Goal: Task Accomplishment & Management: Manage account settings

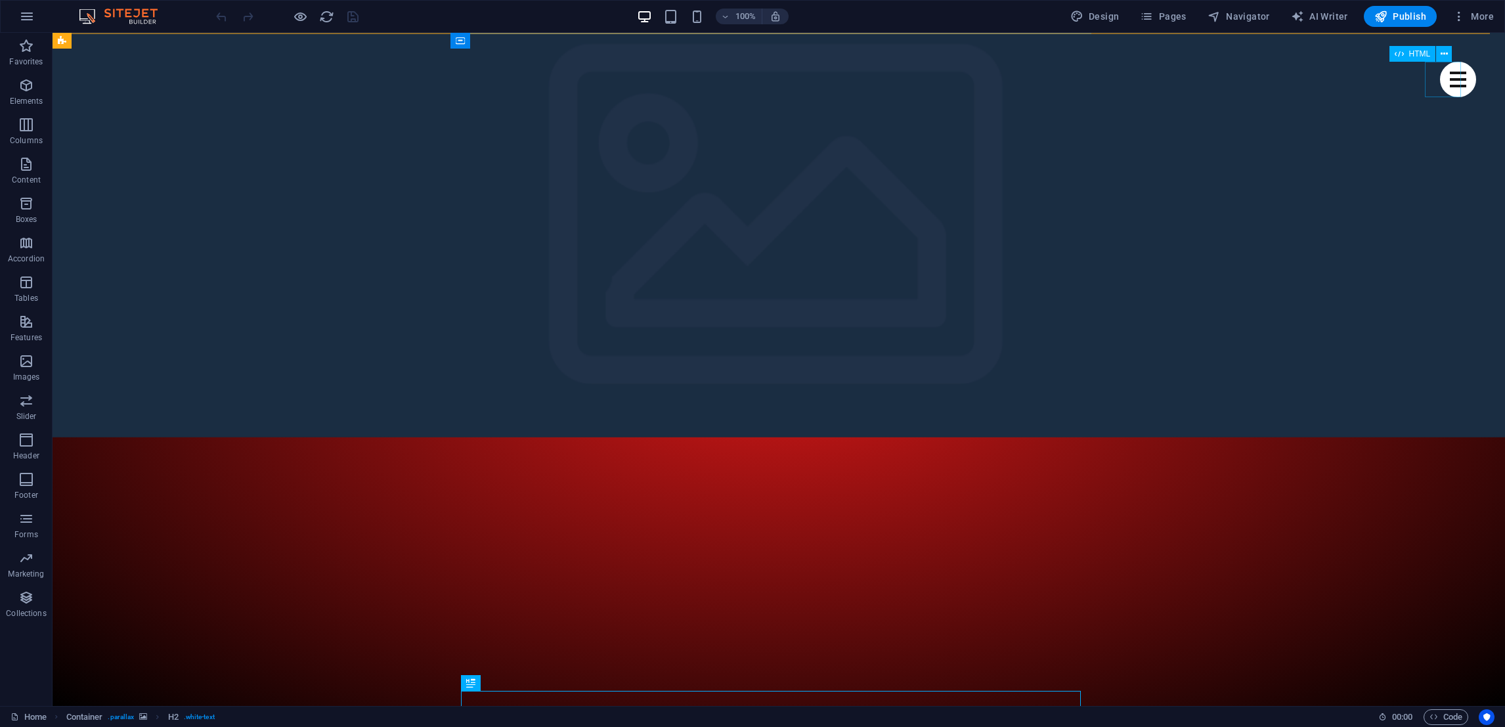
click at [1440, 89] on div "Menu" at bounding box center [1458, 79] width 36 height 35
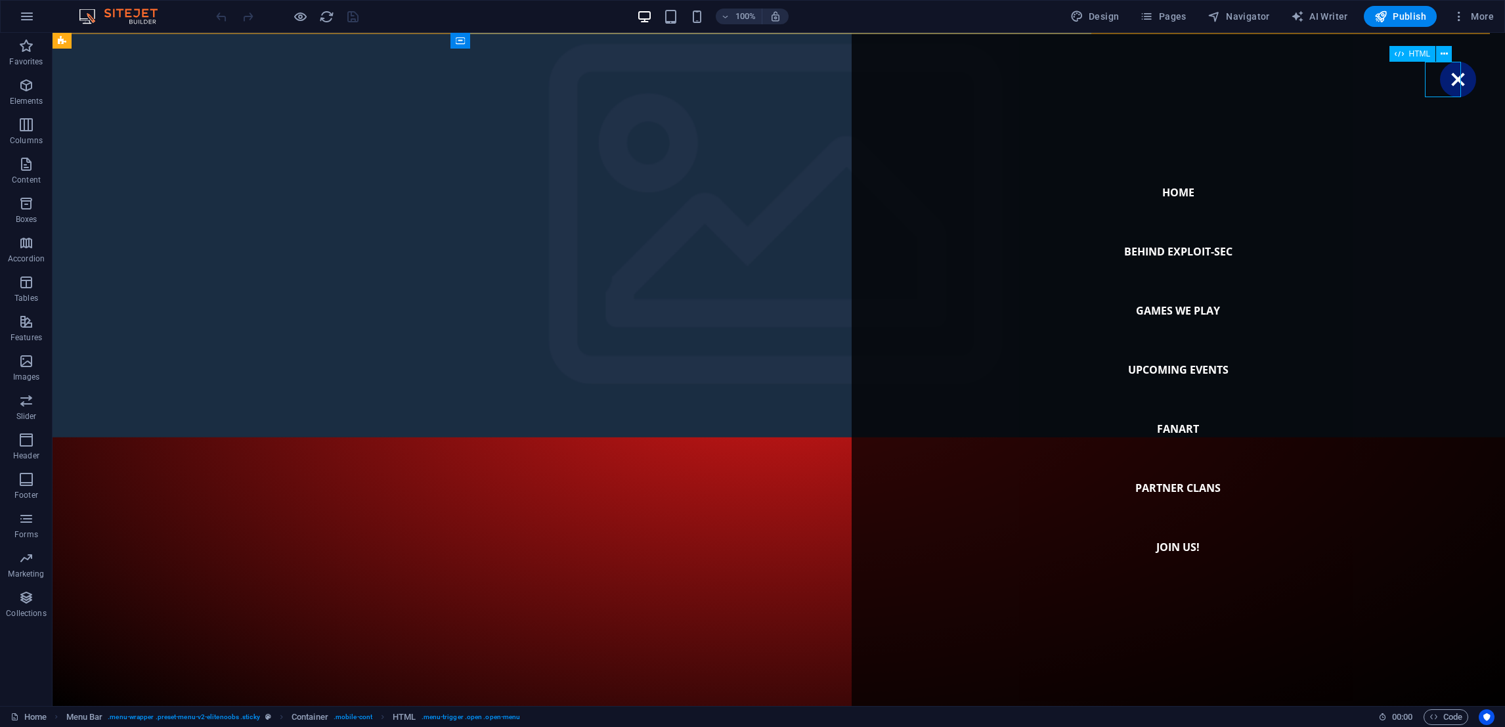
click at [1440, 82] on div "Menu" at bounding box center [1458, 79] width 36 height 35
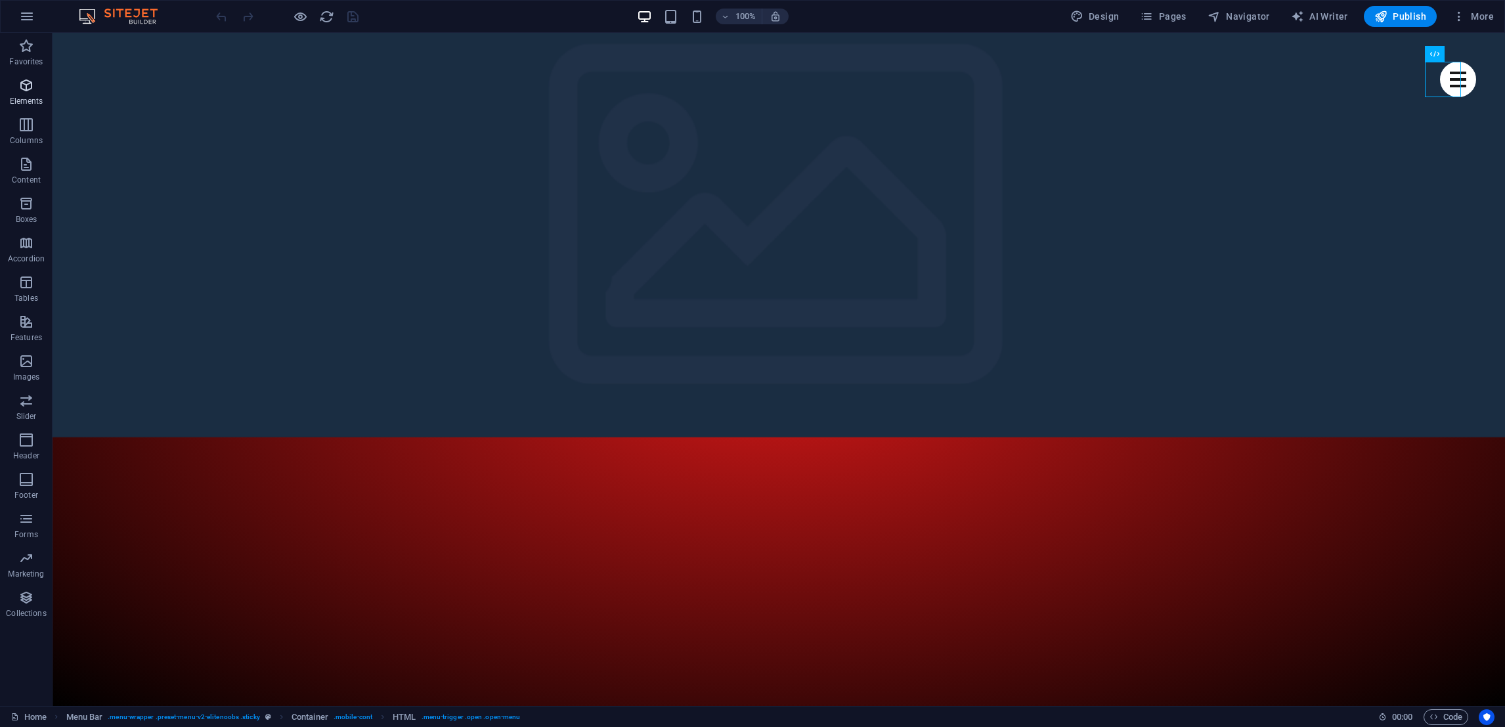
click at [29, 88] on icon "button" at bounding box center [26, 85] width 16 height 16
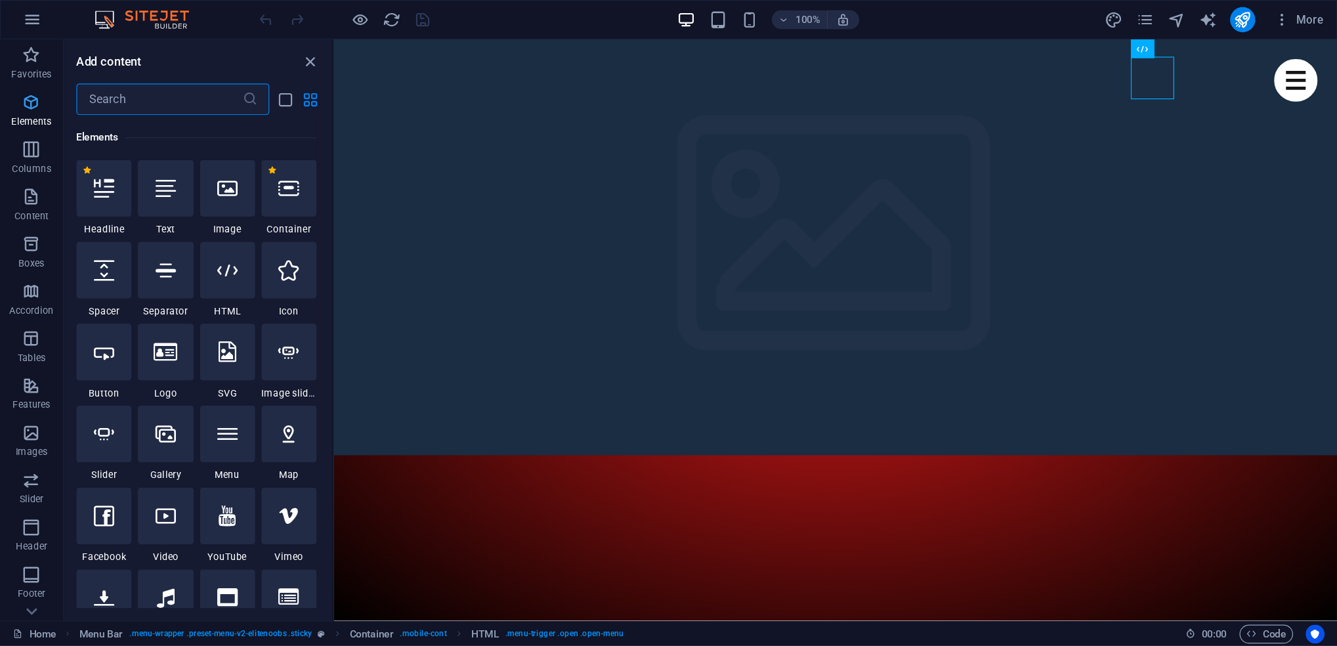
scroll to position [140, 0]
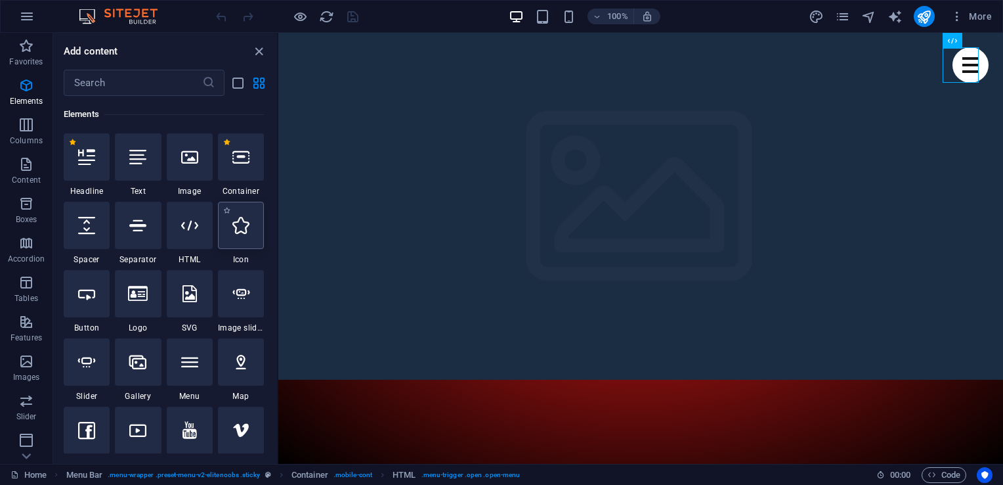
click at [236, 219] on icon at bounding box center [240, 225] width 17 height 17
select select "xMidYMid"
select select "px"
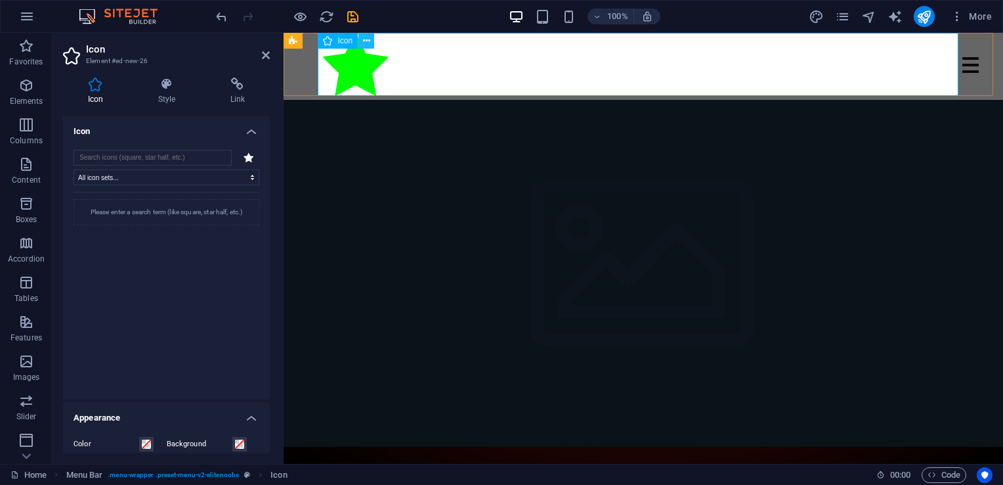
click at [365, 41] on icon at bounding box center [366, 41] width 7 height 14
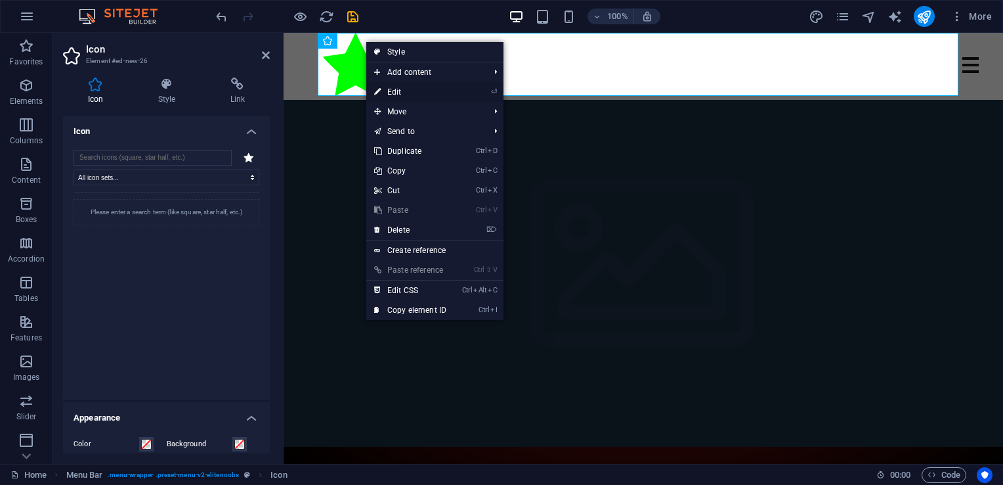
click at [386, 88] on link "⏎ Edit" at bounding box center [410, 92] width 88 height 20
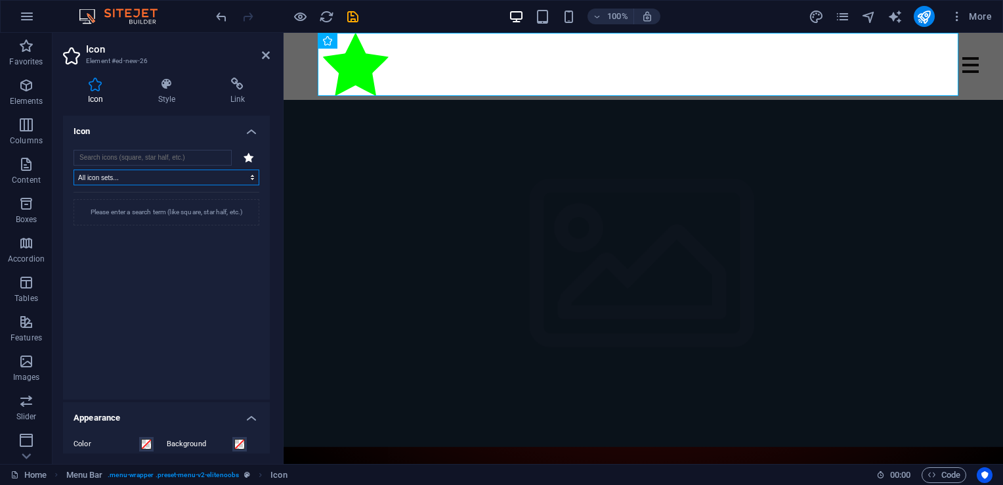
click at [250, 175] on select "All icon sets... IcoFont Ionicons FontAwesome Brands FontAwesome Duotone FontAw…" at bounding box center [167, 177] width 186 height 16
select select "font-awesome-regular"
click at [74, 169] on select "All icon sets... IcoFont Ionicons FontAwesome Brands FontAwesome Duotone FontAw…" at bounding box center [167, 177] width 186 height 16
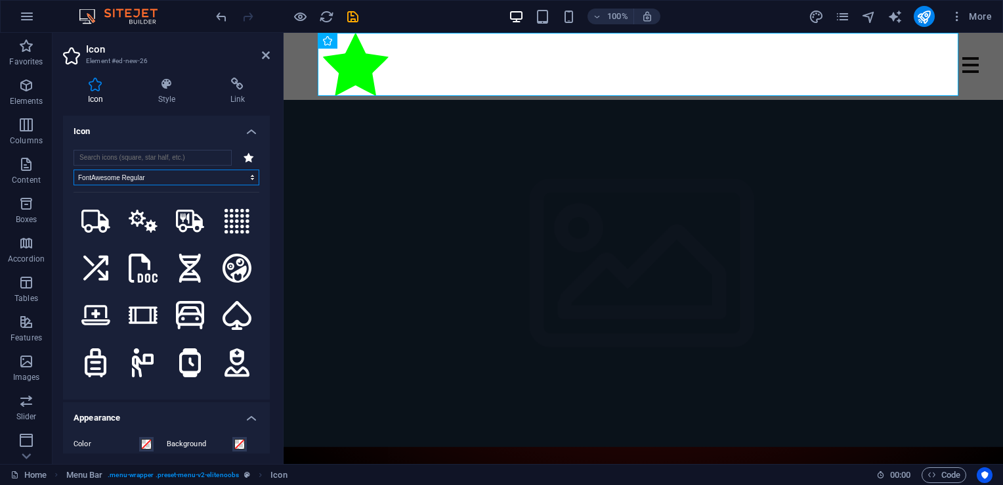
click at [248, 178] on select "All icon sets... IcoFont Ionicons FontAwesome Brands FontAwesome Duotone FontAw…" at bounding box center [167, 177] width 186 height 16
select select
click at [74, 169] on select "All icon sets... IcoFont Ionicons FontAwesome Brands FontAwesome Duotone FontAw…" at bounding box center [167, 177] width 186 height 16
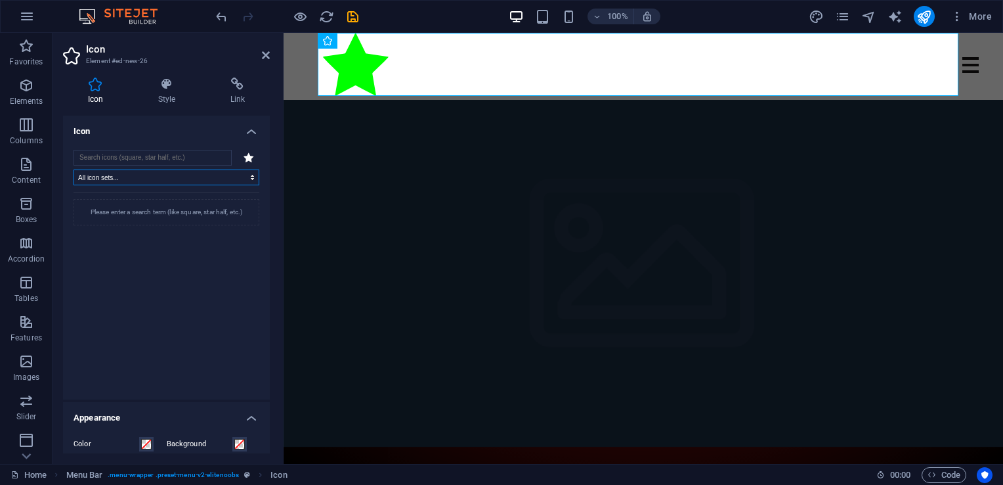
click at [188, 178] on select "All icon sets... IcoFont Ionicons FontAwesome Brands FontAwesome Duotone FontAw…" at bounding box center [167, 177] width 186 height 16
click at [161, 211] on div "Please enter a search term (like square, star half, etc.)" at bounding box center [167, 212] width 186 height 26
click at [156, 160] on input "search" at bounding box center [153, 158] width 158 height 16
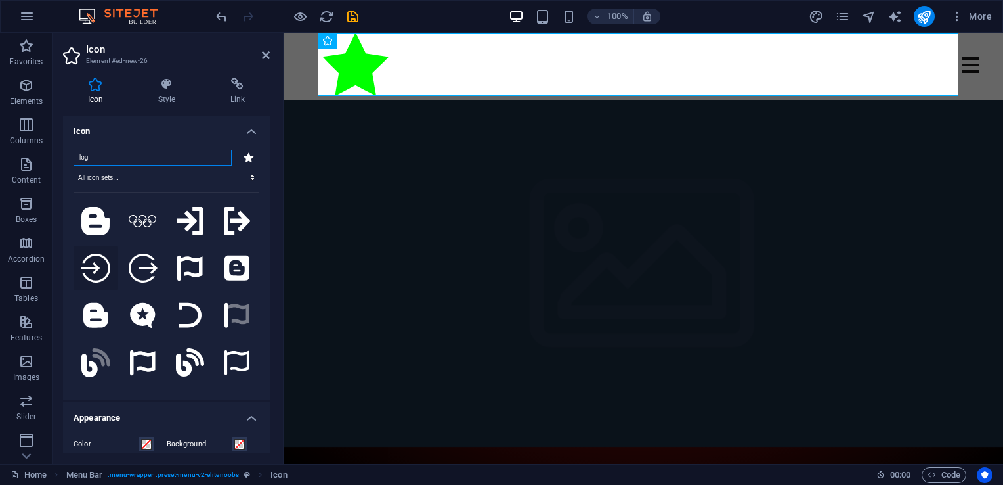
type input "log"
click at [100, 262] on icon at bounding box center [95, 267] width 29 height 29
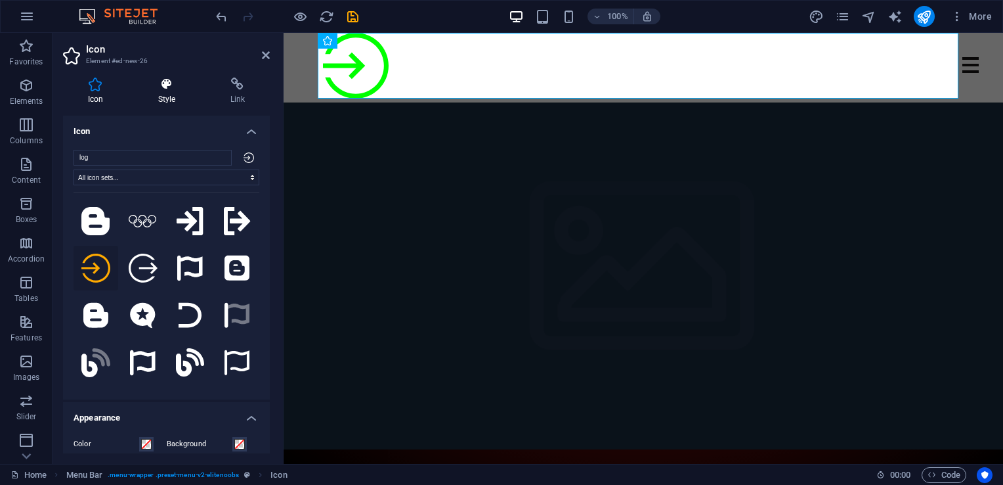
click at [170, 101] on h4 "Style" at bounding box center [169, 91] width 72 height 28
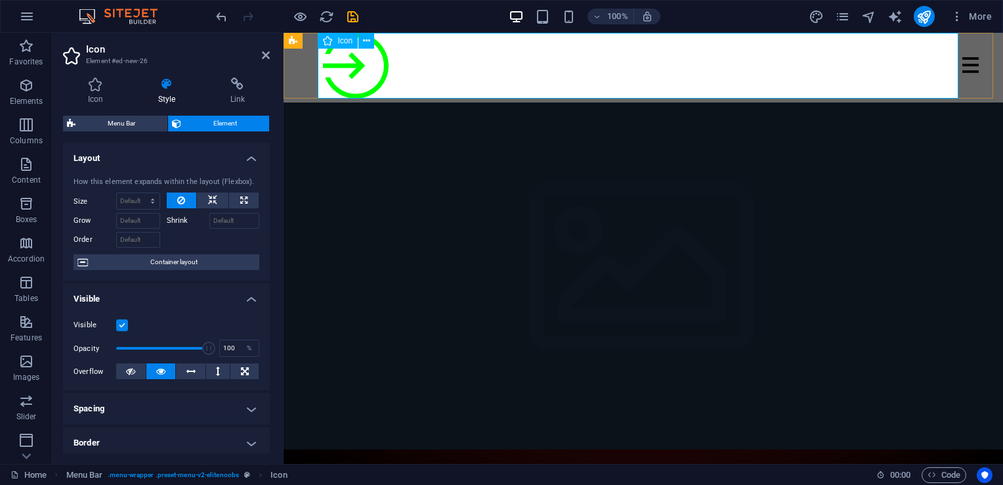
click at [355, 70] on figure at bounding box center [643, 68] width 641 height 70
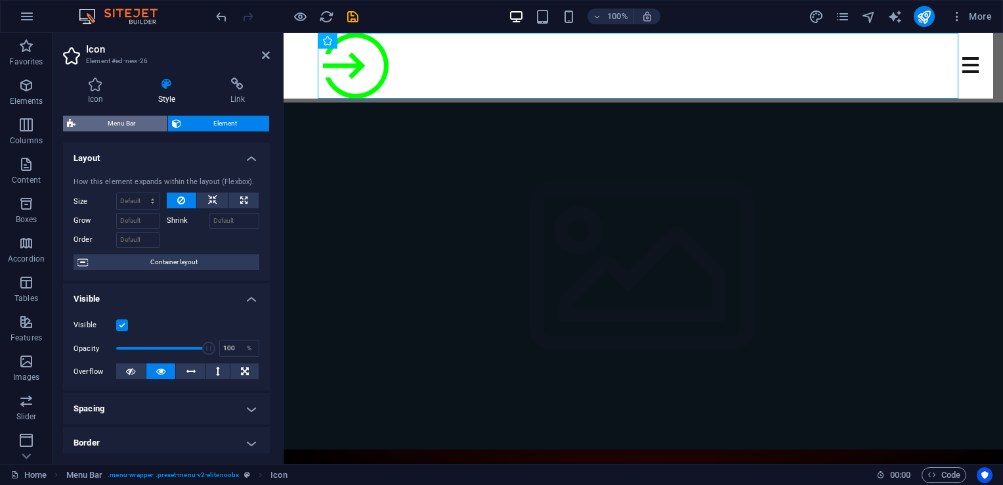
click at [140, 117] on span "Menu Bar" at bounding box center [121, 124] width 84 height 16
select select "rem"
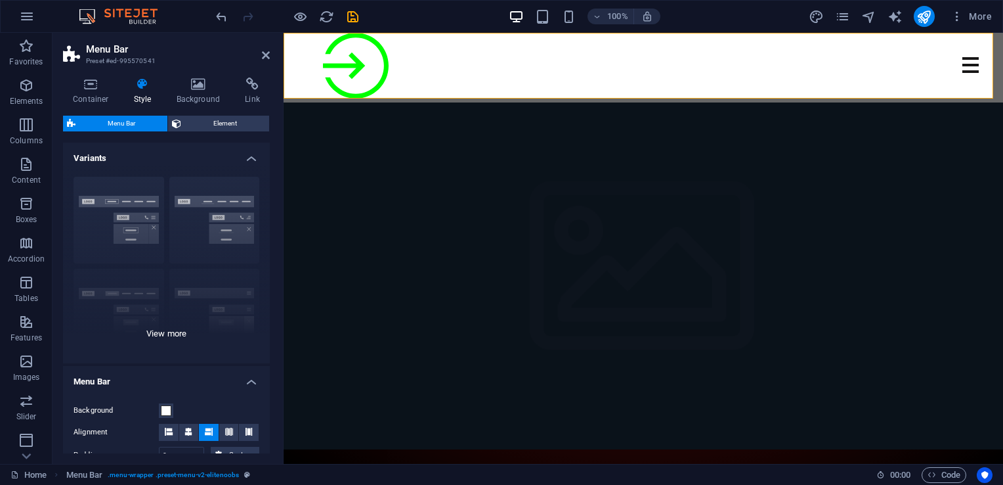
click at [117, 222] on div "Border Centered Default Fixed Loki Trigger Wide XXL" at bounding box center [166, 264] width 207 height 197
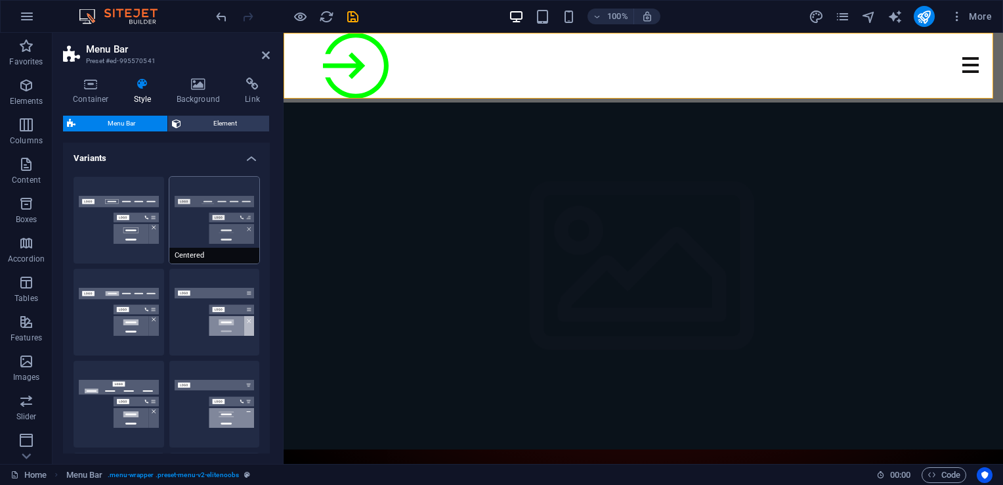
click at [194, 219] on button "Centered" at bounding box center [214, 220] width 91 height 87
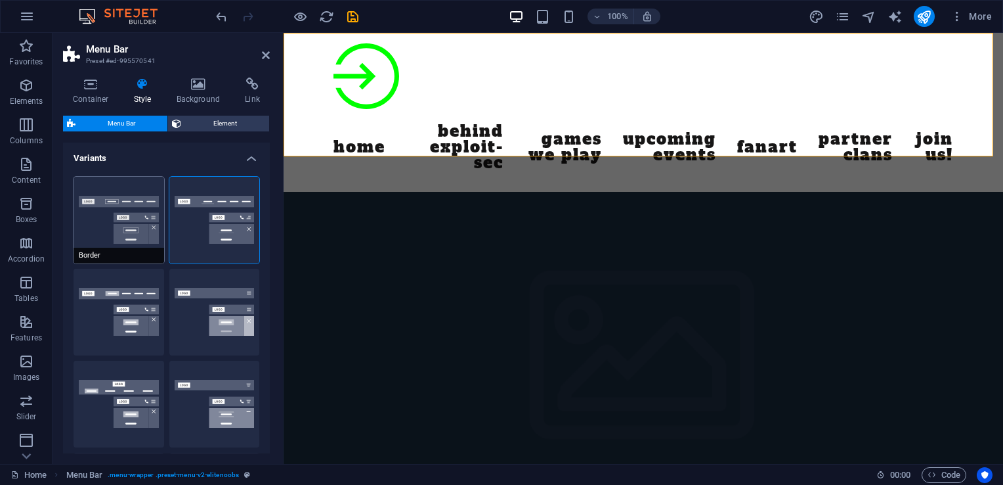
click at [121, 223] on button "Border" at bounding box center [119, 220] width 91 height 87
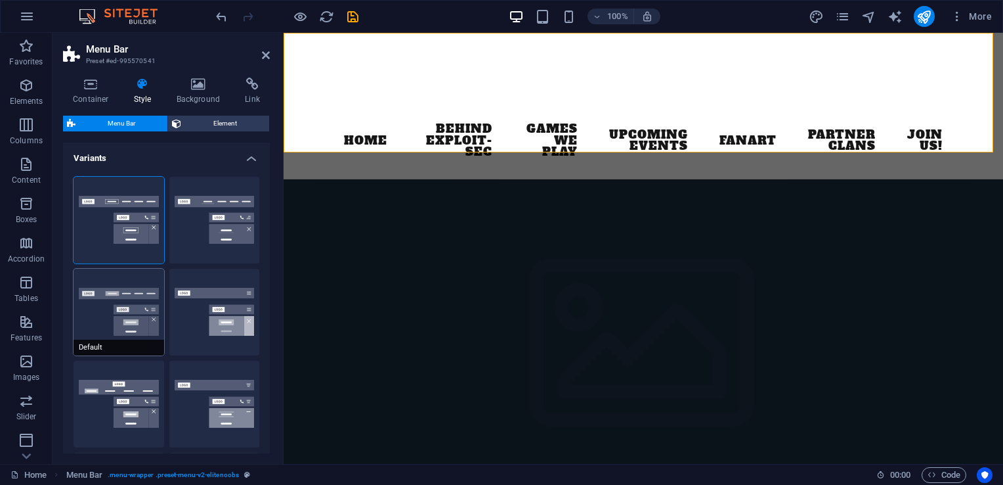
click at [123, 306] on button "Default" at bounding box center [119, 312] width 91 height 87
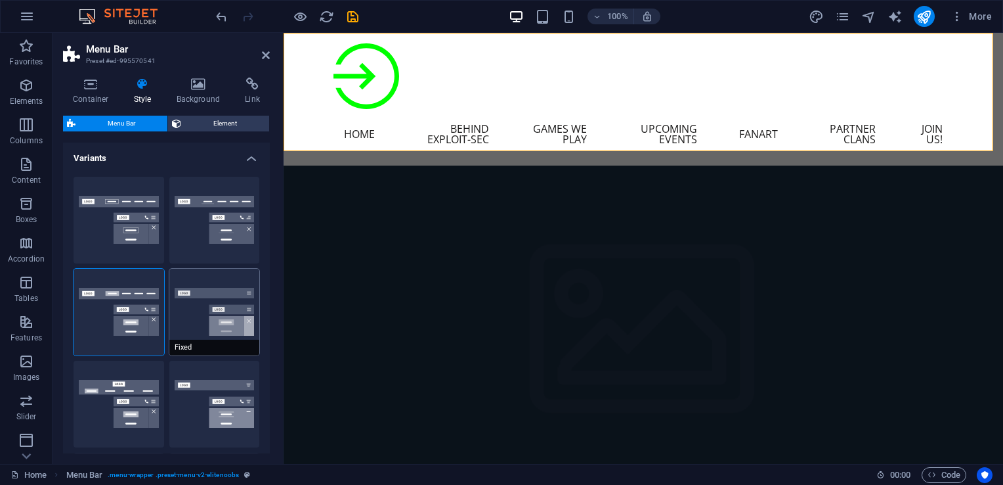
click at [202, 328] on button "Fixed" at bounding box center [214, 312] width 91 height 87
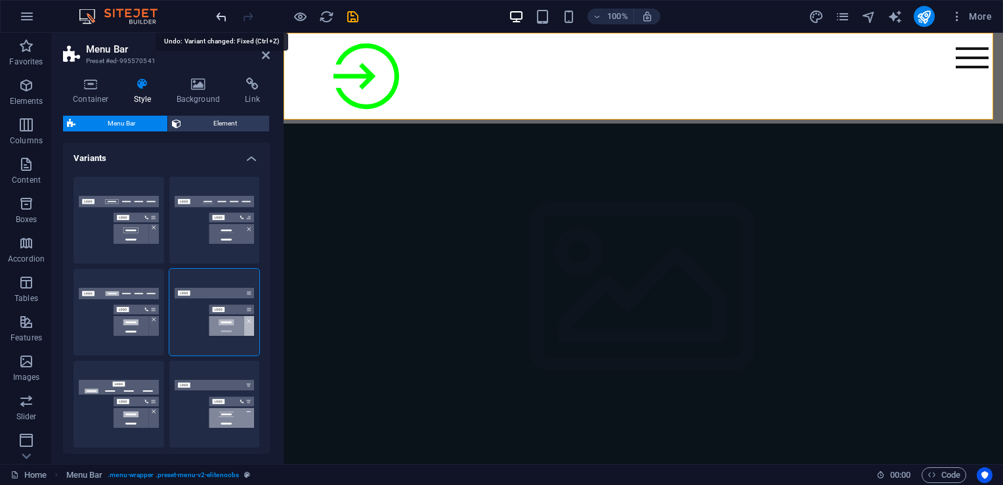
click at [222, 18] on icon "undo" at bounding box center [221, 16] width 15 height 15
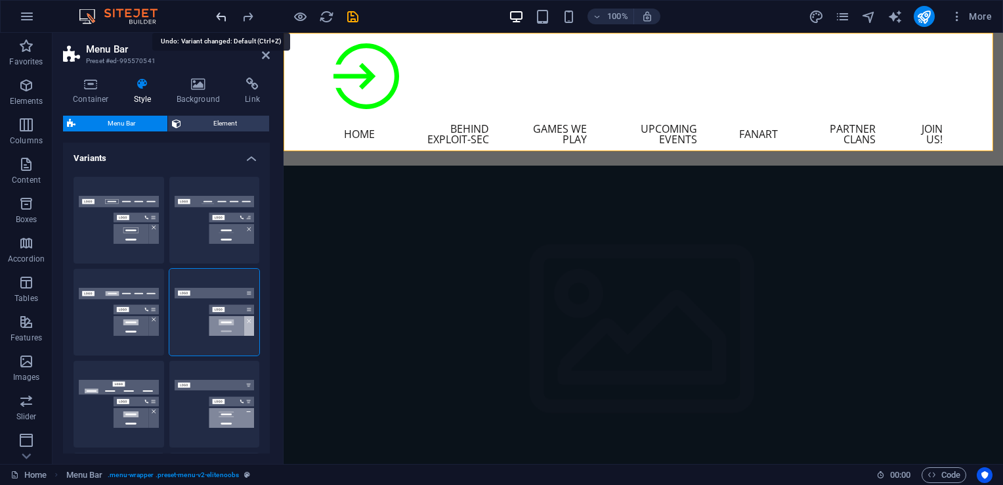
click at [222, 18] on icon "undo" at bounding box center [221, 16] width 15 height 15
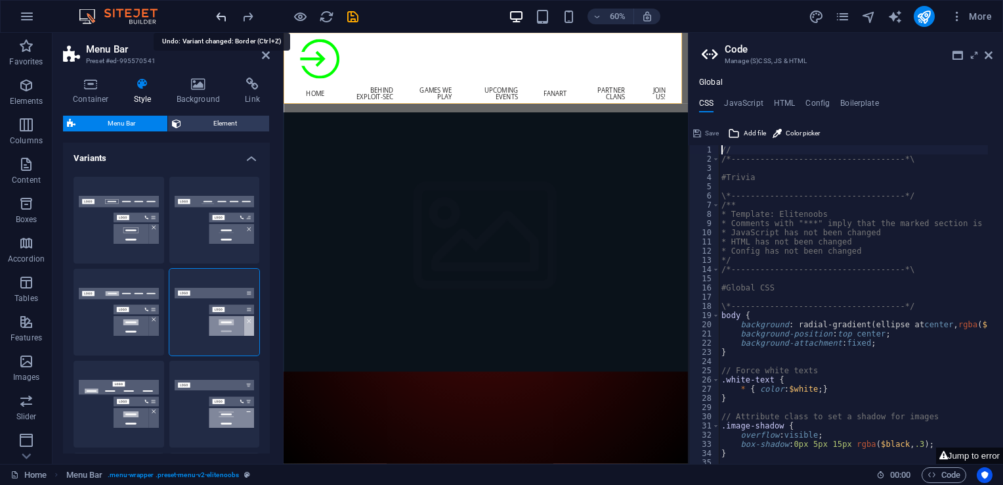
click at [222, 18] on icon "undo" at bounding box center [221, 16] width 15 height 15
click at [221, 20] on icon "undo" at bounding box center [221, 16] width 15 height 15
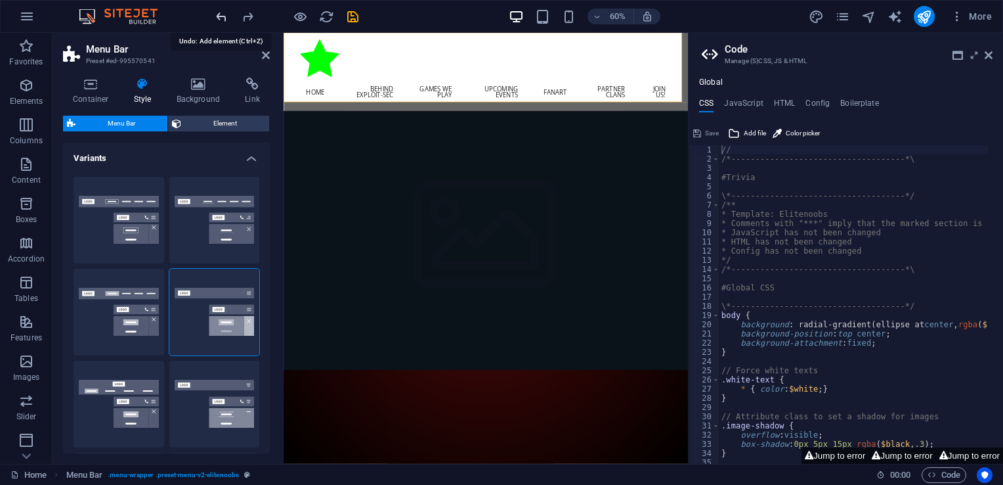
click at [221, 20] on icon "undo" at bounding box center [221, 16] width 15 height 15
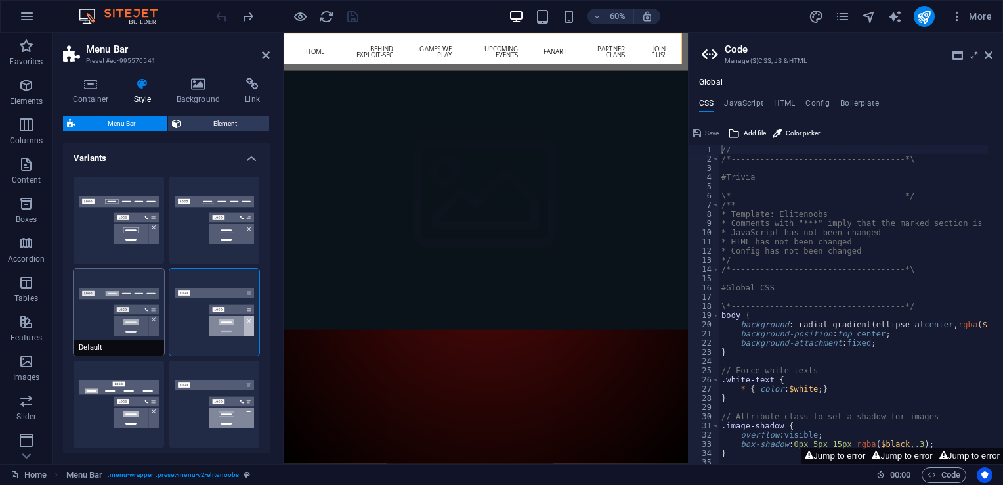
click at [122, 306] on button "Default" at bounding box center [119, 312] width 91 height 87
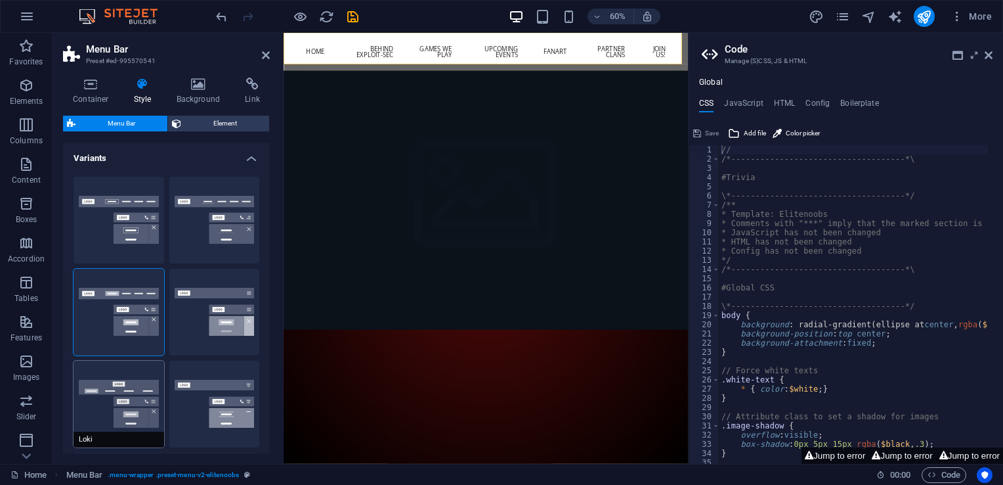
click at [129, 414] on button "Loki" at bounding box center [119, 403] width 91 height 87
type input "0"
select select "DISABLED_OPTION_VALUE"
type input "2"
type input "1"
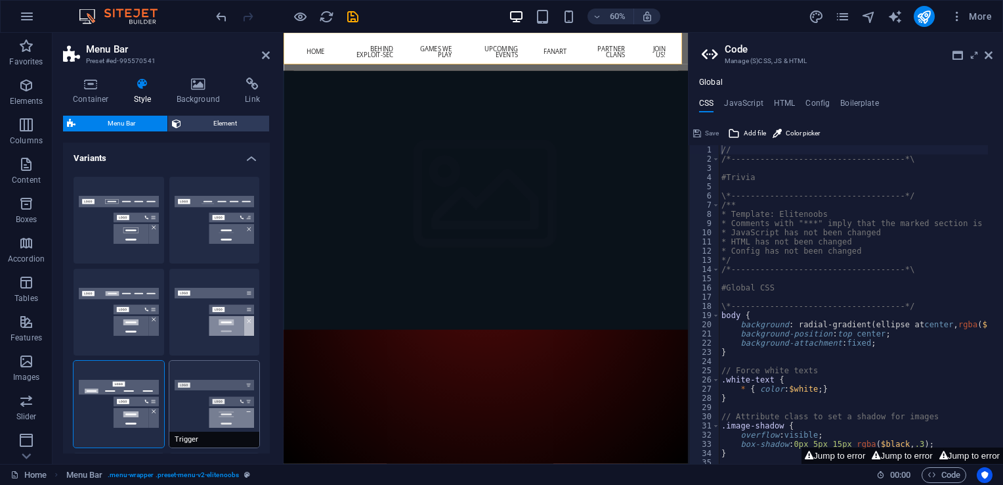
click at [194, 400] on button "Trigger" at bounding box center [214, 403] width 91 height 87
type input "1"
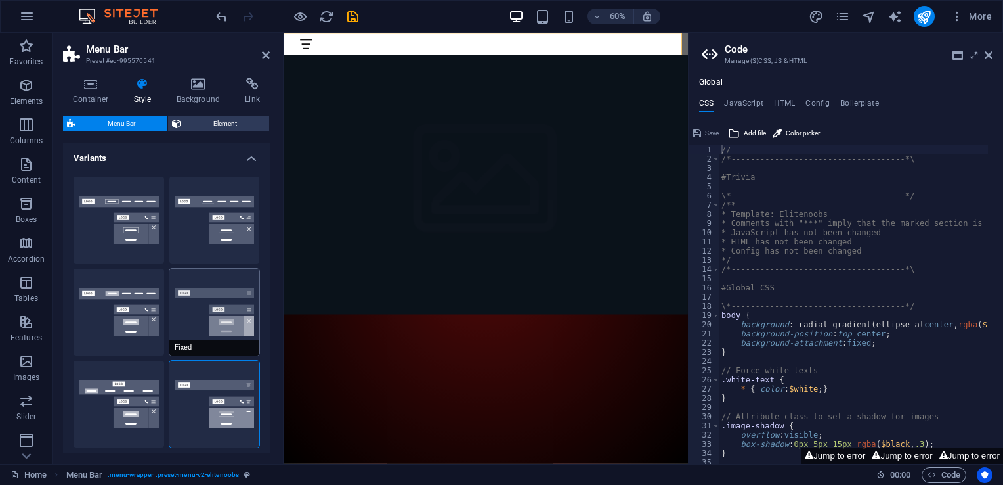
click at [213, 305] on button "Fixed" at bounding box center [214, 312] width 91 height 87
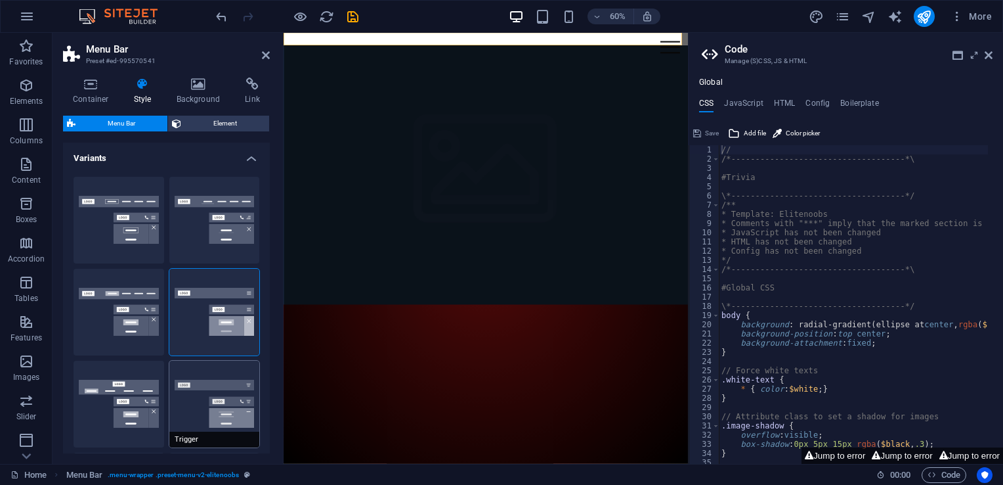
click at [196, 404] on button "Trigger" at bounding box center [214, 403] width 91 height 87
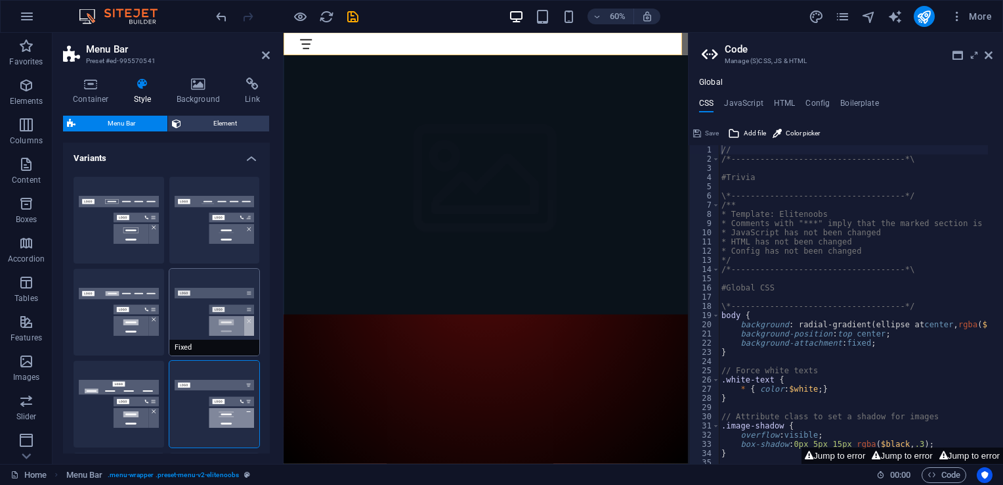
click at [195, 318] on button "Fixed" at bounding box center [214, 312] width 91 height 87
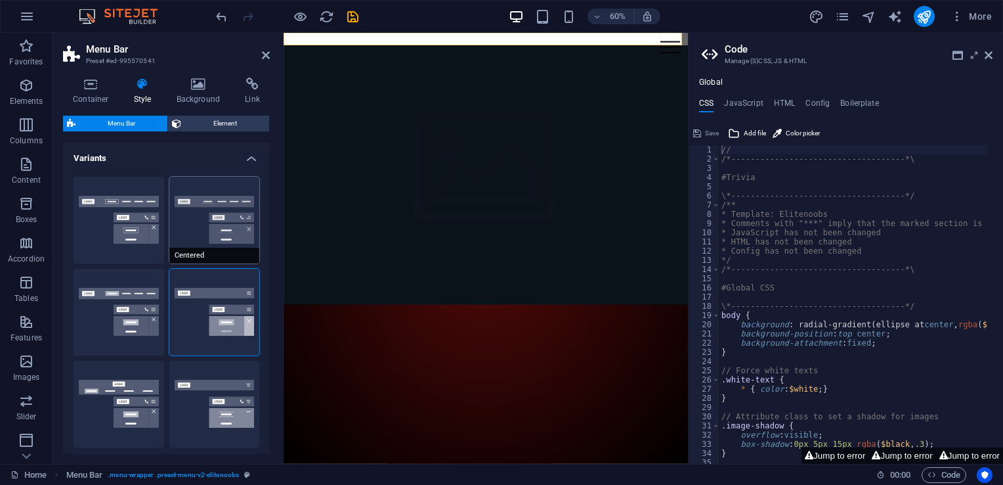
click at [199, 230] on button "Centered" at bounding box center [214, 220] width 91 height 87
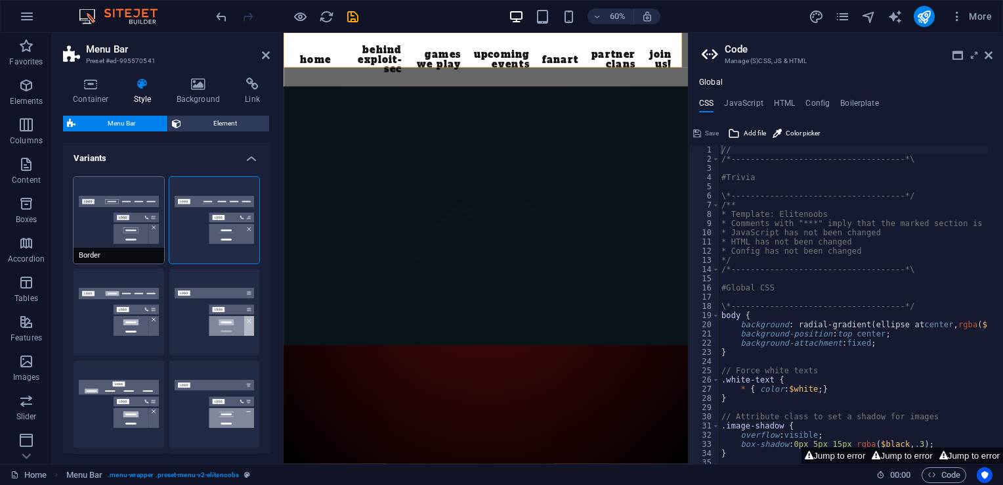
click at [138, 224] on button "Border" at bounding box center [119, 220] width 91 height 87
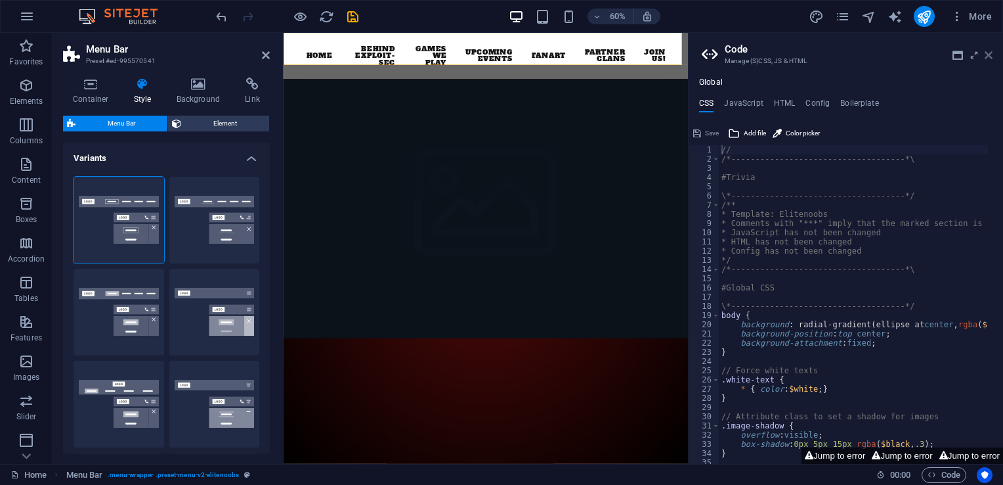
click at [985, 56] on icon at bounding box center [989, 55] width 8 height 11
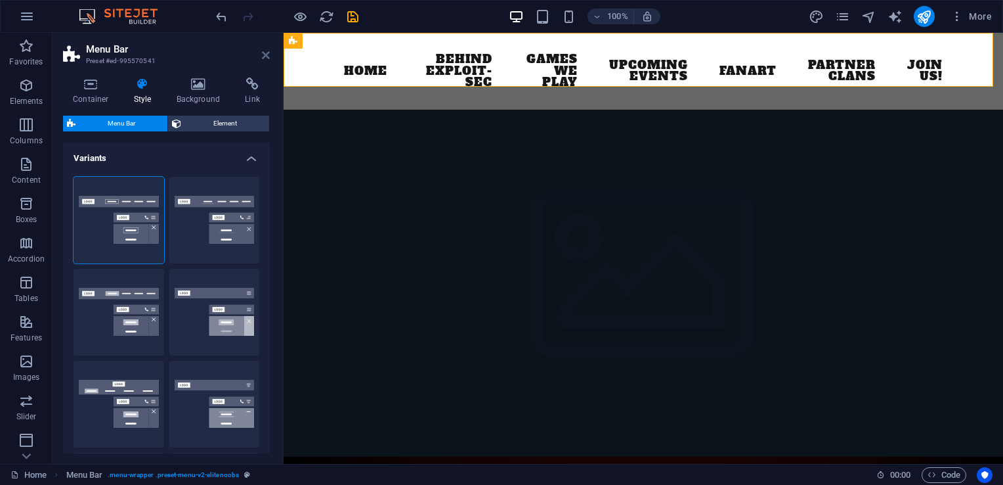
click at [264, 51] on icon at bounding box center [266, 55] width 8 height 11
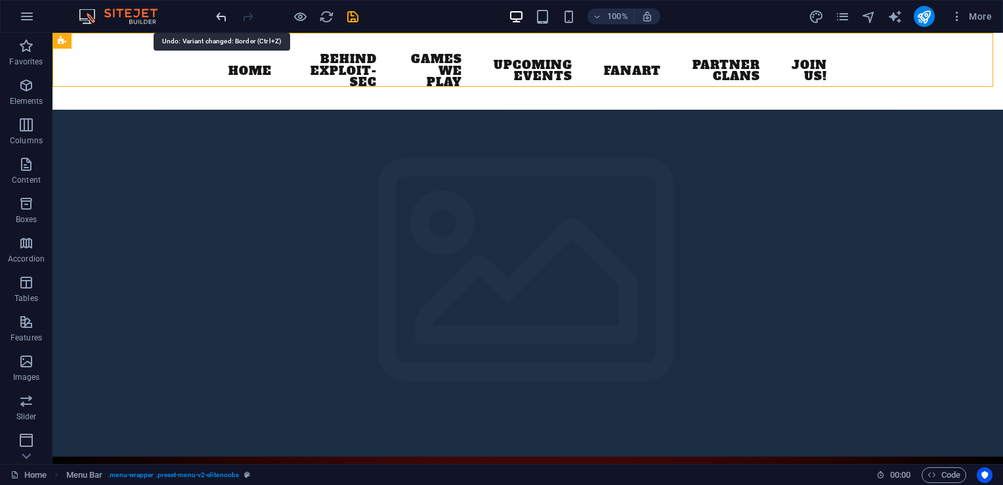
click at [223, 19] on icon "undo" at bounding box center [221, 16] width 15 height 15
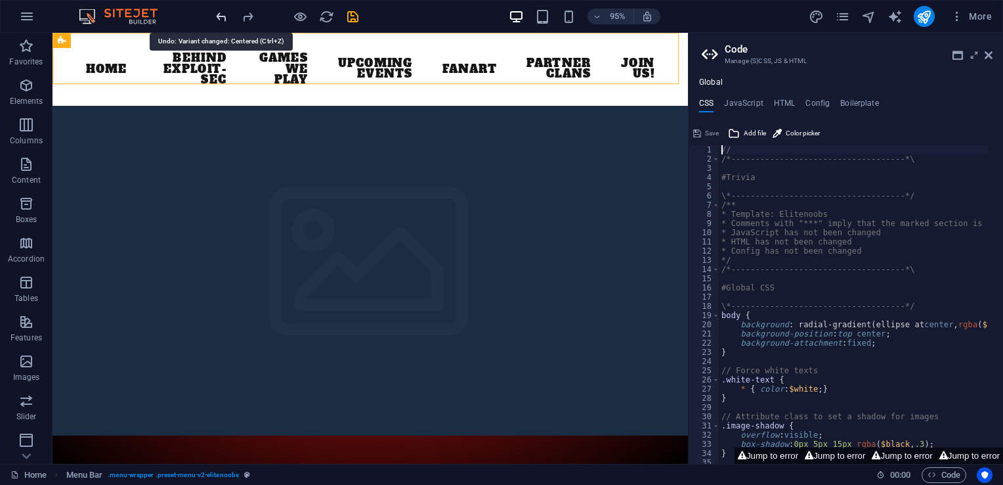
click at [223, 19] on icon "undo" at bounding box center [221, 16] width 15 height 15
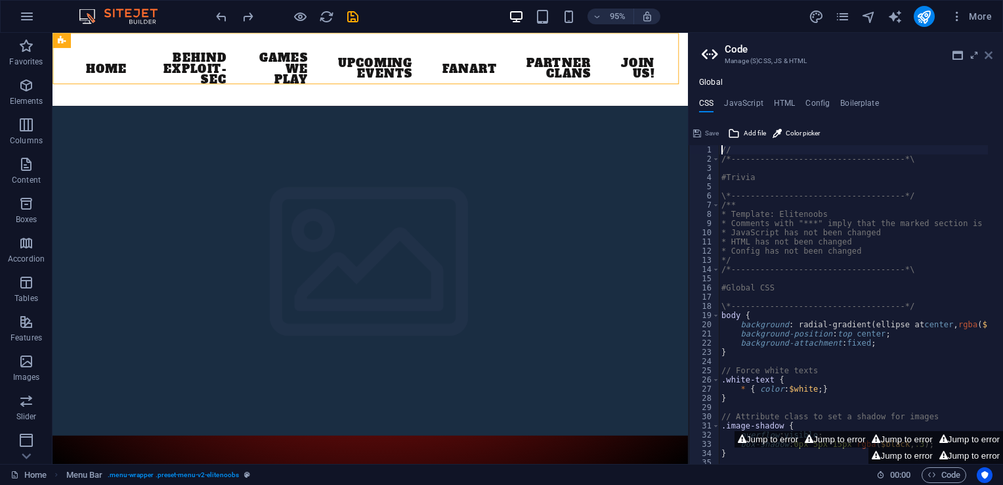
click at [989, 53] on icon at bounding box center [989, 55] width 8 height 11
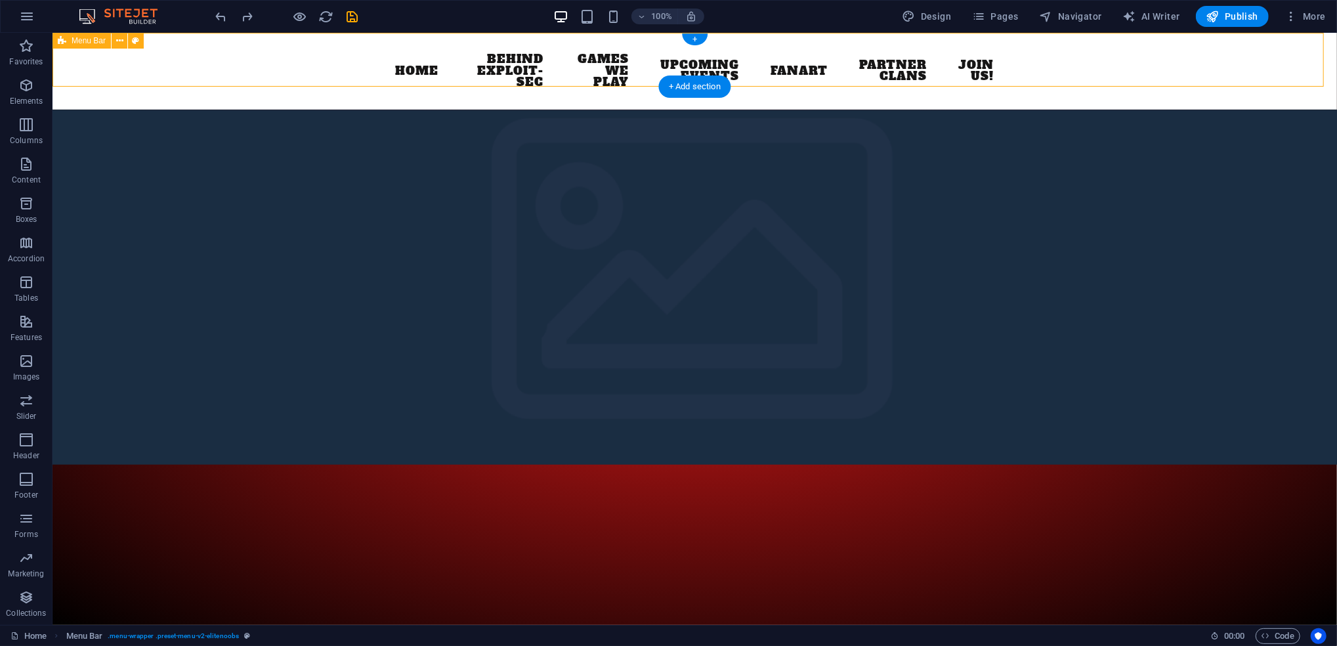
click at [228, 69] on div "Home Behind exploit-sec Games we play Upcoming Events Fanart Partner Clans Join…" at bounding box center [694, 70] width 1285 height 77
click at [703, 62] on nav "Home Behind exploit-sec Games we play Upcoming Events Fanart Partner Clans Join…" at bounding box center [695, 71] width 620 height 56
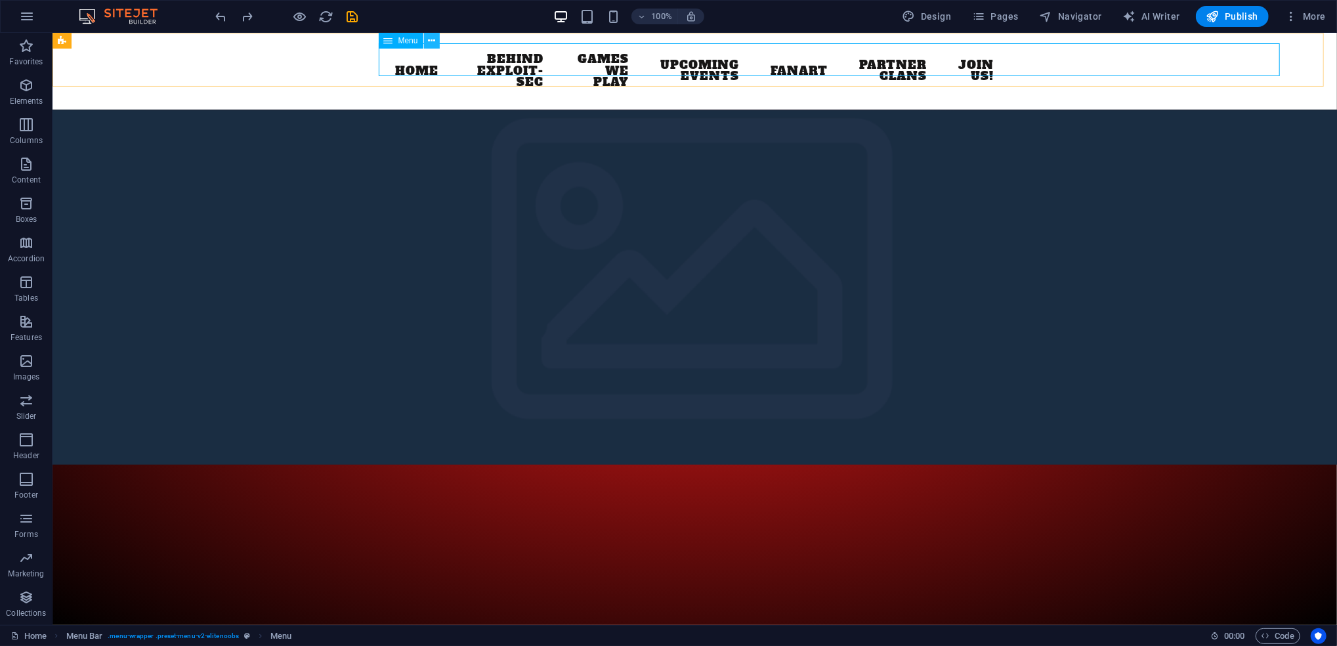
click at [431, 40] on icon at bounding box center [431, 41] width 7 height 14
click at [432, 35] on icon at bounding box center [431, 41] width 7 height 14
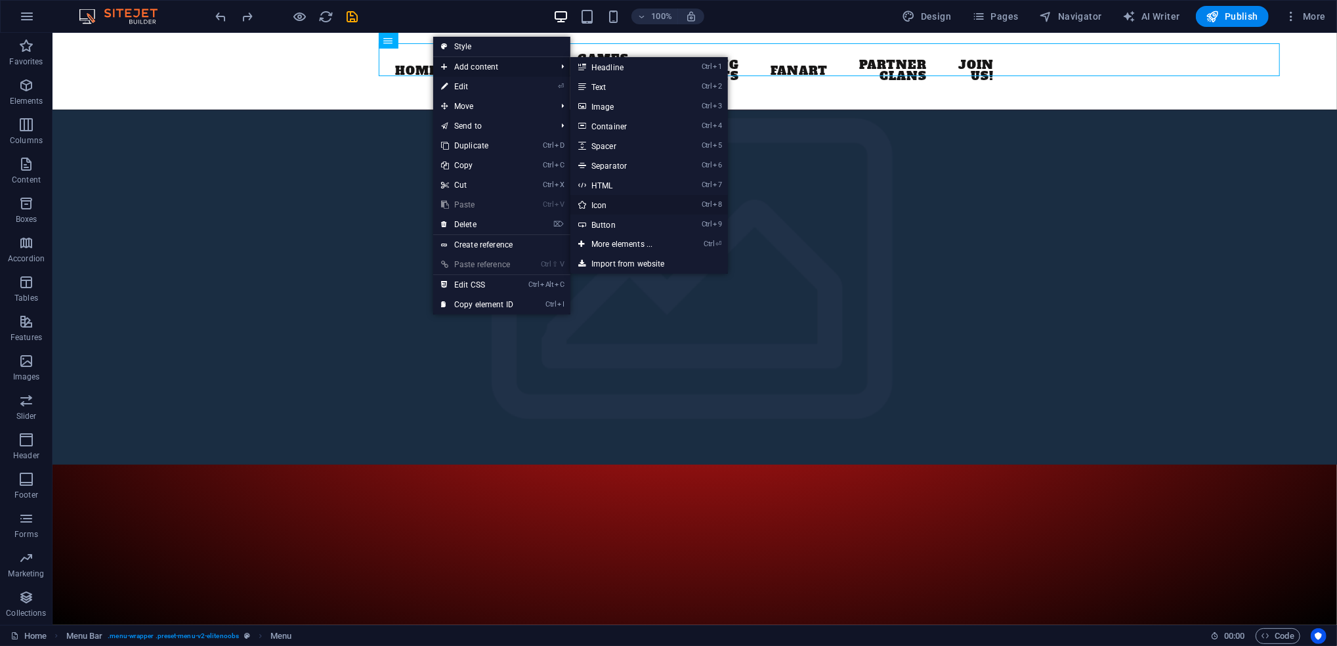
click at [642, 213] on link "Ctrl 8 Icon" at bounding box center [625, 205] width 108 height 20
select select "xMidYMid"
select select "px"
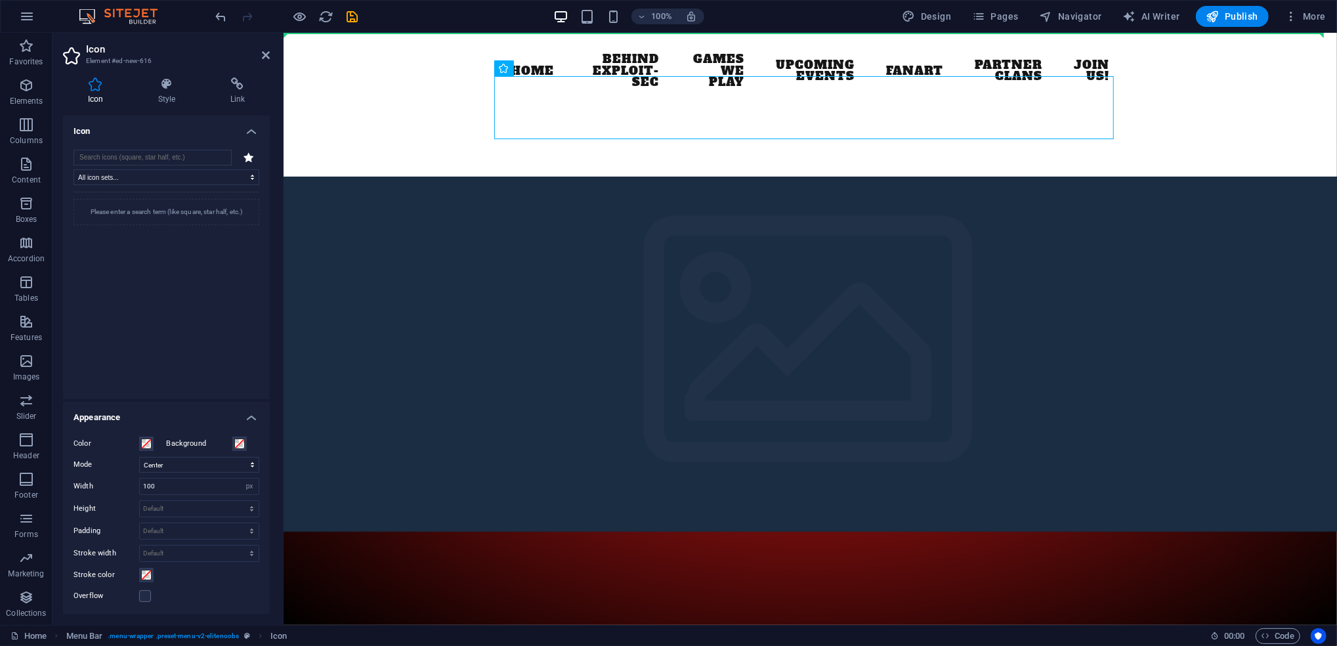
drag, startPoint x: 551, startPoint y: 106, endPoint x: 414, endPoint y: 81, distance: 138.8
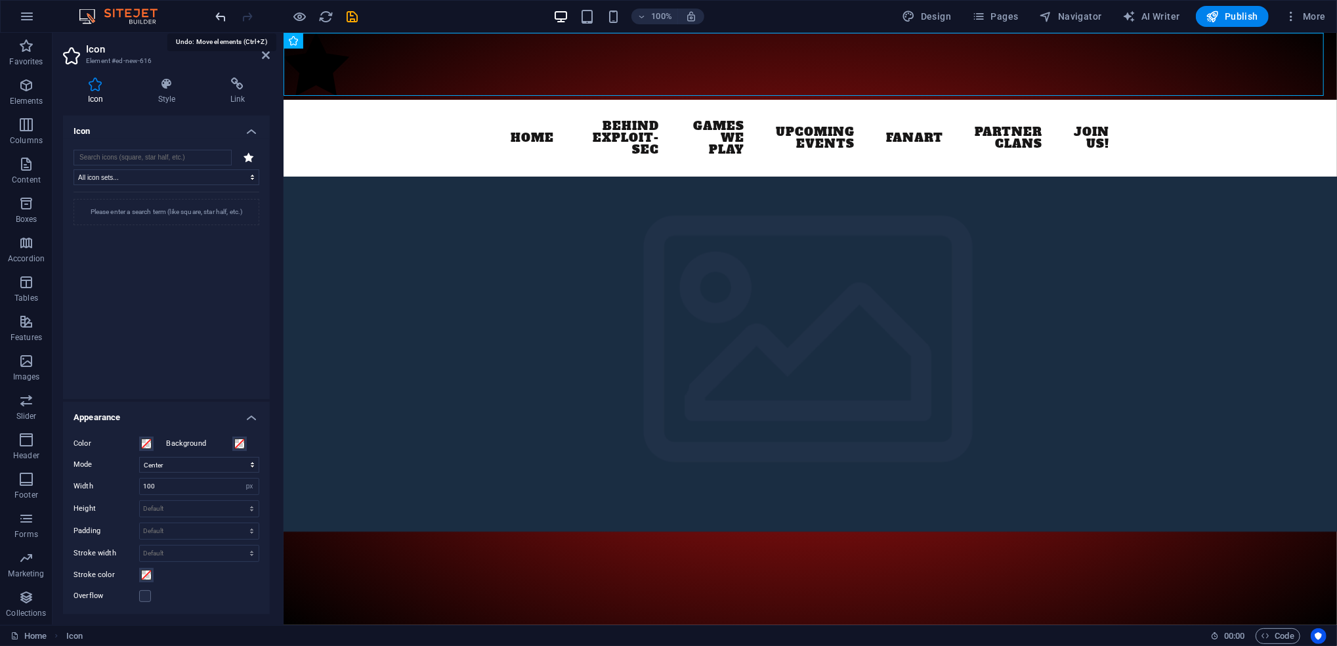
click at [219, 18] on icon "undo" at bounding box center [221, 16] width 15 height 15
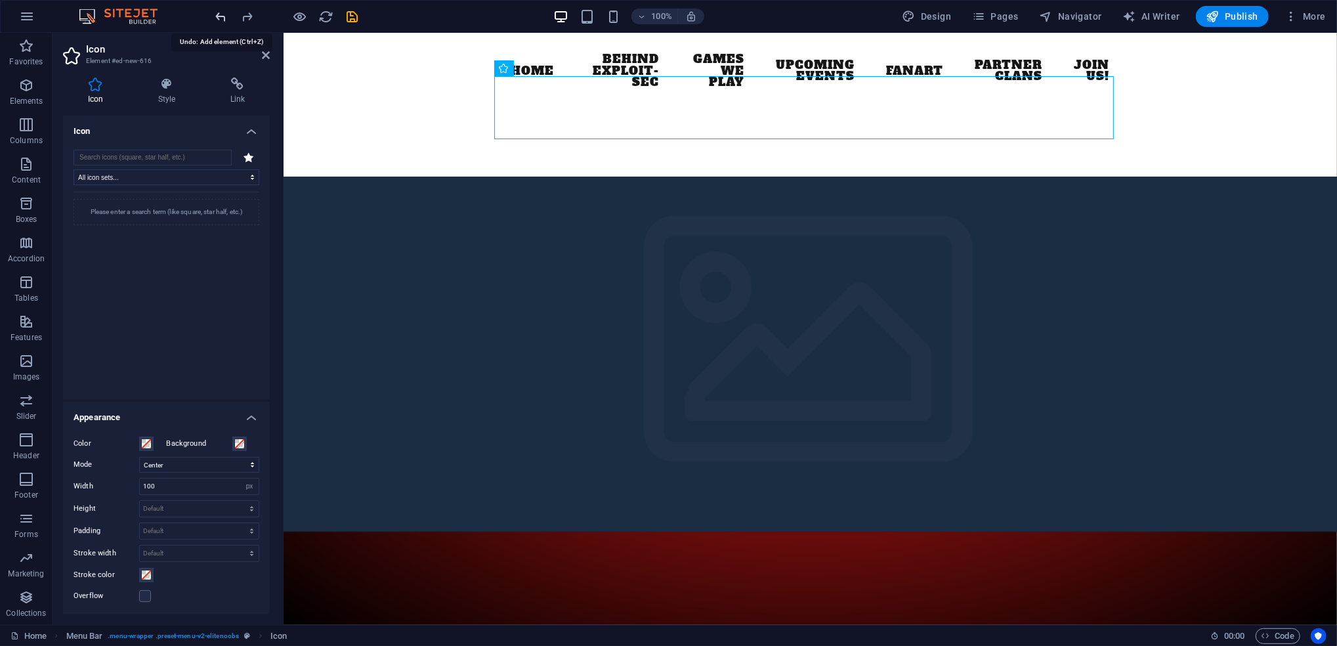
click at [217, 20] on icon "undo" at bounding box center [221, 16] width 15 height 15
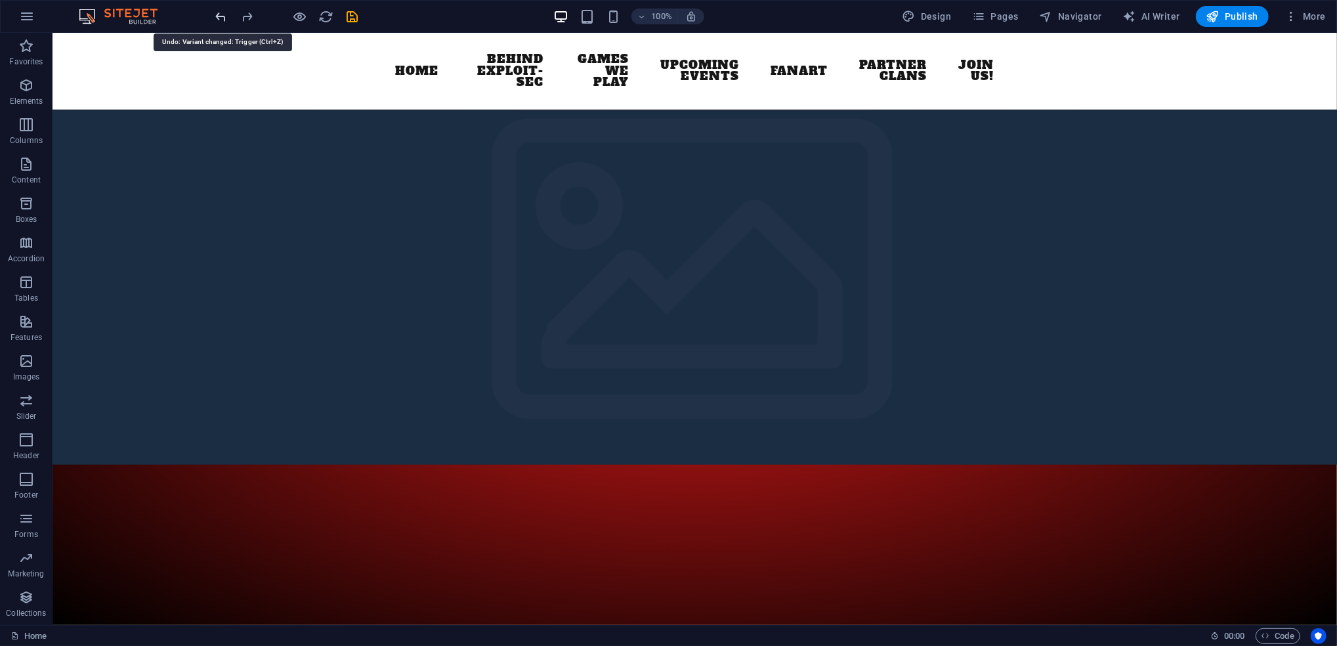
click at [217, 20] on icon "undo" at bounding box center [221, 16] width 15 height 15
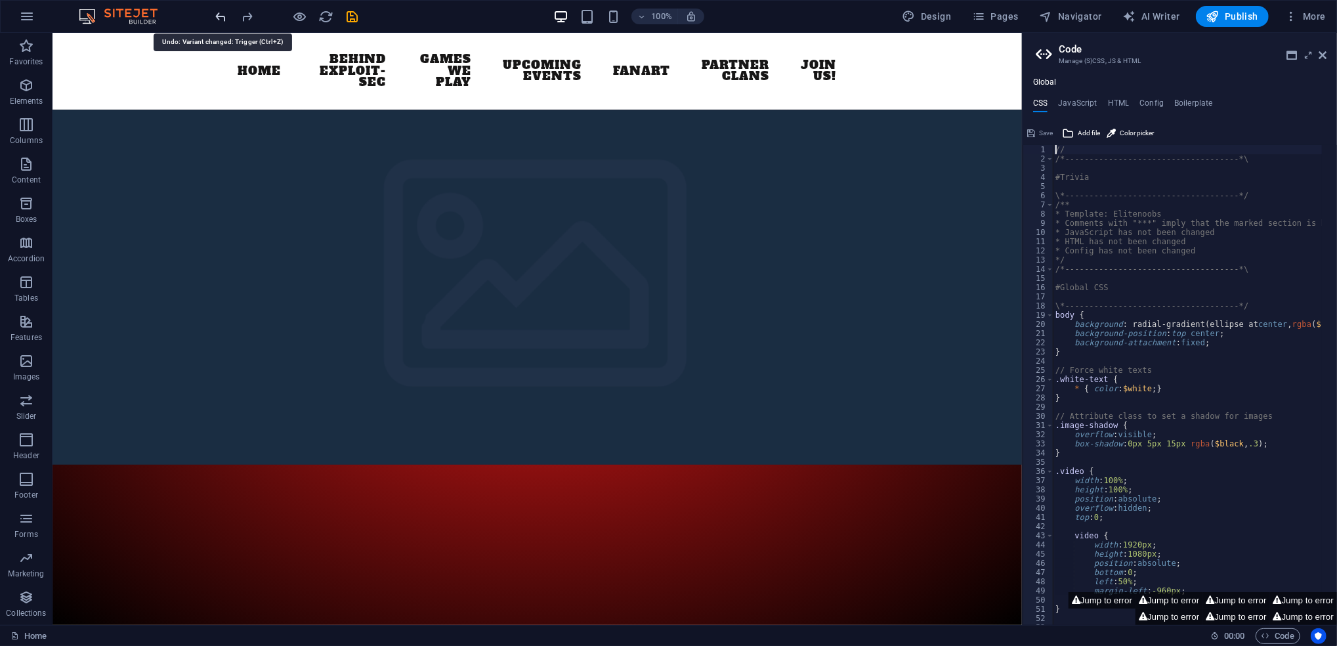
click at [217, 20] on icon "undo" at bounding box center [221, 16] width 15 height 15
click at [225, 20] on icon "undo" at bounding box center [221, 16] width 15 height 15
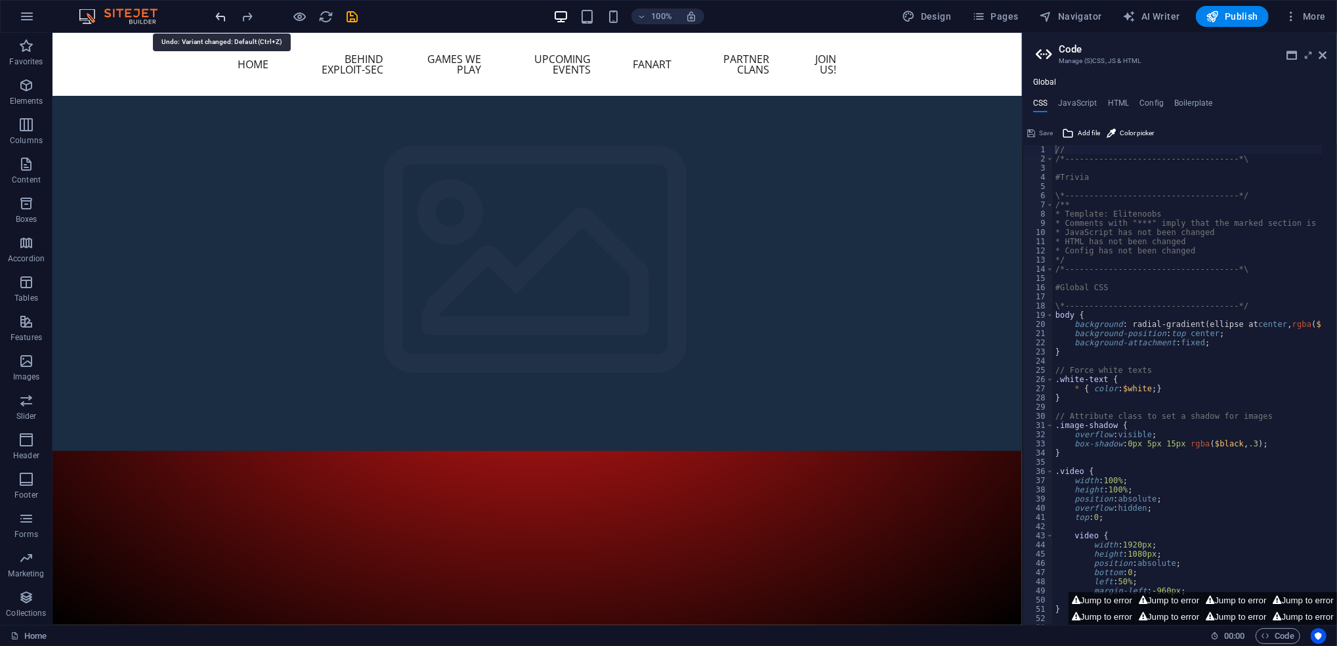
click at [225, 20] on icon "undo" at bounding box center [221, 16] width 15 height 15
click at [223, 16] on div at bounding box center [286, 16] width 147 height 21
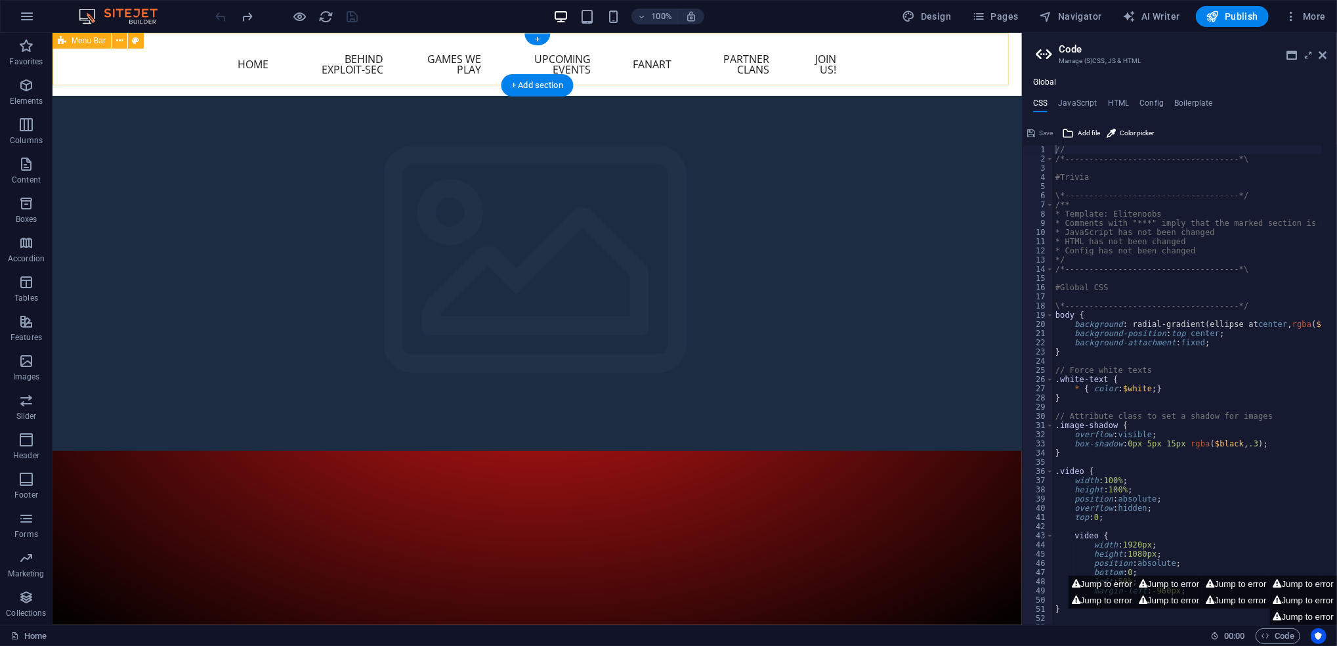
click at [659, 79] on div "Home Behind exploit-sec Games we play Upcoming Events Fanart Partner Clans Join…" at bounding box center [537, 63] width 970 height 63
click at [97, 41] on span "Menu Bar" at bounding box center [89, 41] width 34 height 8
select select "rem"
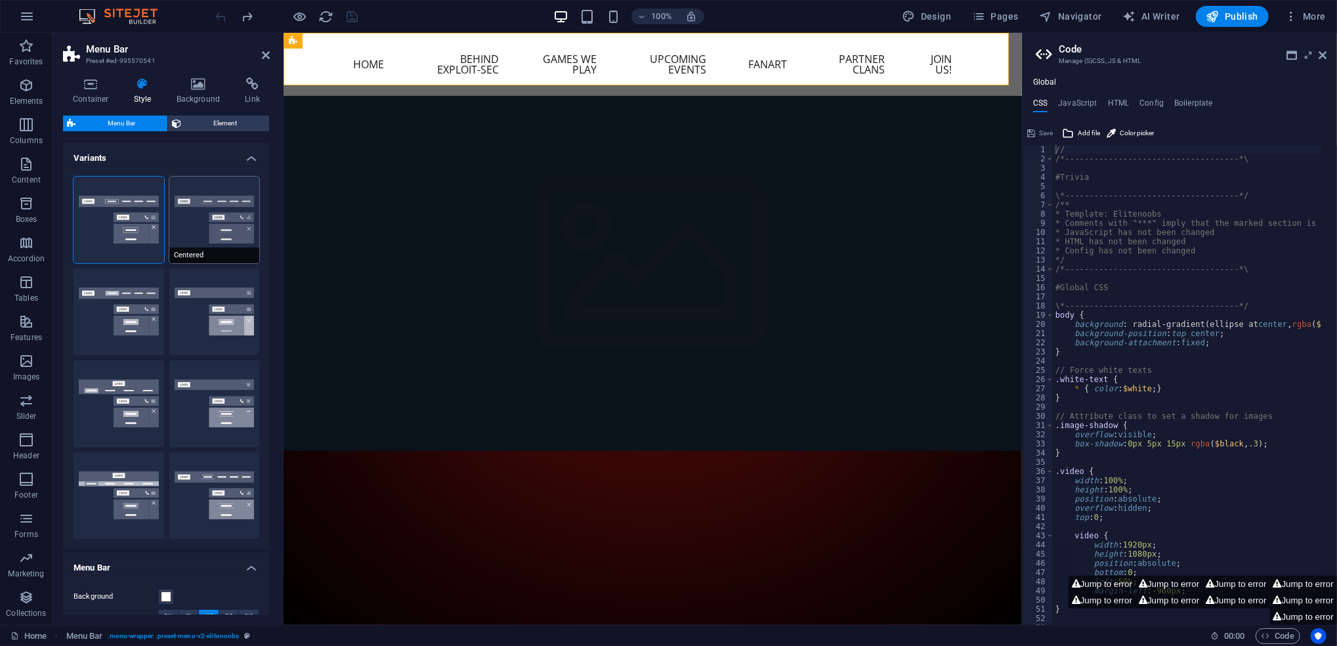
click at [221, 228] on button "Centered" at bounding box center [214, 220] width 91 height 87
click at [216, 302] on button "Fixed" at bounding box center [214, 312] width 91 height 87
click at [117, 321] on button "Default" at bounding box center [119, 312] width 91 height 87
click at [123, 420] on button "Loki" at bounding box center [119, 403] width 91 height 87
type input "0"
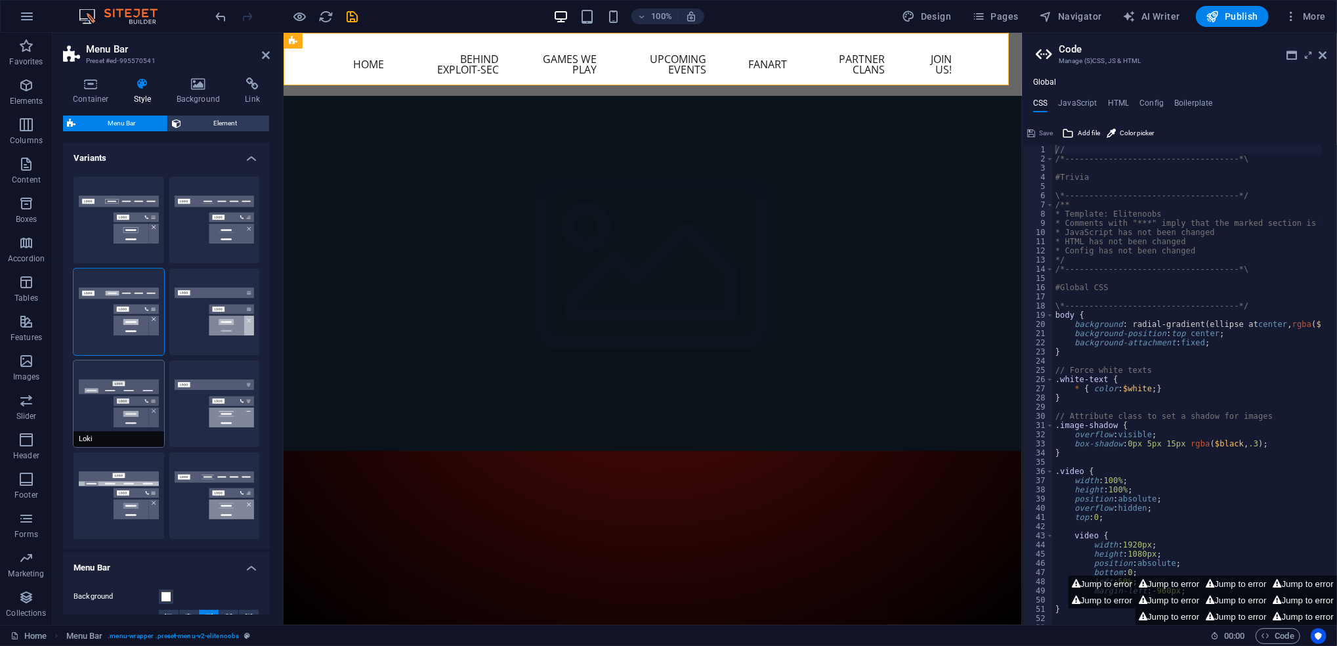
select select "DISABLED_OPTION_VALUE"
type input "2"
type input "1"
click at [214, 420] on button "Trigger" at bounding box center [214, 403] width 91 height 87
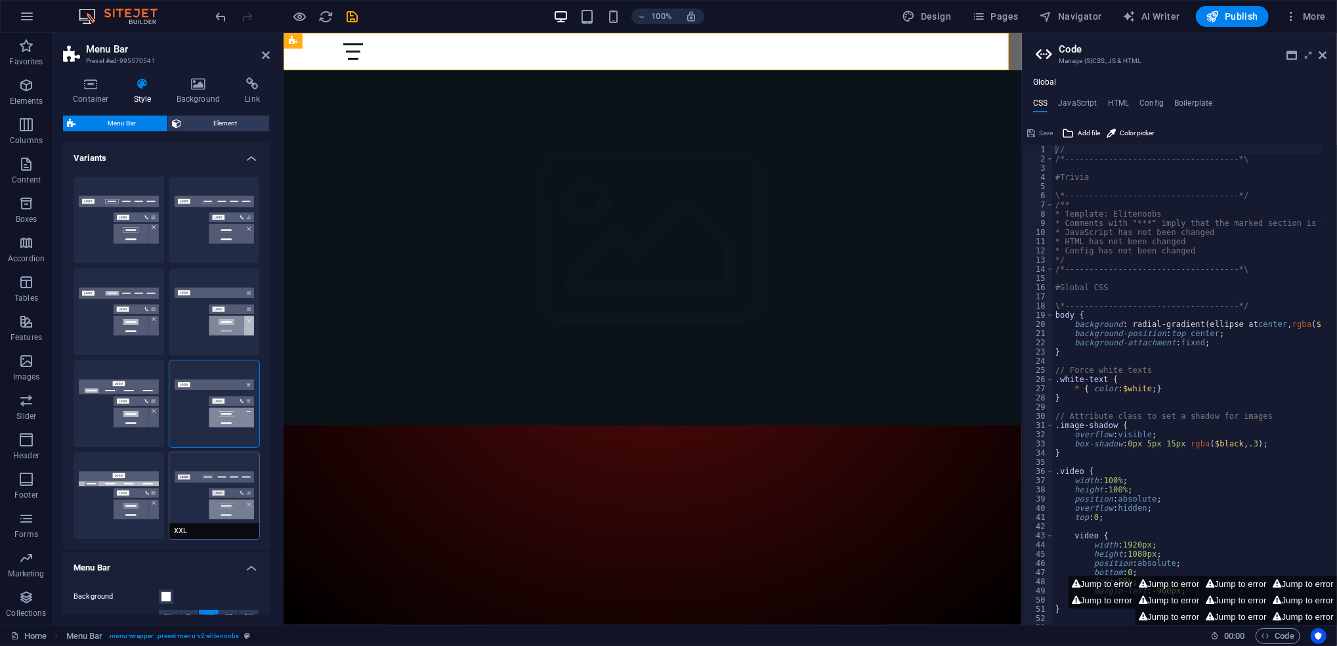
click at [218, 485] on button "XXL" at bounding box center [214, 495] width 91 height 87
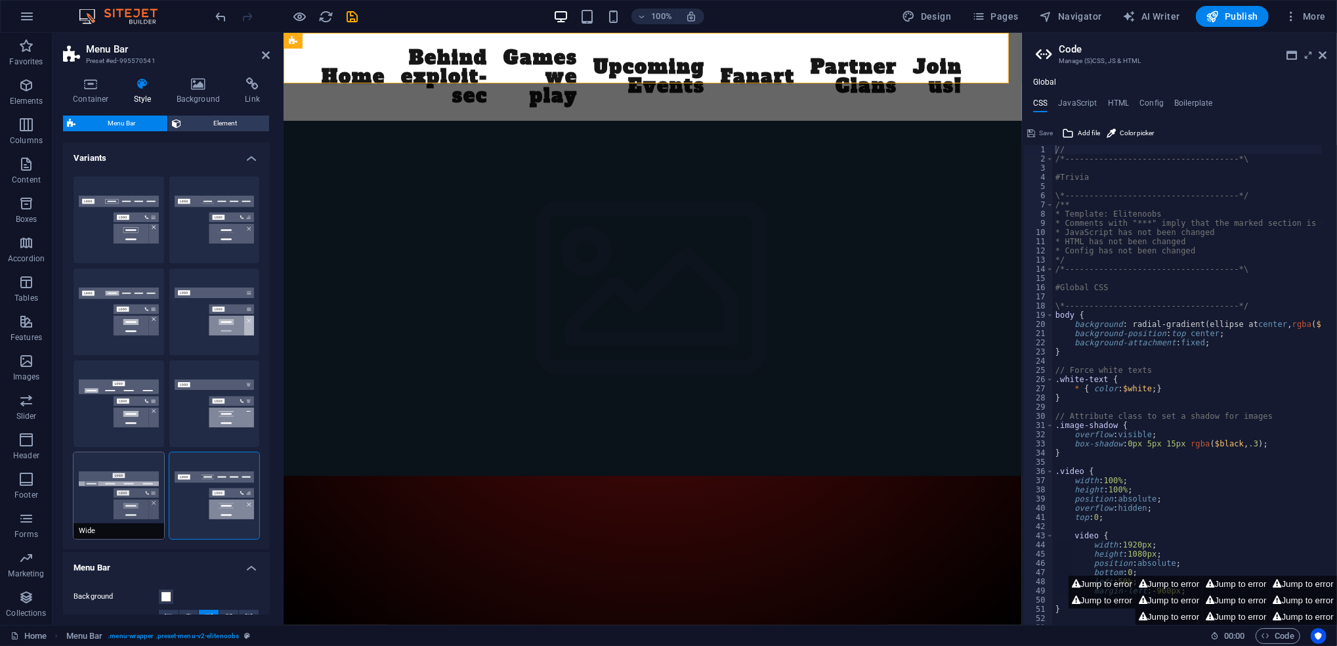
click at [106, 485] on button "Wide" at bounding box center [119, 495] width 91 height 87
type input "0"
type input "2"
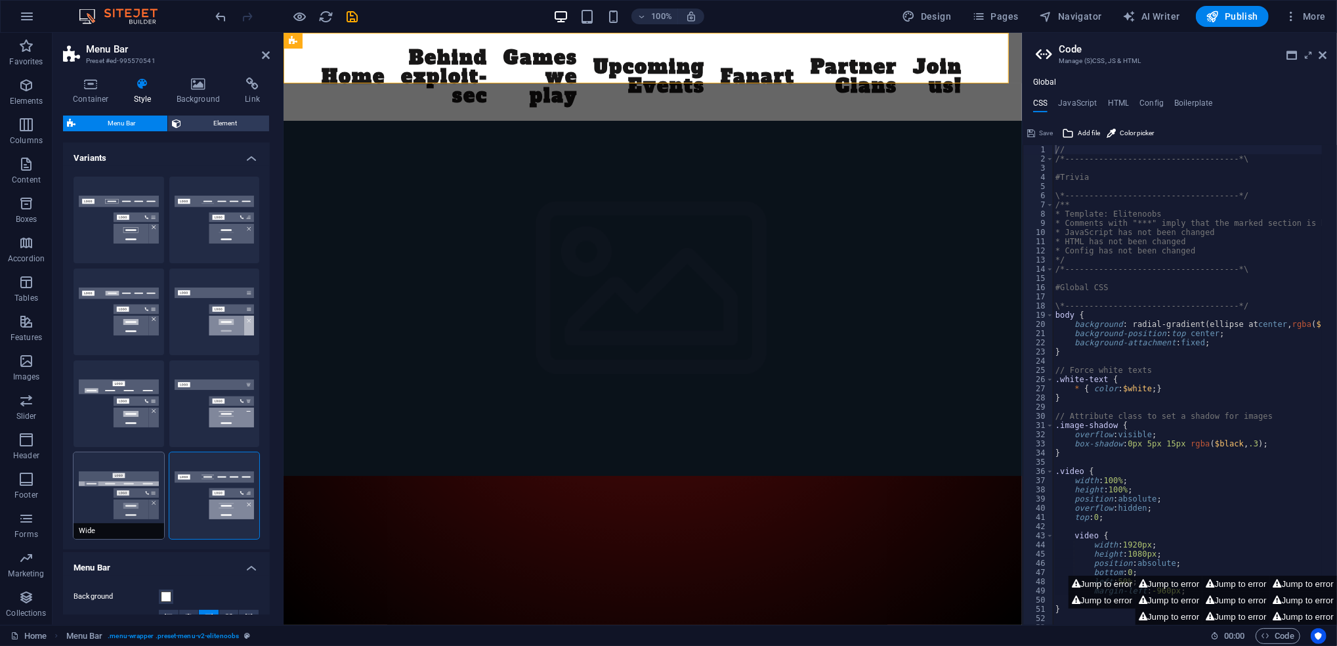
type input "2"
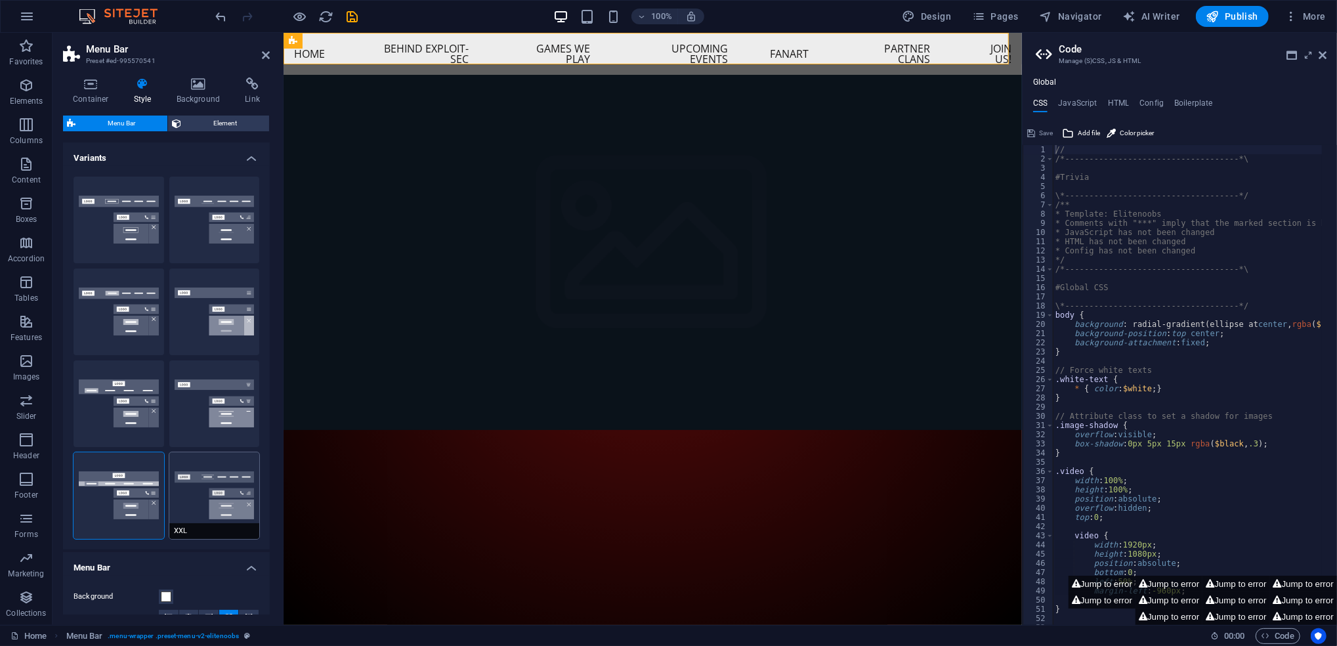
click at [201, 481] on button "XXL" at bounding box center [214, 495] width 91 height 87
type input "1"
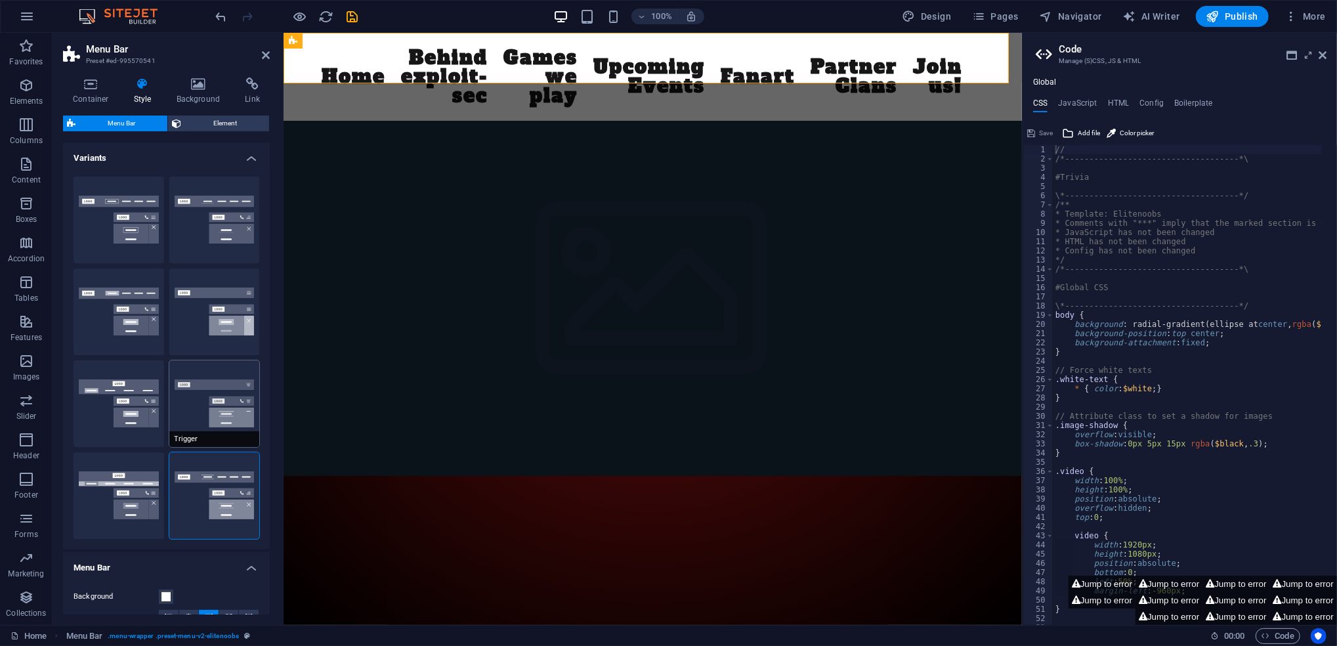
click at [219, 378] on button "Trigger" at bounding box center [214, 403] width 91 height 87
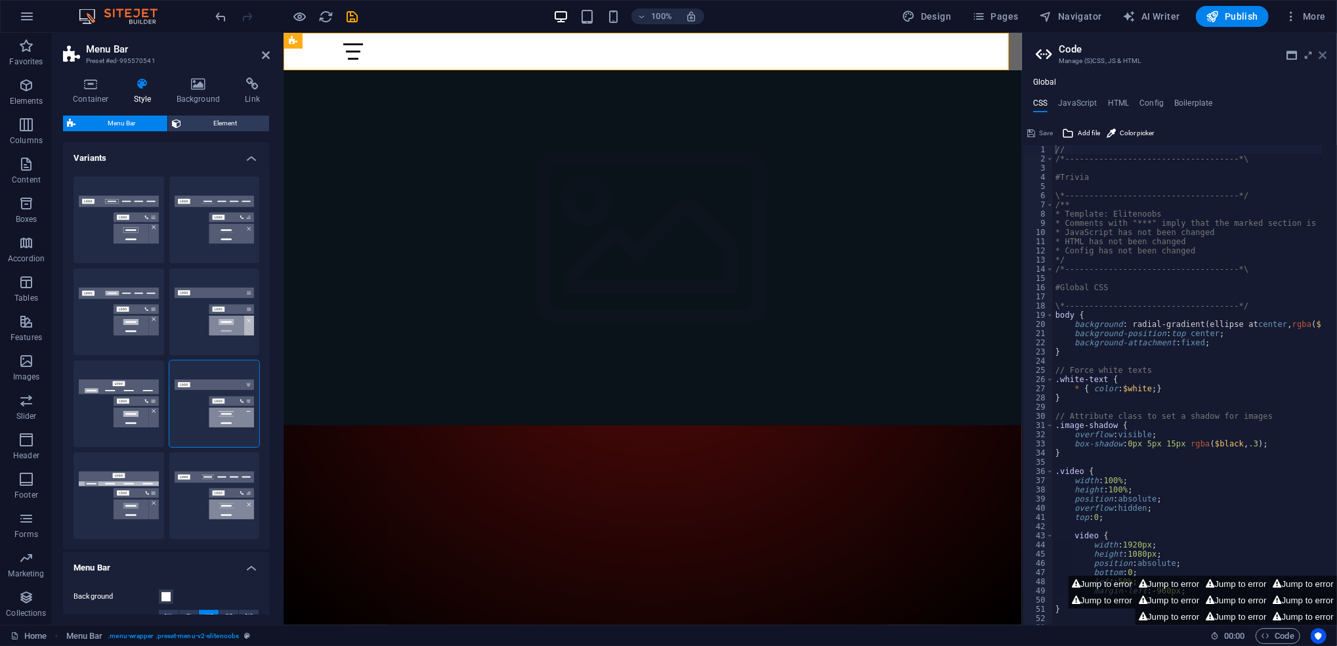
click at [1322, 56] on icon at bounding box center [1323, 55] width 8 height 11
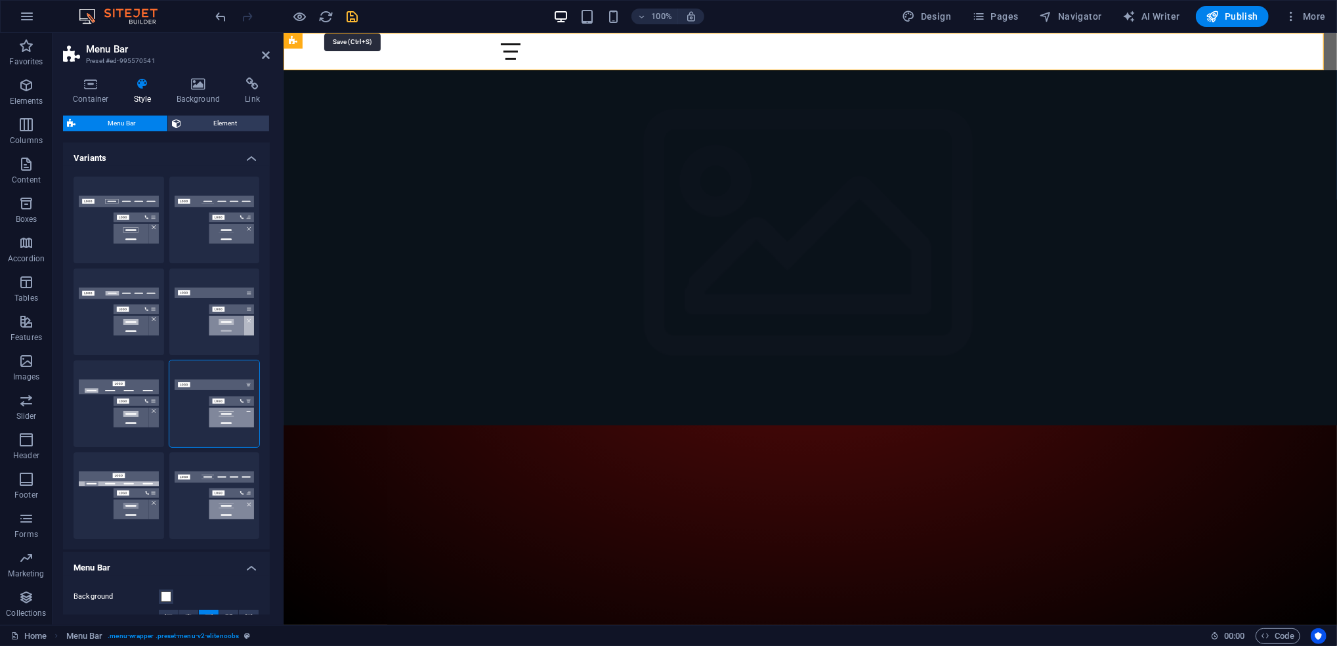
click at [352, 13] on icon "save" at bounding box center [352, 16] width 15 height 15
checkbox input "false"
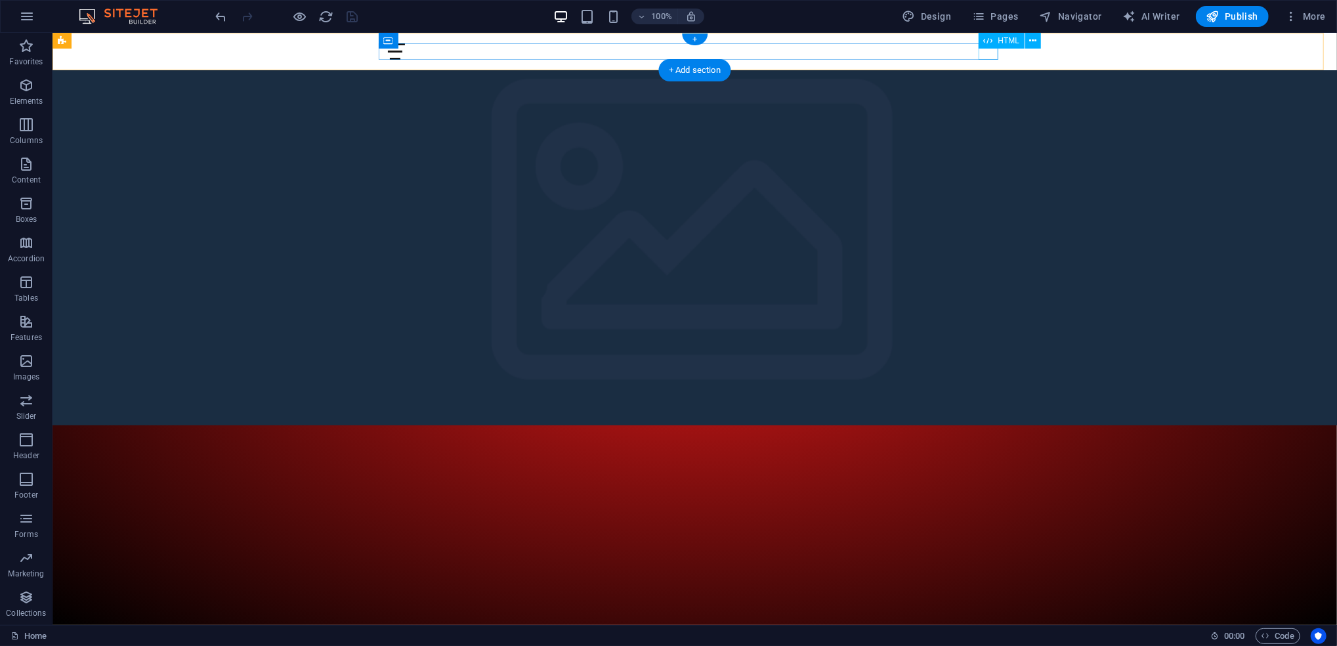
click at [993, 54] on div "Menu" at bounding box center [695, 51] width 620 height 16
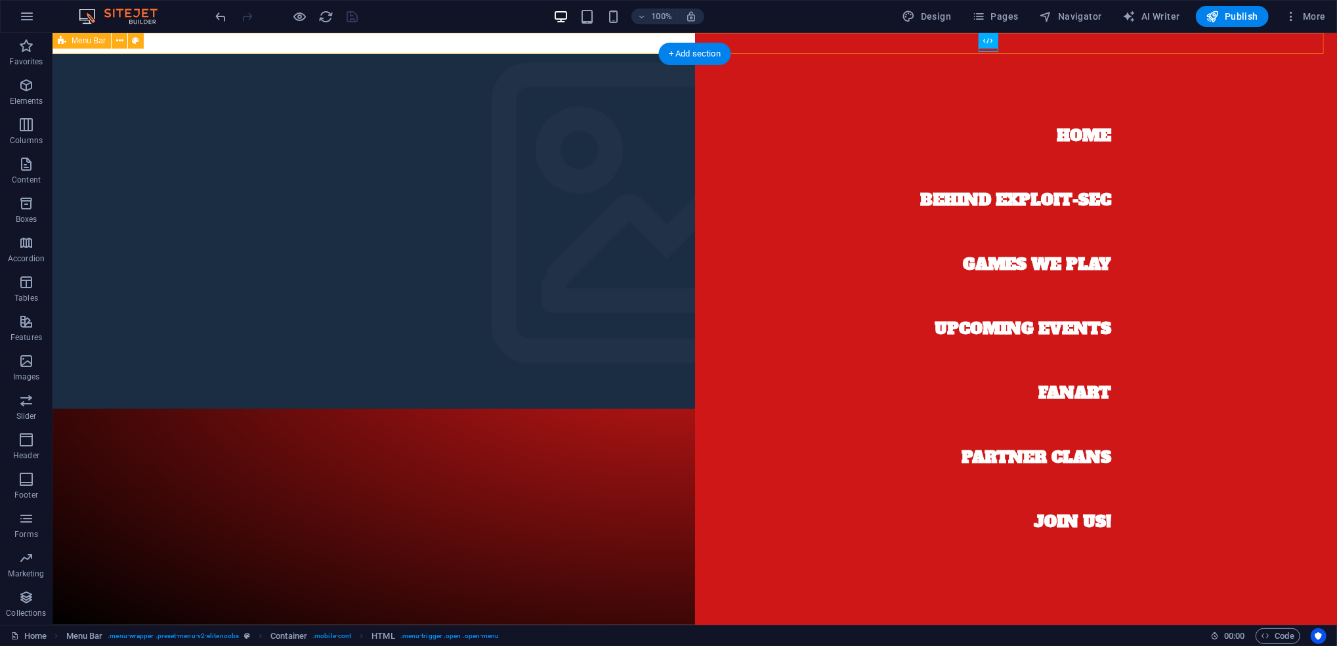
click at [358, 52] on div "Home Behind exploit-sec Games we play Upcoming Events Fanart Partner Clans Join…" at bounding box center [694, 42] width 1285 height 21
click at [121, 40] on icon at bounding box center [119, 41] width 7 height 14
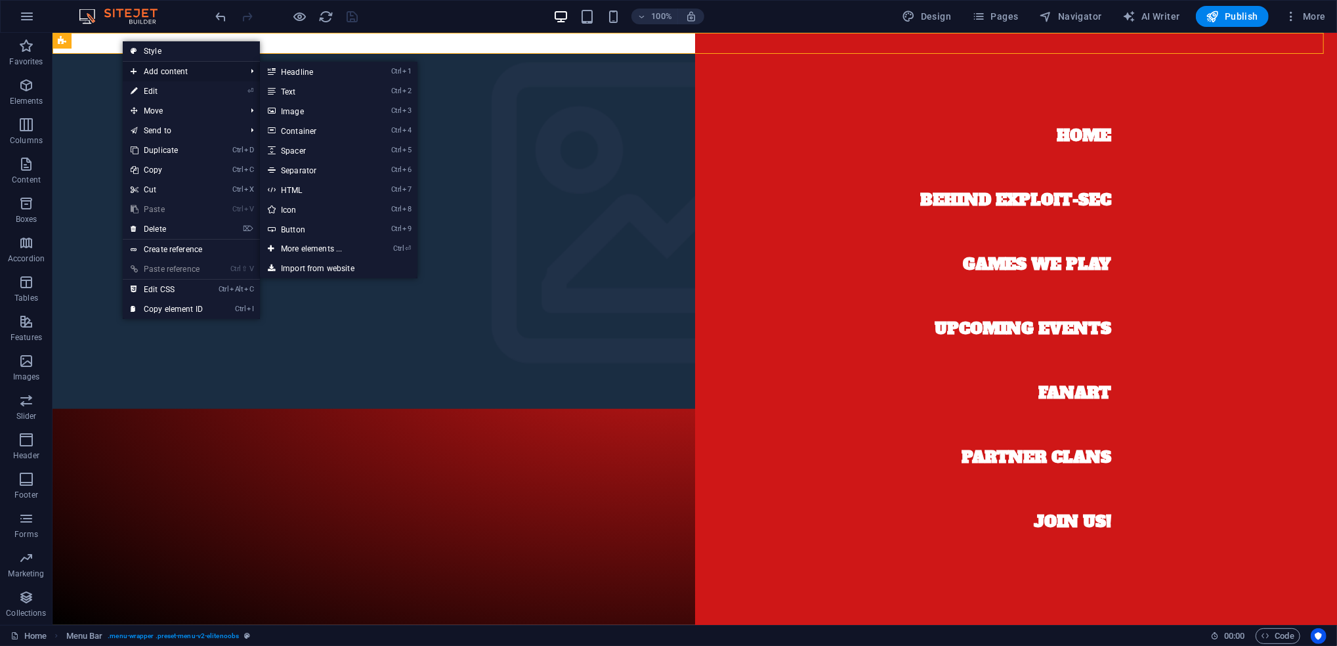
click at [148, 74] on span "Add content" at bounding box center [182, 72] width 118 height 20
click at [322, 213] on link "Ctrl 8 Icon" at bounding box center [314, 210] width 108 height 20
select select "xMidYMid"
select select "px"
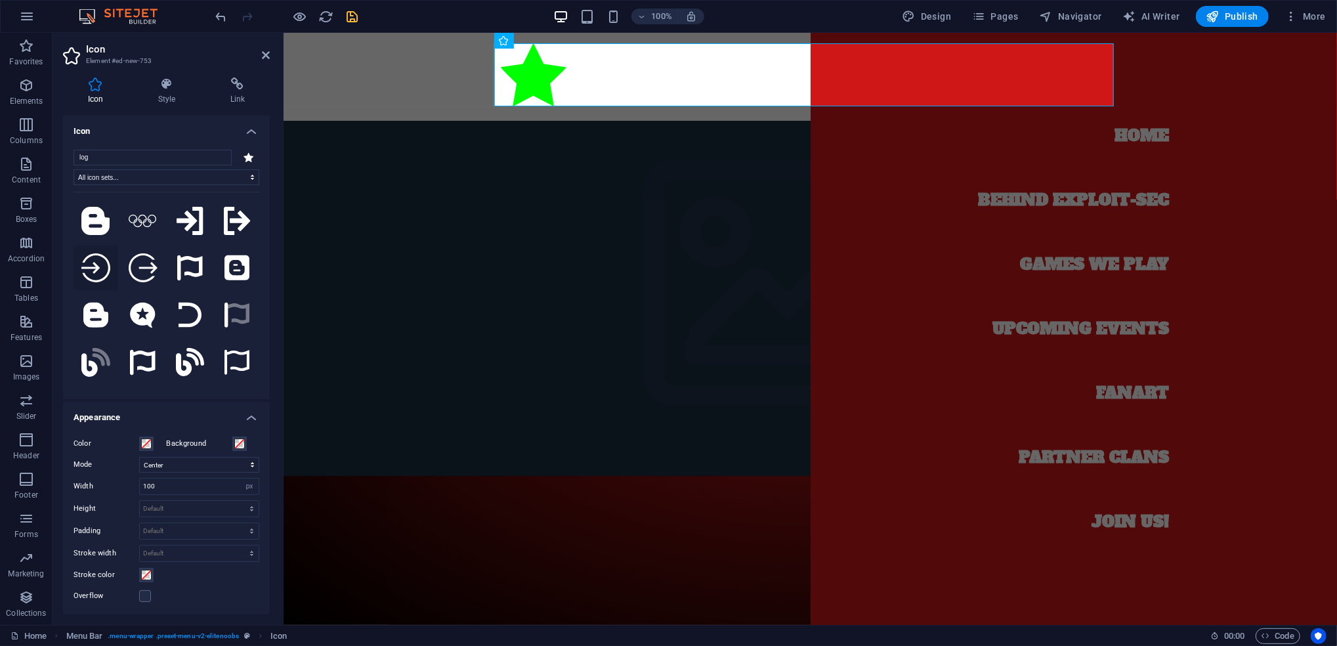
type input "log"
click at [98, 265] on icon at bounding box center [95, 267] width 29 height 29
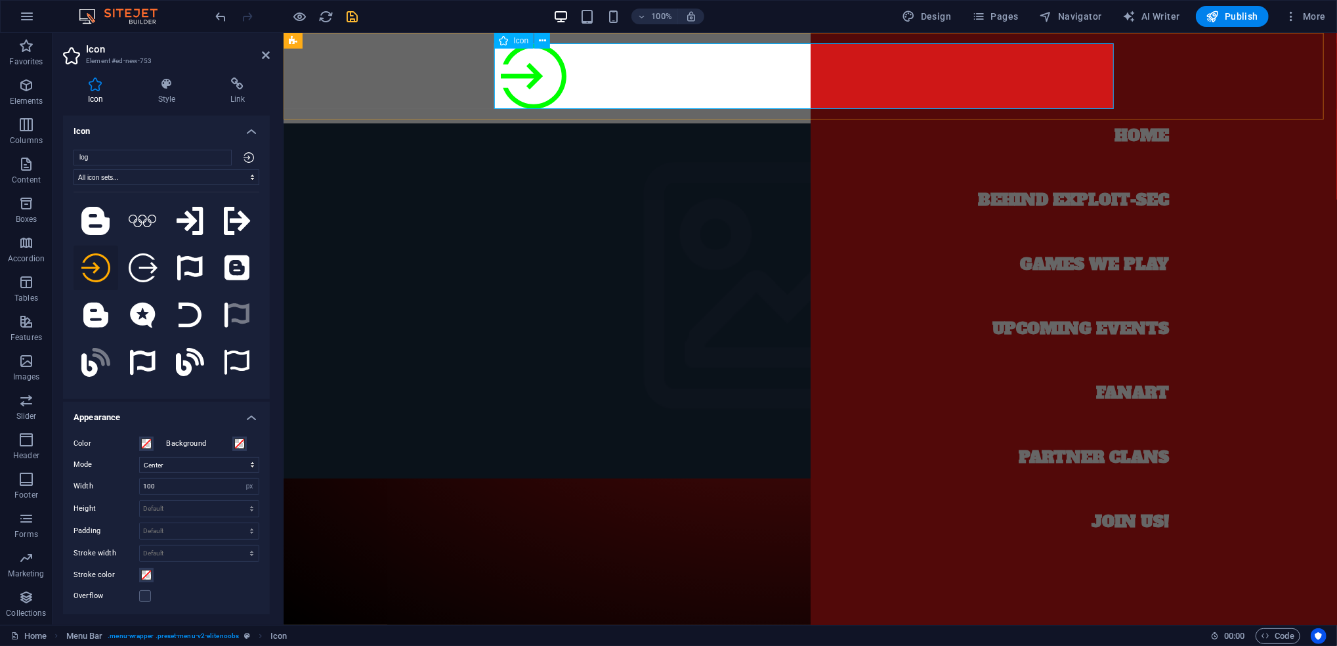
click at [517, 85] on figure at bounding box center [810, 78] width 620 height 70
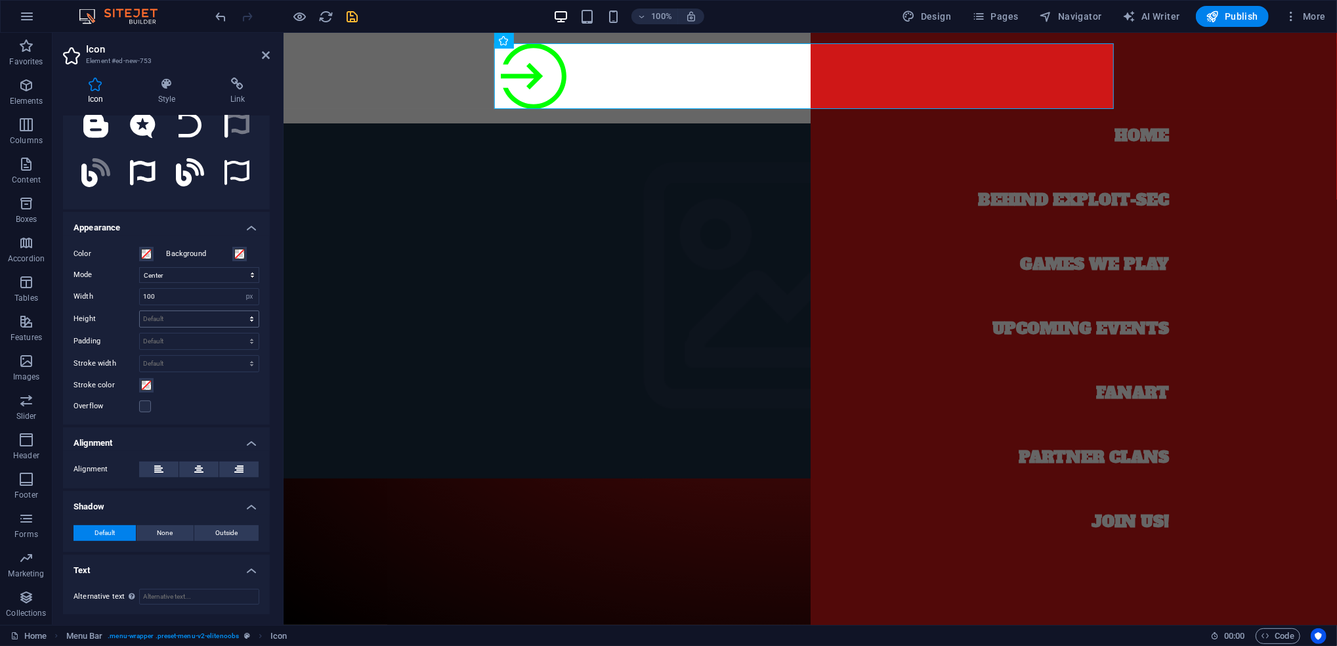
scroll to position [190, 0]
click at [159, 468] on icon at bounding box center [158, 469] width 9 height 16
click at [190, 253] on label "Background" at bounding box center [200, 254] width 66 height 16
click at [232, 253] on button "Background" at bounding box center [239, 253] width 14 height 14
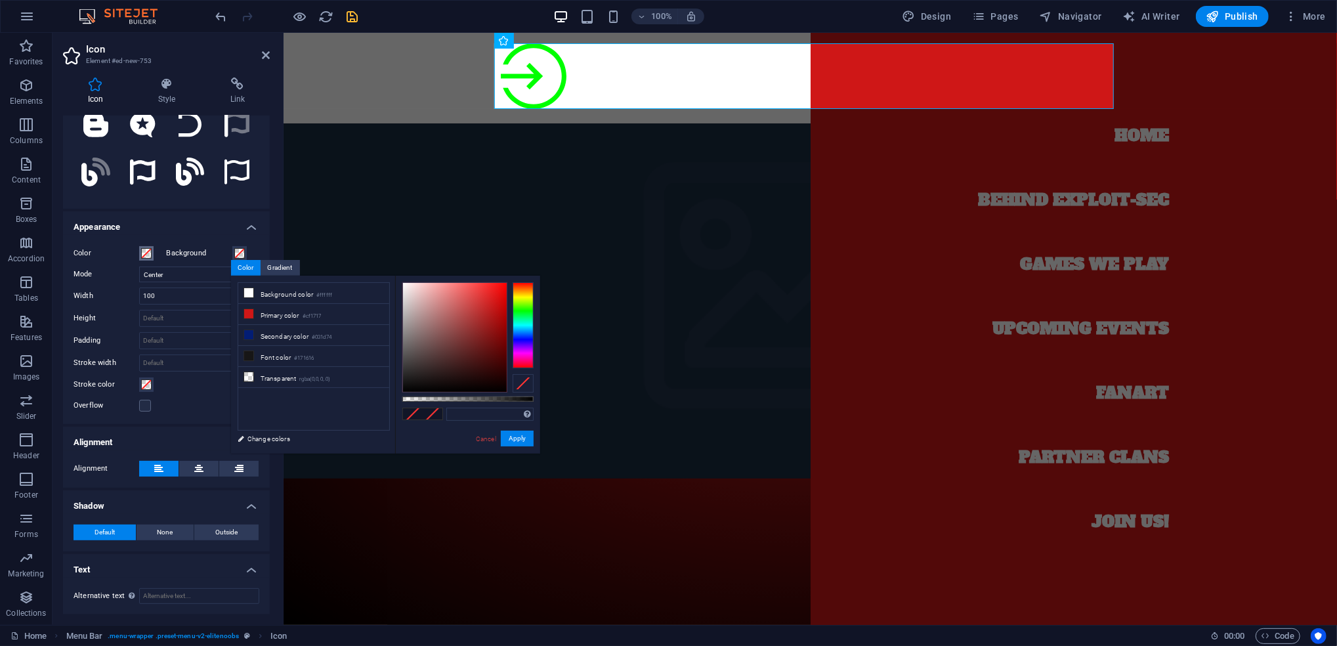
click at [146, 251] on span at bounding box center [146, 253] width 11 height 11
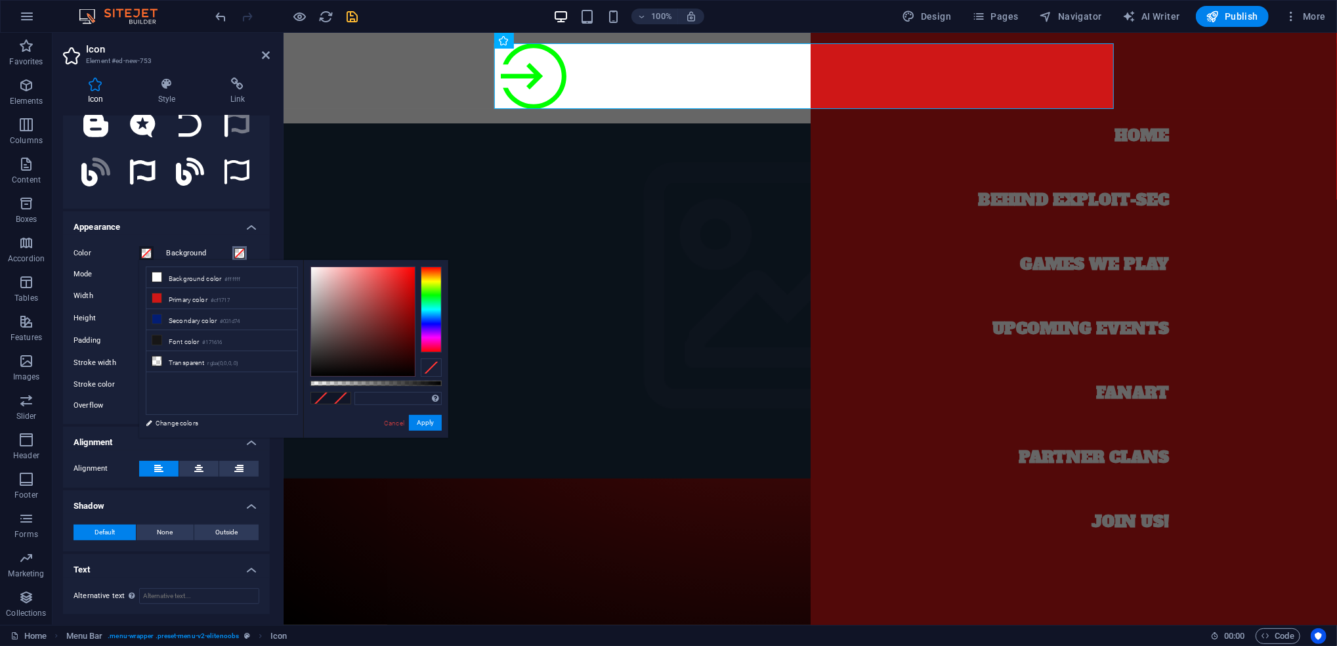
click at [235, 254] on span at bounding box center [239, 253] width 11 height 11
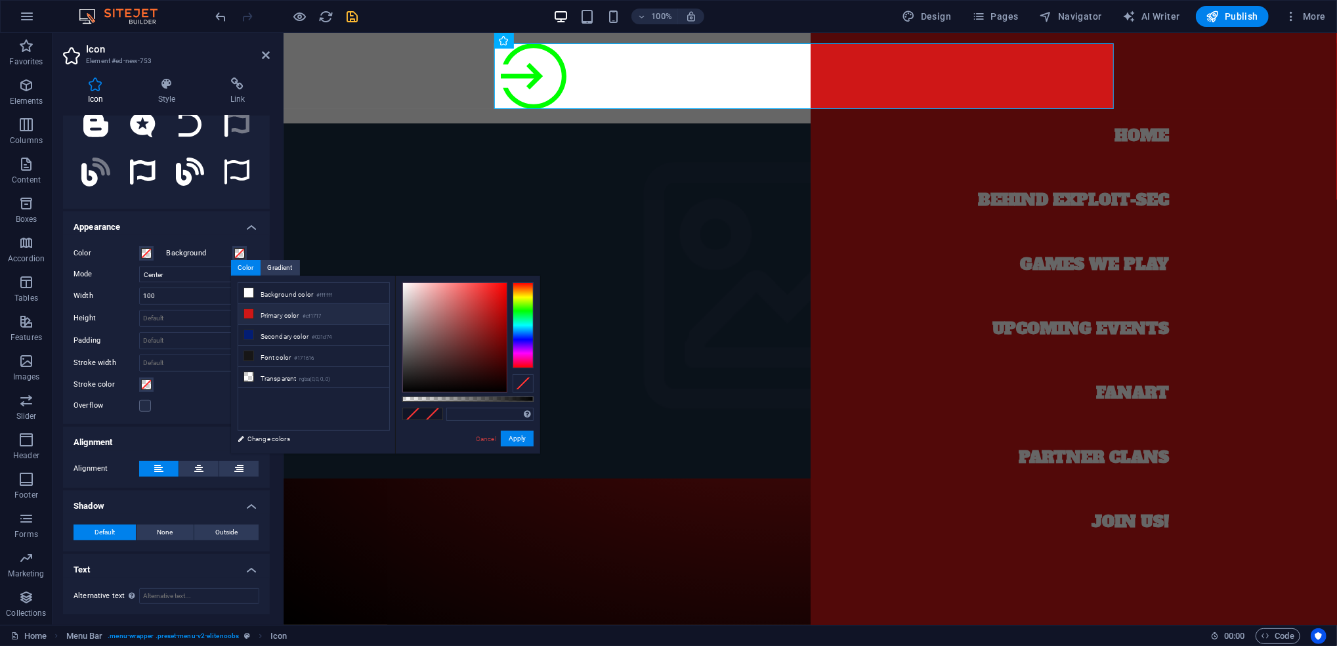
click at [328, 316] on li "Primary color #cf1717" at bounding box center [313, 314] width 151 height 21
click at [322, 343] on li "Secondary color #031d74" at bounding box center [313, 335] width 151 height 21
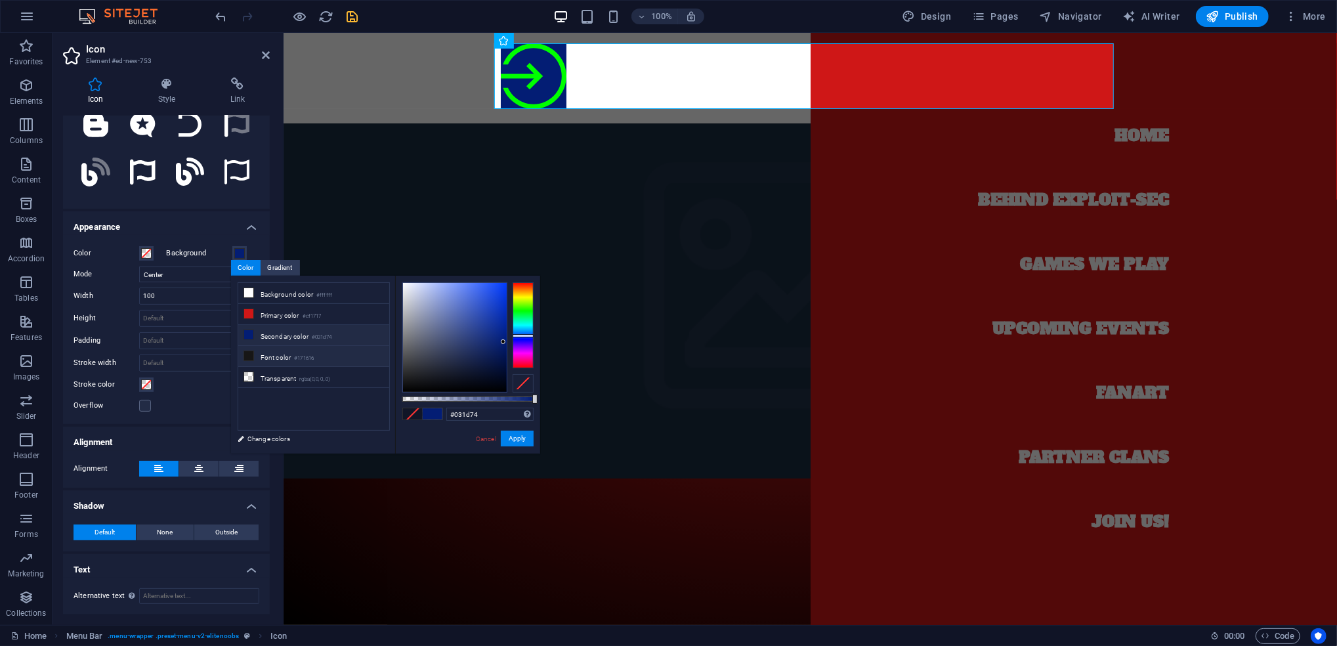
click at [326, 355] on li "Font color #171616" at bounding box center [313, 356] width 151 height 21
type input "#171616"
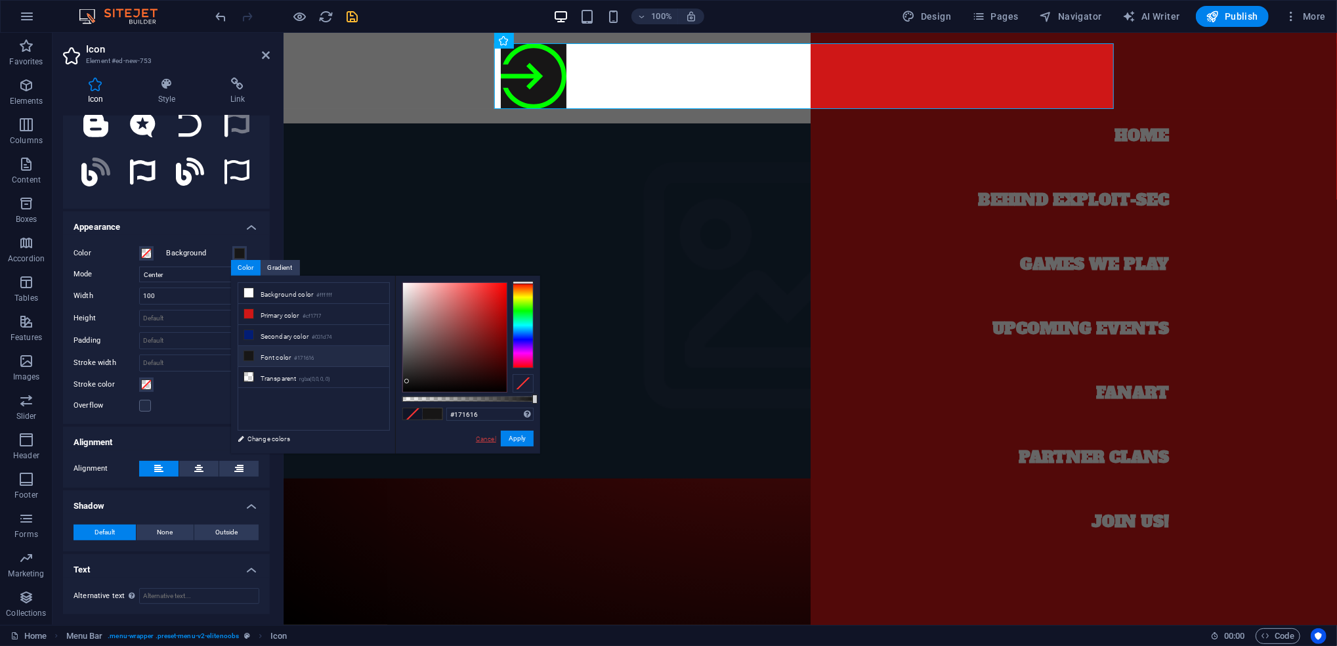
click at [485, 439] on link "Cancel" at bounding box center [486, 439] width 23 height 10
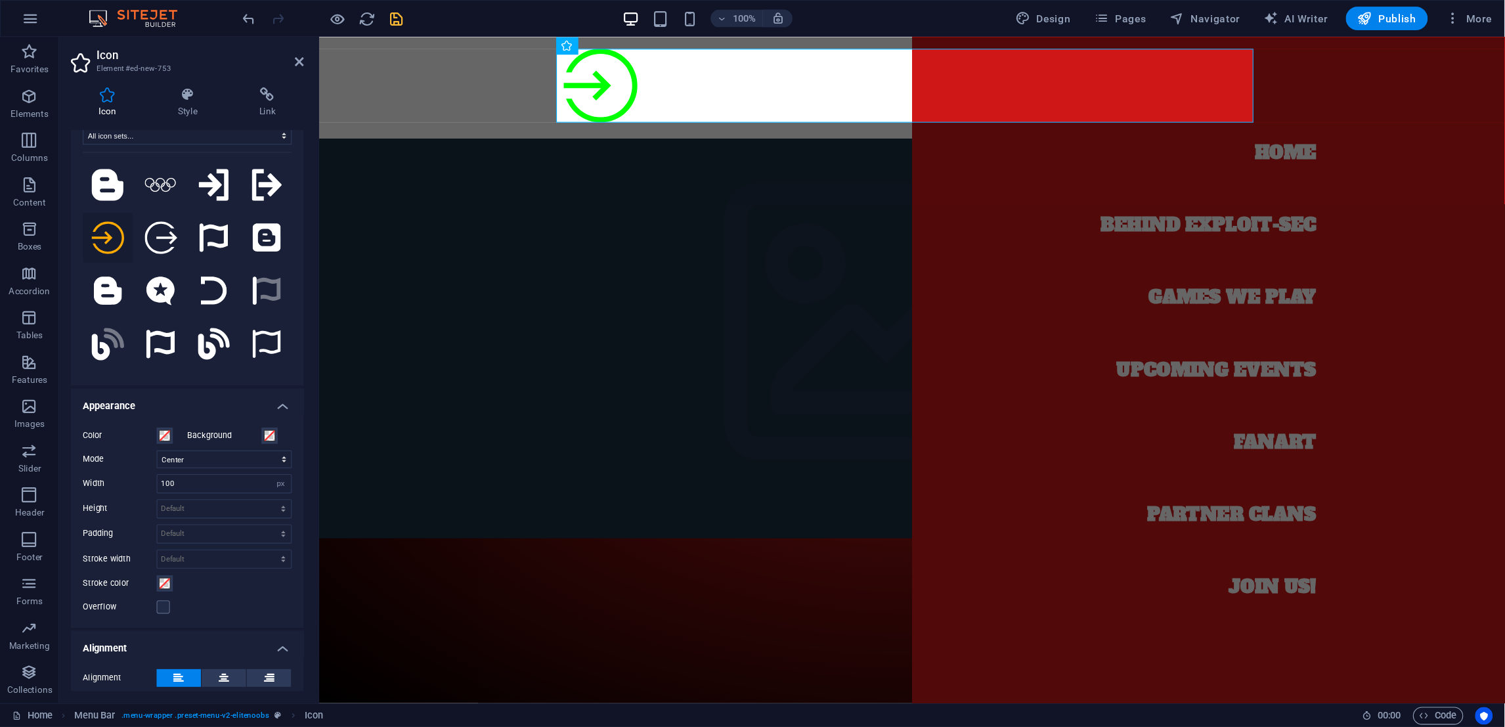
scroll to position [0, 0]
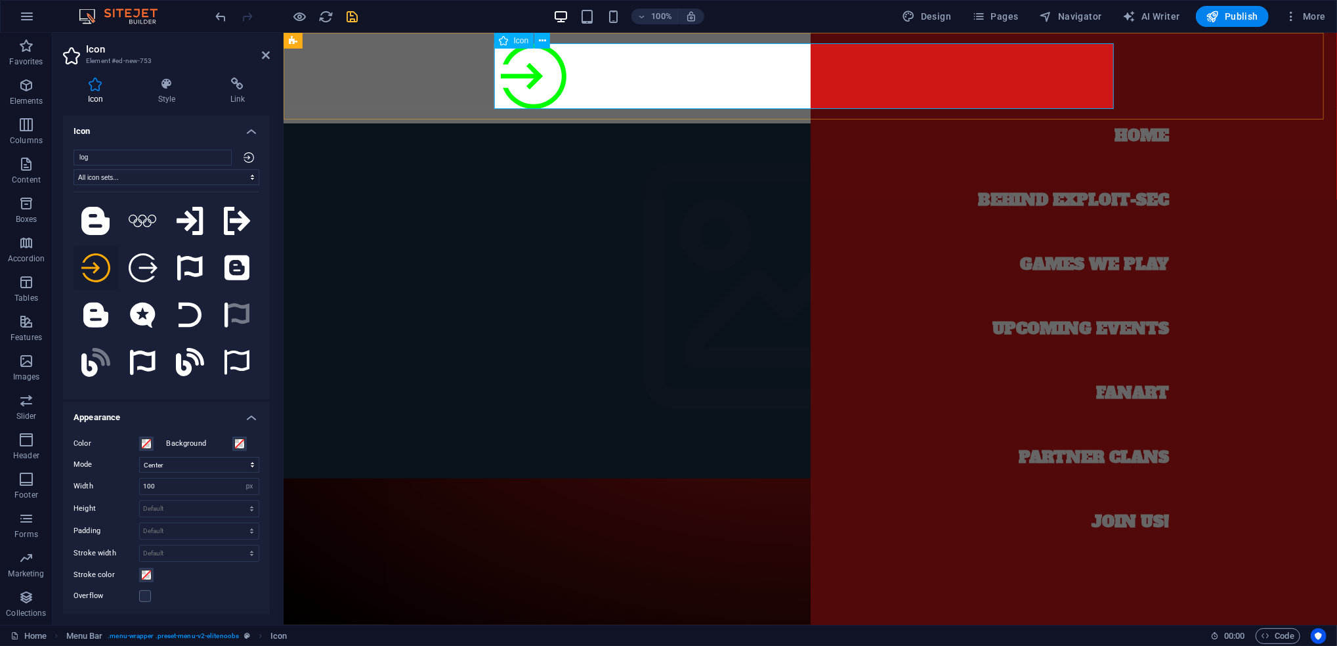
click at [522, 81] on figure at bounding box center [810, 78] width 620 height 70
click at [177, 90] on icon at bounding box center [166, 83] width 67 height 13
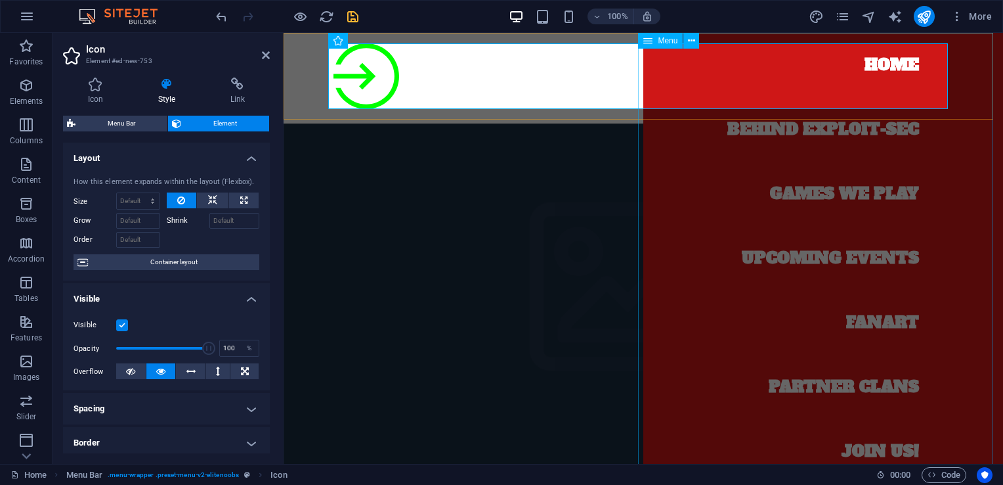
click at [897, 64] on nav "Home Behind exploit-sec Games we play Upcoming Events Fanart Partner Clans Join…" at bounding box center [823, 248] width 360 height 431
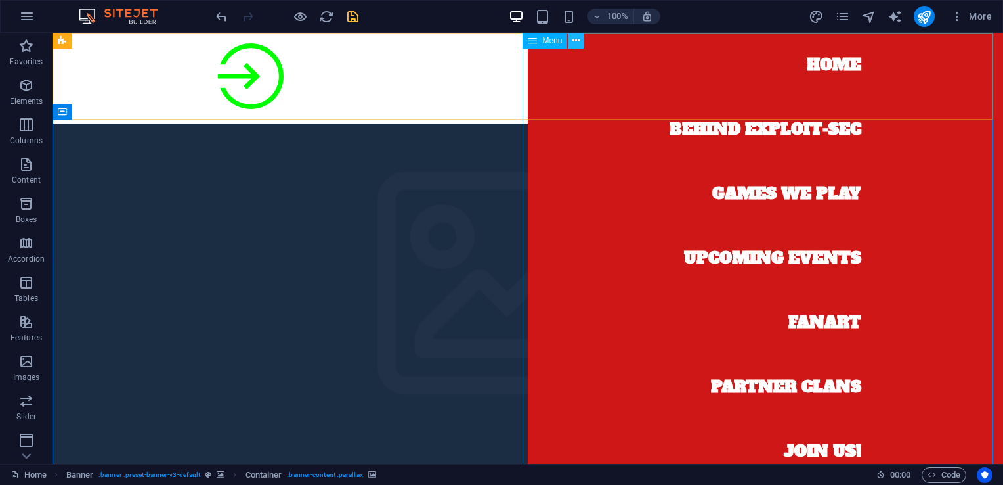
click at [575, 41] on icon at bounding box center [575, 41] width 7 height 14
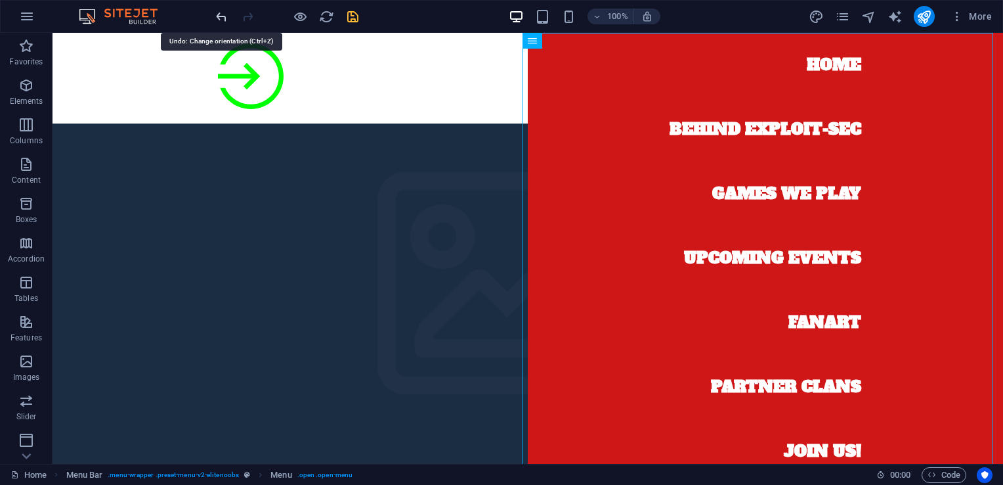
click at [223, 14] on icon "undo" at bounding box center [221, 16] width 15 height 15
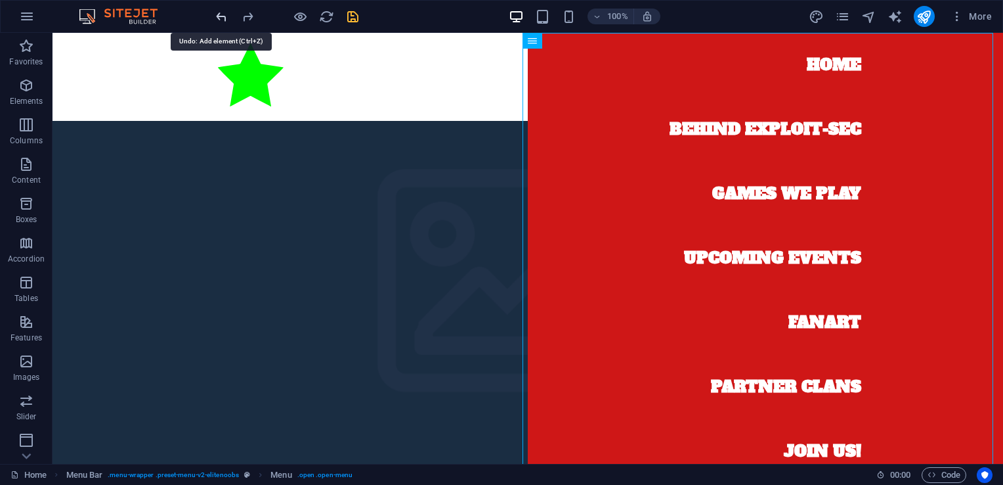
click at [223, 14] on icon "undo" at bounding box center [221, 16] width 15 height 15
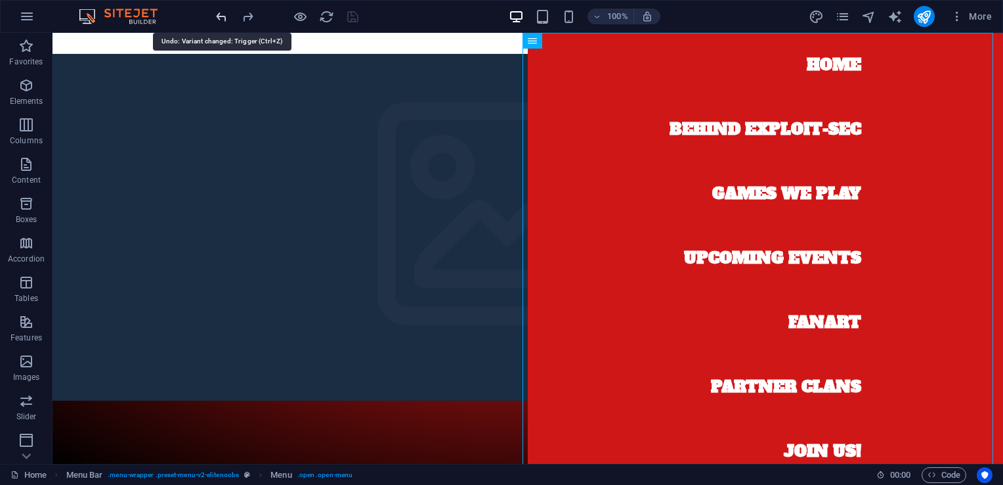
click at [223, 14] on icon "undo" at bounding box center [221, 16] width 15 height 15
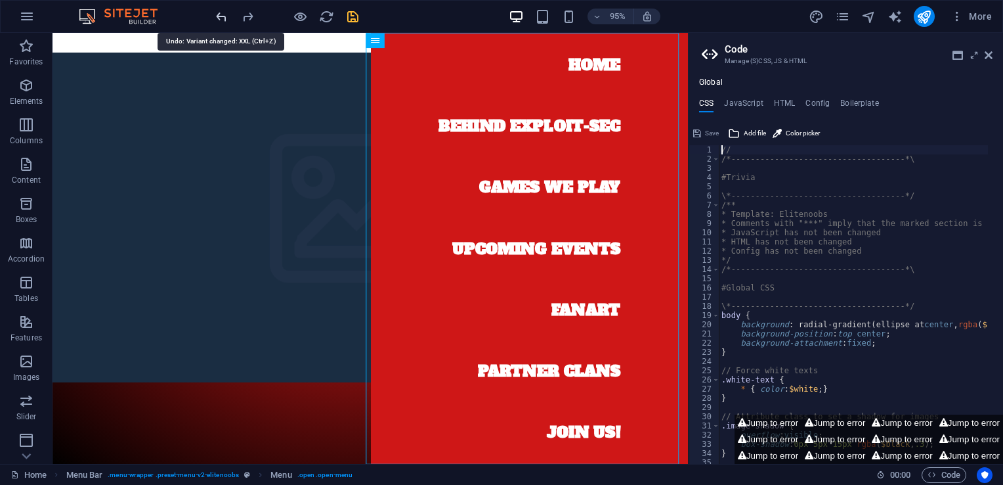
click at [223, 14] on icon "undo" at bounding box center [221, 16] width 15 height 15
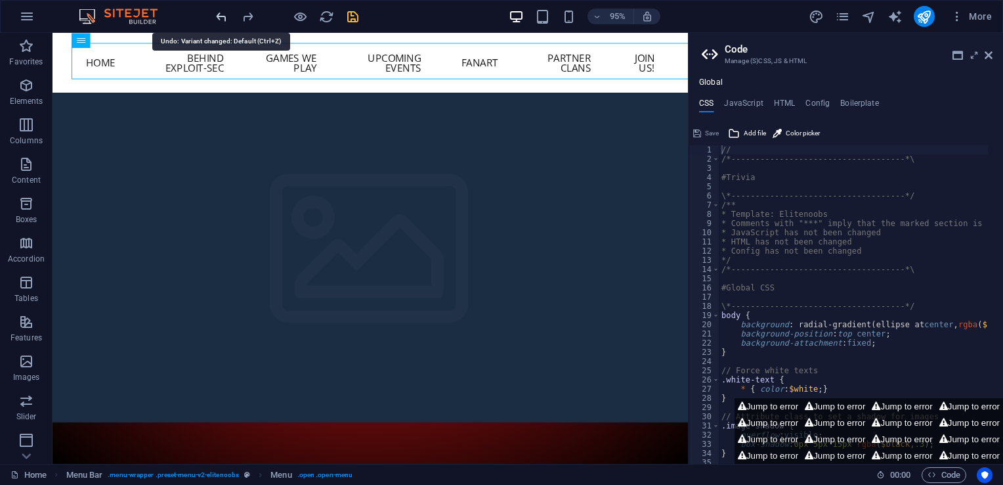
click at [223, 14] on icon "undo" at bounding box center [221, 16] width 15 height 15
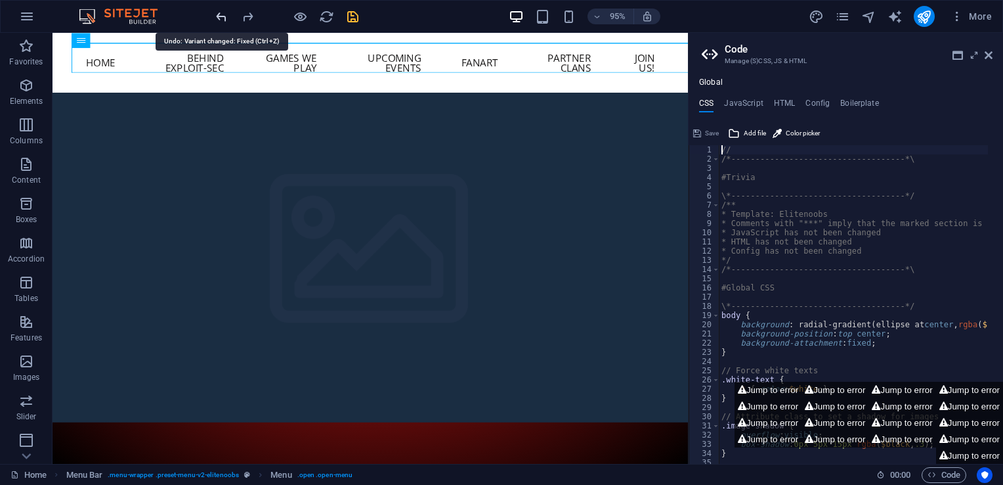
click at [223, 14] on icon "undo" at bounding box center [221, 16] width 15 height 15
click at [991, 56] on icon at bounding box center [989, 55] width 8 height 11
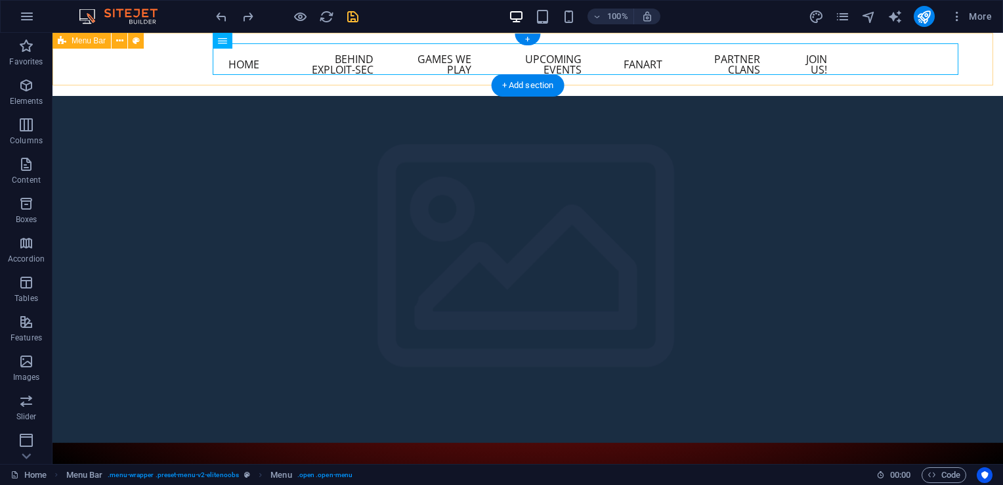
click at [107, 70] on div "Home Behind exploit-sec Games we play Upcoming Events Fanart Partner Clans Join…" at bounding box center [528, 64] width 951 height 63
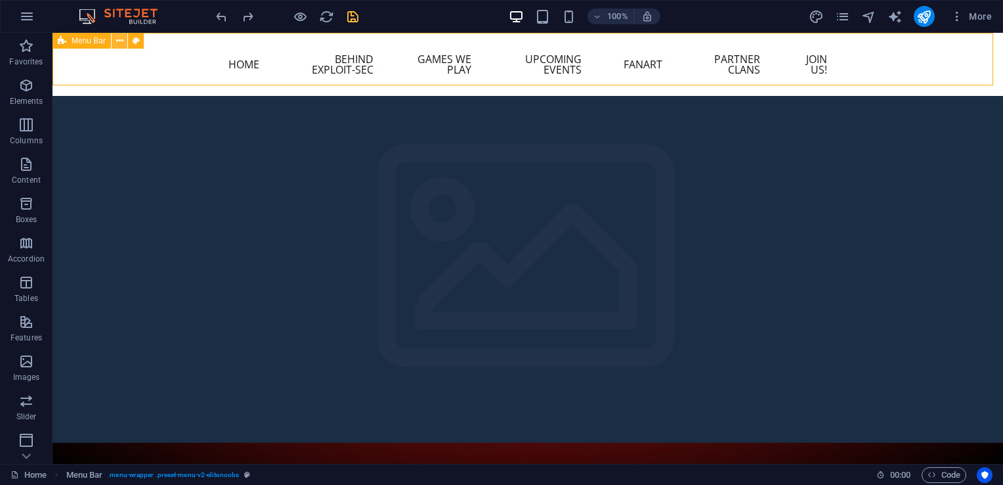
click at [121, 41] on icon at bounding box center [119, 41] width 7 height 14
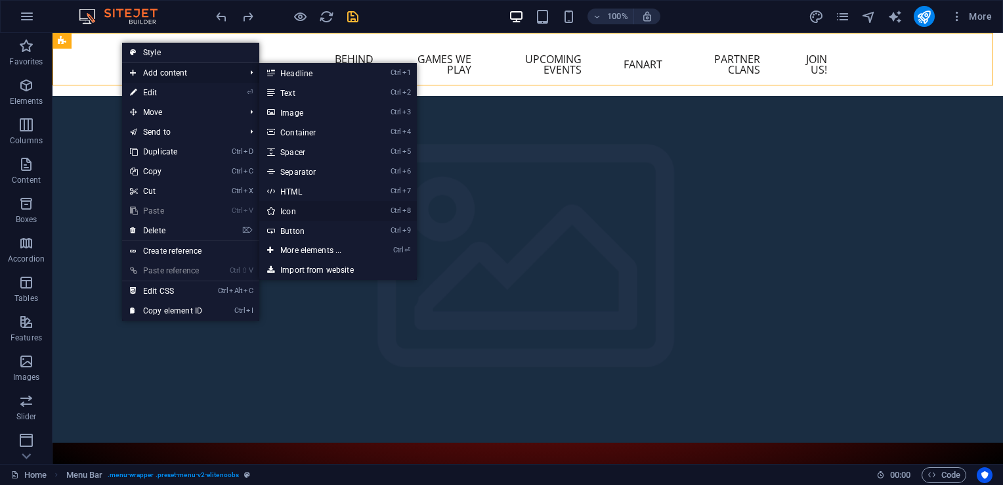
click at [313, 218] on link "Ctrl 8 Icon" at bounding box center [313, 211] width 108 height 20
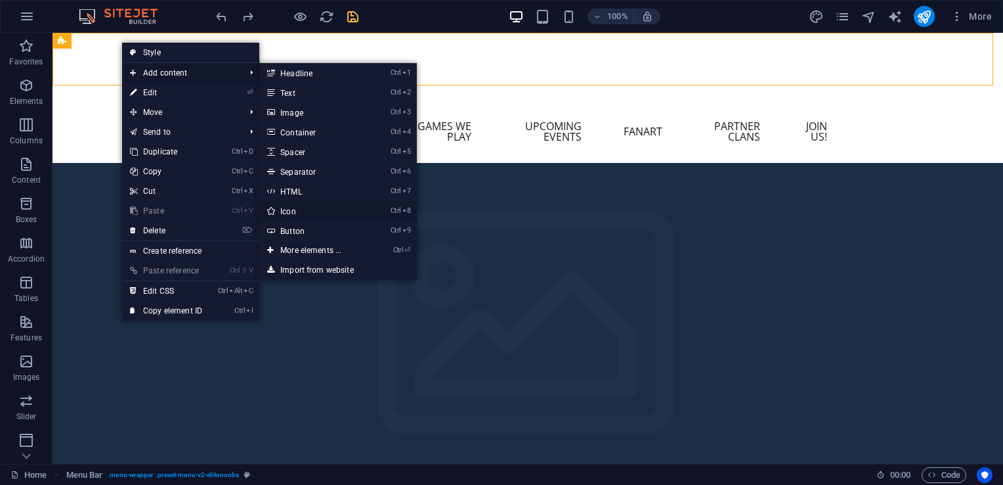
select select "xMidYMid"
select select "px"
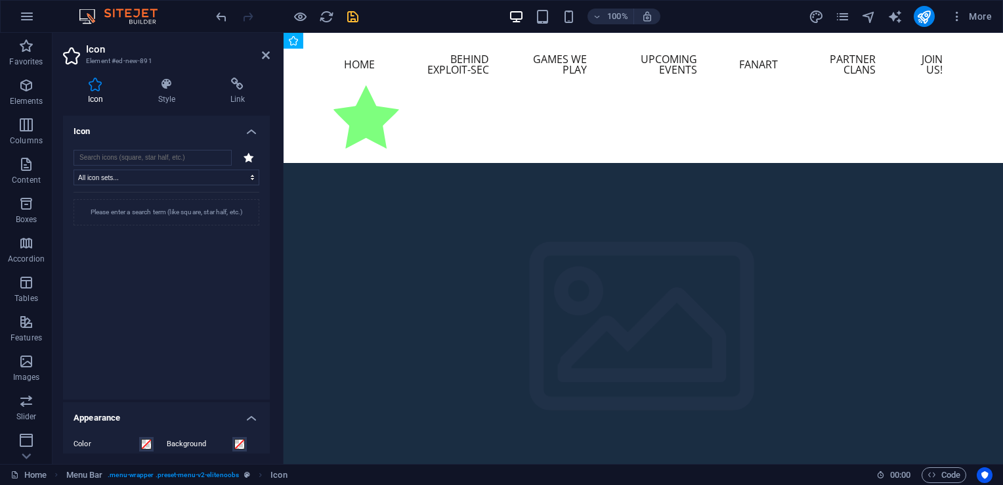
drag, startPoint x: 357, startPoint y: 75, endPoint x: 328, endPoint y: 123, distance: 56.5
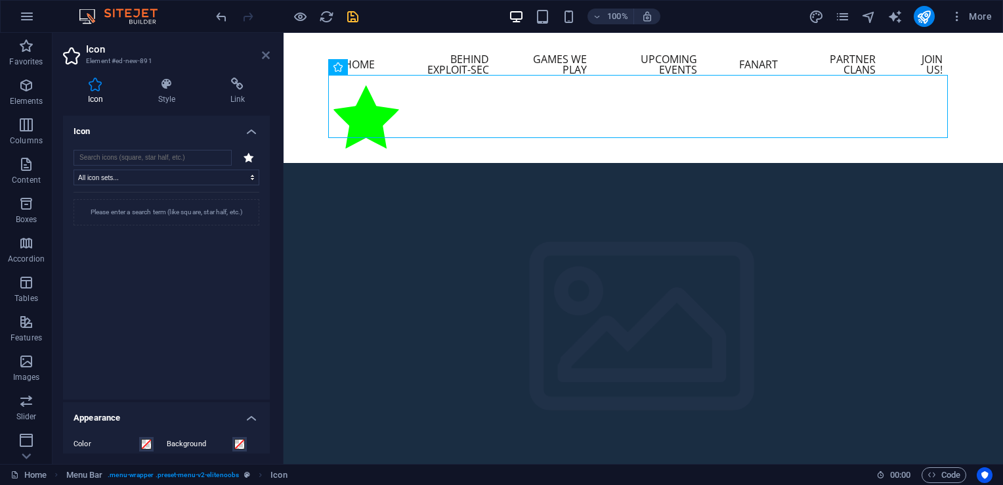
click at [265, 54] on icon at bounding box center [266, 55] width 8 height 11
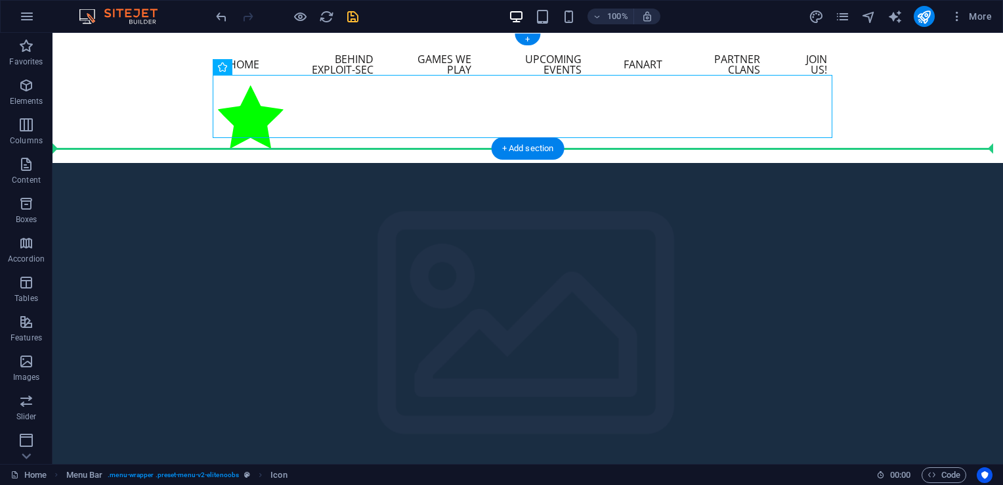
drag, startPoint x: 248, startPoint y: 108, endPoint x: 166, endPoint y: 101, distance: 81.7
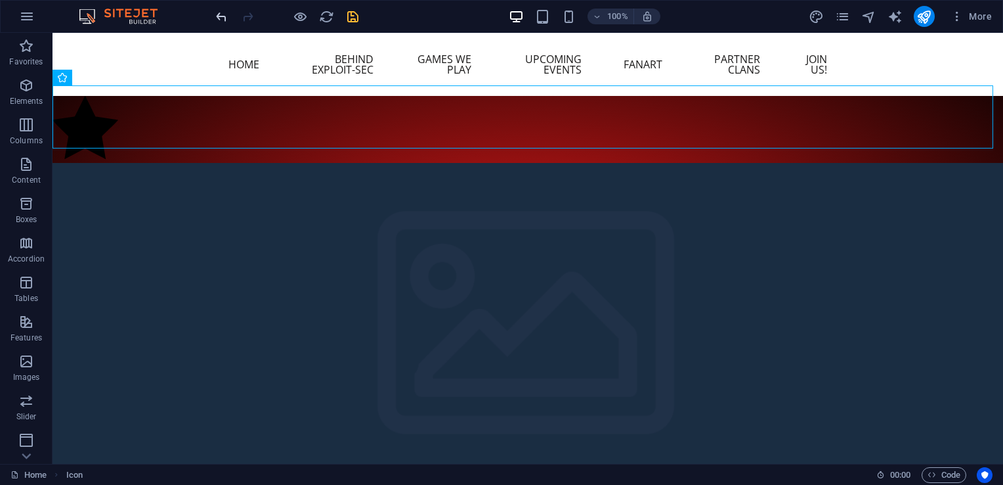
click at [227, 22] on icon "undo" at bounding box center [221, 16] width 15 height 15
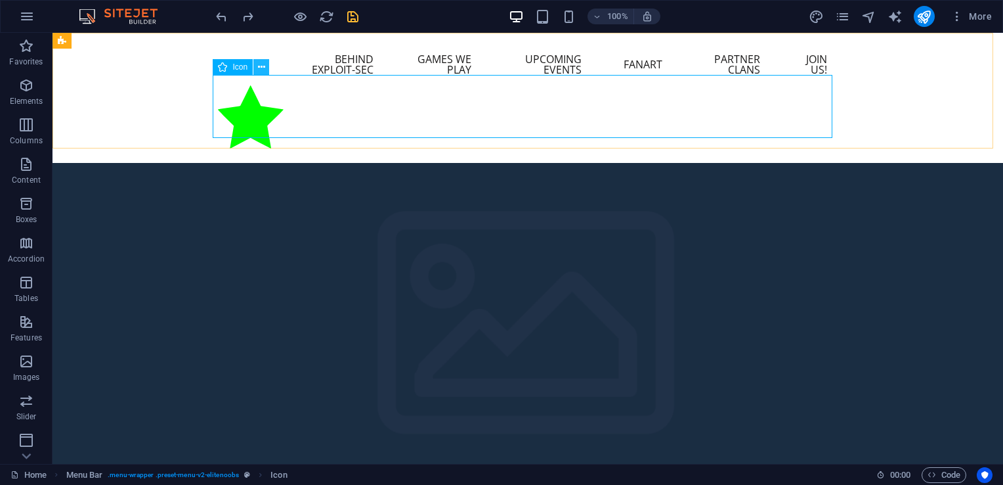
click at [263, 72] on icon at bounding box center [261, 67] width 7 height 14
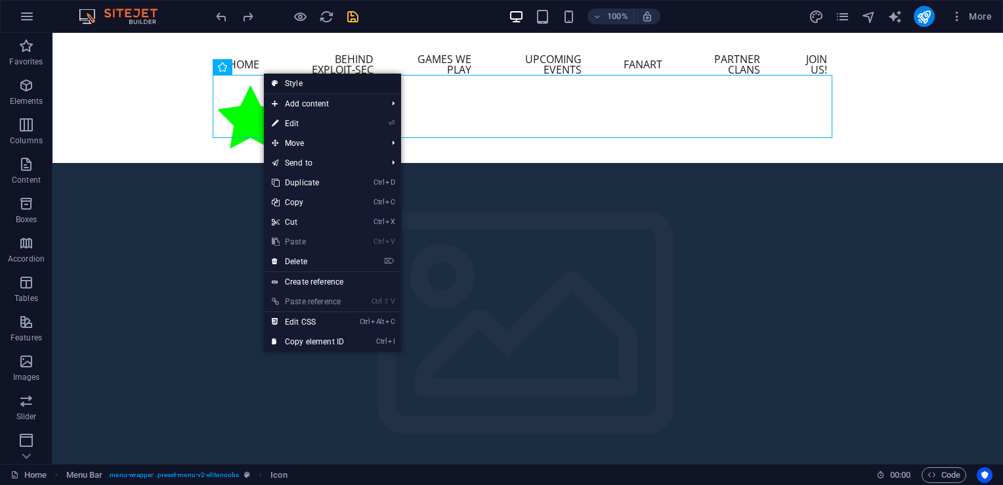
click at [274, 82] on icon at bounding box center [275, 84] width 7 height 20
select select "rem"
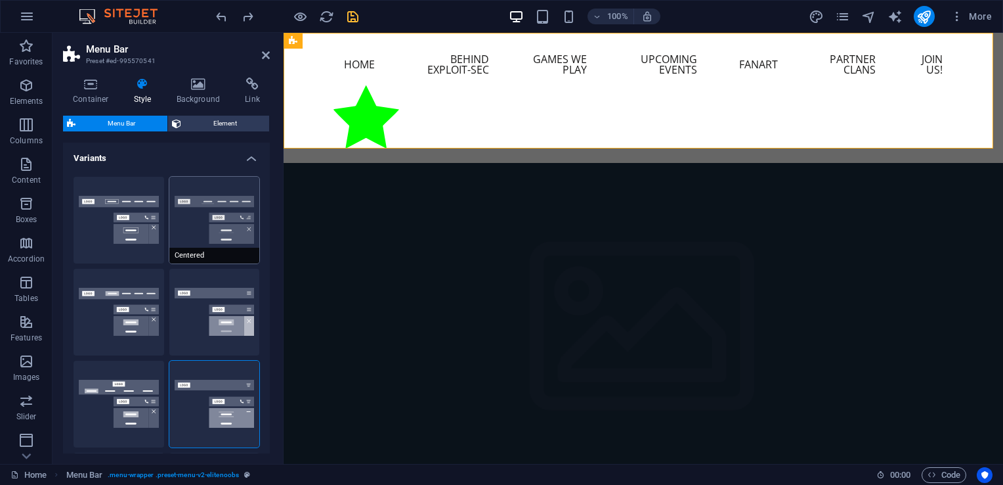
click at [231, 196] on button "Centered" at bounding box center [214, 220] width 91 height 87
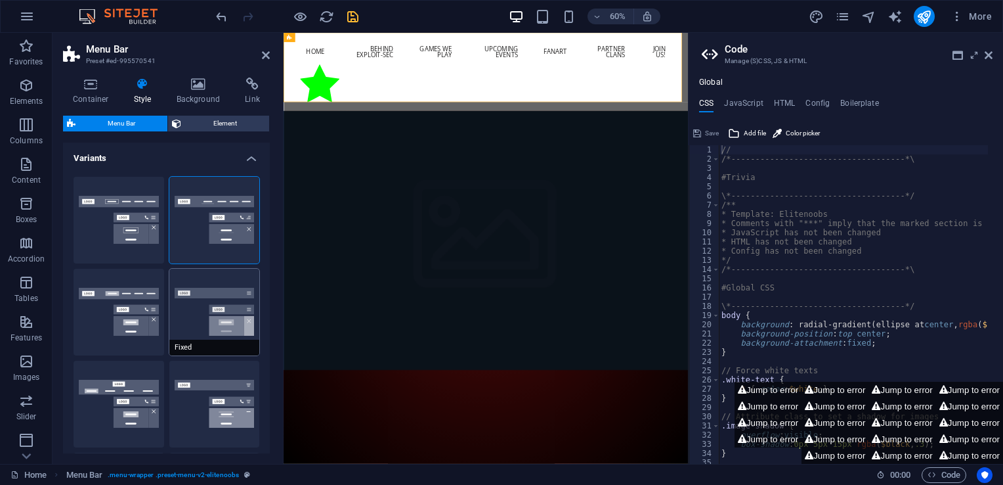
click at [210, 290] on button "Fixed" at bounding box center [214, 312] width 91 height 87
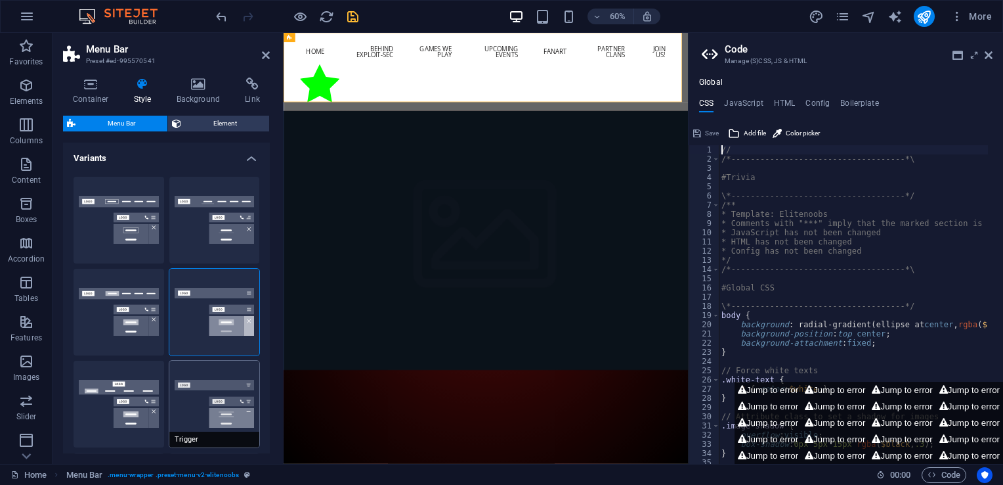
click at [239, 408] on button "Trigger" at bounding box center [214, 403] width 91 height 87
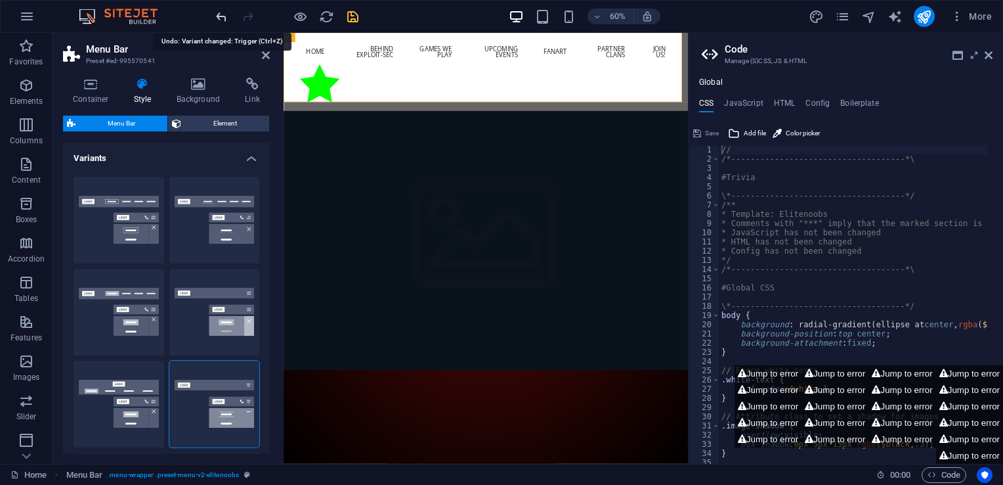
click at [224, 16] on icon "undo" at bounding box center [221, 16] width 15 height 15
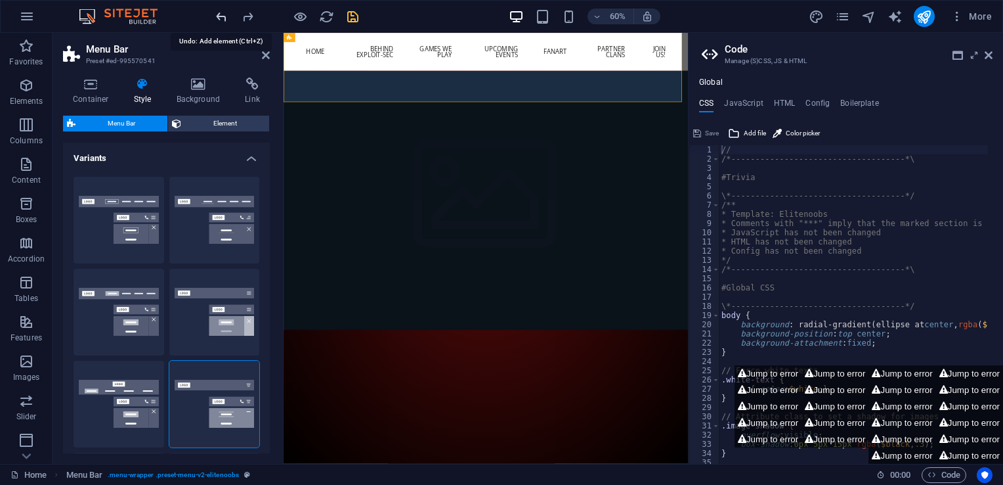
click at [224, 16] on icon "undo" at bounding box center [221, 16] width 15 height 15
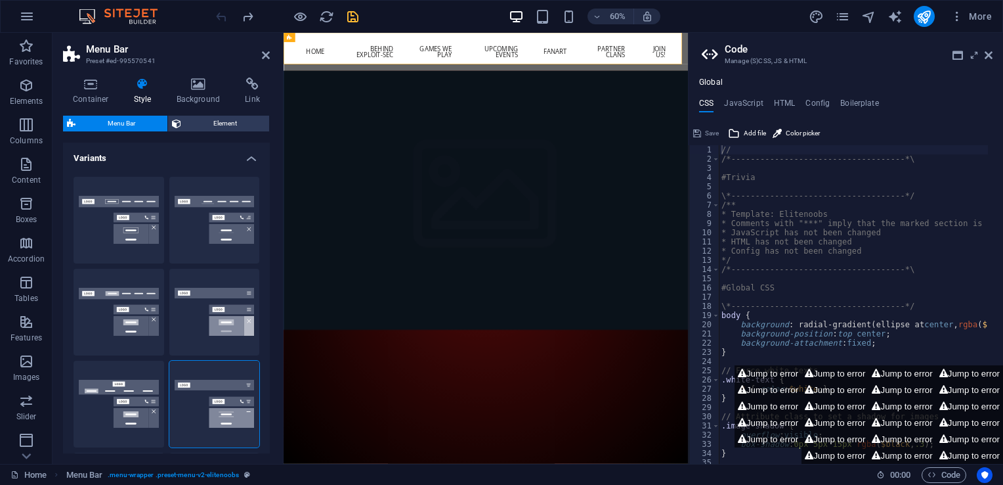
click at [224, 16] on div at bounding box center [286, 16] width 147 height 21
click at [224, 15] on div at bounding box center [286, 16] width 147 height 21
click at [224, 14] on div at bounding box center [286, 16] width 147 height 21
click at [226, 188] on button "Centered" at bounding box center [214, 220] width 91 height 87
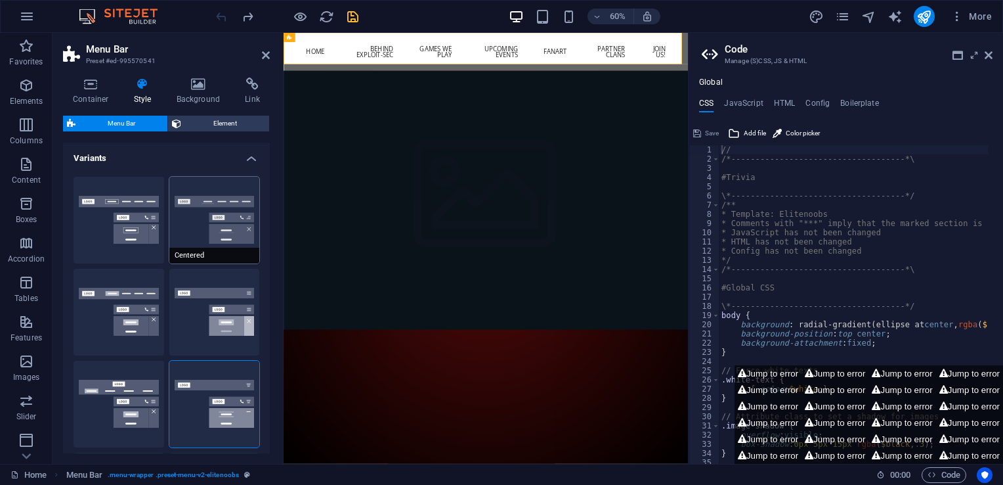
type input "1"
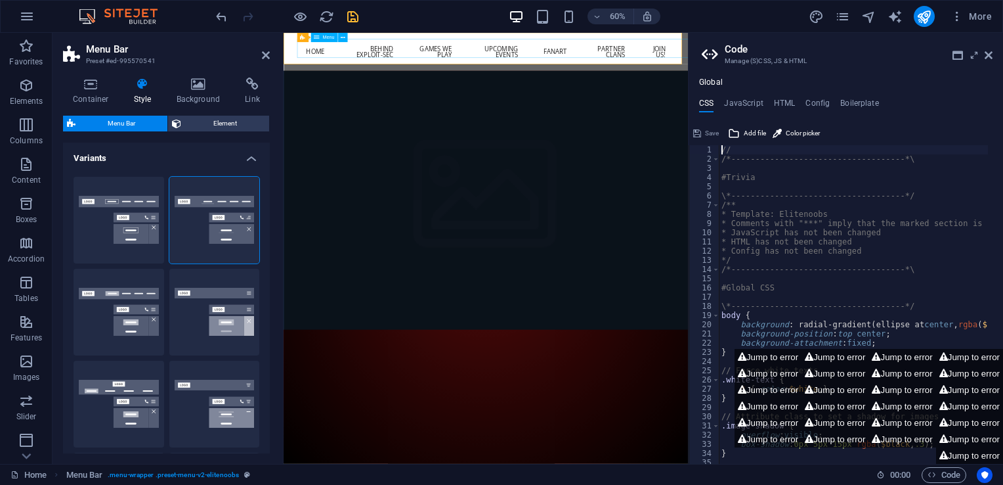
click at [346, 70] on nav "Home Behind exploit-sec Games we play Upcoming Events Fanart Partner Clans Join…" at bounding box center [621, 64] width 620 height 42
click at [140, 240] on button "Border" at bounding box center [119, 220] width 91 height 87
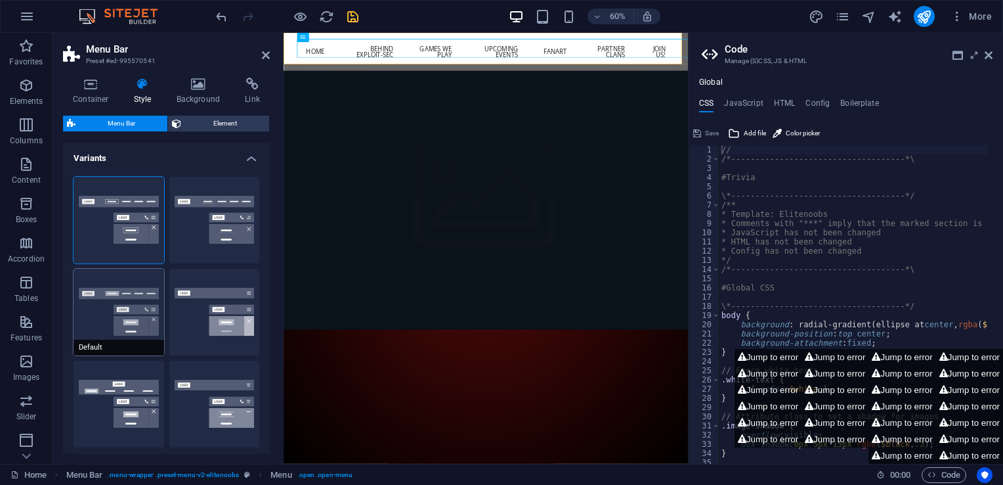
click at [133, 310] on button "Default" at bounding box center [119, 312] width 91 height 87
click at [238, 314] on button "Fixed" at bounding box center [214, 312] width 91 height 87
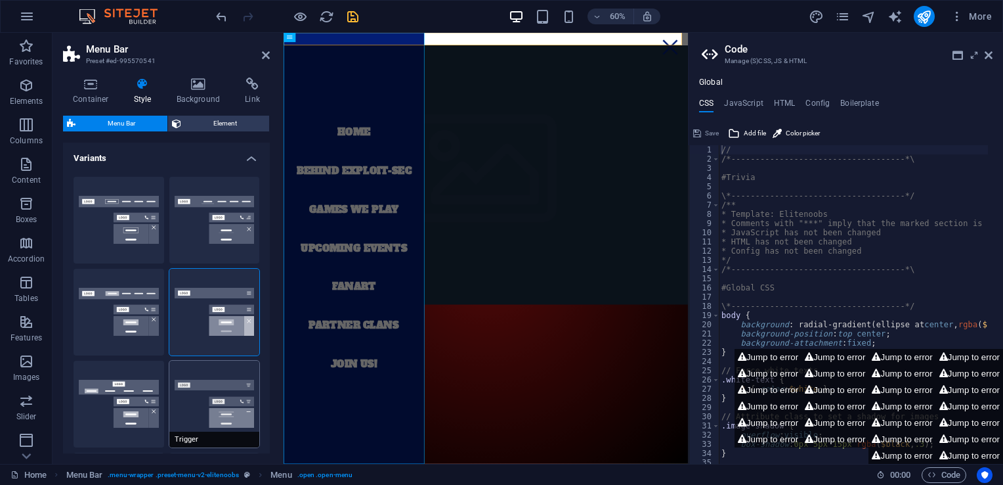
click at [215, 400] on button "Trigger" at bounding box center [214, 403] width 91 height 87
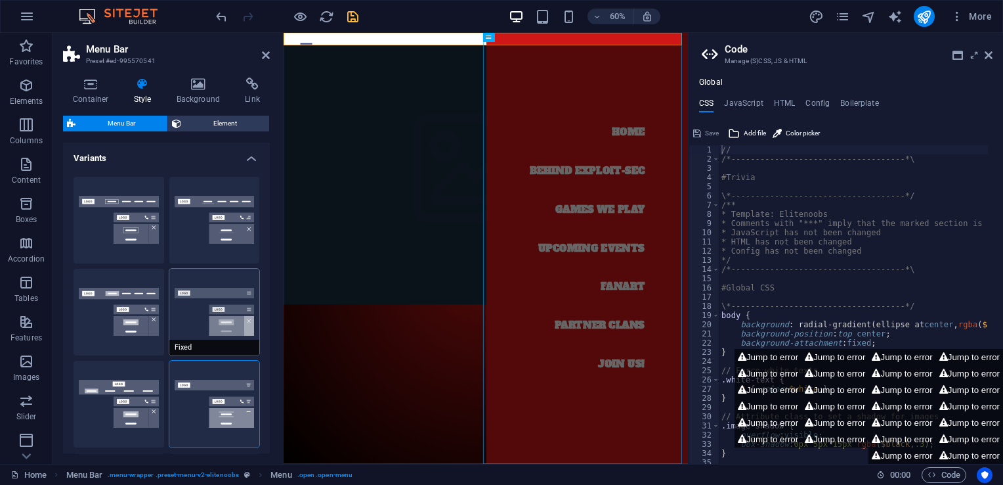
click at [216, 316] on button "Fixed" at bounding box center [214, 312] width 91 height 87
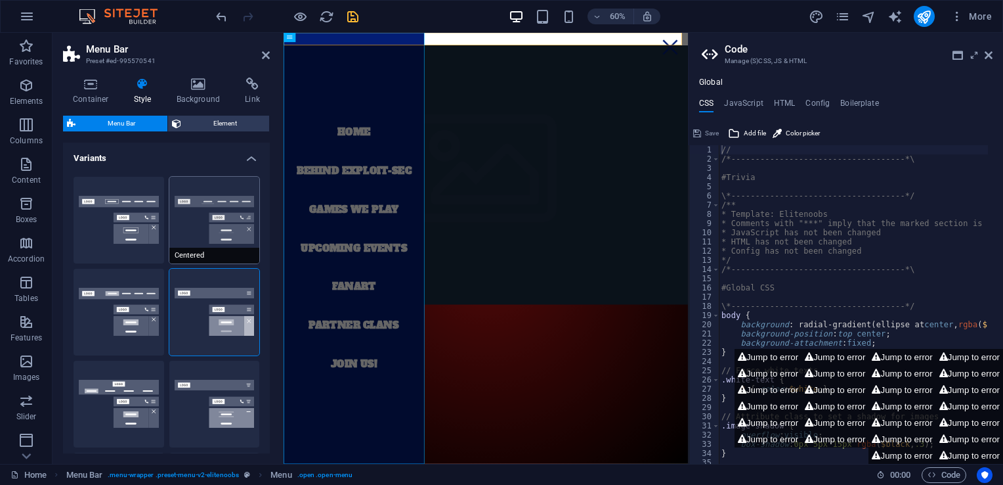
click at [217, 241] on button "Centered" at bounding box center [214, 220] width 91 height 87
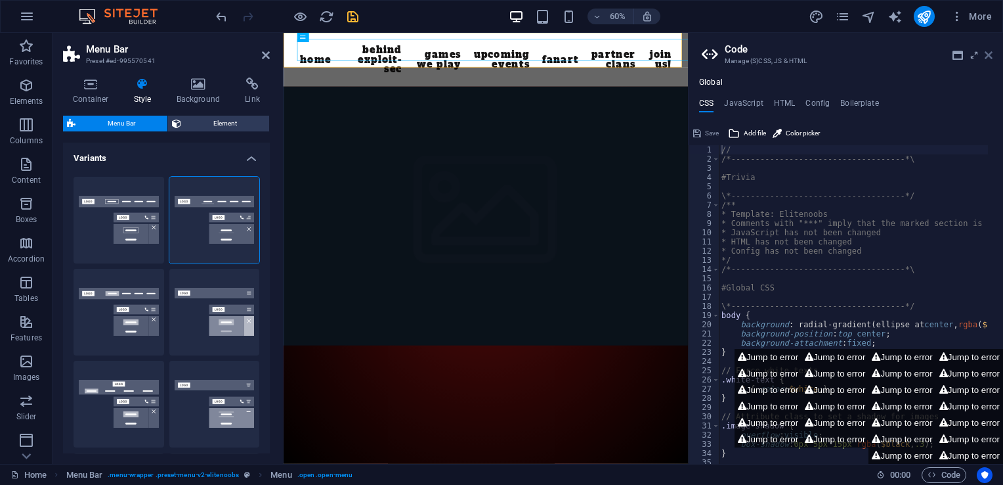
click at [985, 56] on icon at bounding box center [989, 55] width 8 height 11
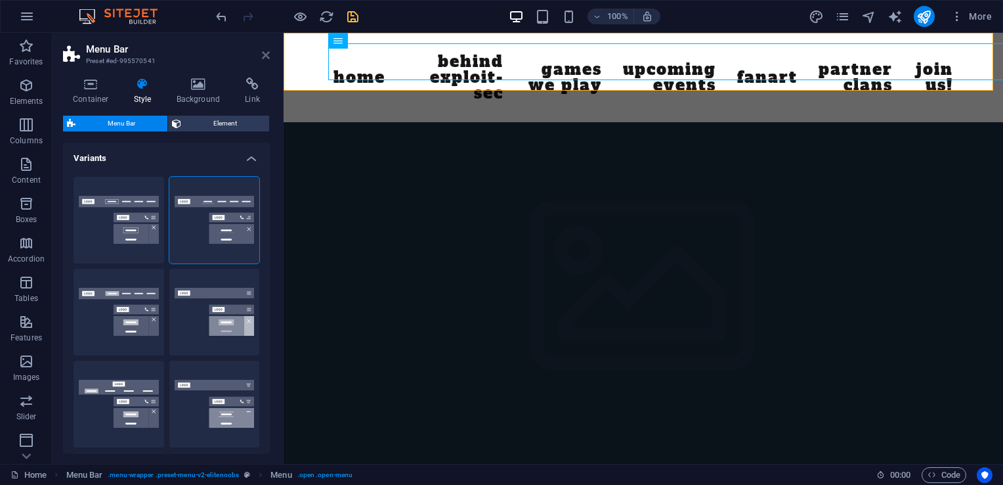
drag, startPoint x: 266, startPoint y: 57, endPoint x: 213, endPoint y: 58, distance: 52.5
click at [266, 57] on icon at bounding box center [266, 55] width 8 height 11
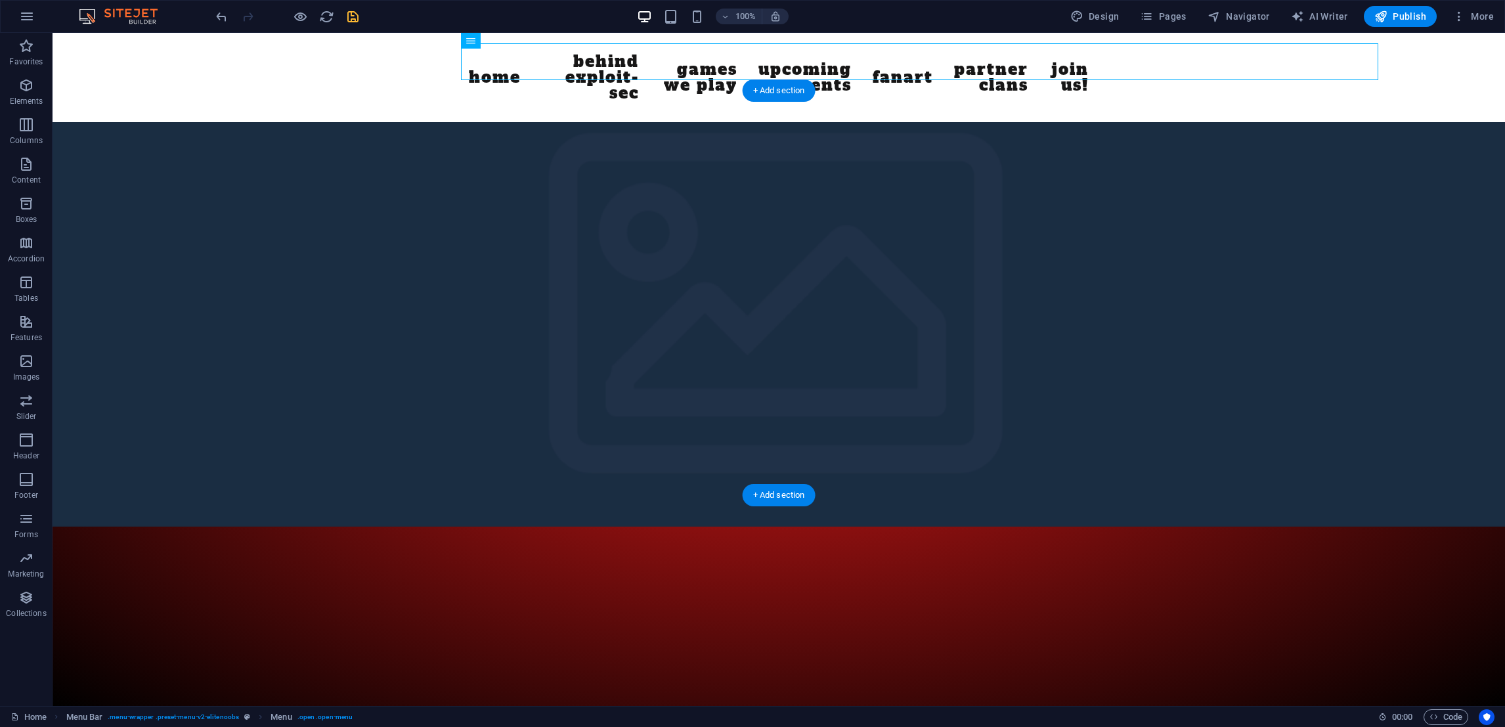
click at [26, 96] on p "Elements" at bounding box center [26, 101] width 33 height 11
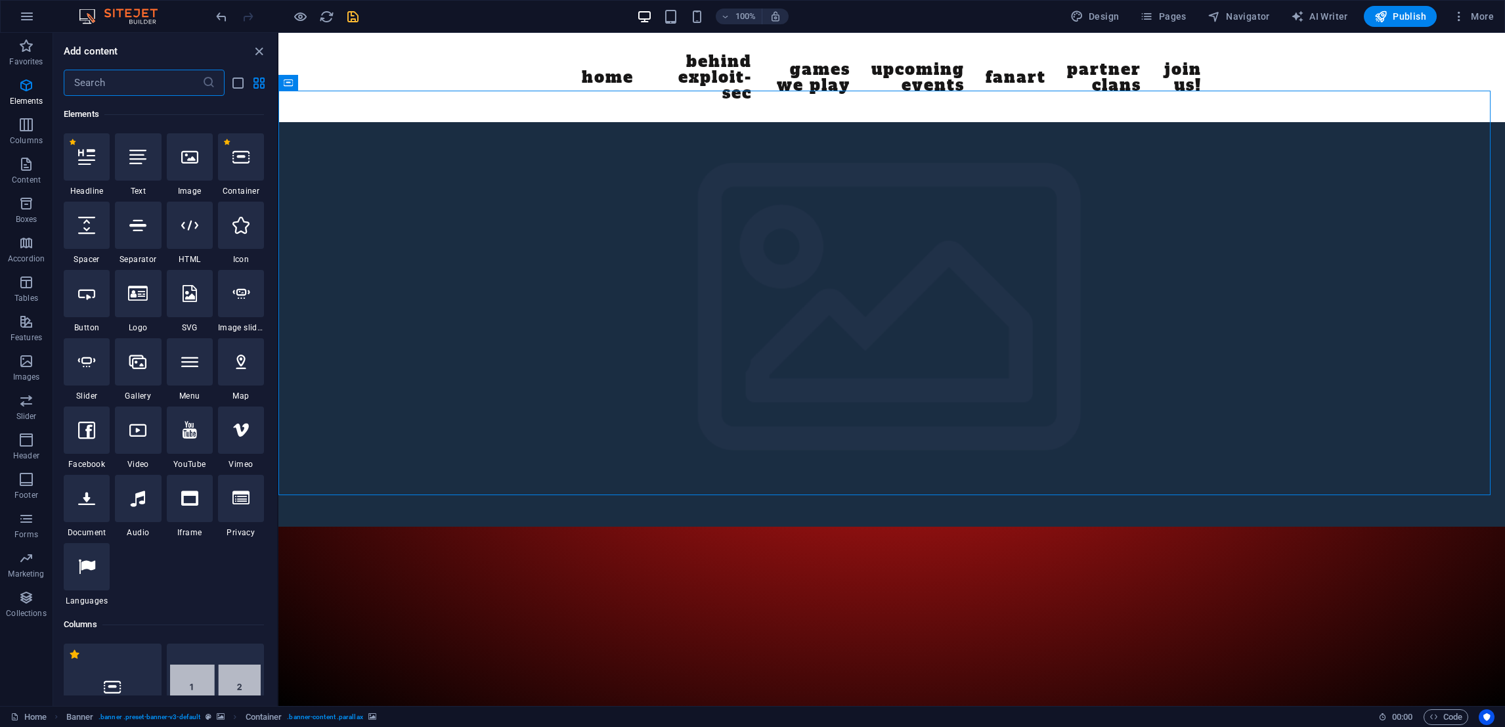
scroll to position [0, 1]
drag, startPoint x: 621, startPoint y: 701, endPoint x: 1211, endPoint y: 753, distance: 591.9
click at [415, 67] on div "Home Behind exploit-sec Games we play Upcoming Events Fanart Partner Clans Join…" at bounding box center [891, 77] width 1226 height 89
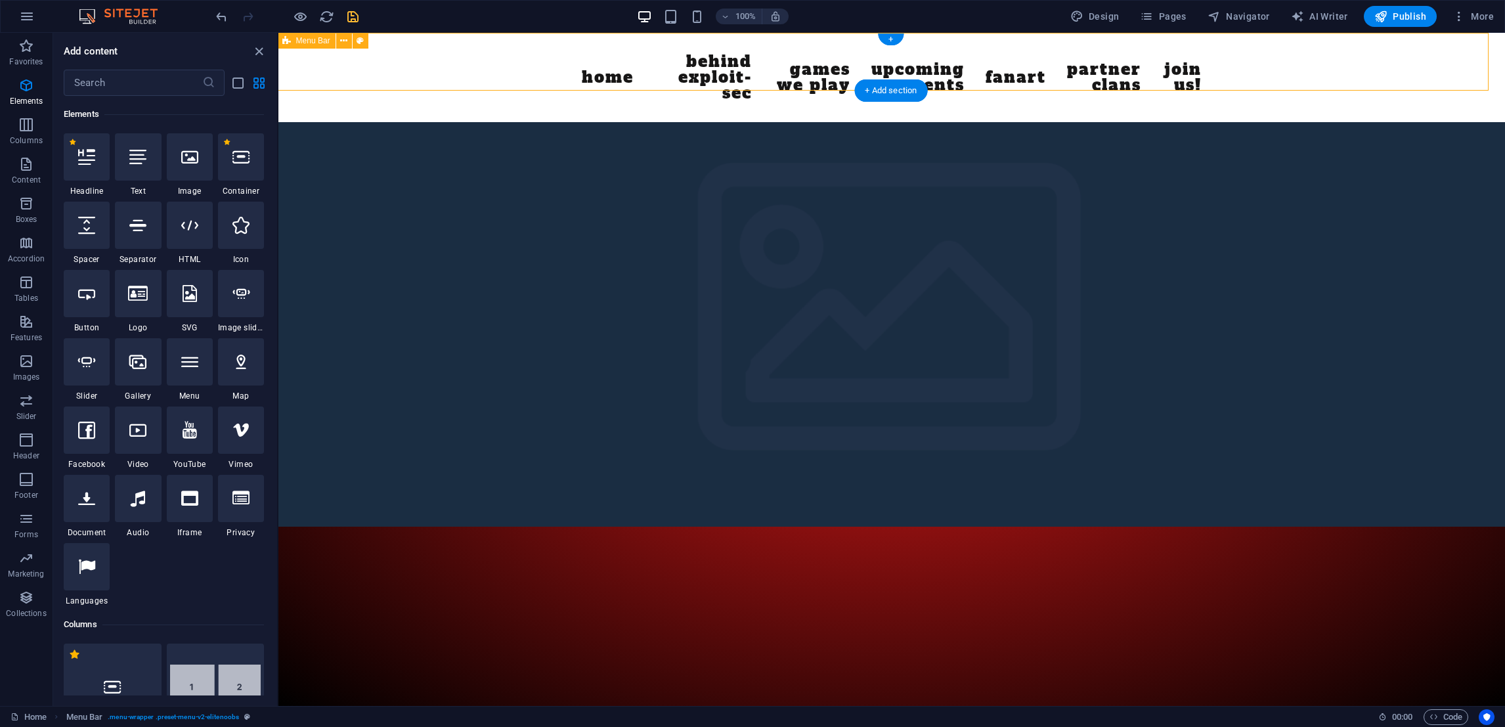
click at [408, 74] on div "Home Behind exploit-sec Games we play Upcoming Events Fanart Partner Clans Join…" at bounding box center [891, 77] width 1226 height 89
select select "rem"
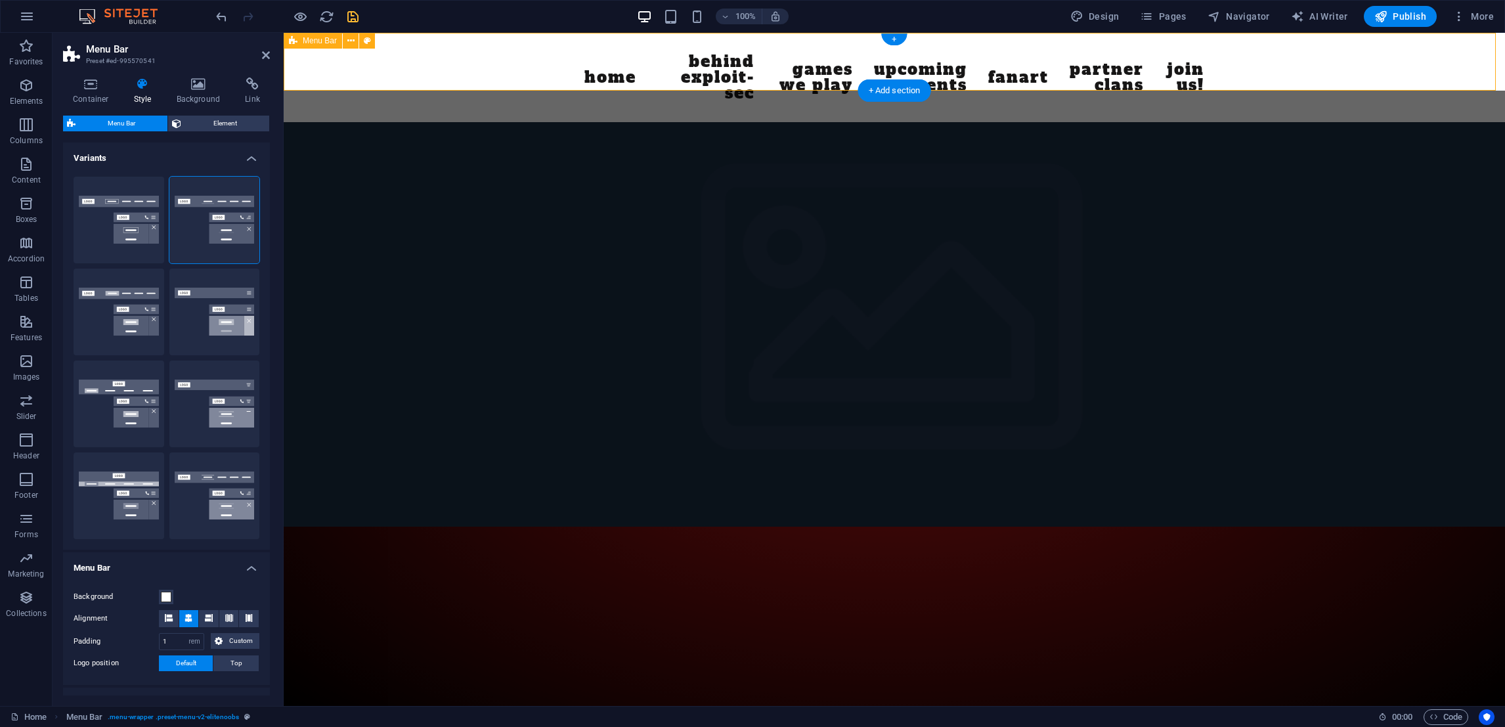
scroll to position [0, 0]
click at [226, 125] on span "Element" at bounding box center [225, 124] width 80 height 16
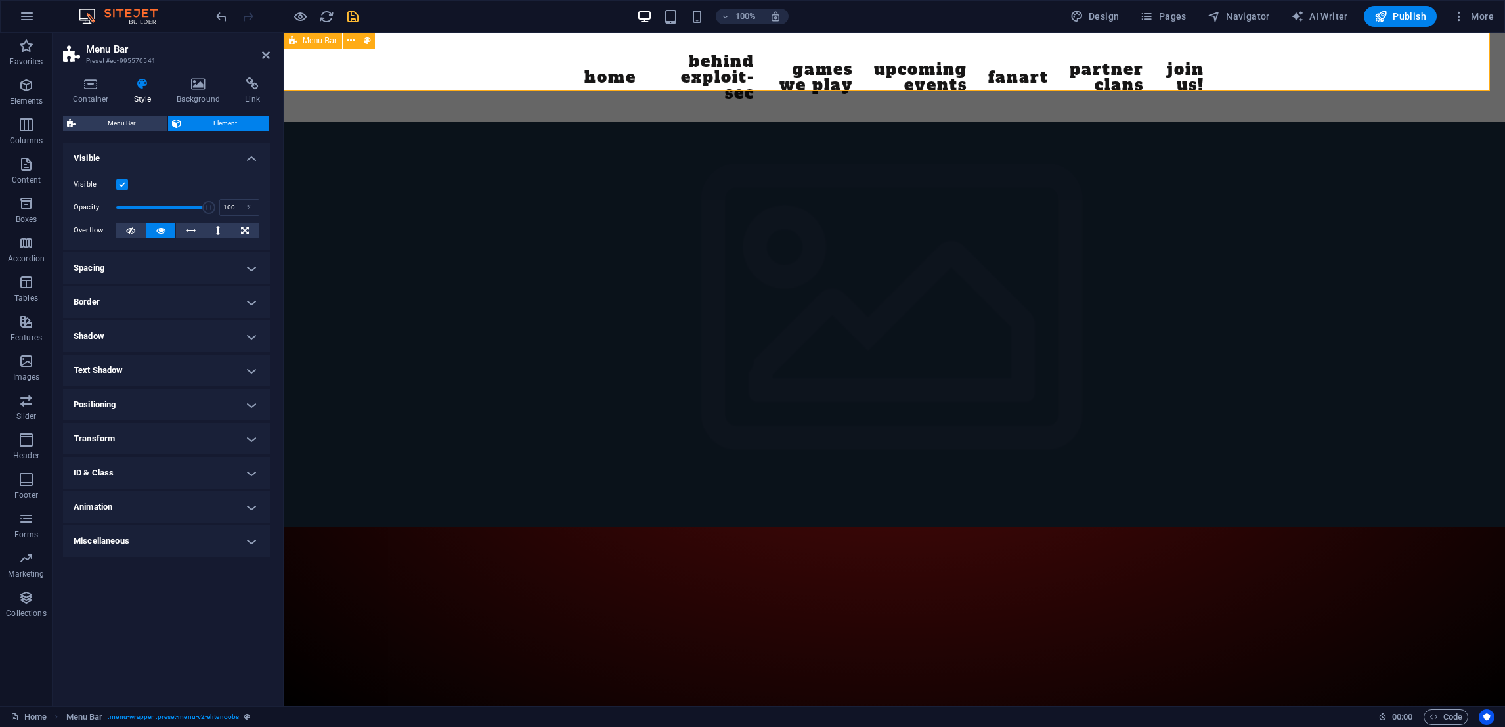
click at [490, 66] on div "Home Behind exploit-sec Games we play Upcoming Events Fanart Partner Clans Join…" at bounding box center [894, 77] width 1221 height 89
click at [613, 58] on nav "Home Behind exploit-sec Games we play Upcoming Events Fanart Partner Clans Join…" at bounding box center [894, 77] width 620 height 68
click at [598, 39] on span "Menu" at bounding box center [607, 41] width 20 height 8
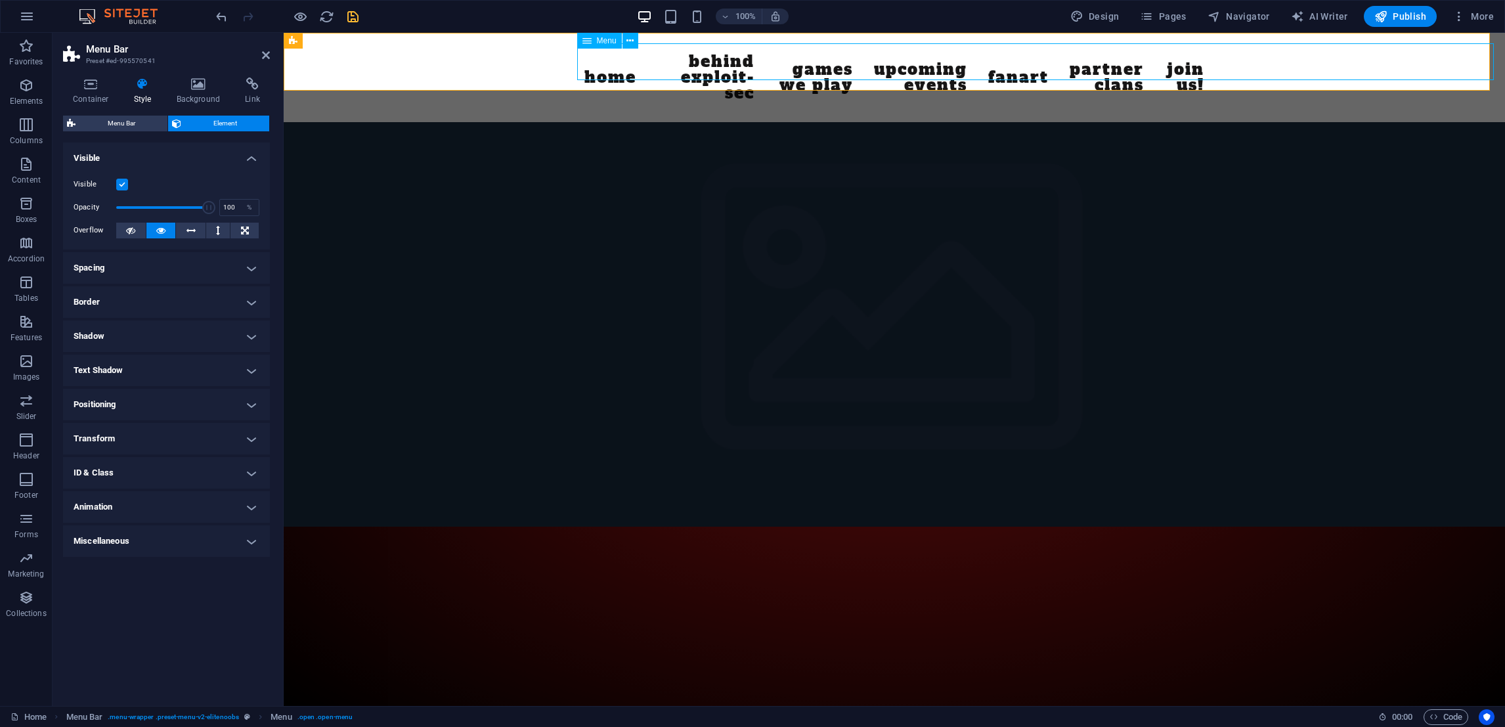
select select
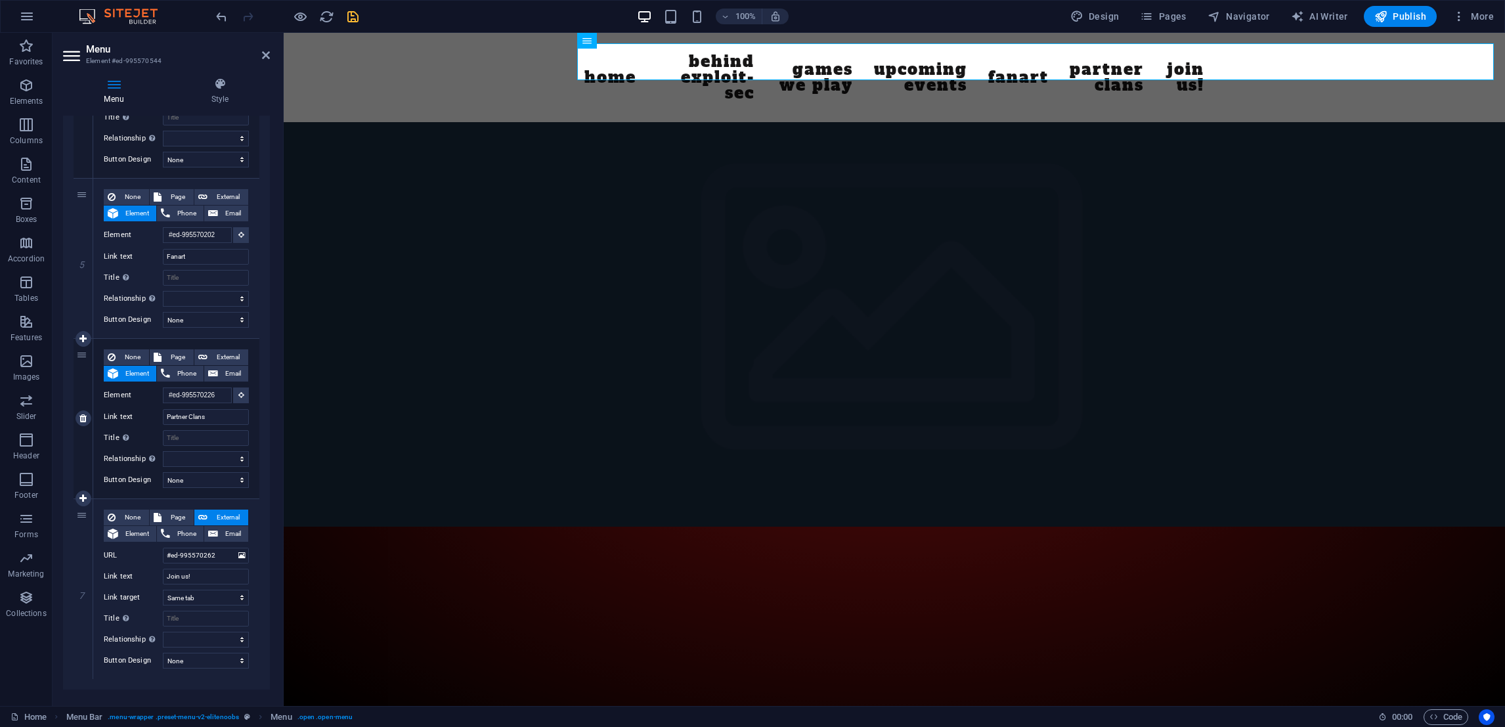
scroll to position [659, 0]
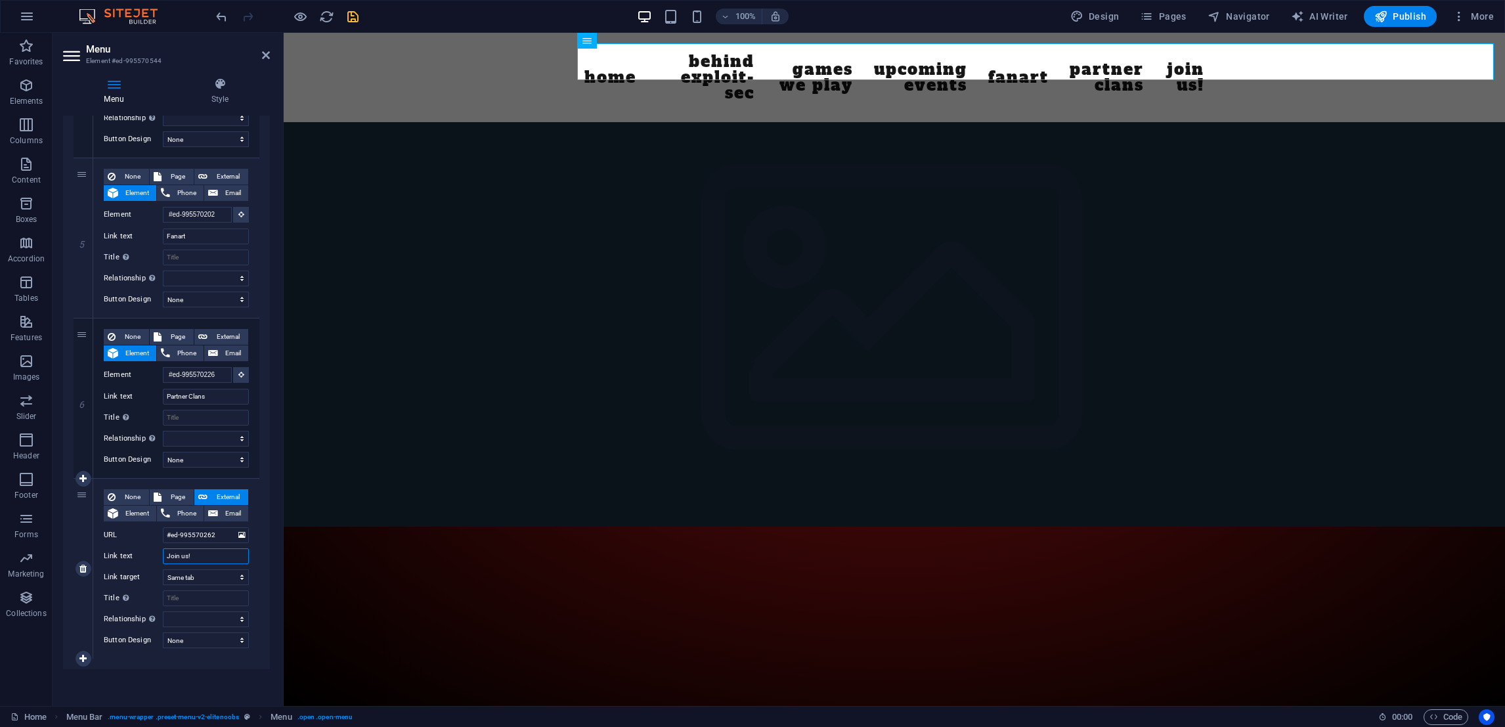
click at [214, 554] on input "Join us!" at bounding box center [206, 556] width 86 height 16
drag, startPoint x: 214, startPoint y: 554, endPoint x: 135, endPoint y: 549, distance: 79.6
click at [135, 549] on div "Link text Join us!" at bounding box center [176, 556] width 145 height 16
type input "lo"
select select
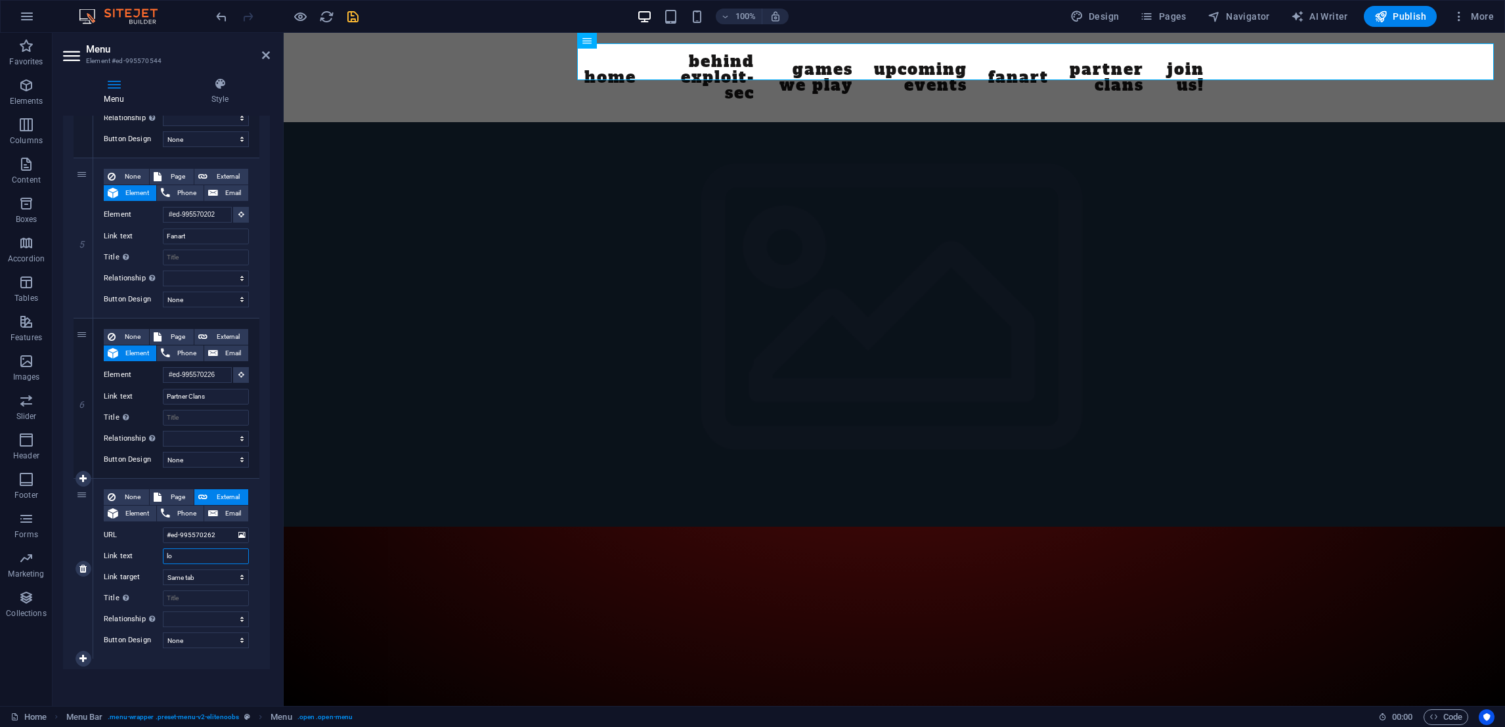
select select
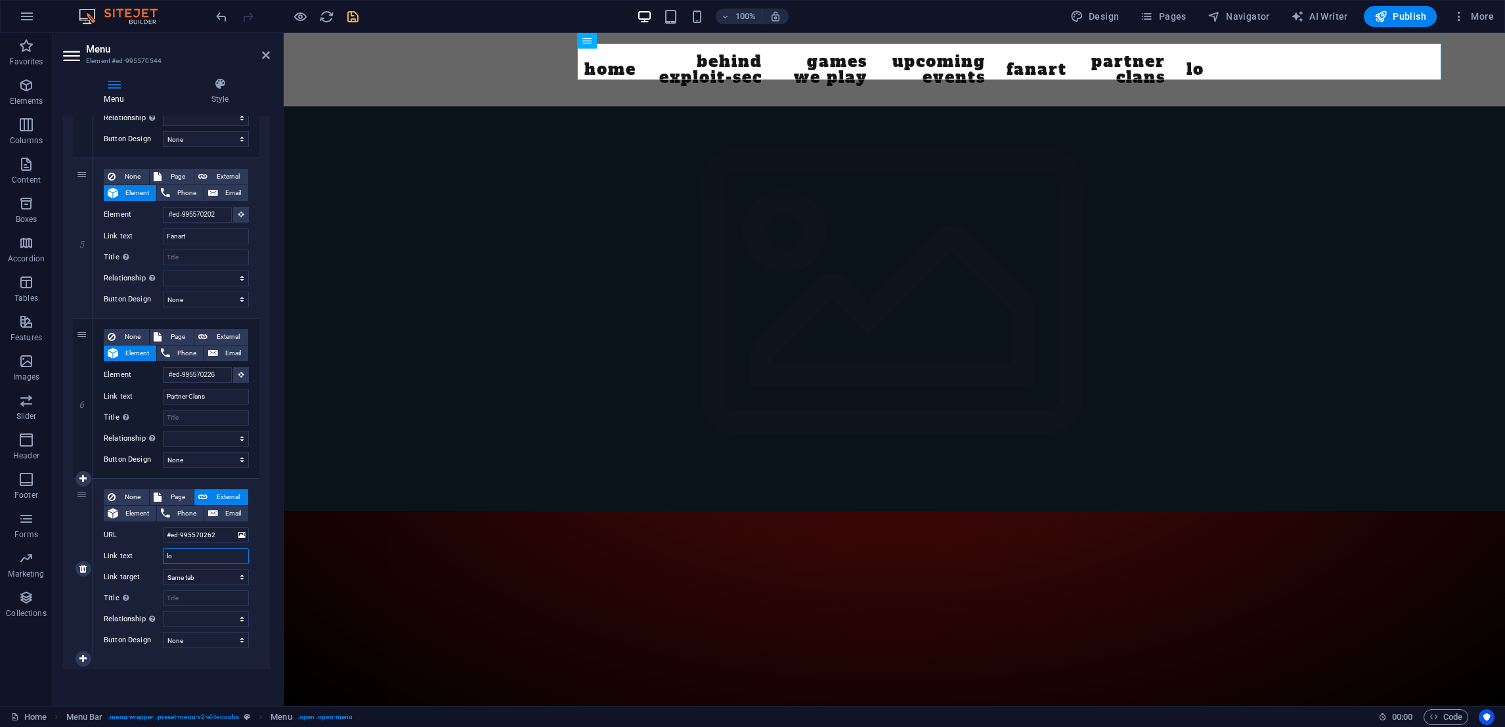
type input "log"
select select
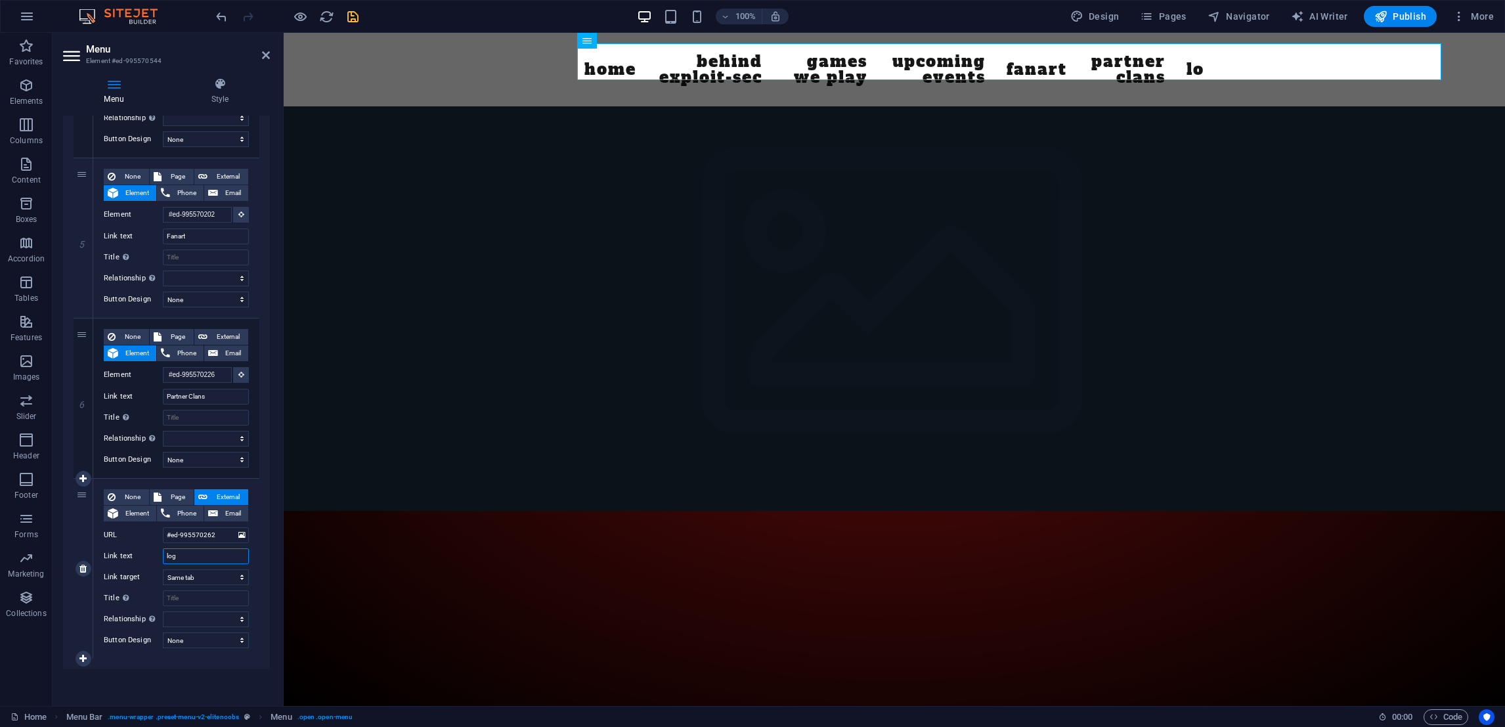
select select
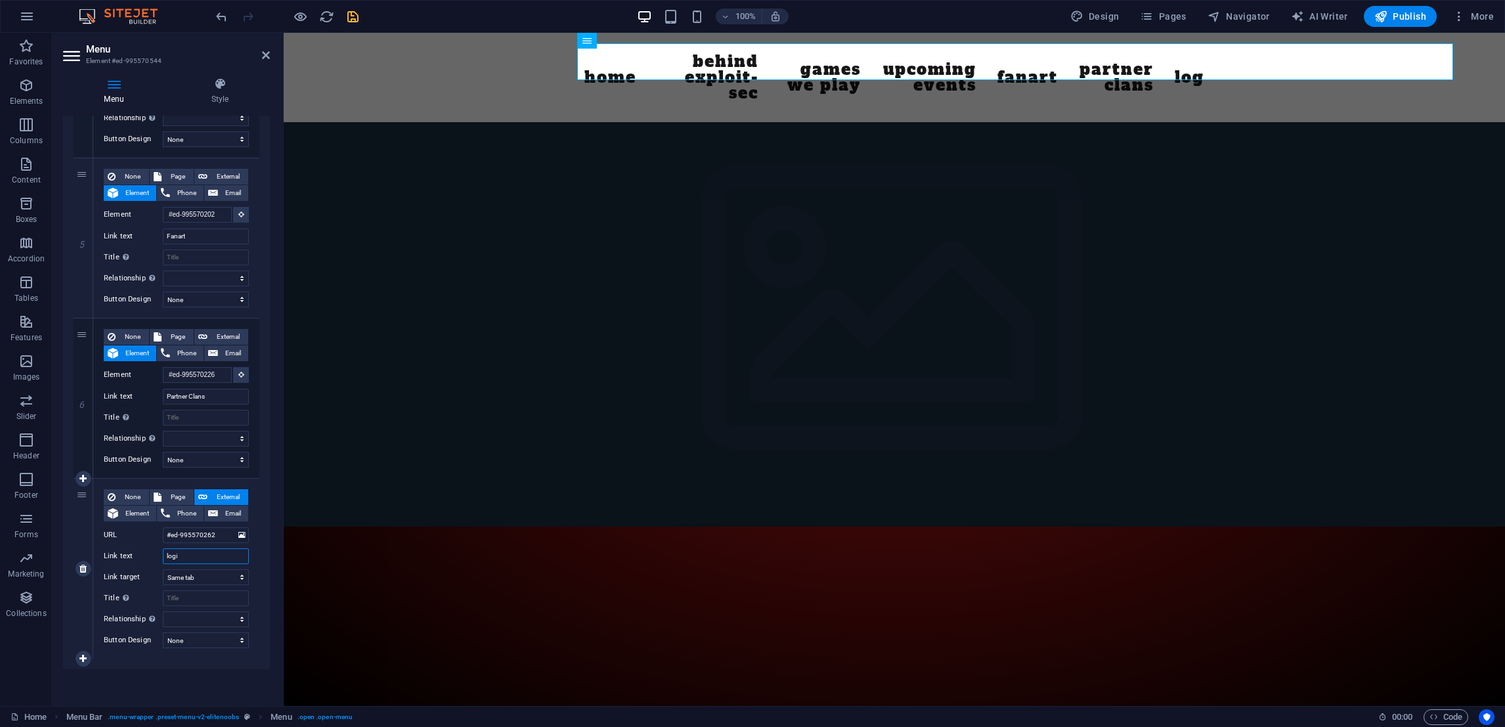
type input "login"
select select
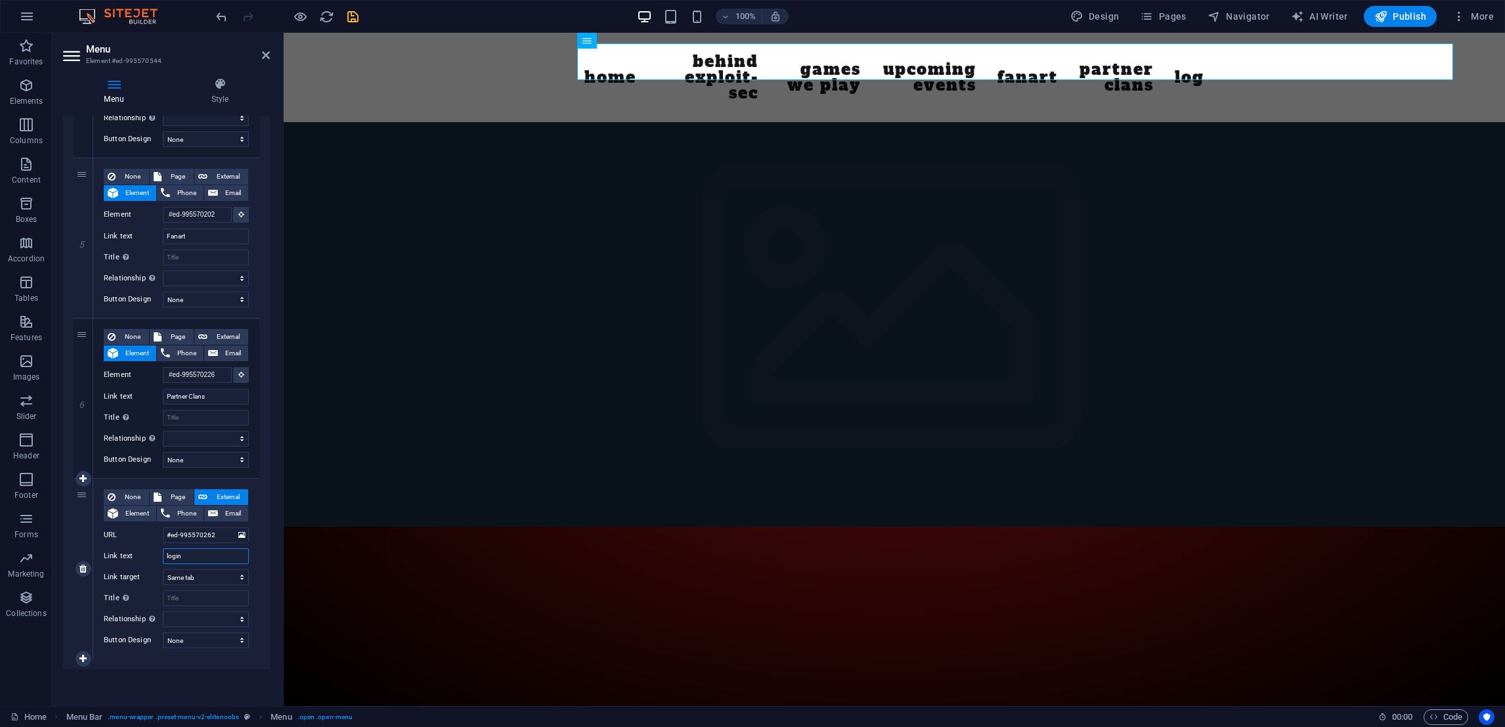
select select
type input "login"
click at [234, 576] on select "New tab Same tab Overlay" at bounding box center [206, 577] width 86 height 16
select select "blank"
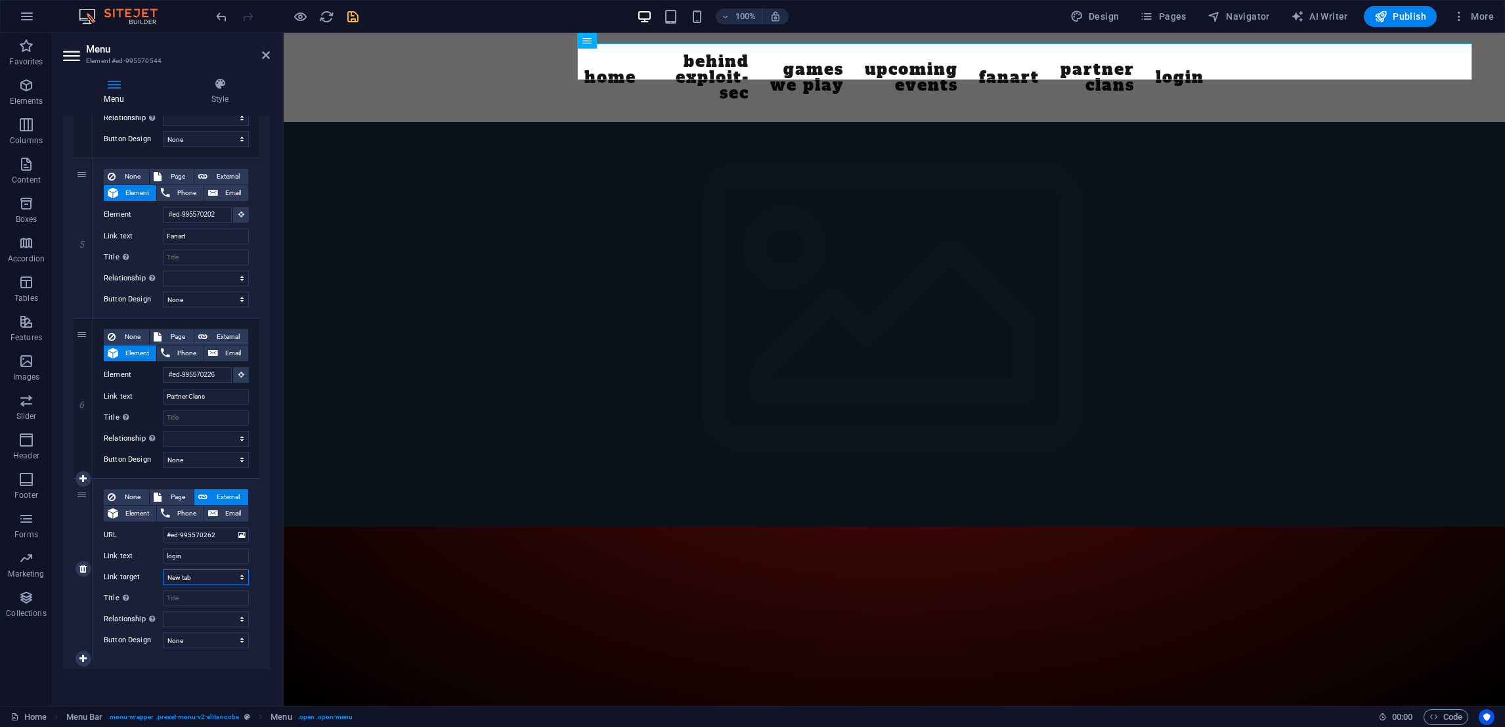
click at [163, 569] on select "New tab Same tab Overlay" at bounding box center [206, 577] width 86 height 16
select select
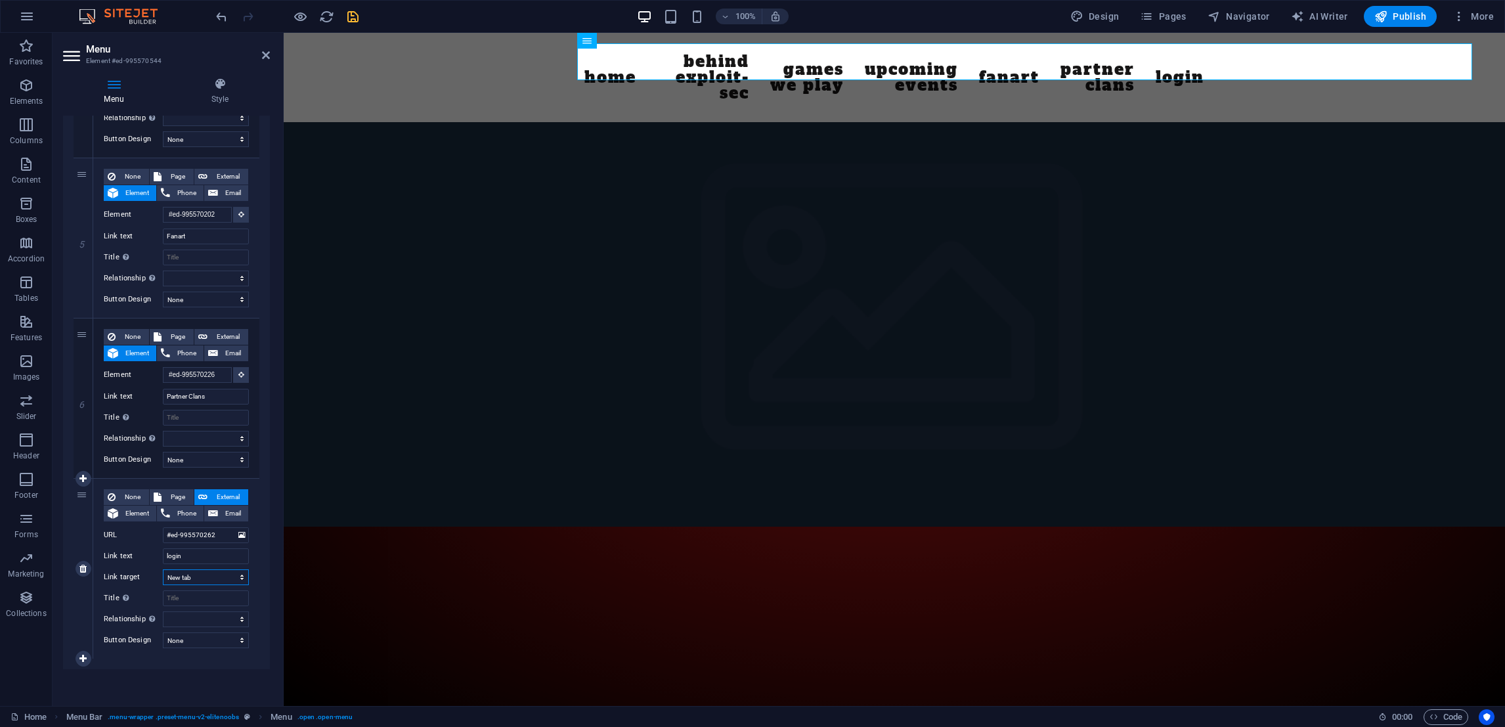
select select
click at [194, 599] on input "Title Additional link description, should not be the same as the link text. The…" at bounding box center [206, 598] width 86 height 16
type input "log"
select select
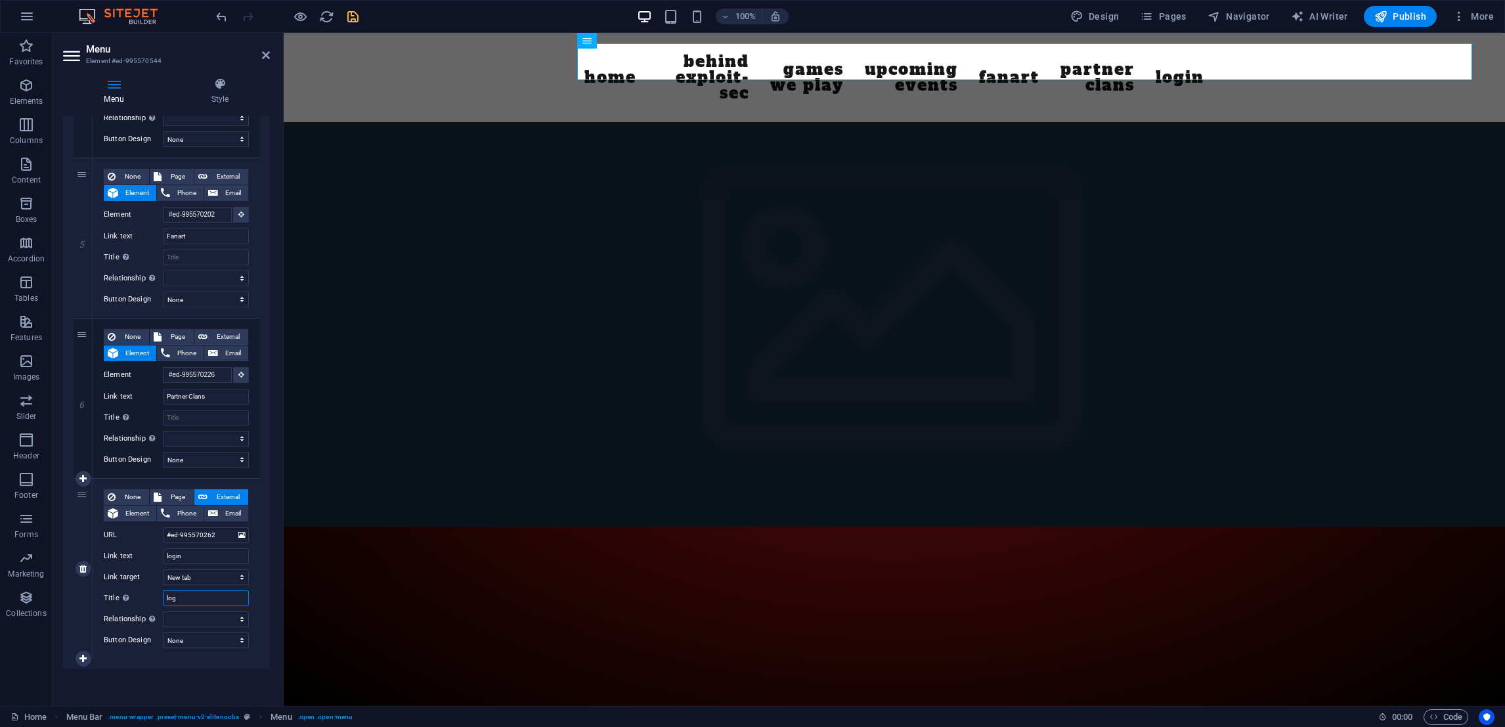
select select
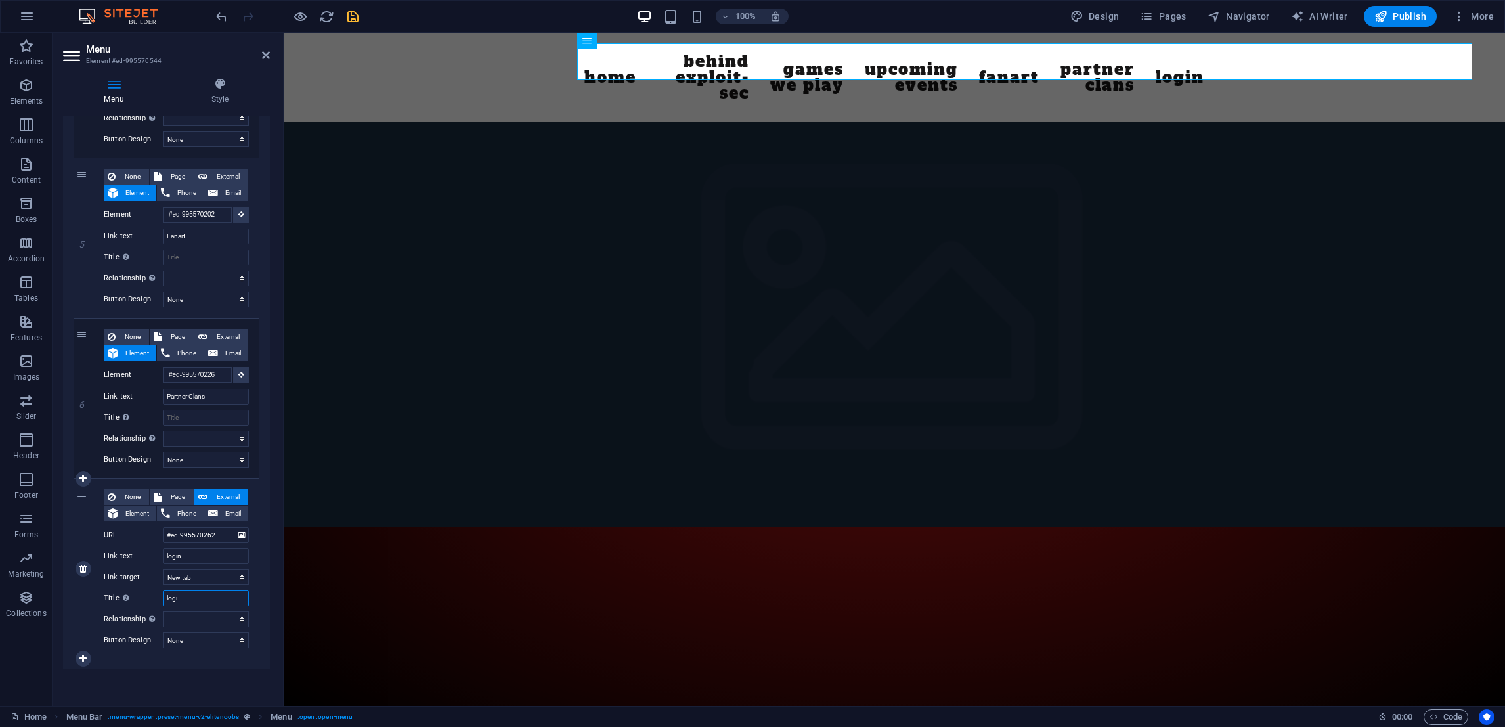
type input "login"
select select
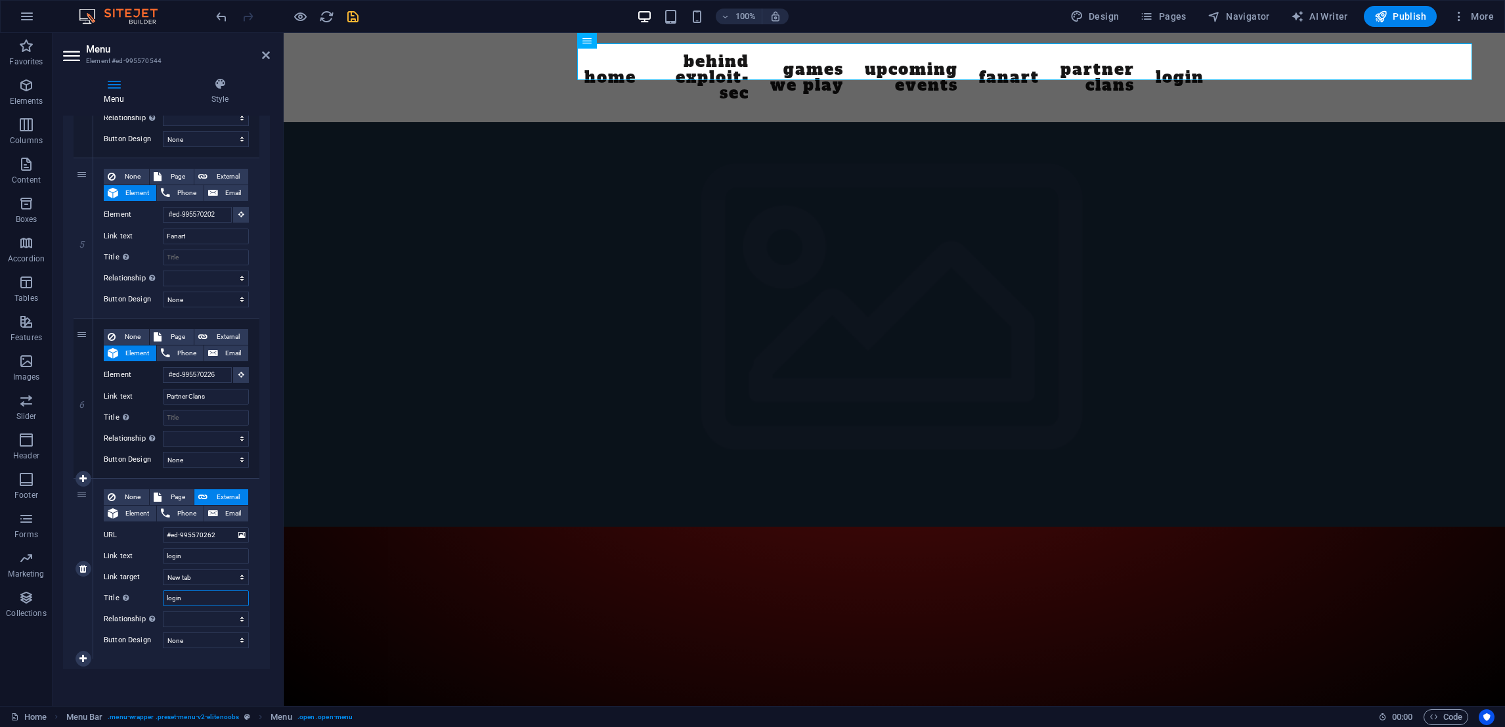
select select
type input "login"
click at [225, 620] on select "alternate author bookmark external help license next nofollow noreferrer noopen…" at bounding box center [206, 619] width 86 height 16
click at [215, 662] on div "1 None Page External Element Phone Email Page Home Subpage Legal Notice Privacy…" at bounding box center [166, 120] width 207 height 1098
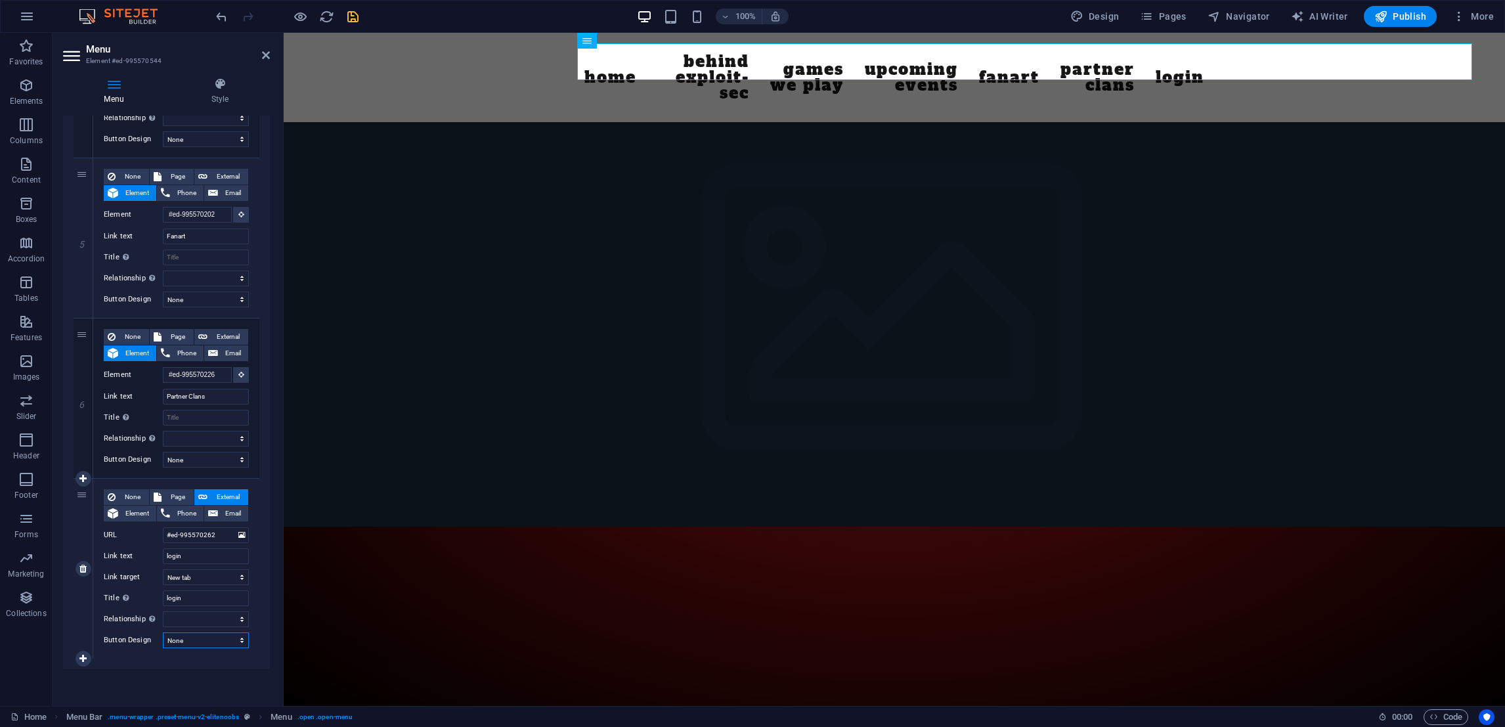
click at [215, 639] on select "None Default Primary Secondary" at bounding box center [206, 640] width 86 height 16
select select "primary"
click at [163, 632] on select "None Default Primary Secondary" at bounding box center [206, 640] width 86 height 16
select select
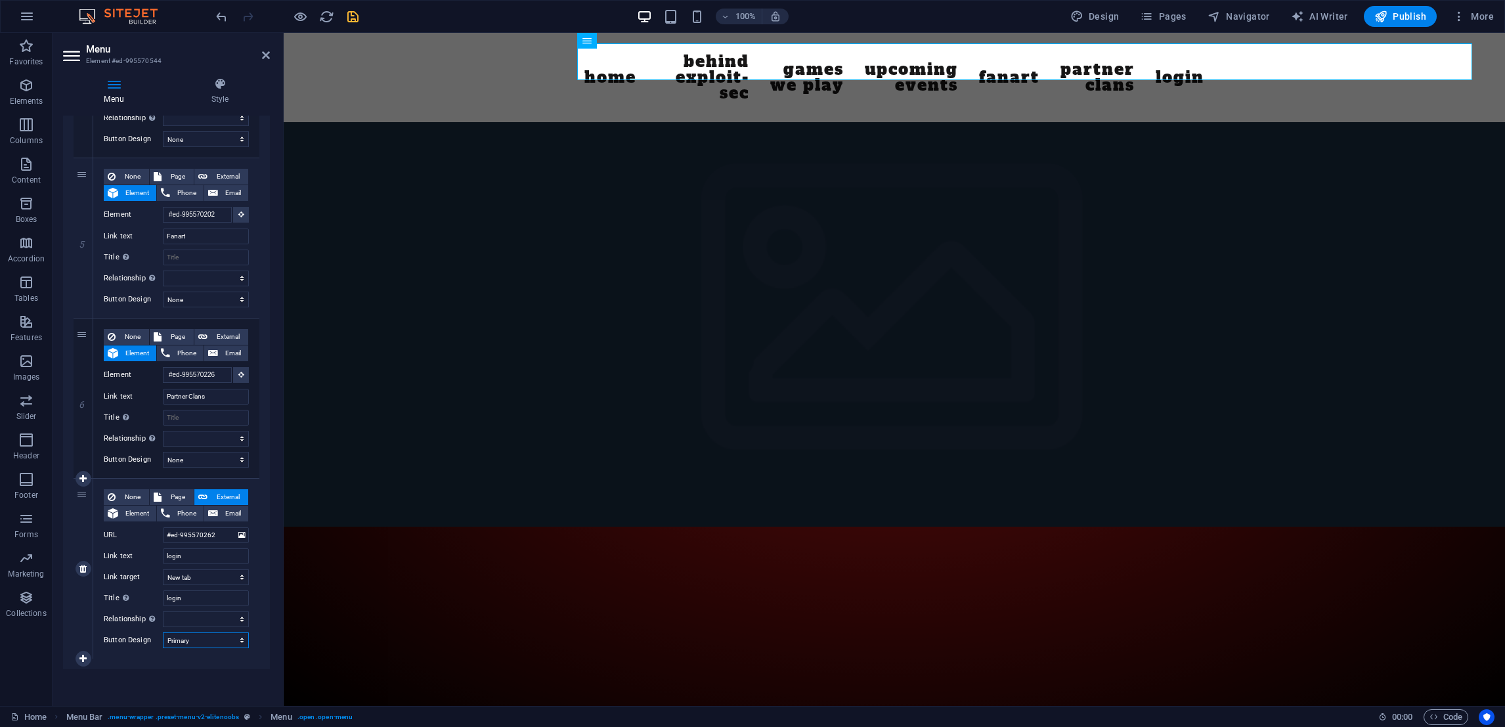
select select
click at [350, 16] on icon "save" at bounding box center [352, 16] width 15 height 15
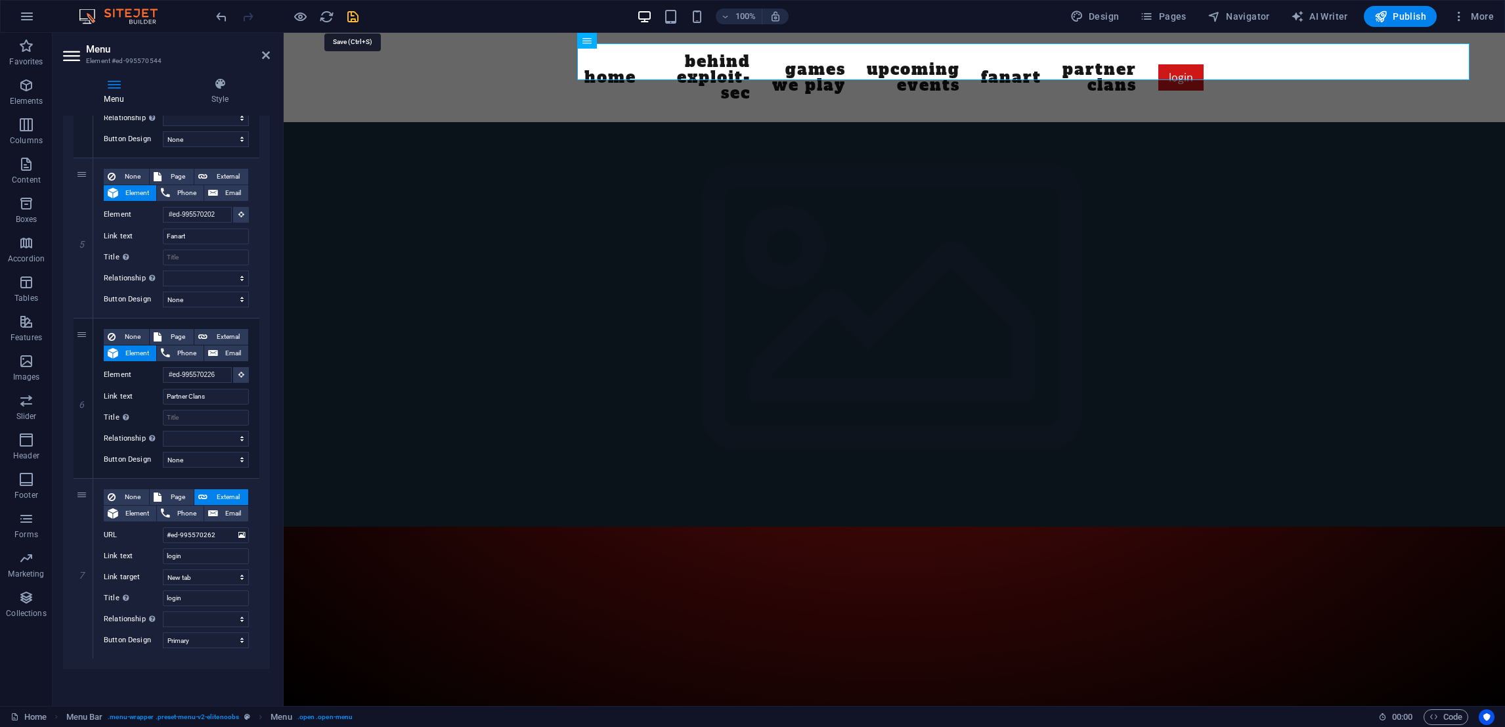
checkbox input "false"
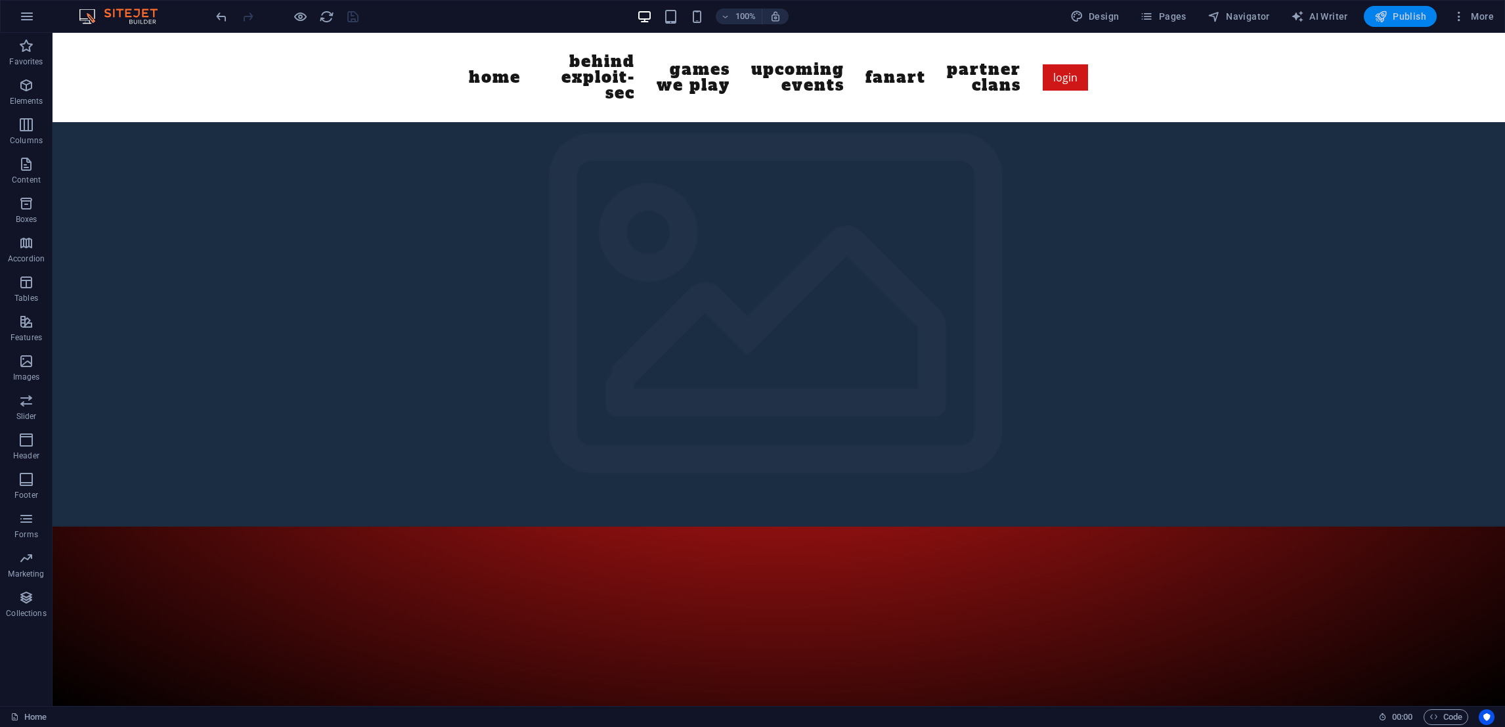
click at [1407, 14] on span "Publish" at bounding box center [1400, 16] width 52 height 13
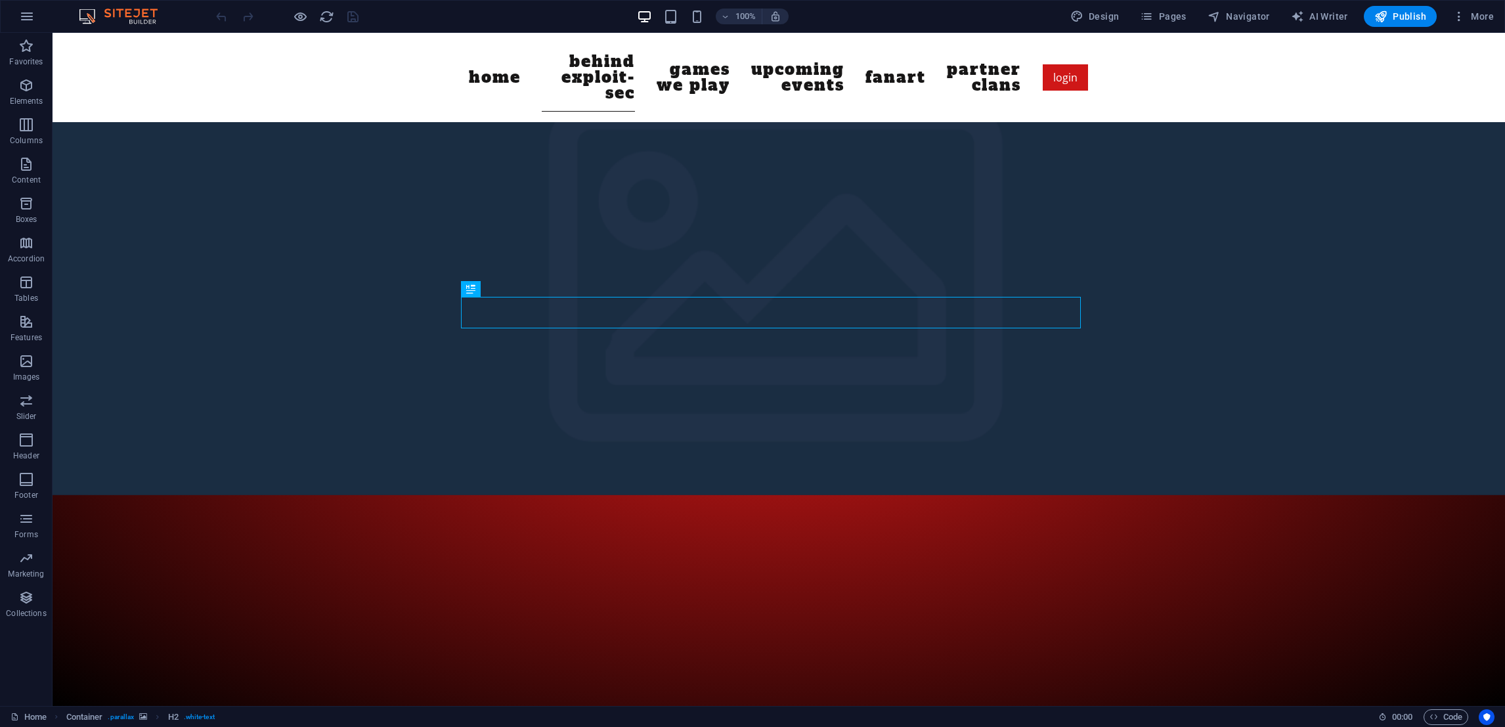
scroll to position [395, 0]
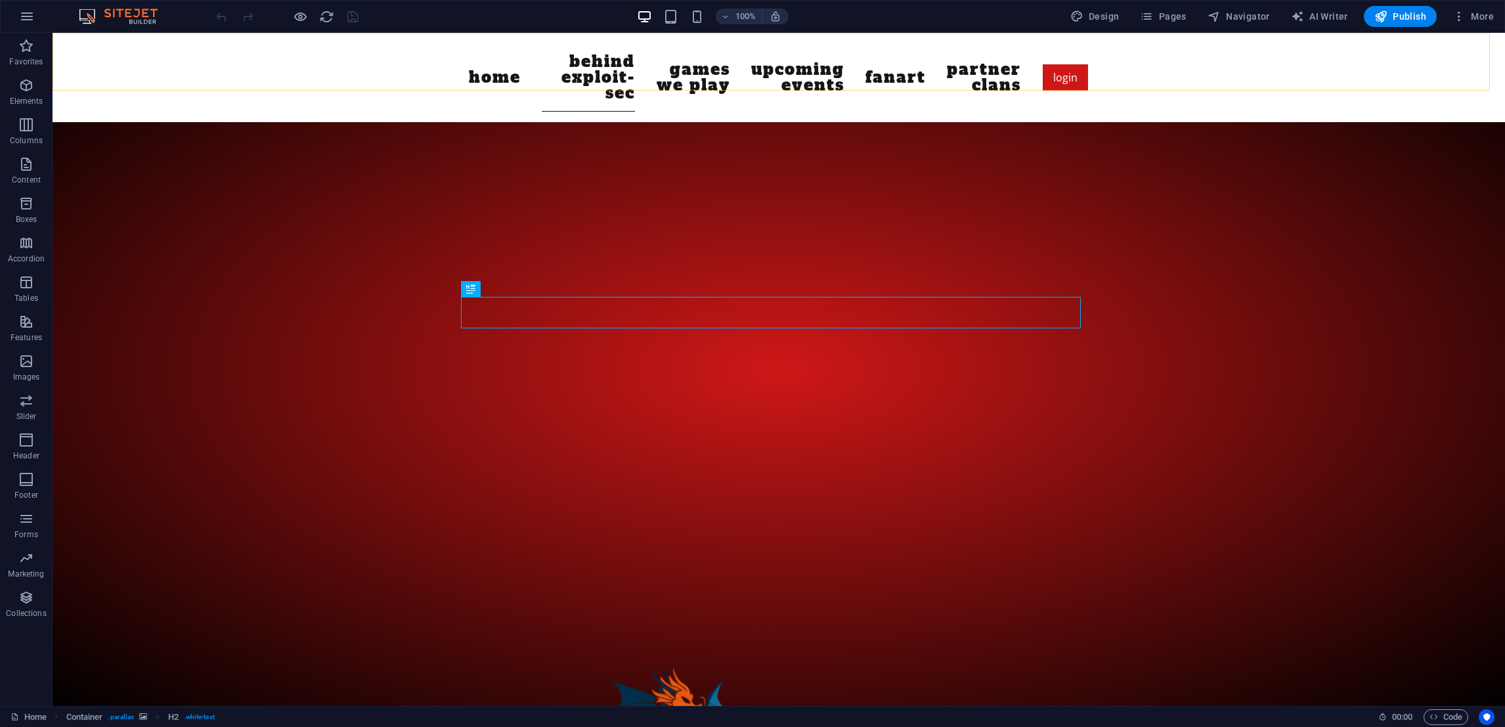
click at [327, 61] on div "Home Behind exploit-sec Games we play Upcoming Events Fanart Partner Clans logi…" at bounding box center [779, 77] width 1452 height 89
select select "header"
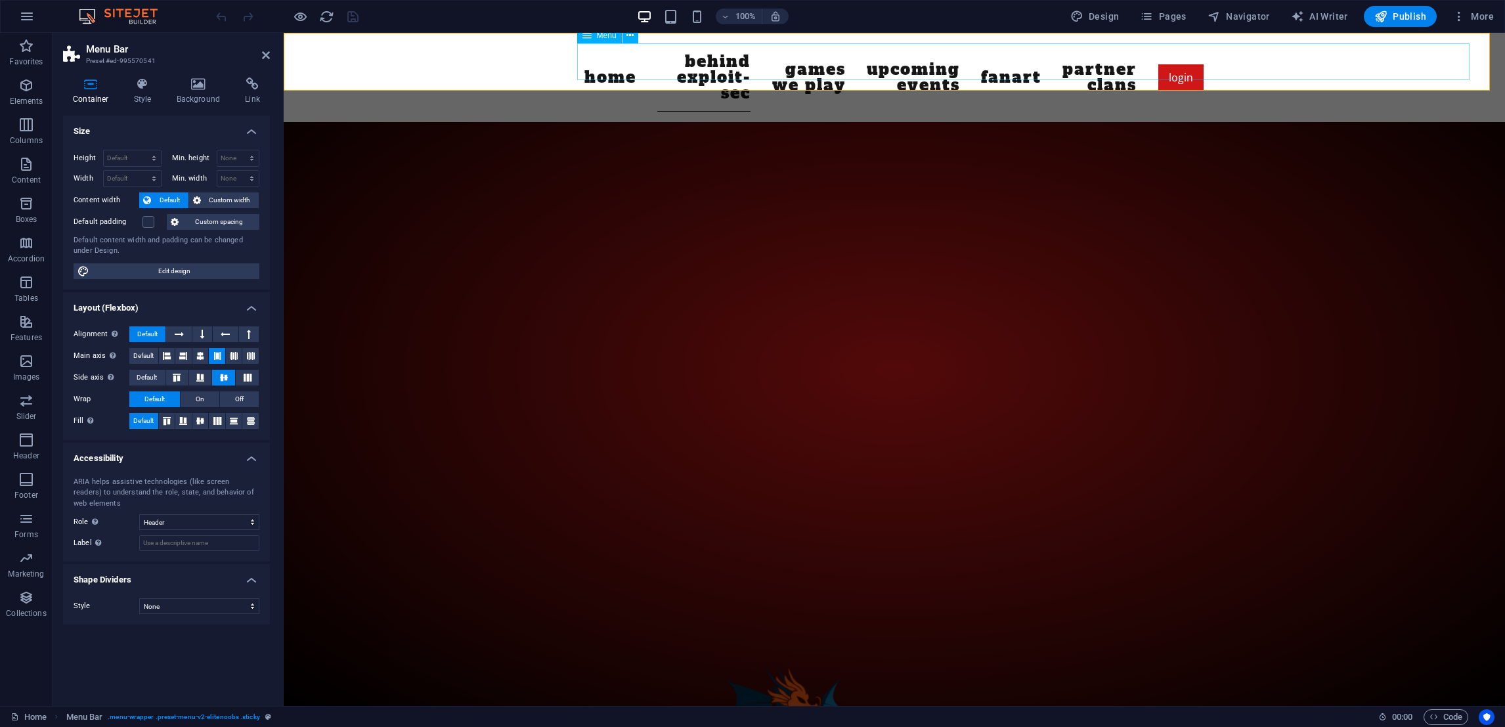
click at [663, 62] on nav "Home Behind exploit-sec Games we play Upcoming Events Fanart Partner Clans login" at bounding box center [894, 77] width 620 height 68
click at [324, 61] on div "Home Behind exploit-sec Games we play Upcoming Events Fanart Partner Clans logi…" at bounding box center [894, 77] width 1221 height 89
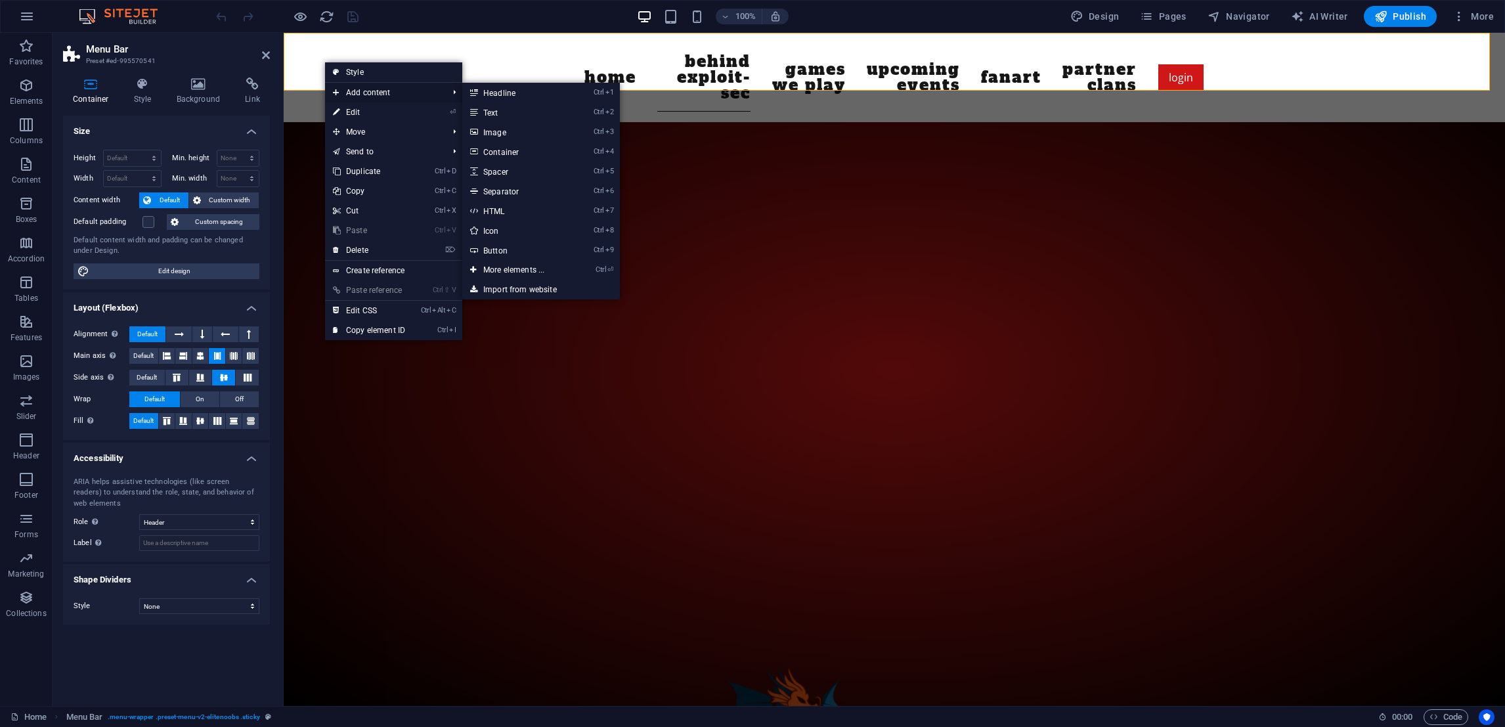
click at [385, 91] on span "Add content" at bounding box center [384, 93] width 118 height 20
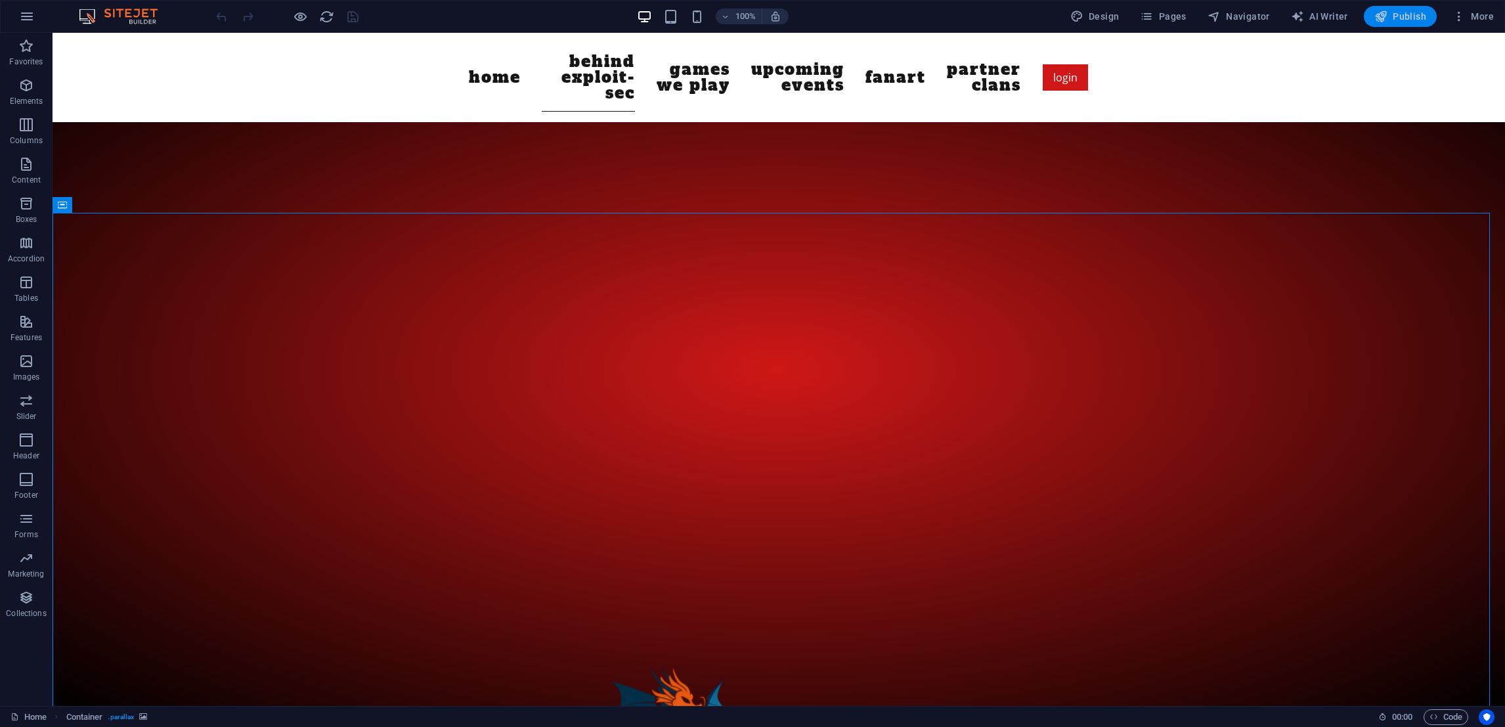
click at [1399, 17] on span "Publish" at bounding box center [1400, 16] width 52 height 13
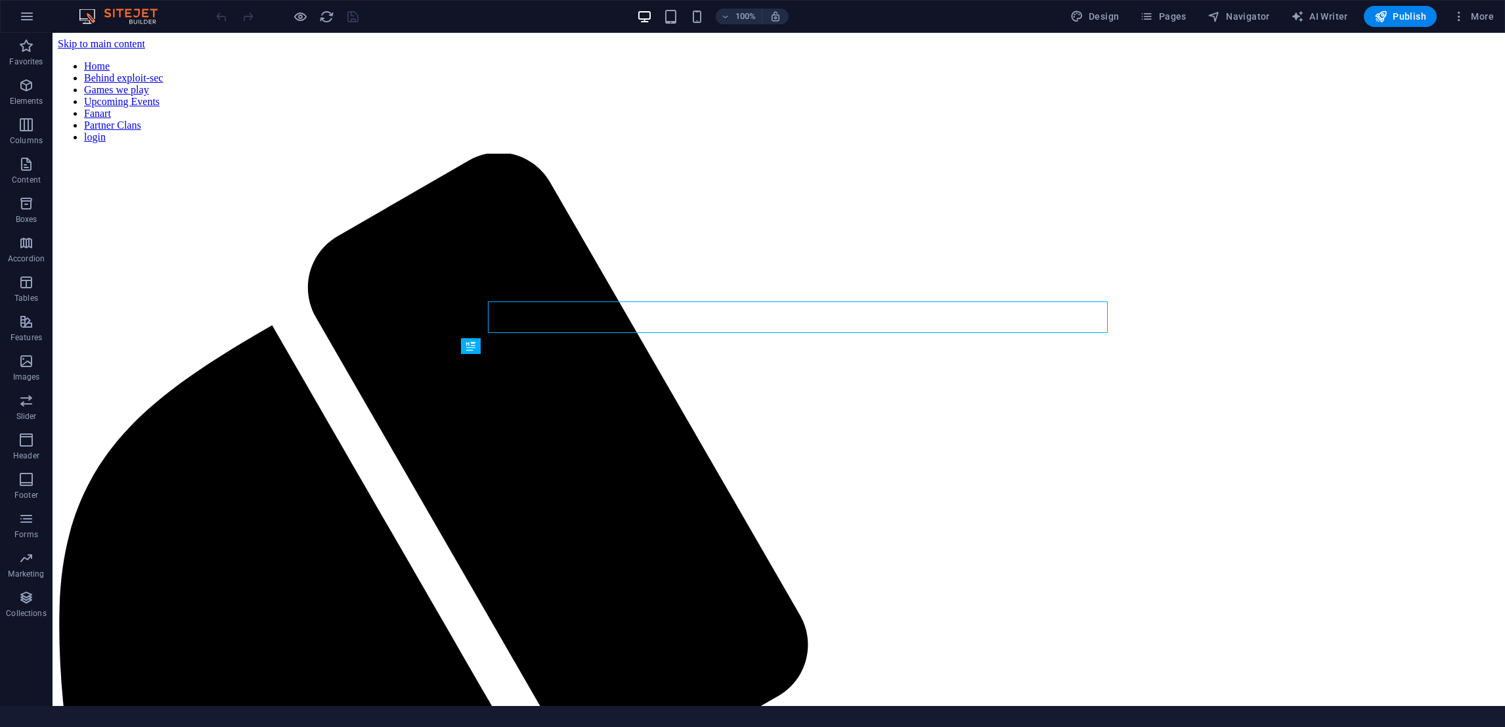
scroll to position [395, 0]
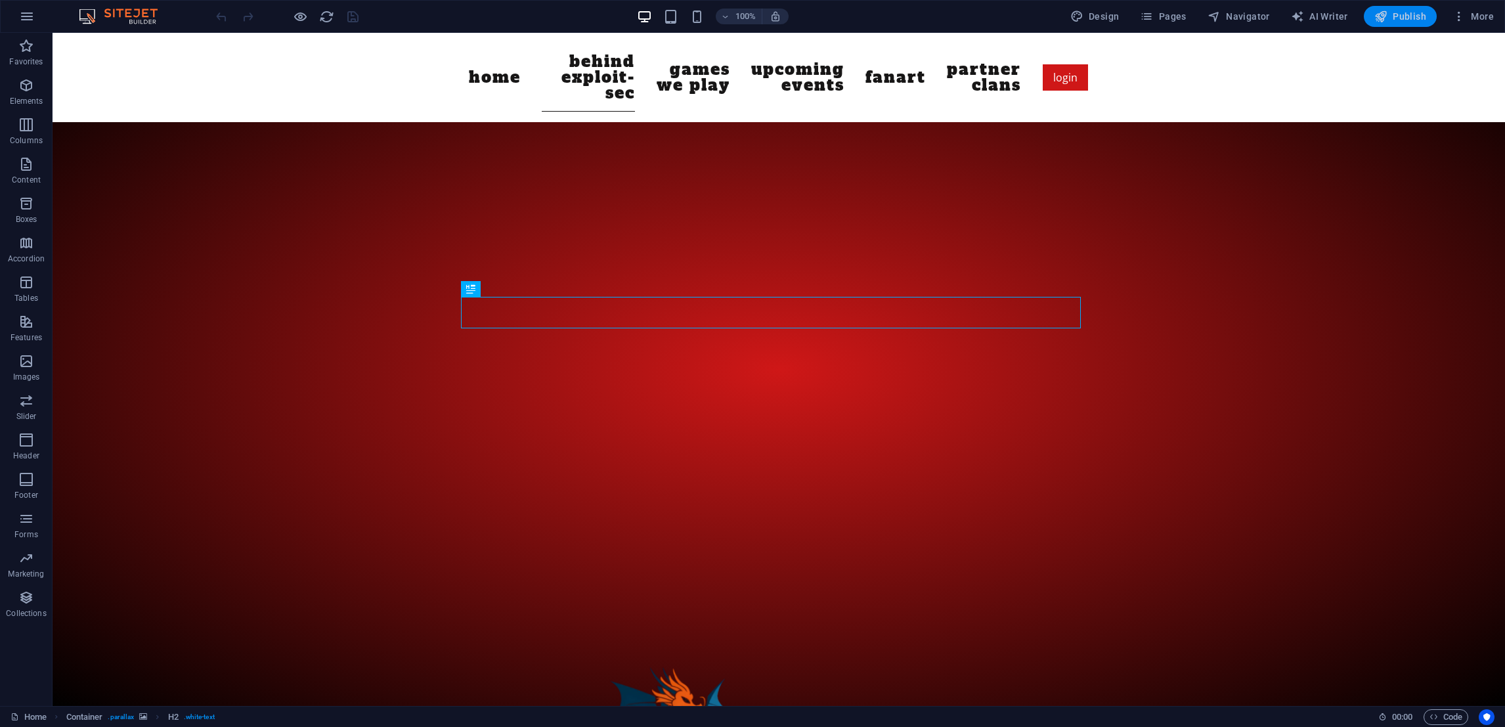
click at [1398, 11] on span "Publish" at bounding box center [1400, 16] width 52 height 13
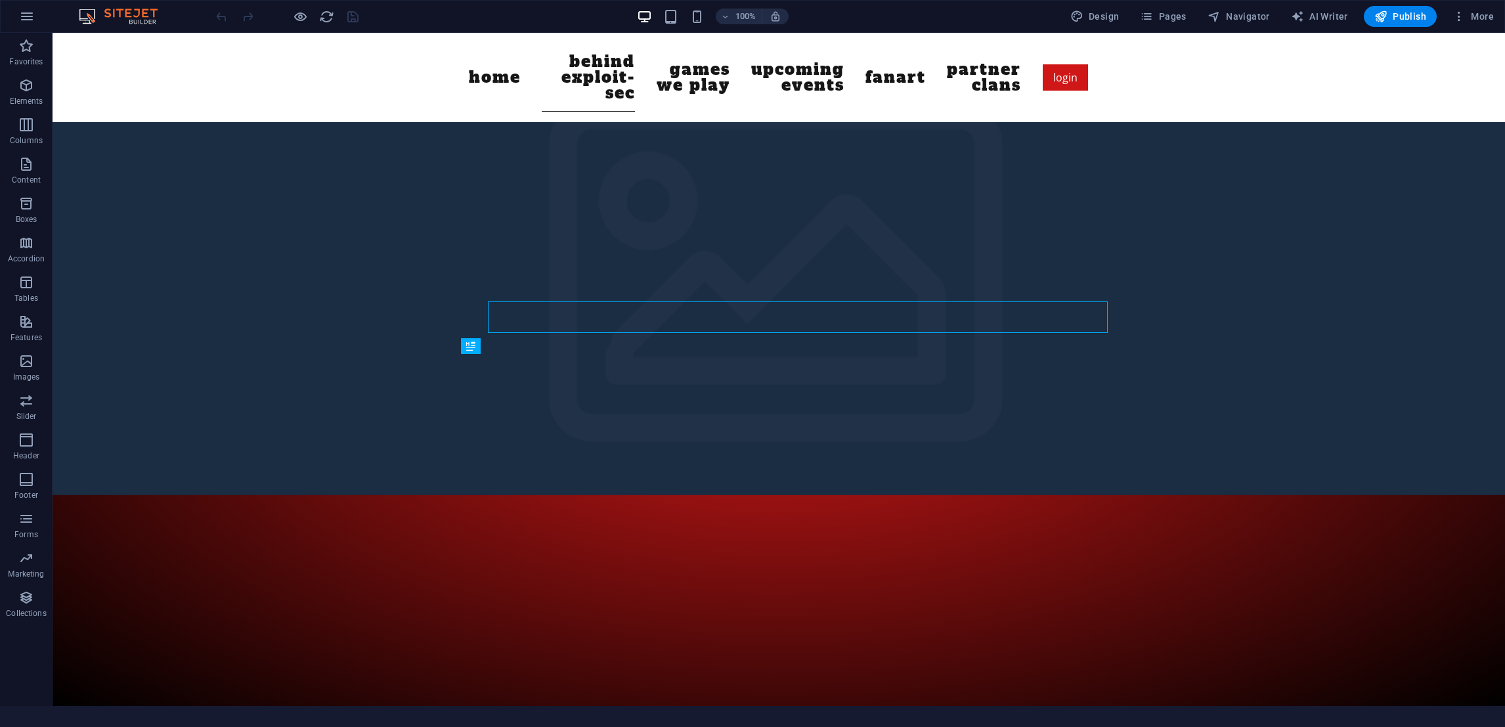
scroll to position [395, 0]
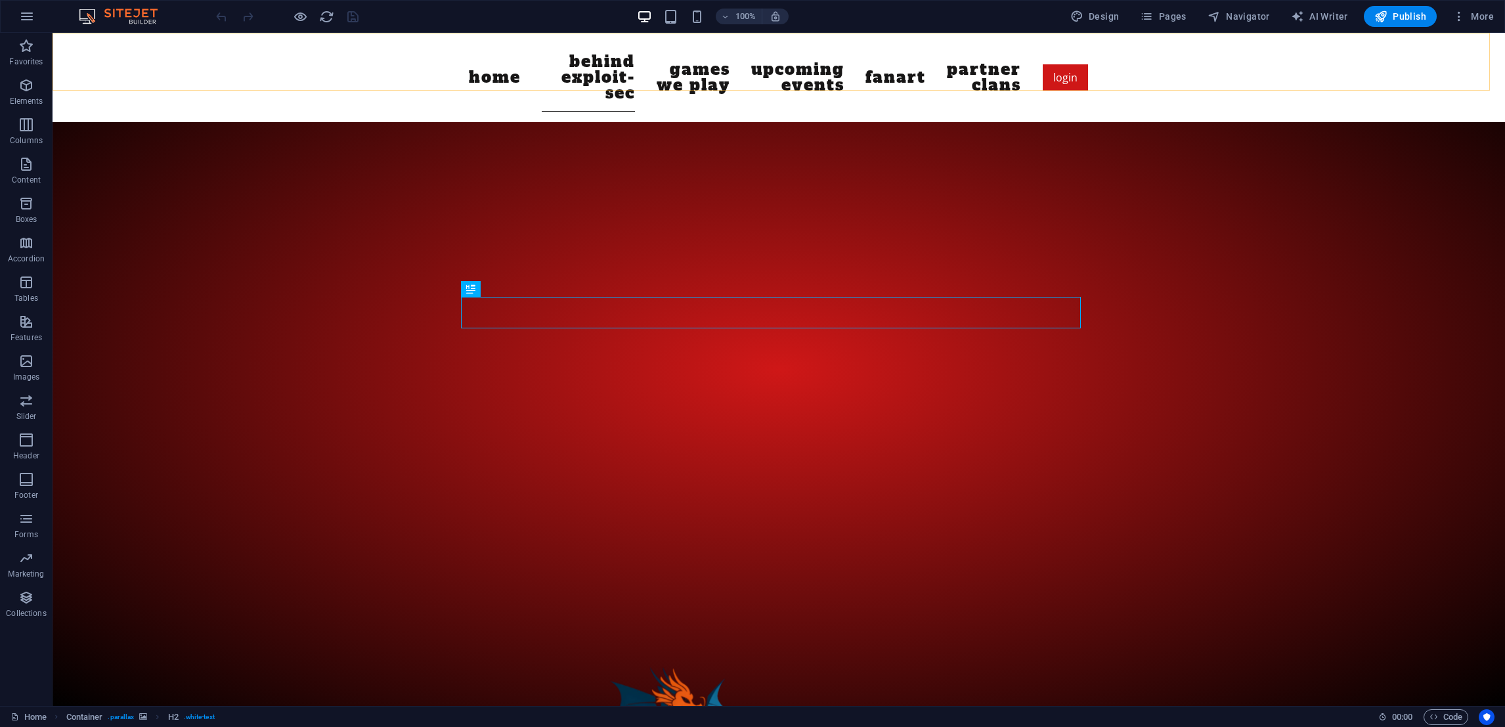
click at [1429, 62] on div "Home Behind exploit-sec Games we play Upcoming Events Fanart Partner Clans logi…" at bounding box center [779, 77] width 1452 height 89
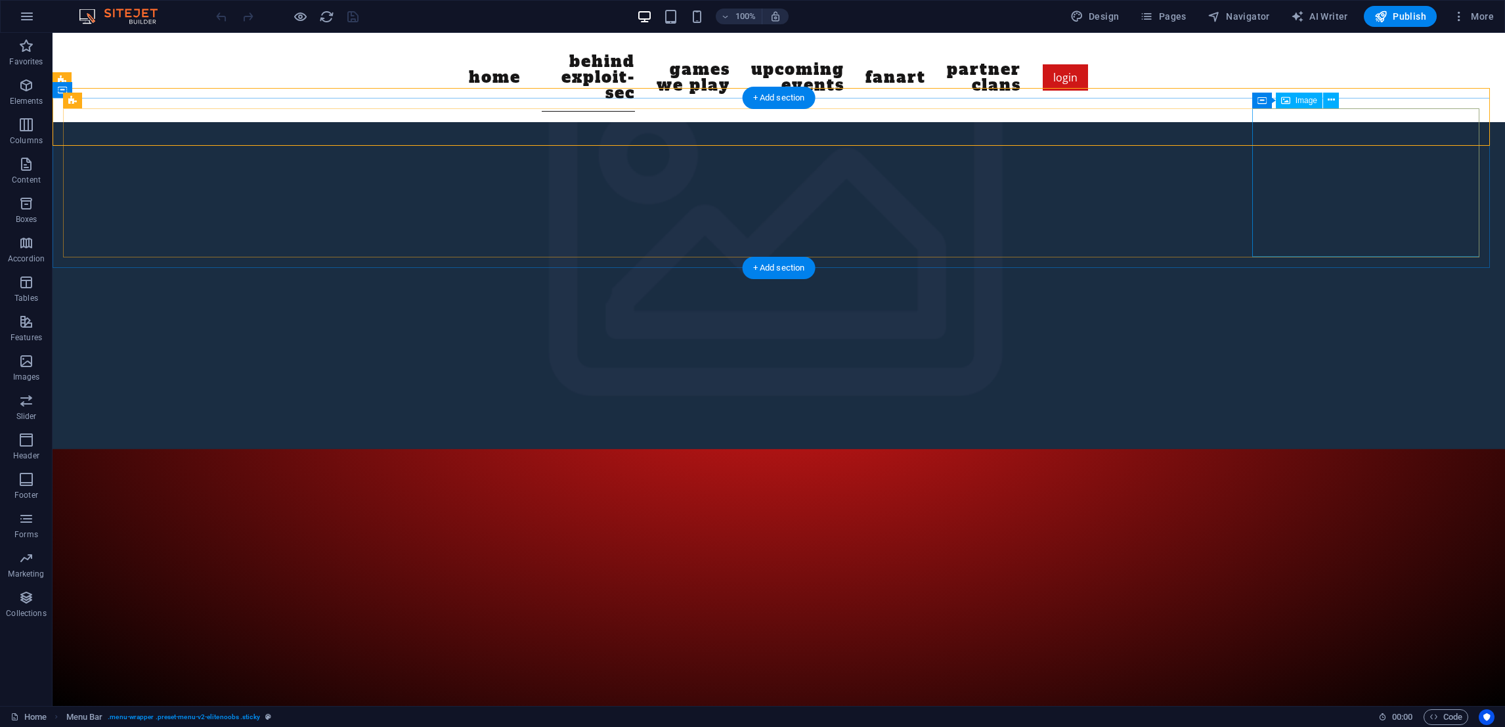
scroll to position [0, 0]
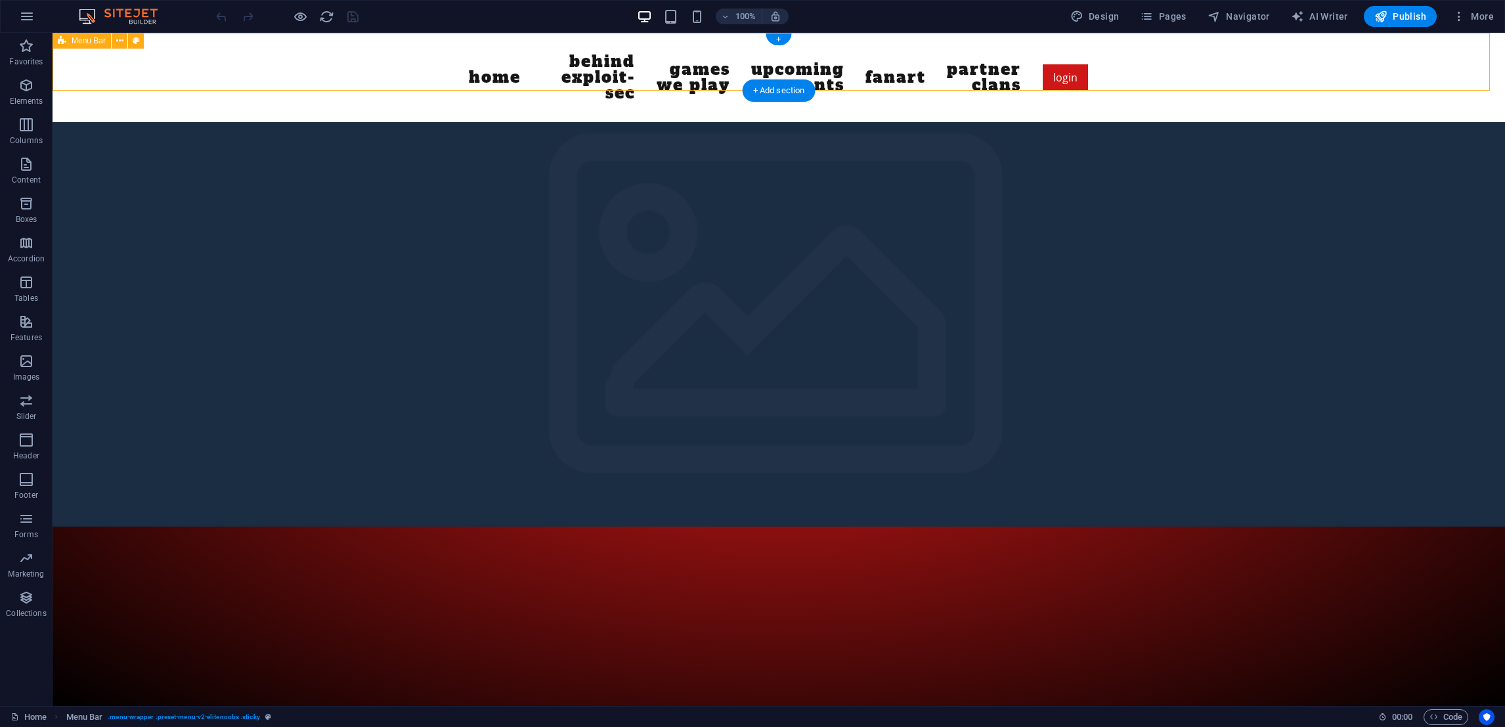
click at [299, 83] on div "Home Behind exploit-sec Games we play Upcoming Events Fanart Partner Clans logi…" at bounding box center [779, 77] width 1452 height 89
click at [234, 56] on div "Home Behind exploit-sec Games we play Upcoming Events Fanart Partner Clans logi…" at bounding box center [779, 77] width 1452 height 89
select select "header"
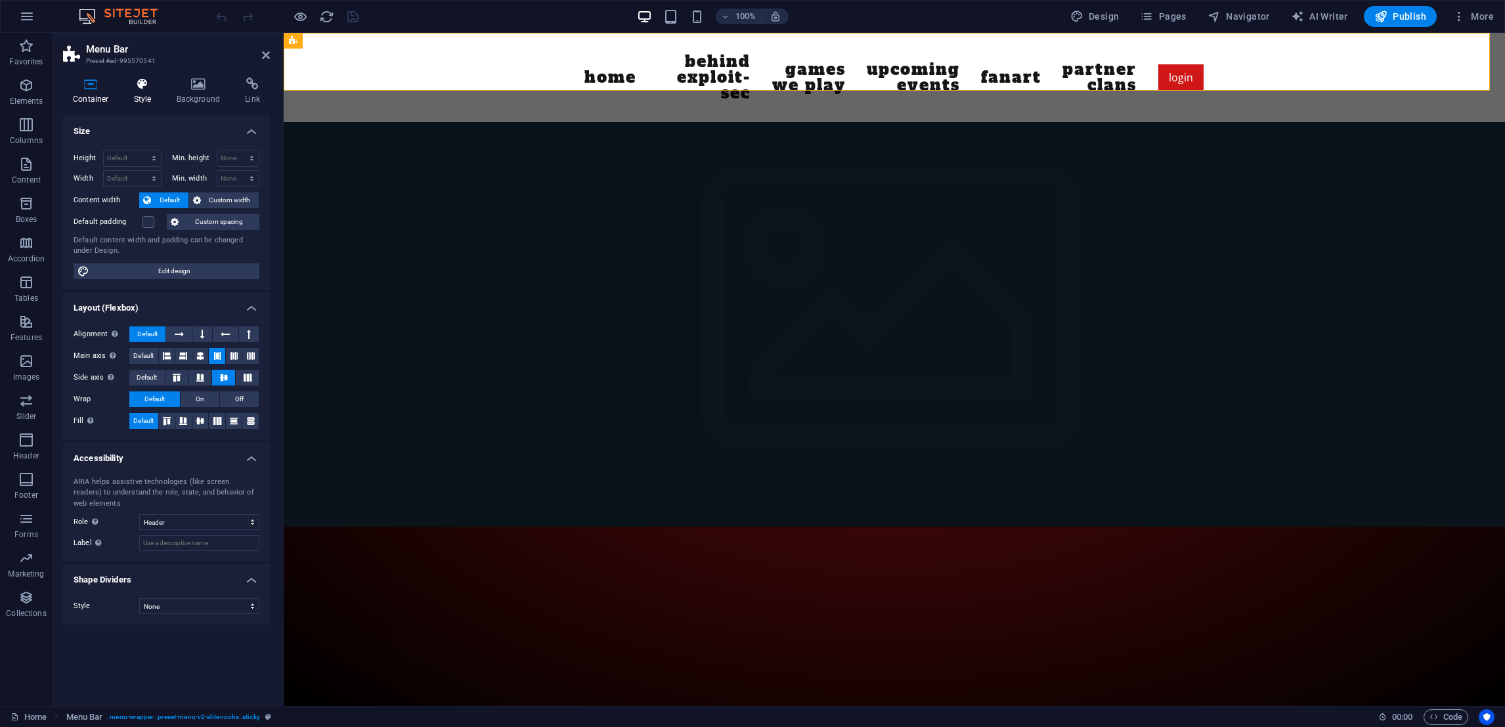
click at [152, 85] on icon at bounding box center [142, 83] width 37 height 13
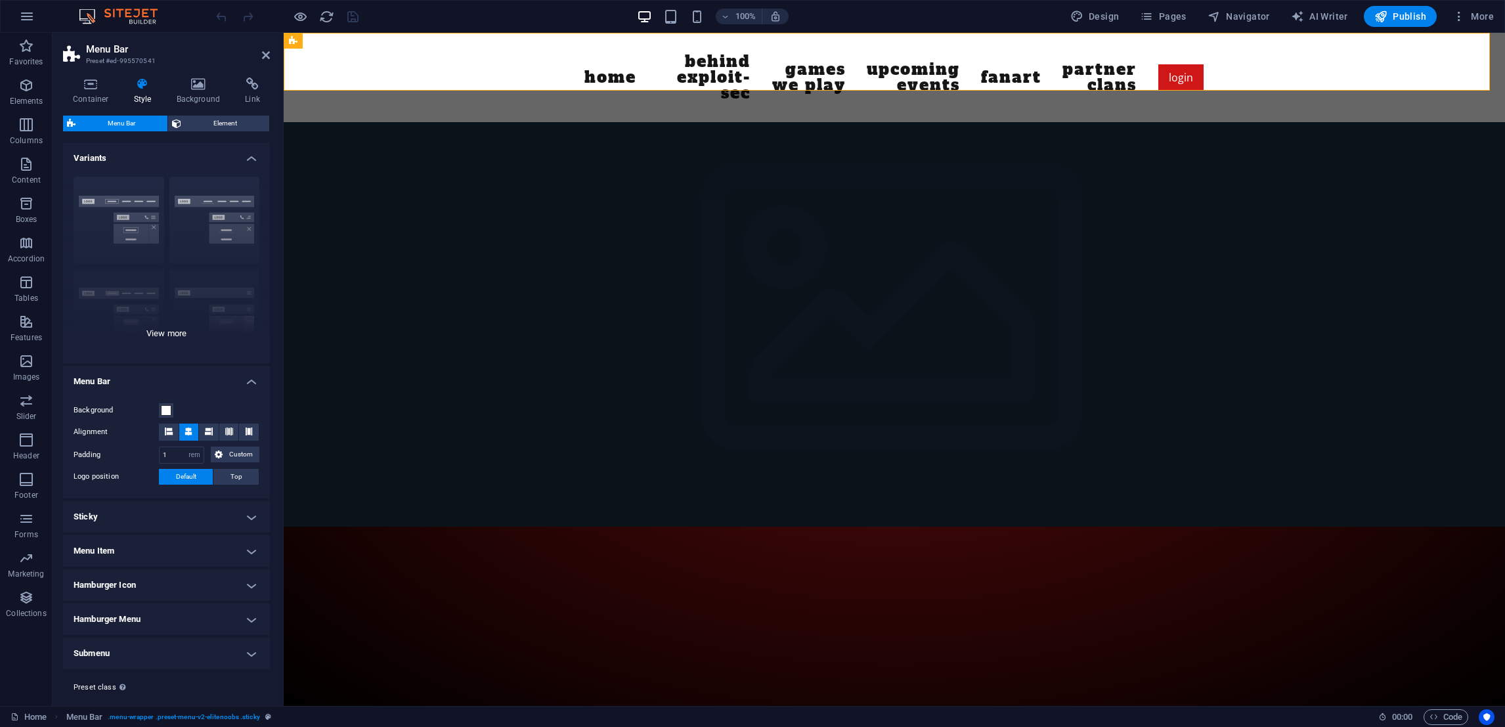
click at [162, 334] on div "Border Centered Default Fixed Loki Trigger Wide XXL" at bounding box center [166, 264] width 207 height 197
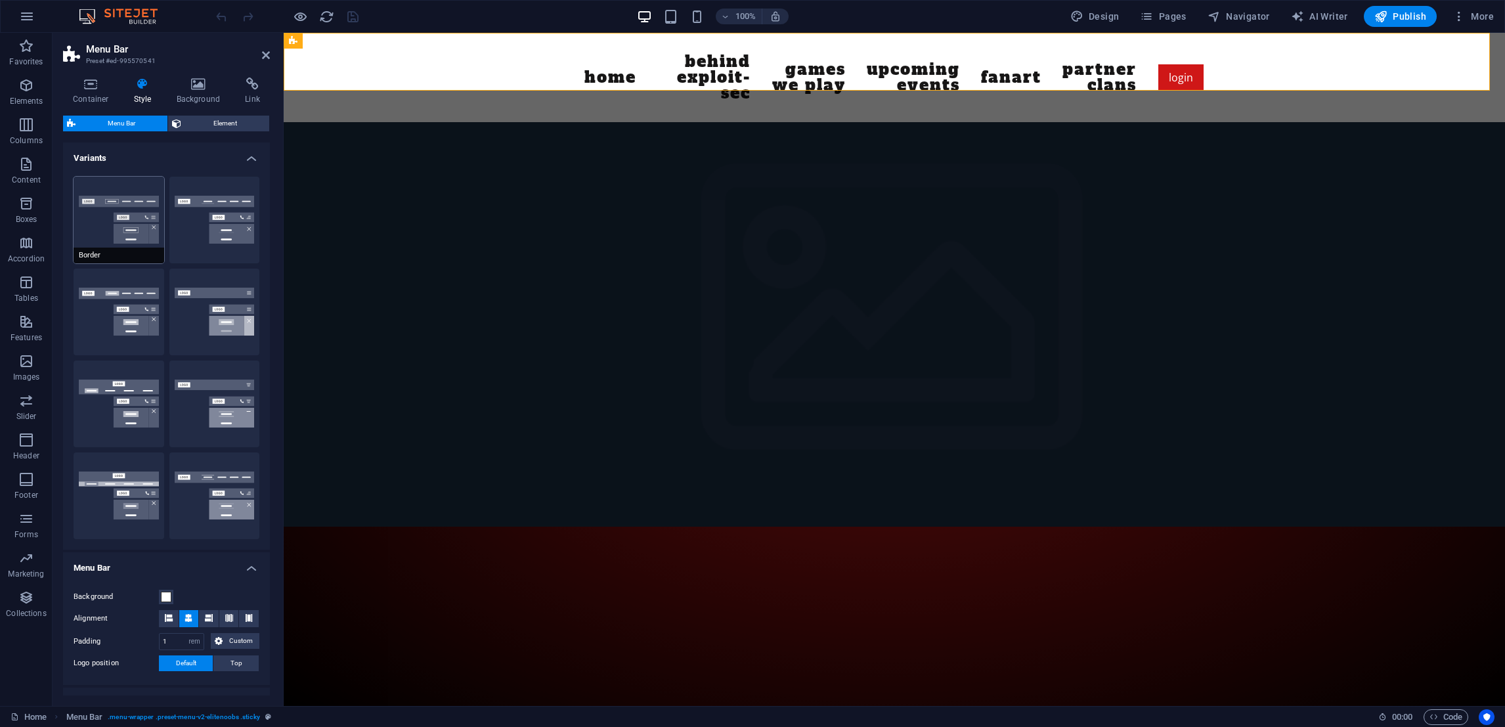
click at [123, 240] on button "Border" at bounding box center [119, 220] width 91 height 87
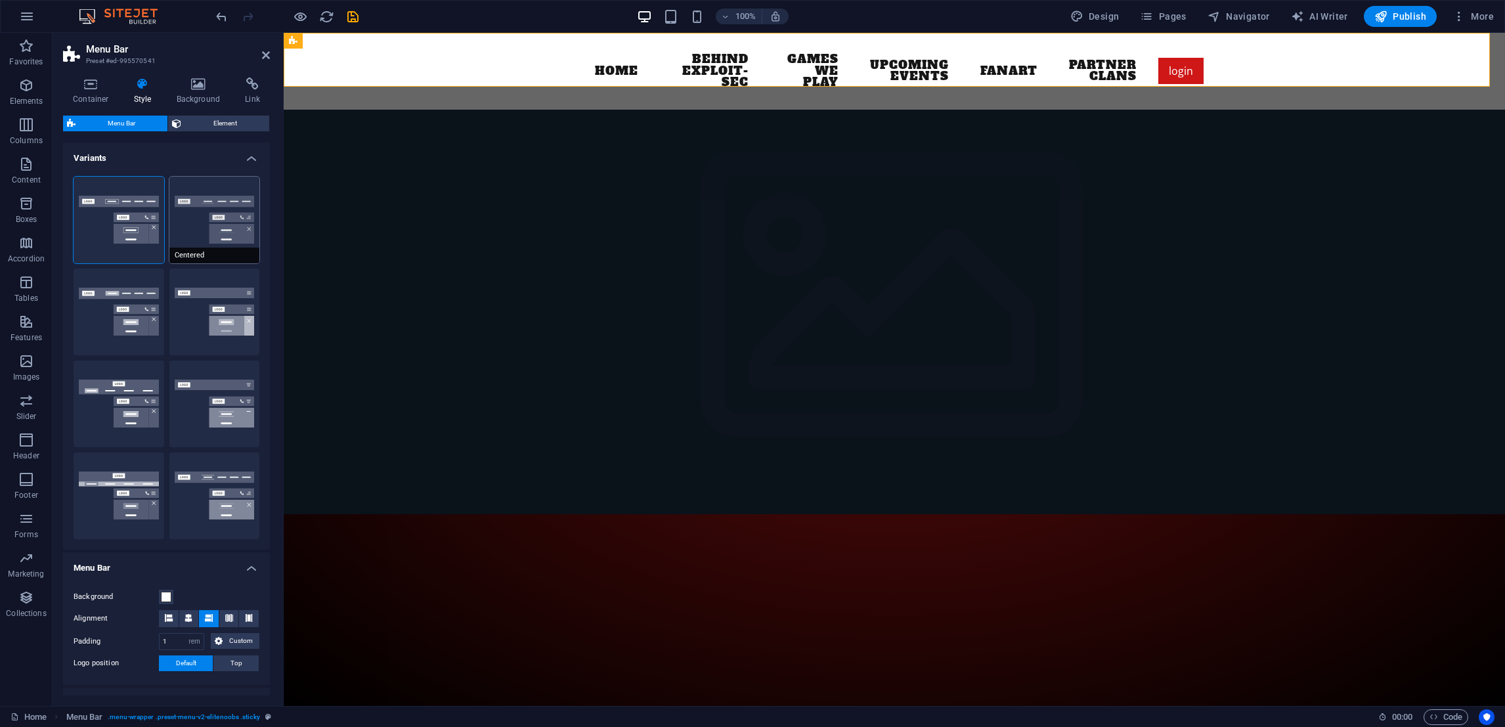
click at [217, 236] on button "Centered" at bounding box center [214, 220] width 91 height 87
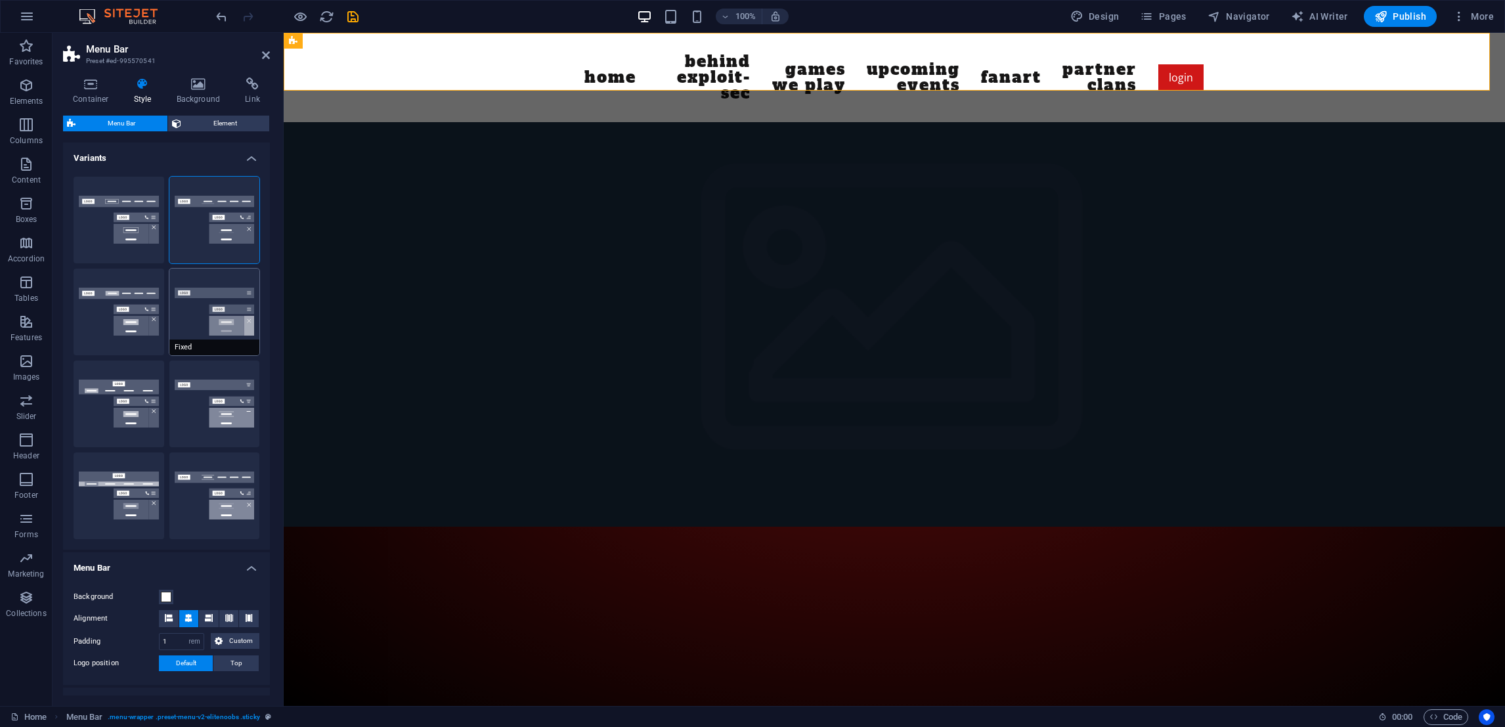
click at [202, 316] on button "Fixed" at bounding box center [214, 312] width 91 height 87
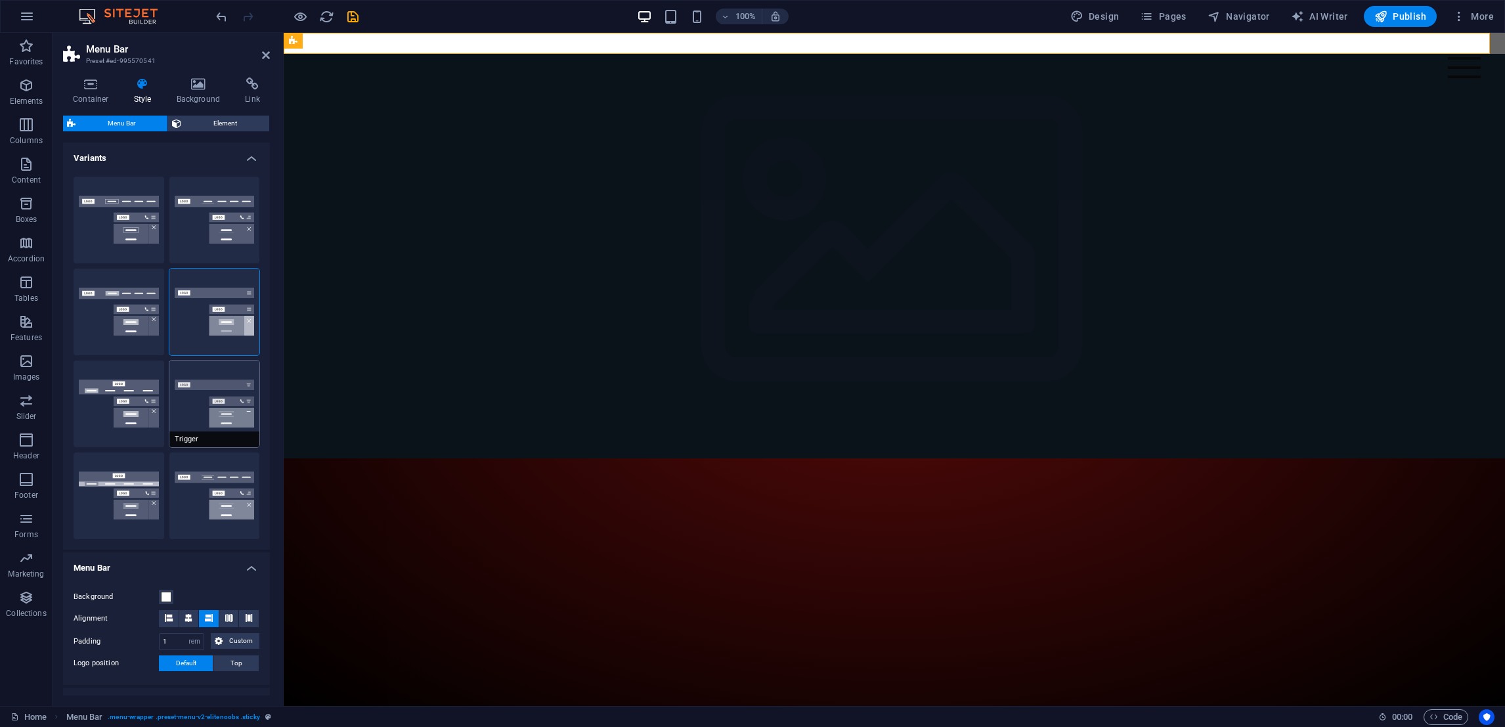
click at [198, 399] on button "Trigger" at bounding box center [214, 403] width 91 height 87
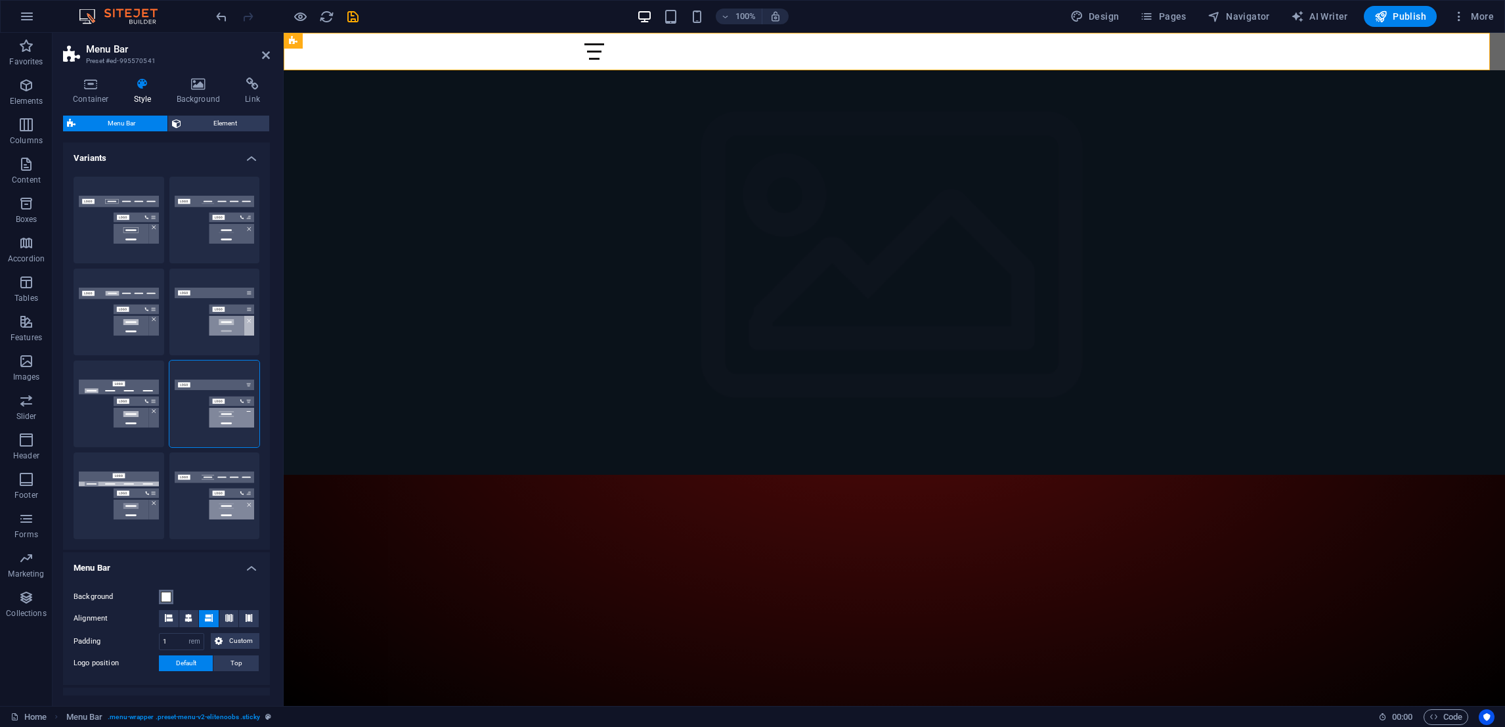
click at [166, 598] on span at bounding box center [166, 597] width 11 height 11
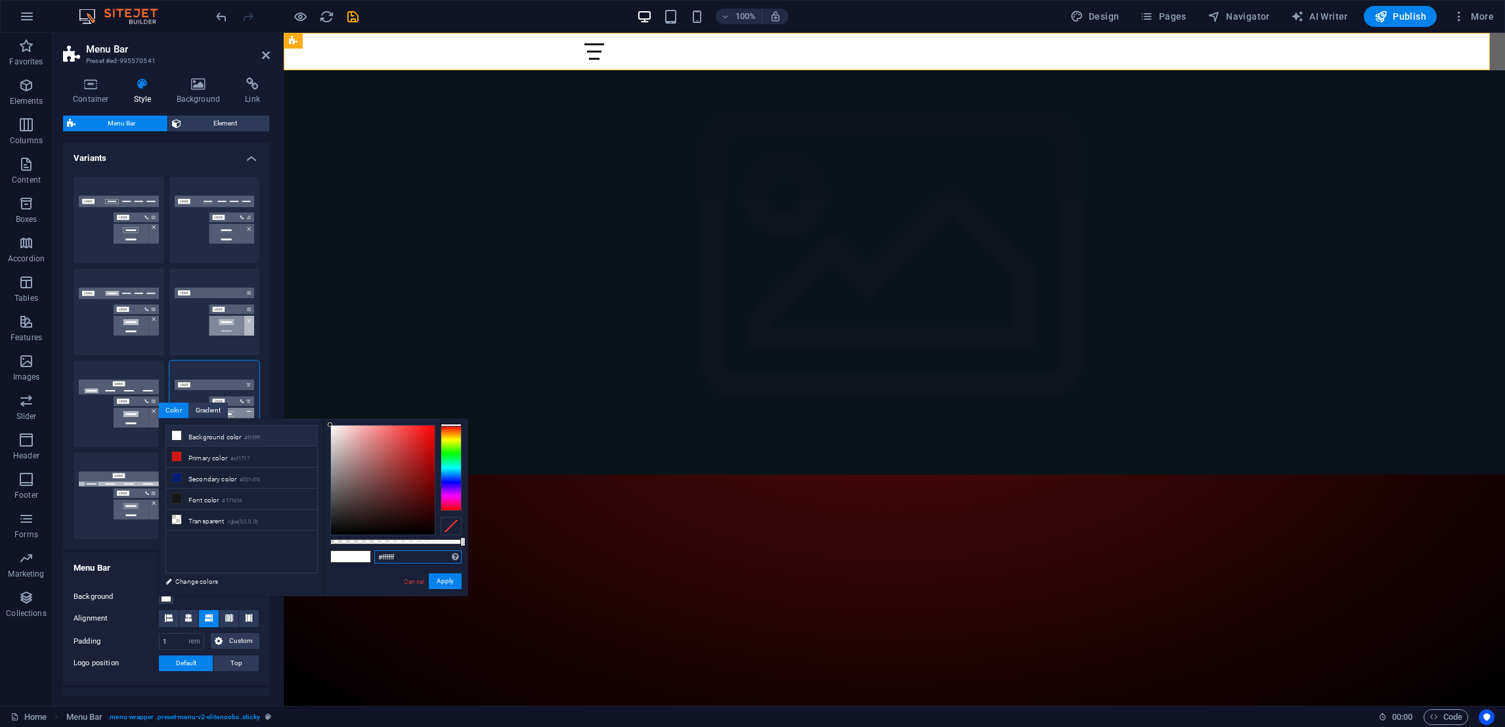
drag, startPoint x: 435, startPoint y: 555, endPoint x: 340, endPoint y: 560, distance: 95.3
click at [340, 560] on div "#ffffff Supported formats #0852ed rgb(8, 82, 237) rgba(8, 82, 237, 90%) hsv(221…" at bounding box center [395, 602] width 145 height 368
click at [438, 574] on button "Apply" at bounding box center [445, 581] width 33 height 16
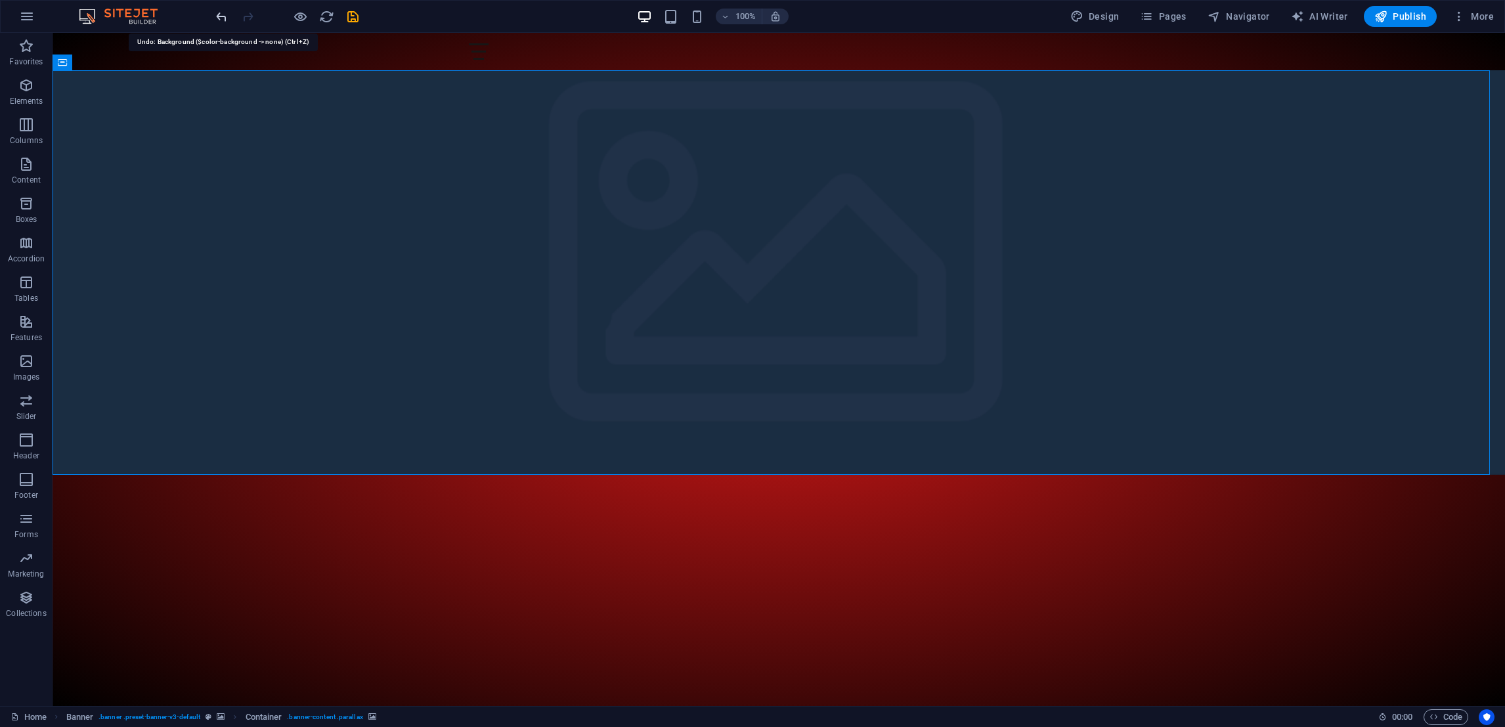
click at [218, 21] on icon "undo" at bounding box center [221, 16] width 15 height 15
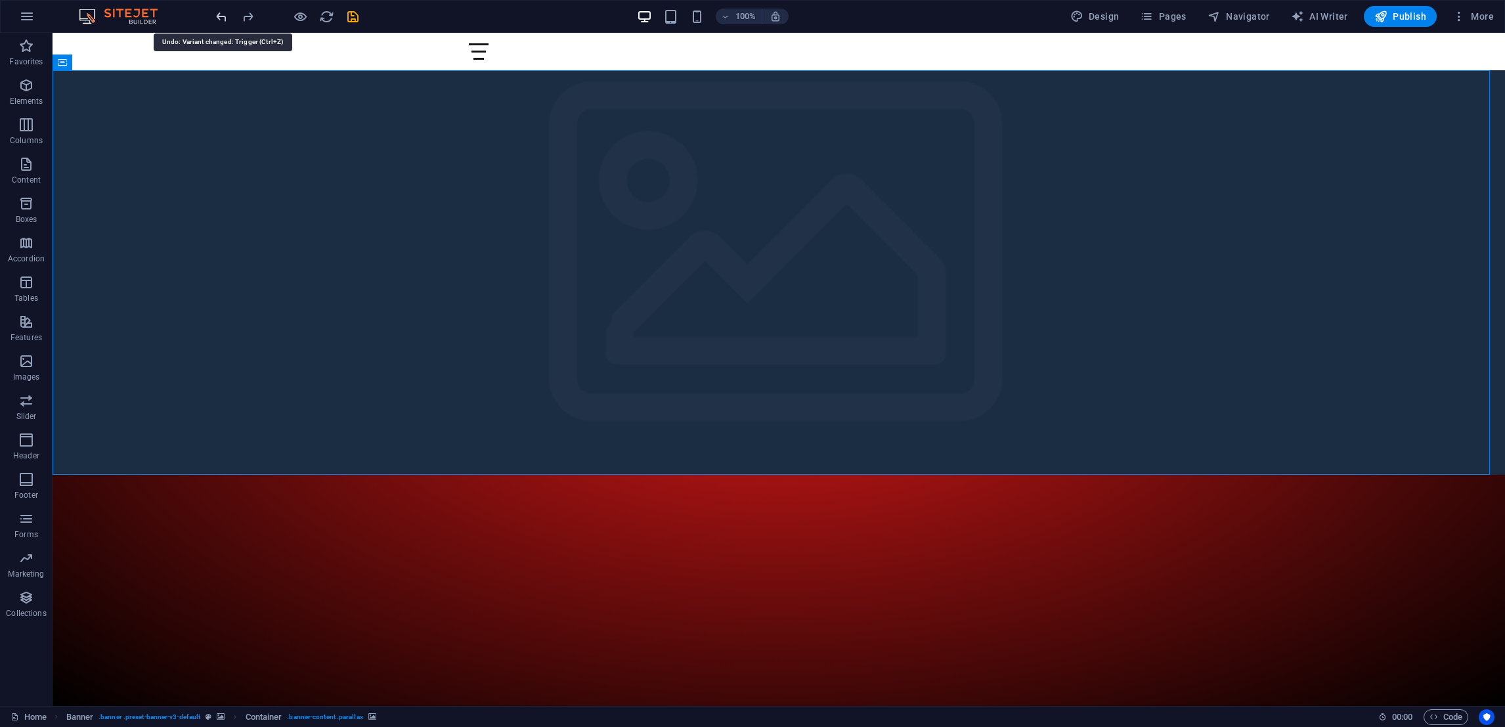
click at [218, 21] on icon "undo" at bounding box center [221, 16] width 15 height 15
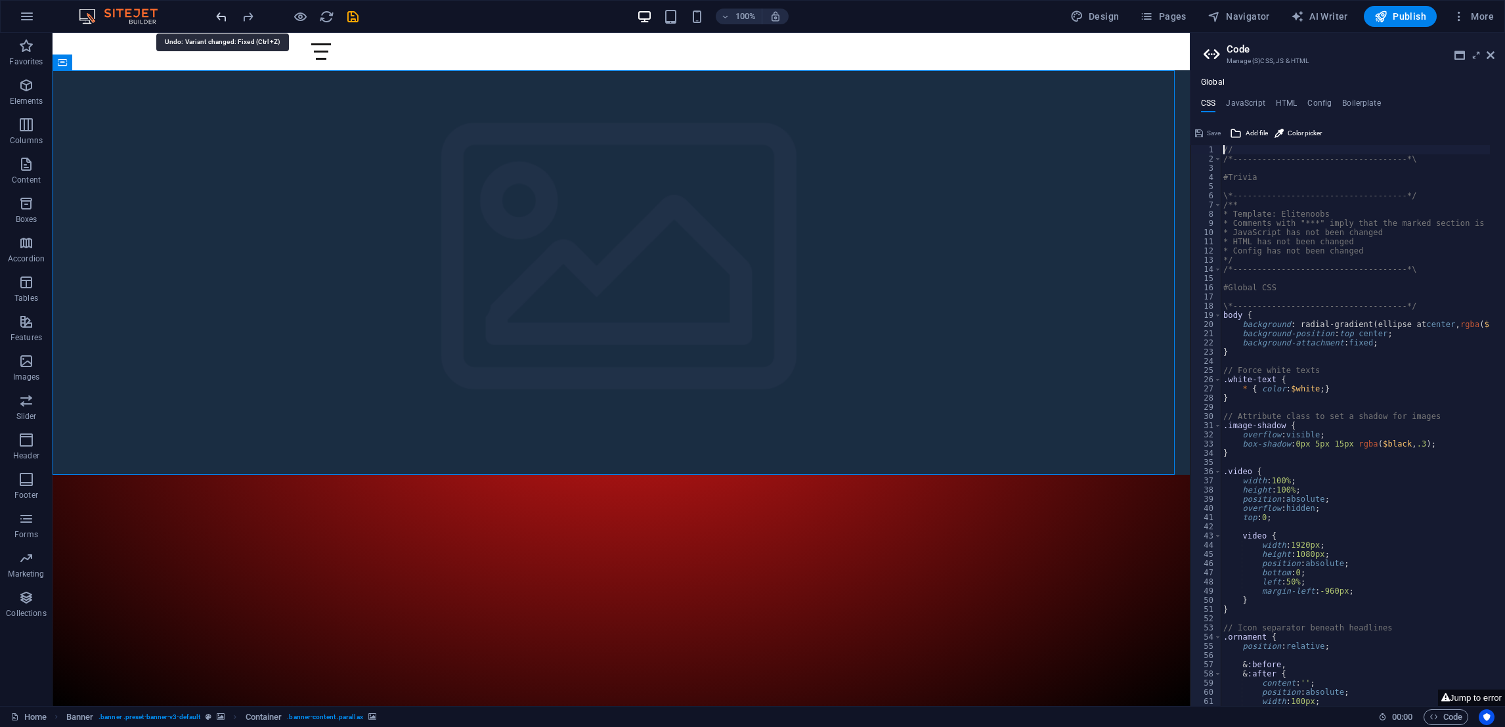
click at [218, 21] on icon "undo" at bounding box center [221, 16] width 15 height 15
click at [218, 22] on div at bounding box center [286, 16] width 147 height 21
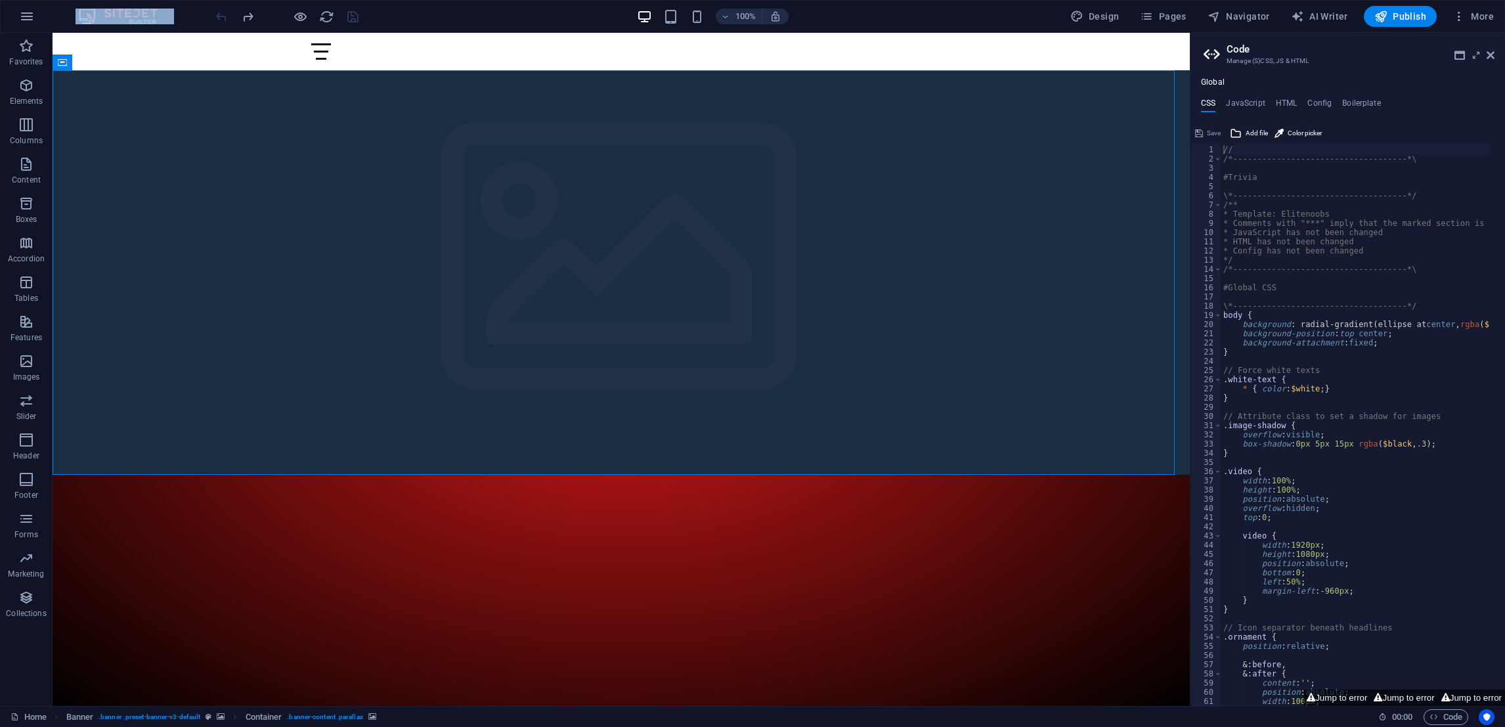
click at [218, 22] on div at bounding box center [286, 16] width 147 height 21
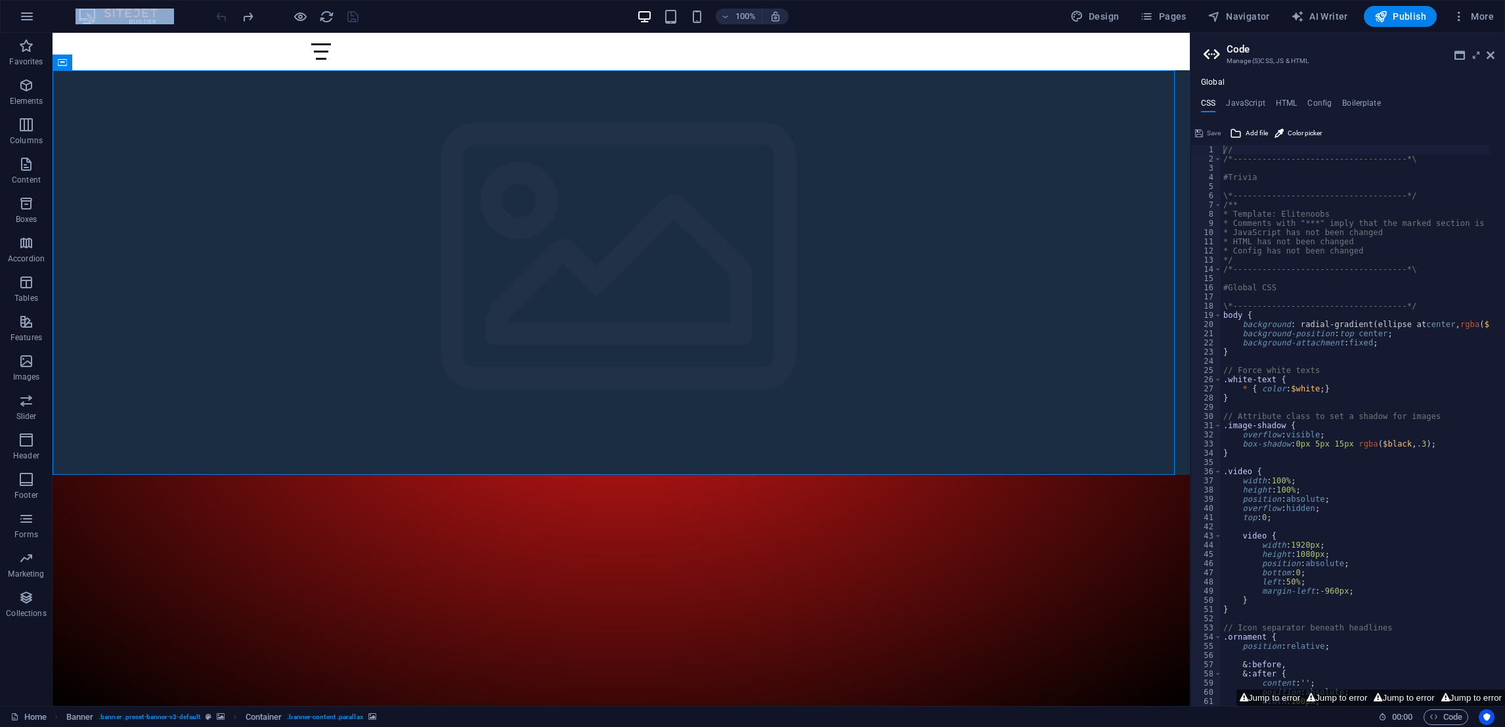
click at [218, 22] on div at bounding box center [286, 16] width 147 height 21
click at [1492, 54] on icon at bounding box center [1490, 55] width 8 height 11
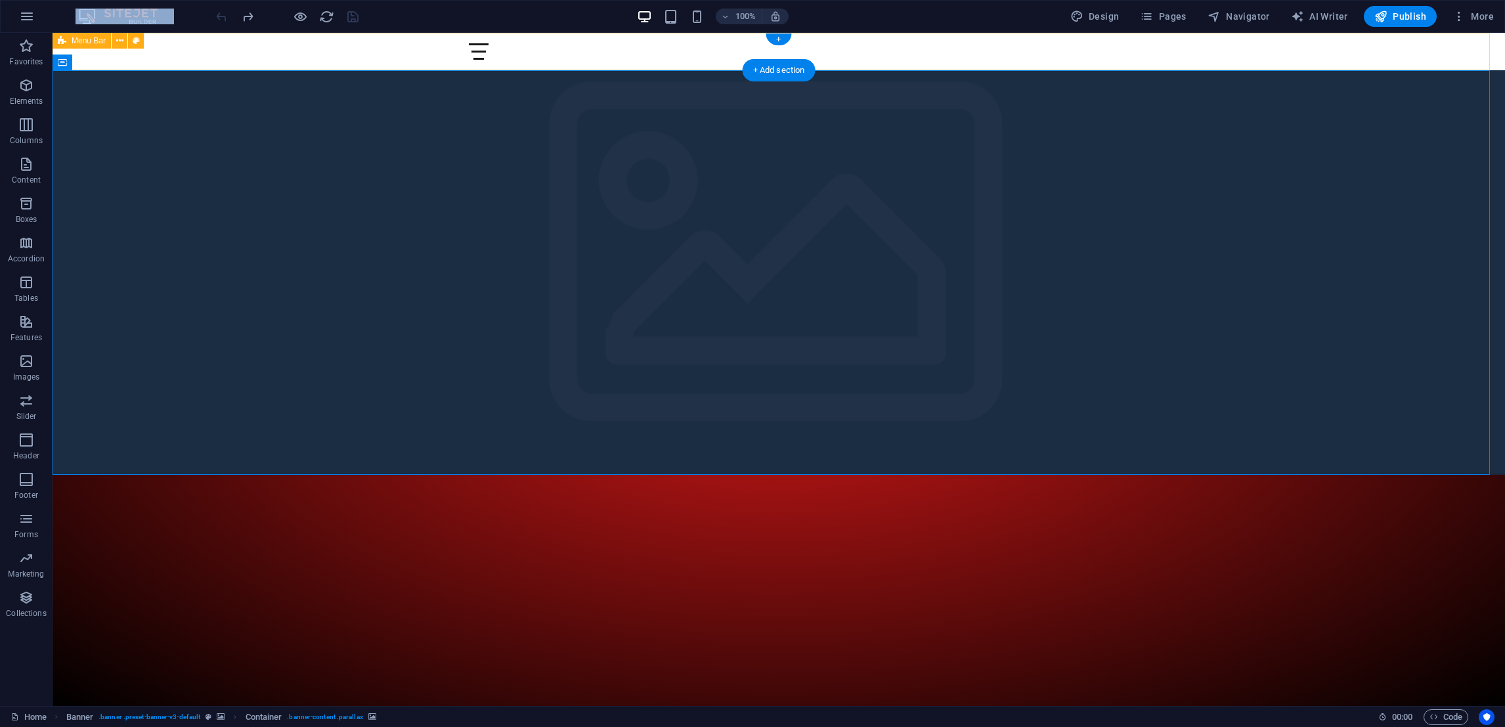
click at [1261, 64] on div "Home Behind exploit-sec Games we play Upcoming Events Fanart Partner Clans logi…" at bounding box center [779, 51] width 1452 height 37
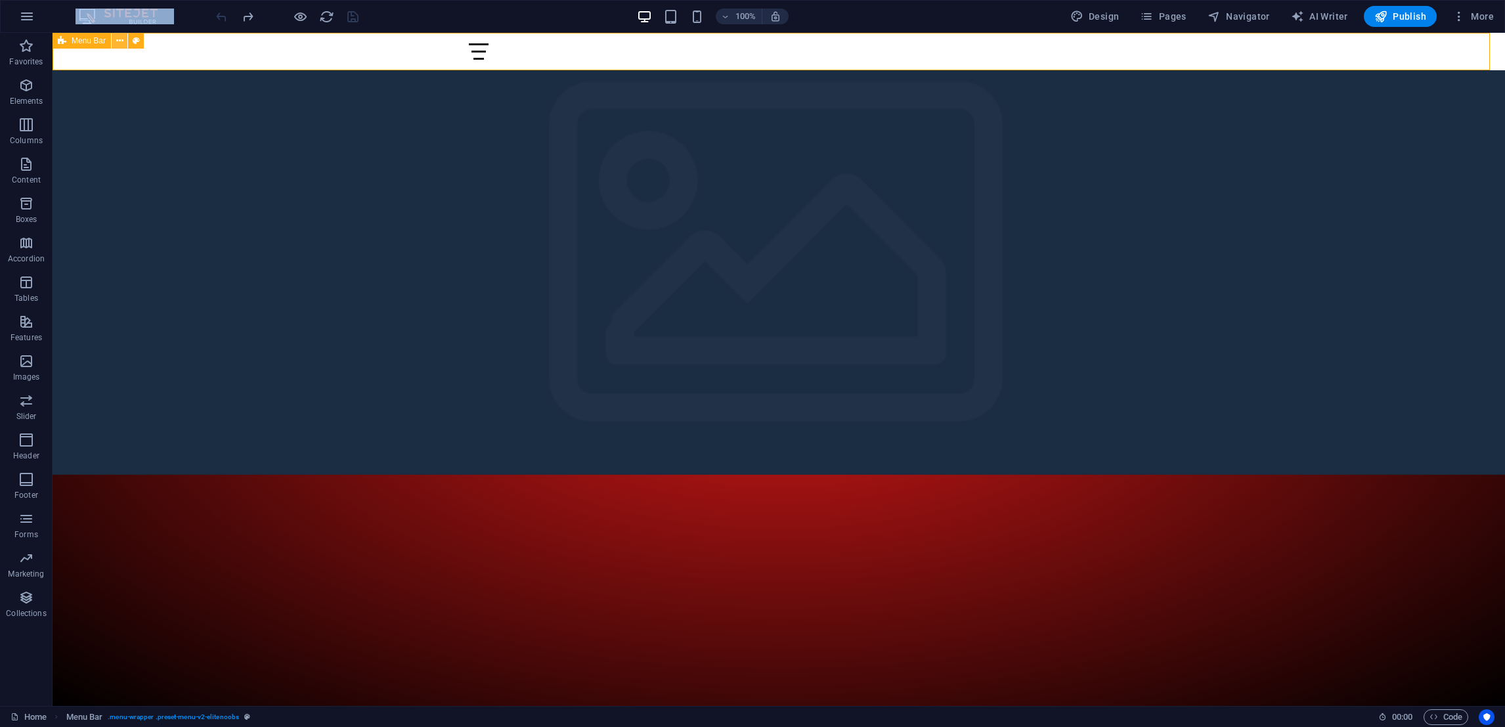
click at [121, 40] on icon at bounding box center [119, 41] width 7 height 14
click at [319, 60] on div "Home Behind exploit-sec Games we play Upcoming Events Fanart Partner Clans logi…" at bounding box center [779, 51] width 1452 height 37
select select "rem"
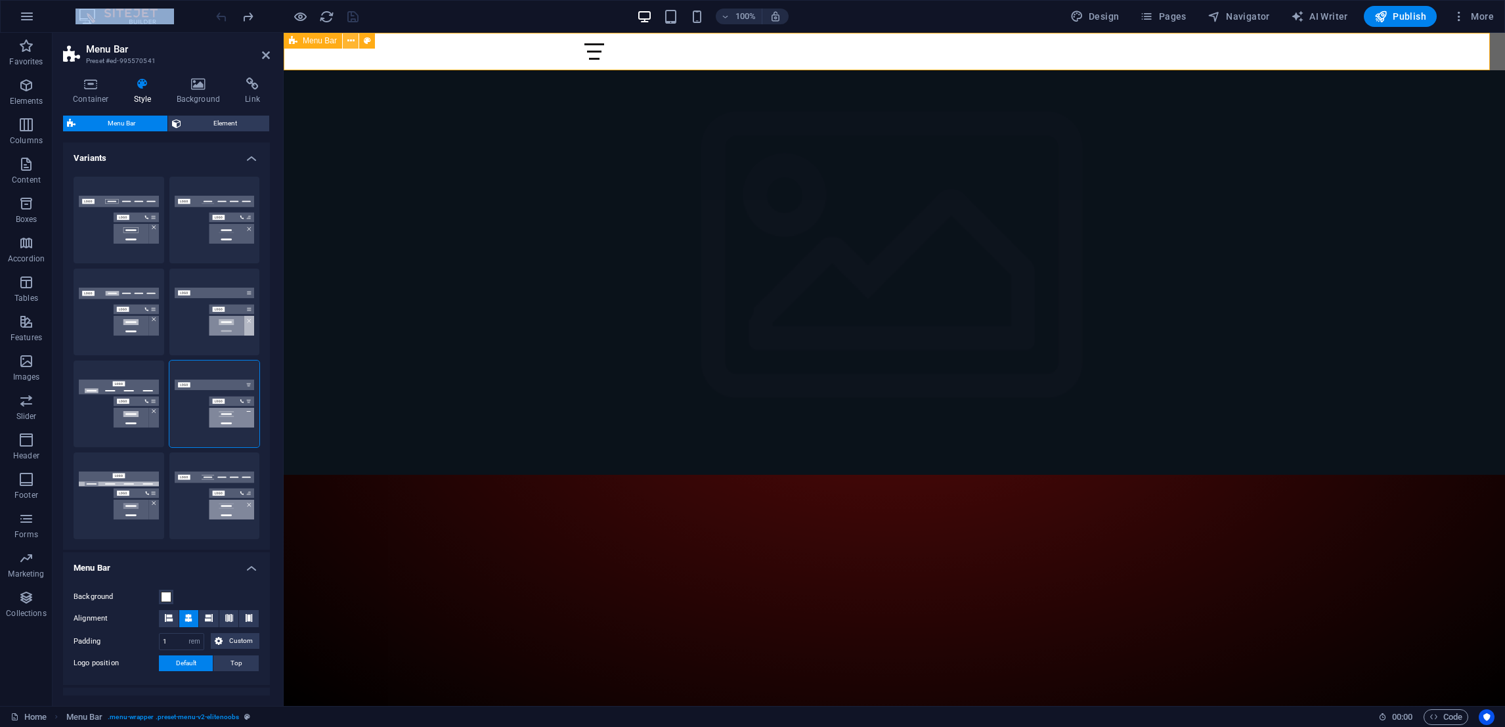
click at [352, 38] on icon at bounding box center [350, 41] width 7 height 14
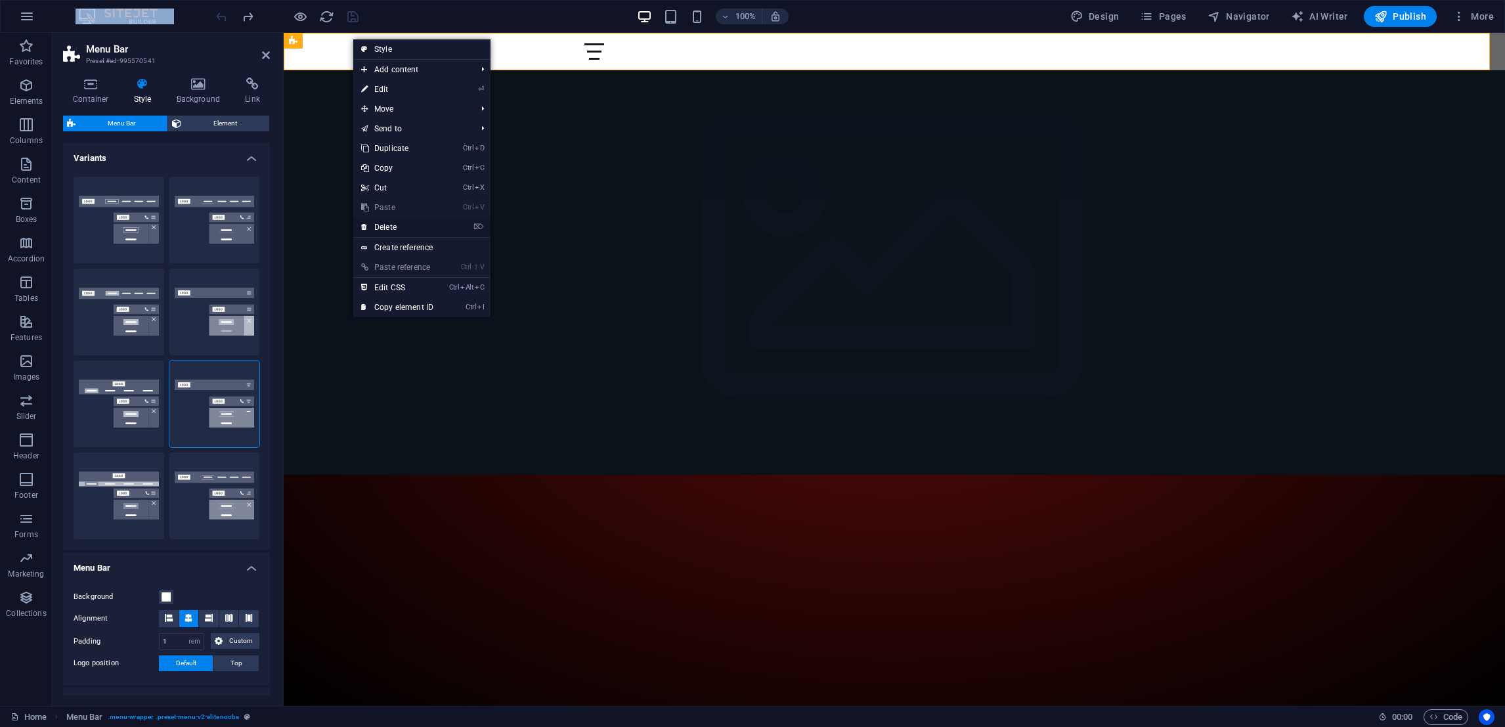
click at [383, 230] on link "⌦ Delete" at bounding box center [397, 227] width 88 height 20
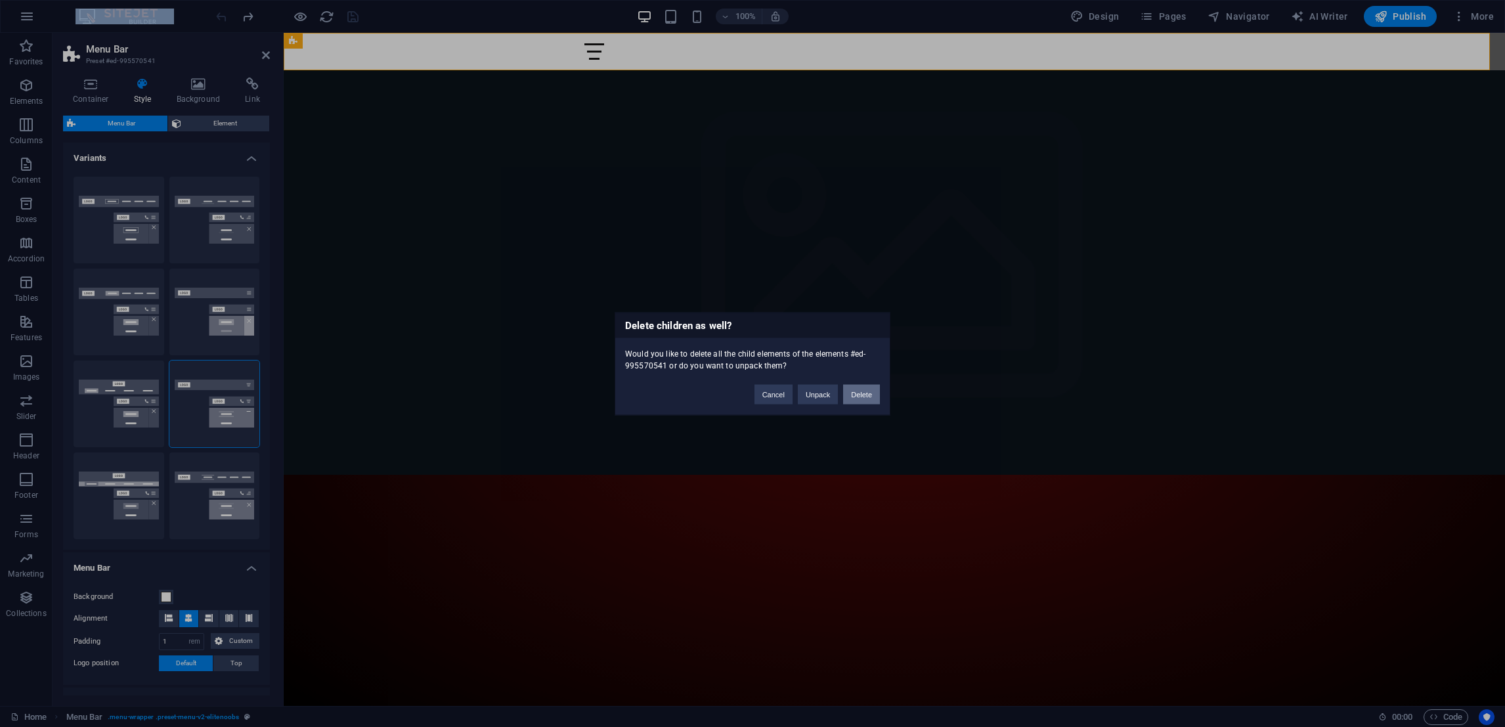
click at [862, 398] on button "Delete" at bounding box center [861, 394] width 37 height 20
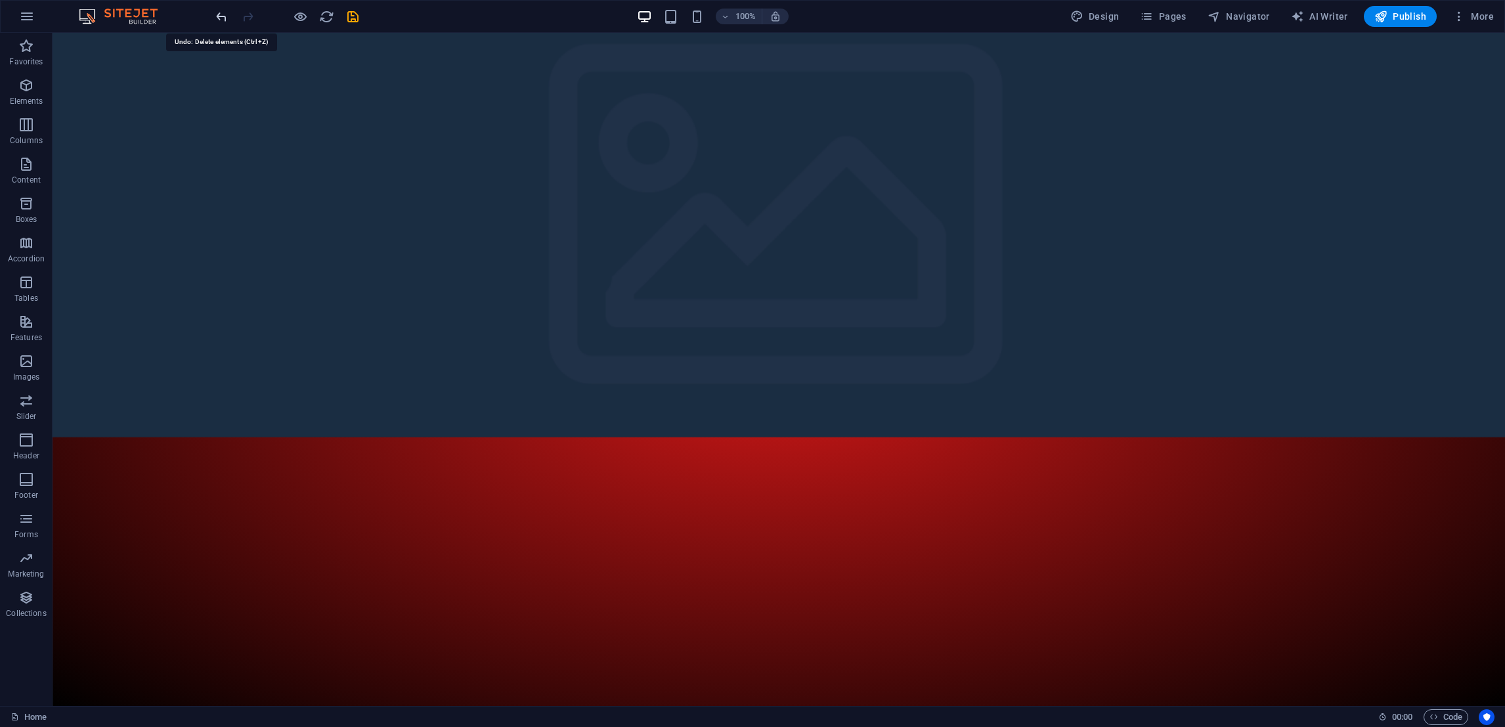
click at [218, 19] on icon "undo" at bounding box center [221, 16] width 15 height 15
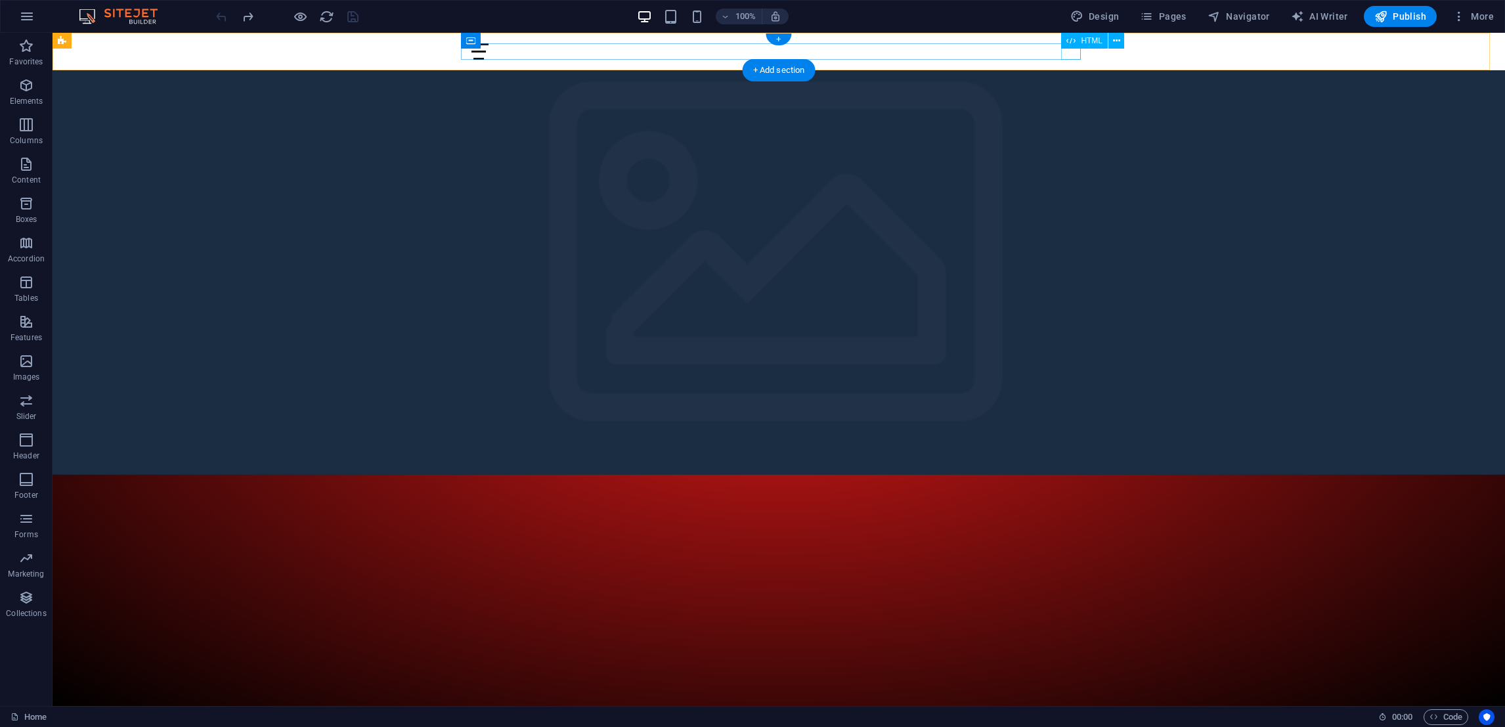
click at [1066, 54] on div "Menu" at bounding box center [779, 51] width 620 height 16
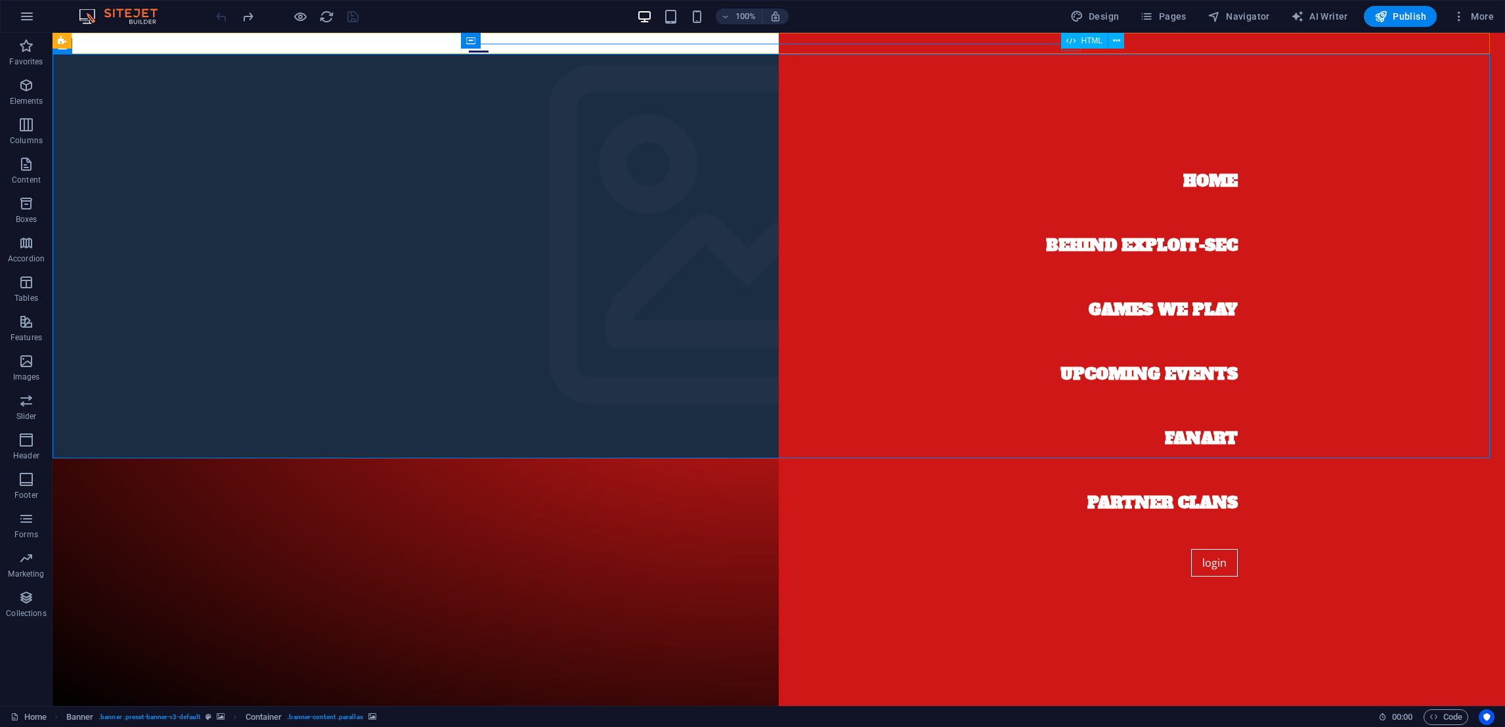
click at [1075, 43] on icon at bounding box center [1070, 41] width 9 height 16
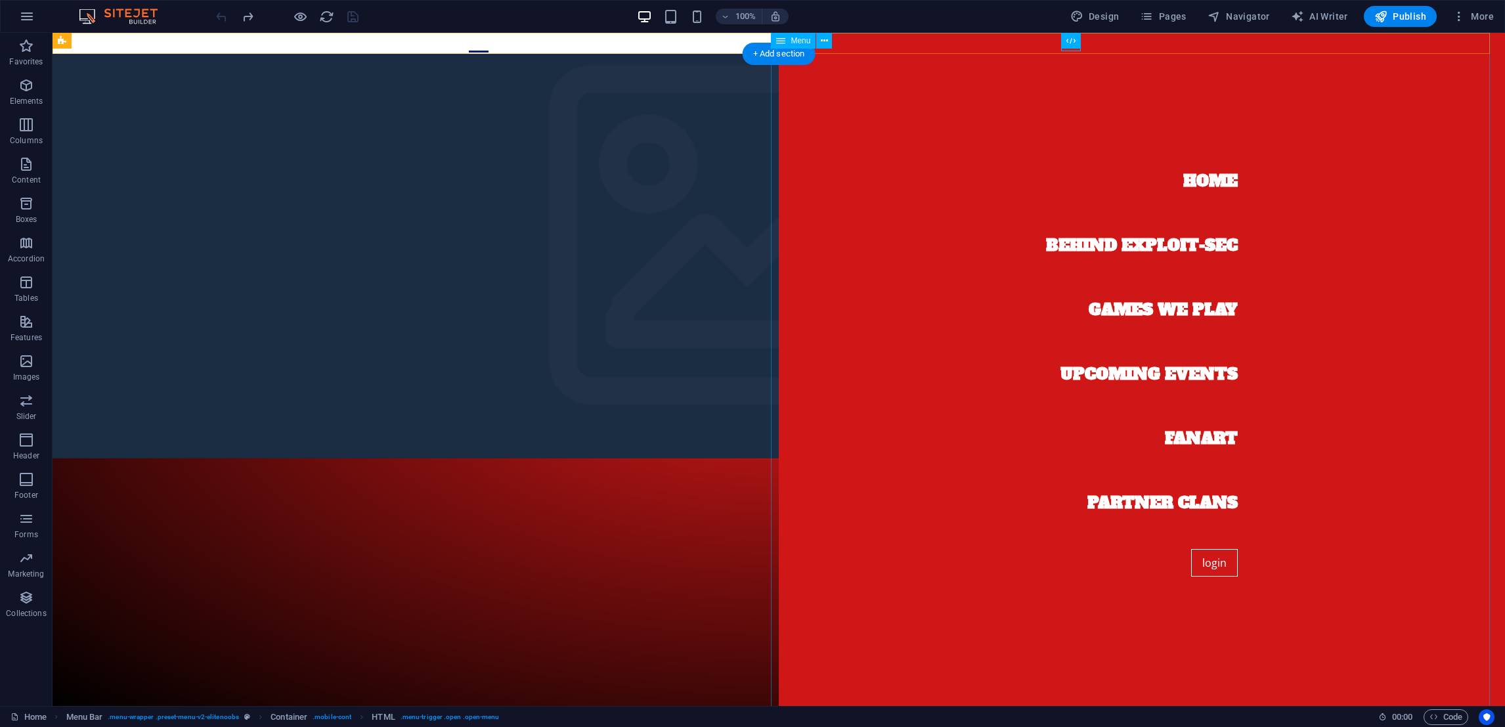
click at [1035, 38] on nav "Home Behind exploit-sec Games we play Upcoming Events Fanart Partner Clans login" at bounding box center [1142, 369] width 726 height 673
click at [1052, 38] on nav "Home Behind exploit-sec Games we play Upcoming Events Fanart Partner Clans login" at bounding box center [1142, 369] width 726 height 673
click at [318, 46] on div "Home Behind exploit-sec Games we play Upcoming Events Fanart Partner Clans logi…" at bounding box center [779, 43] width 1452 height 21
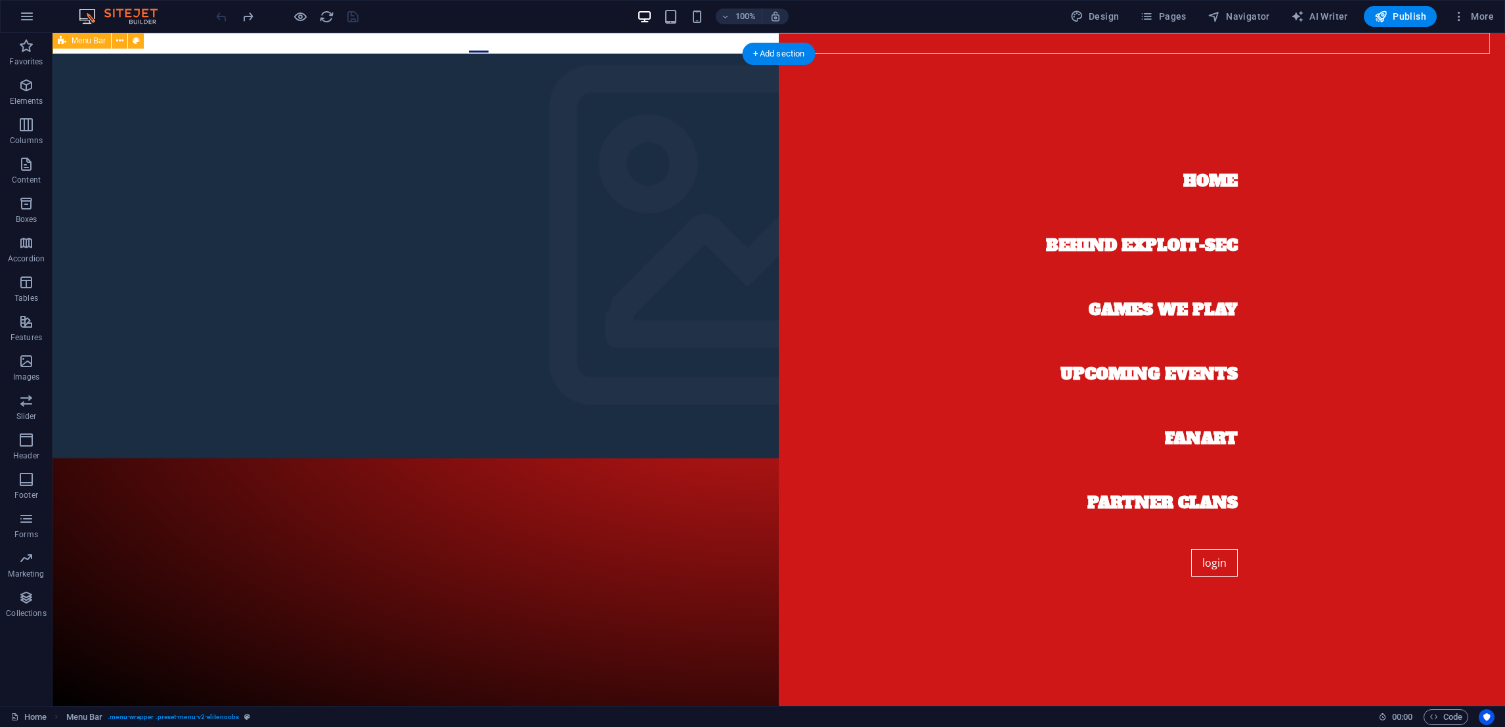
select select "rem"
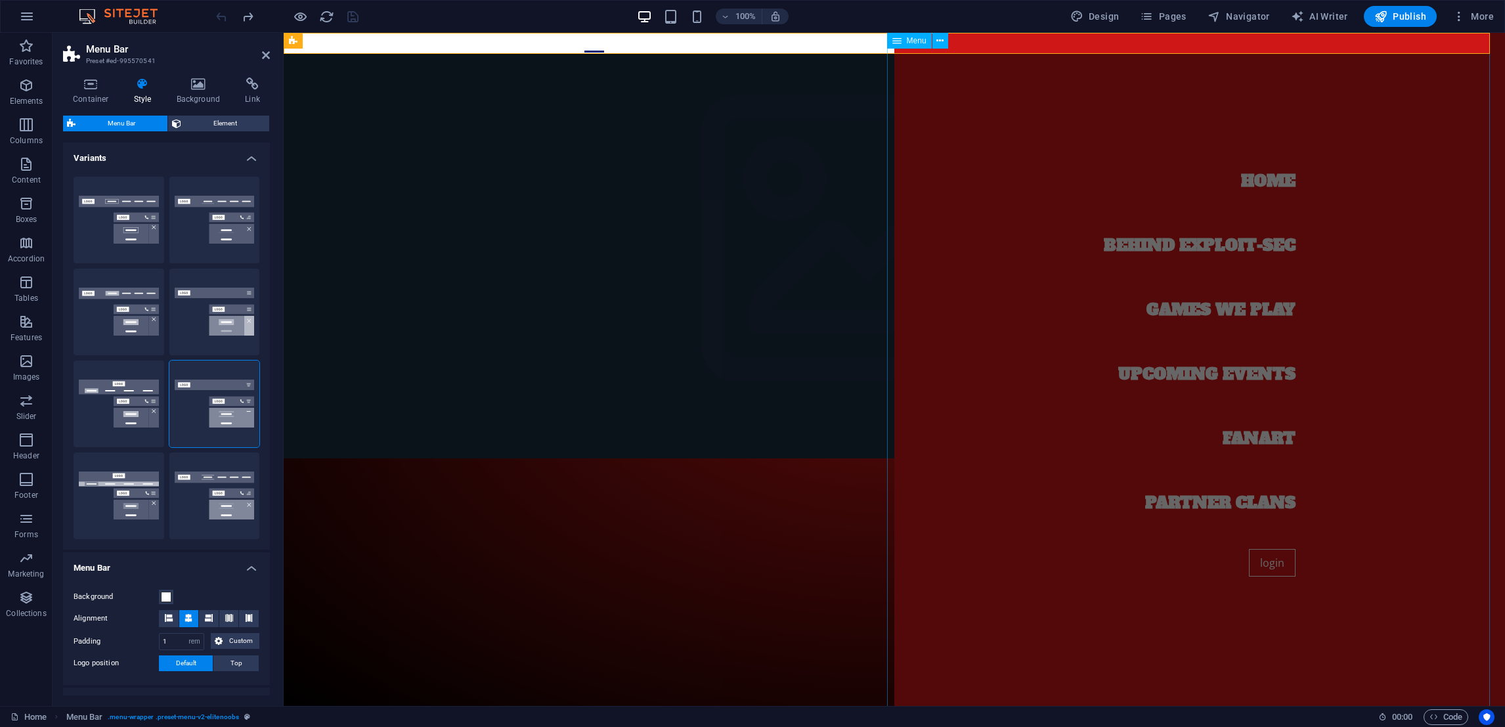
click at [1255, 184] on nav "Home Behind exploit-sec Games we play Upcoming Events Fanart Partner Clans login" at bounding box center [1199, 369] width 611 height 673
click at [223, 220] on button "Centered" at bounding box center [214, 220] width 91 height 87
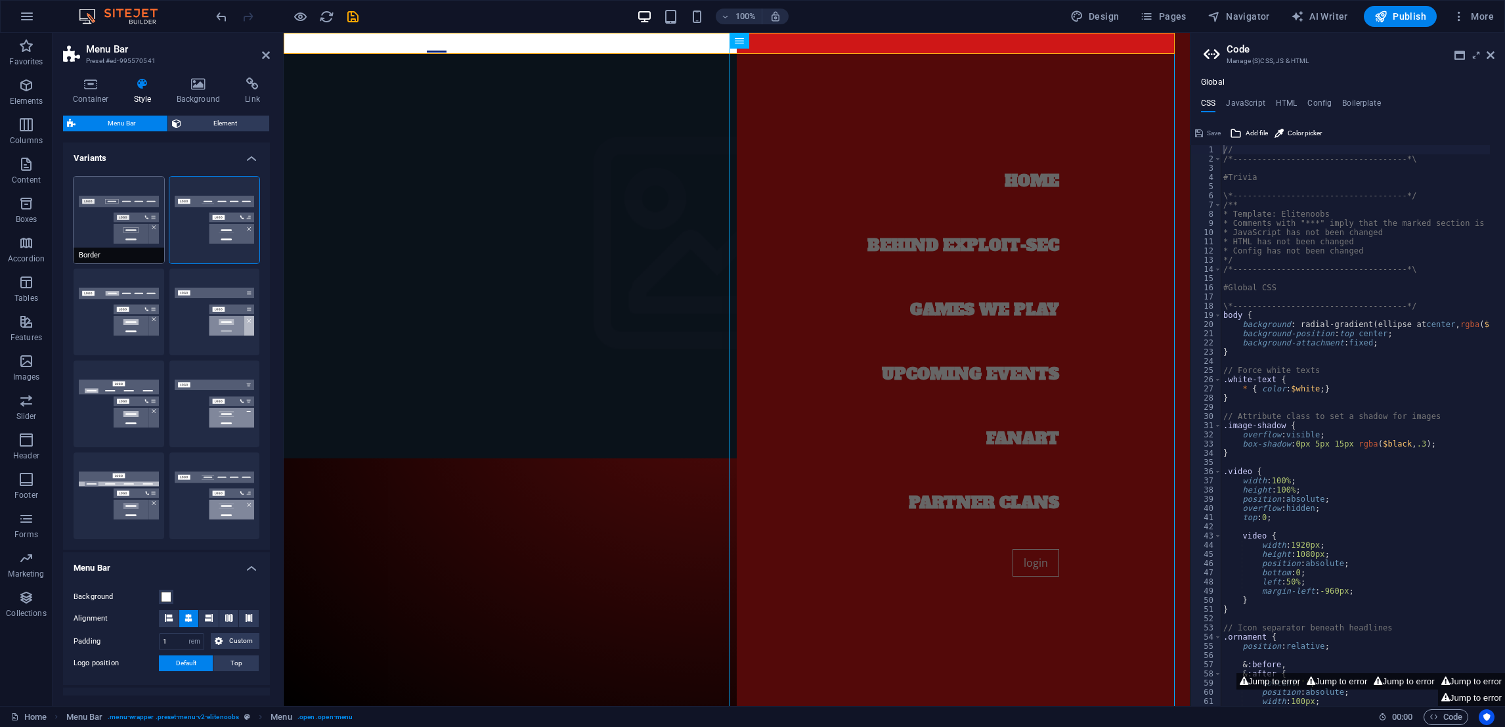
click at [121, 222] on button "Border" at bounding box center [119, 220] width 91 height 87
click at [200, 308] on button "Fixed" at bounding box center [214, 312] width 91 height 87
click at [203, 410] on button "Trigger" at bounding box center [214, 403] width 91 height 87
click at [121, 402] on button "Loki" at bounding box center [119, 403] width 91 height 87
type input "0"
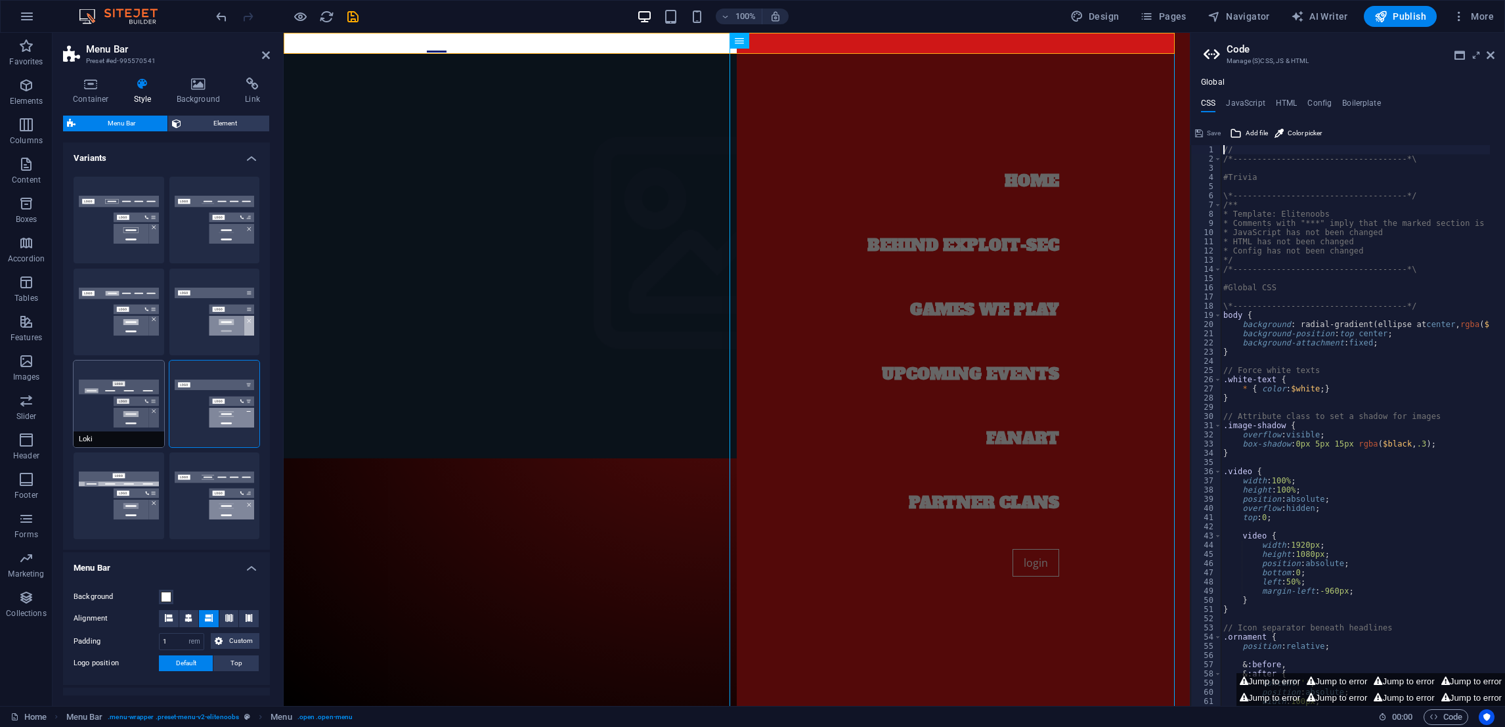
select select "DISABLED_OPTION_VALUE"
type input "2"
type input "1"
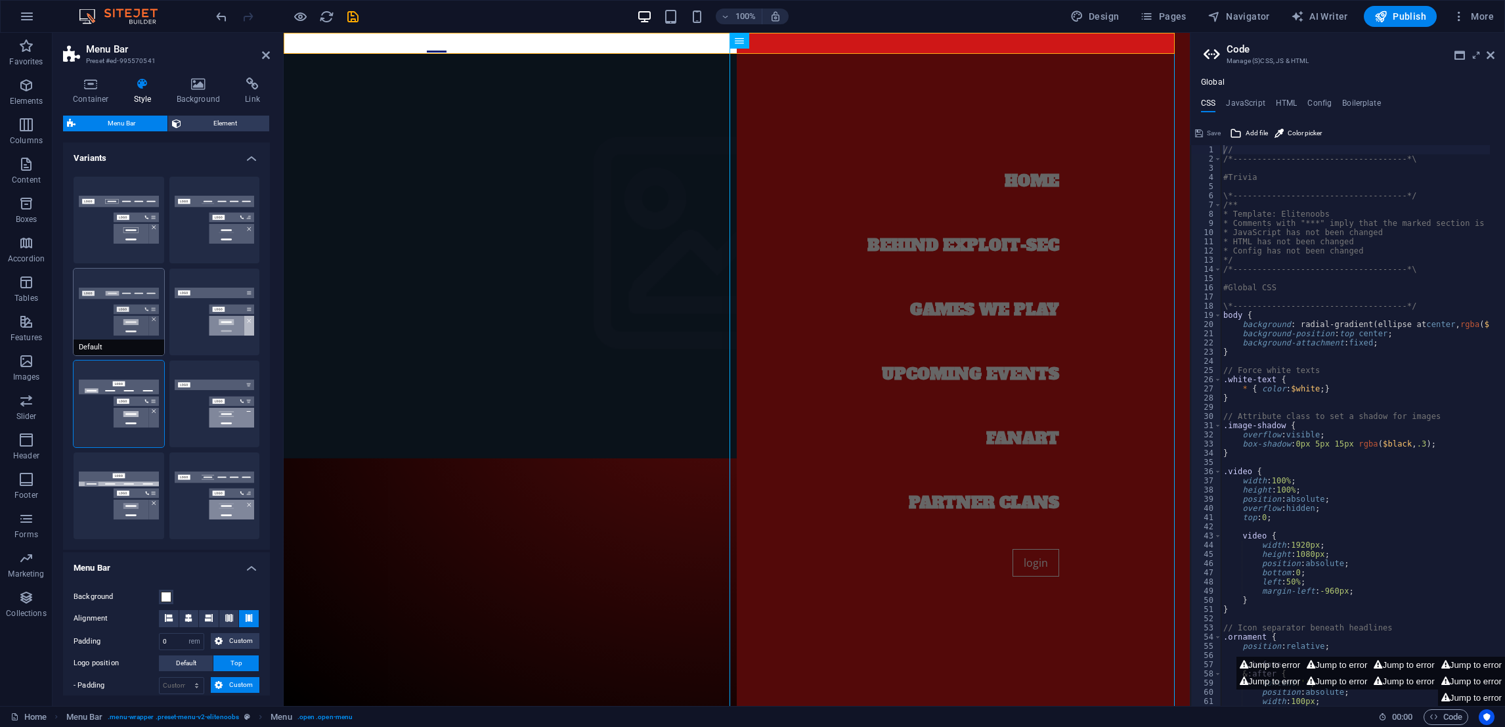
click at [112, 339] on button "Default" at bounding box center [119, 312] width 91 height 87
type input "1"
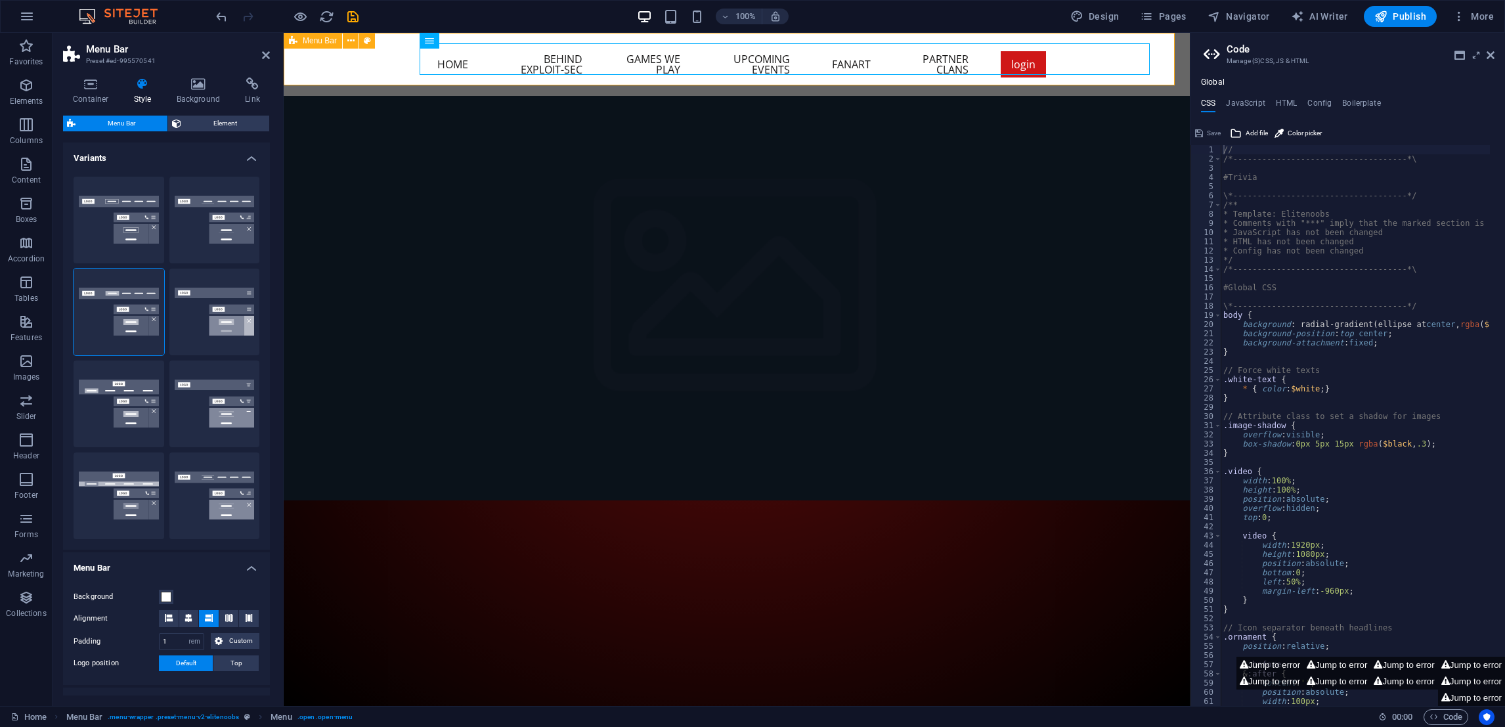
click at [360, 66] on div "Home Behind exploit-sec Games we play Upcoming Events Fanart Partner Clans logi…" at bounding box center [737, 64] width 906 height 63
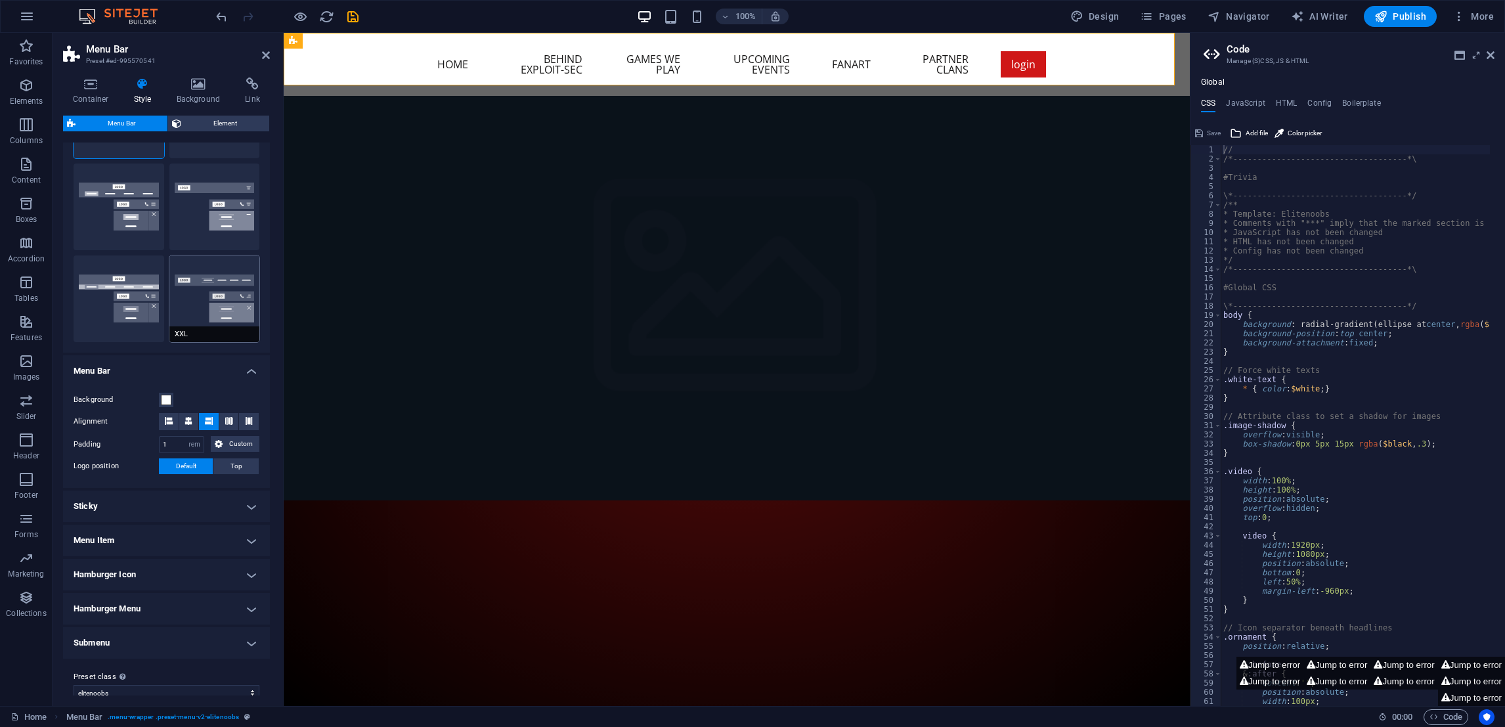
scroll to position [211, 0]
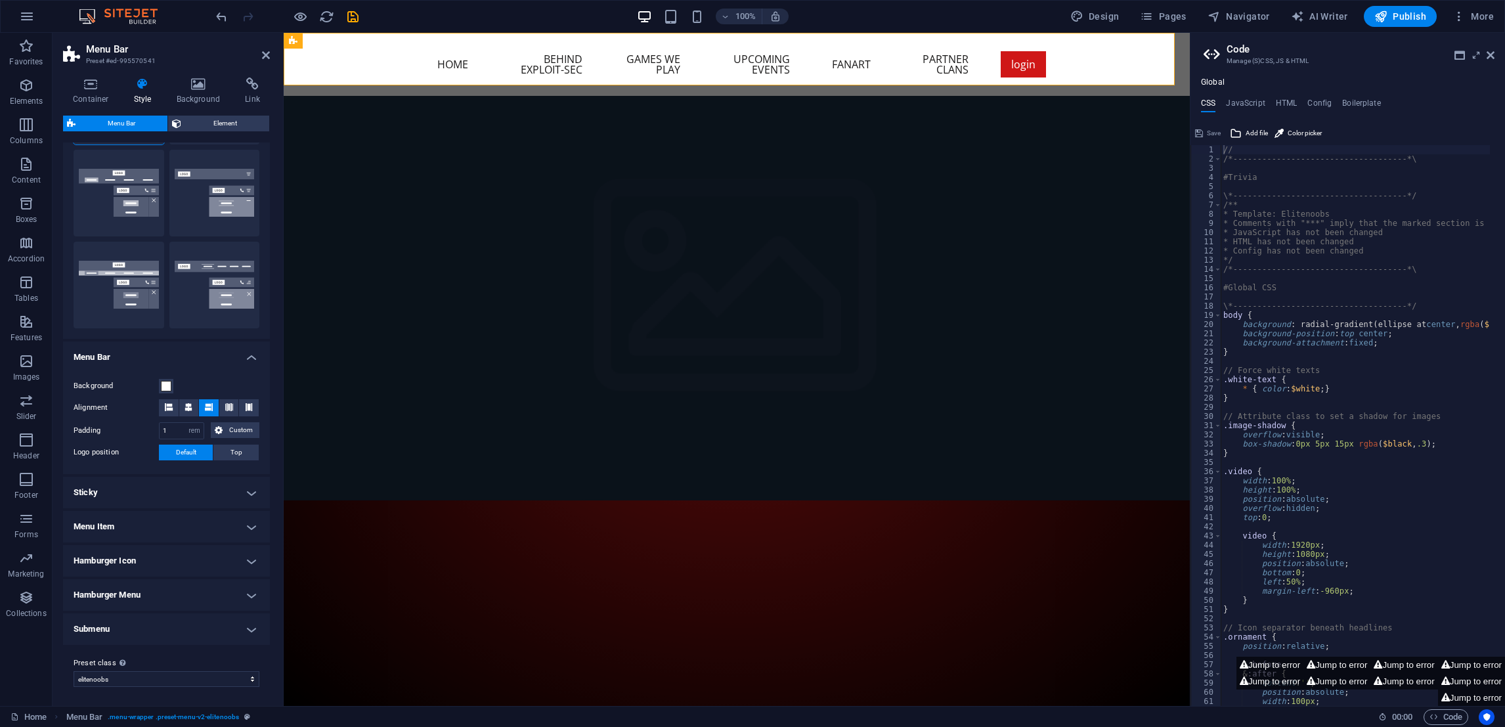
click at [211, 525] on h4 "Menu Item" at bounding box center [166, 527] width 207 height 32
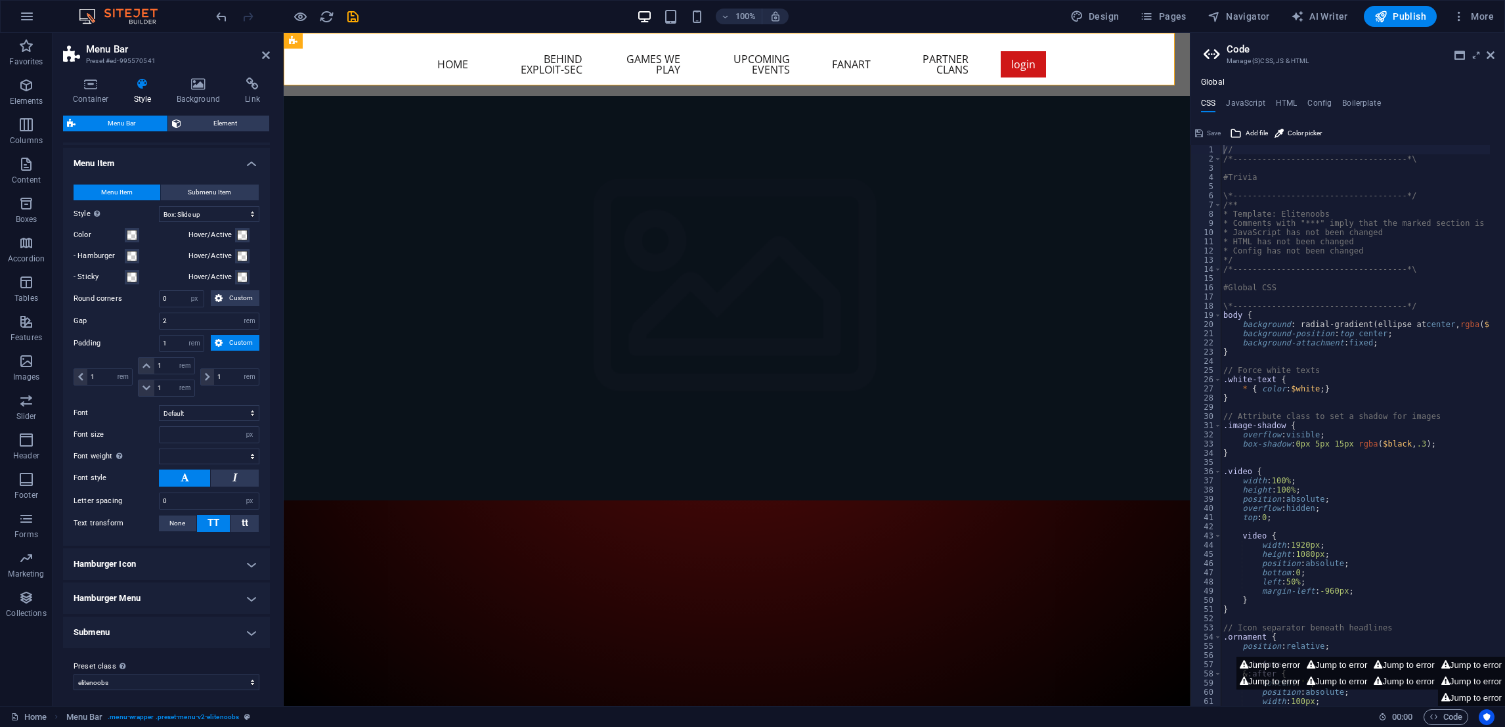
scroll to position [578, 0]
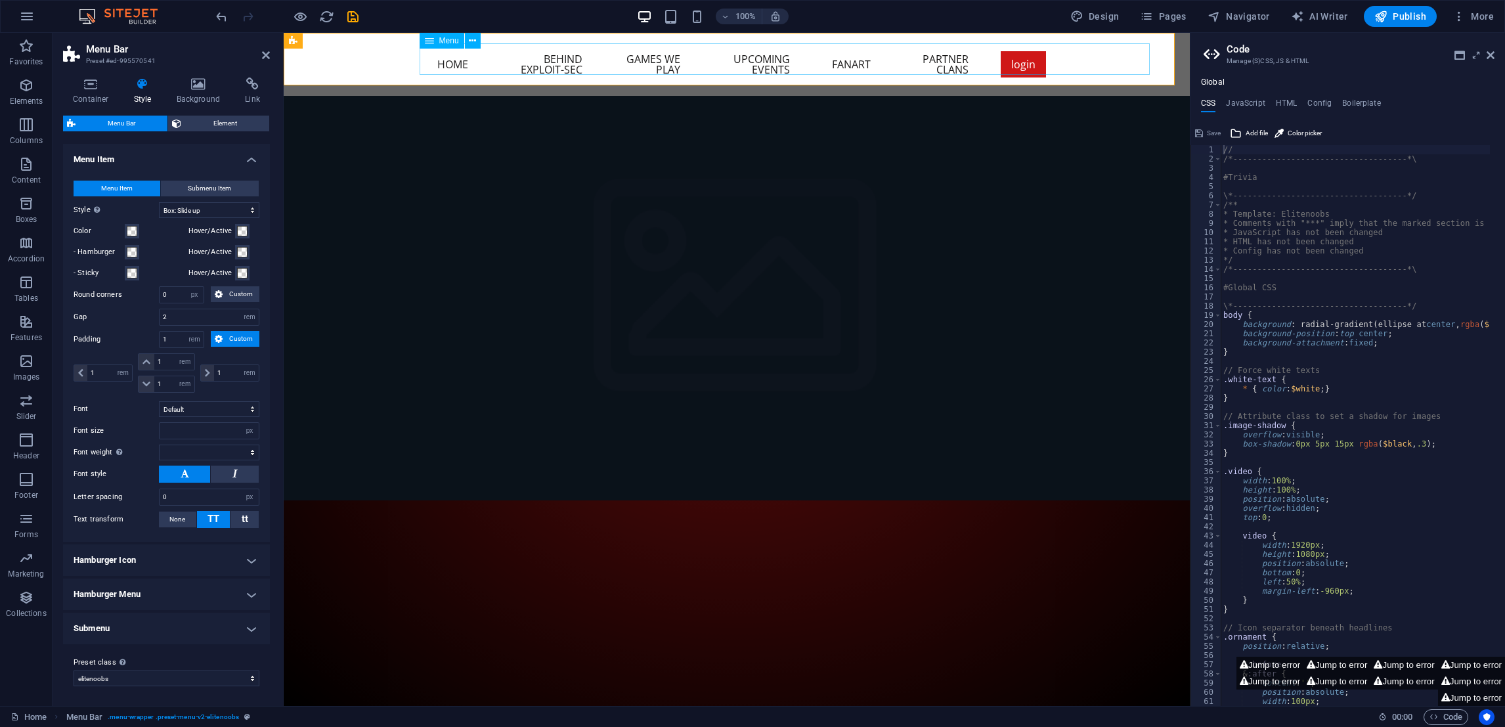
click at [441, 70] on nav "Home Behind exploit-sec Games we play Upcoming Events Fanart Partner Clans login" at bounding box center [737, 64] width 620 height 42
click at [532, 59] on nav "Home Behind exploit-sec Games we play Upcoming Events Fanart Partner Clans login" at bounding box center [737, 64] width 620 height 42
select select "primary"
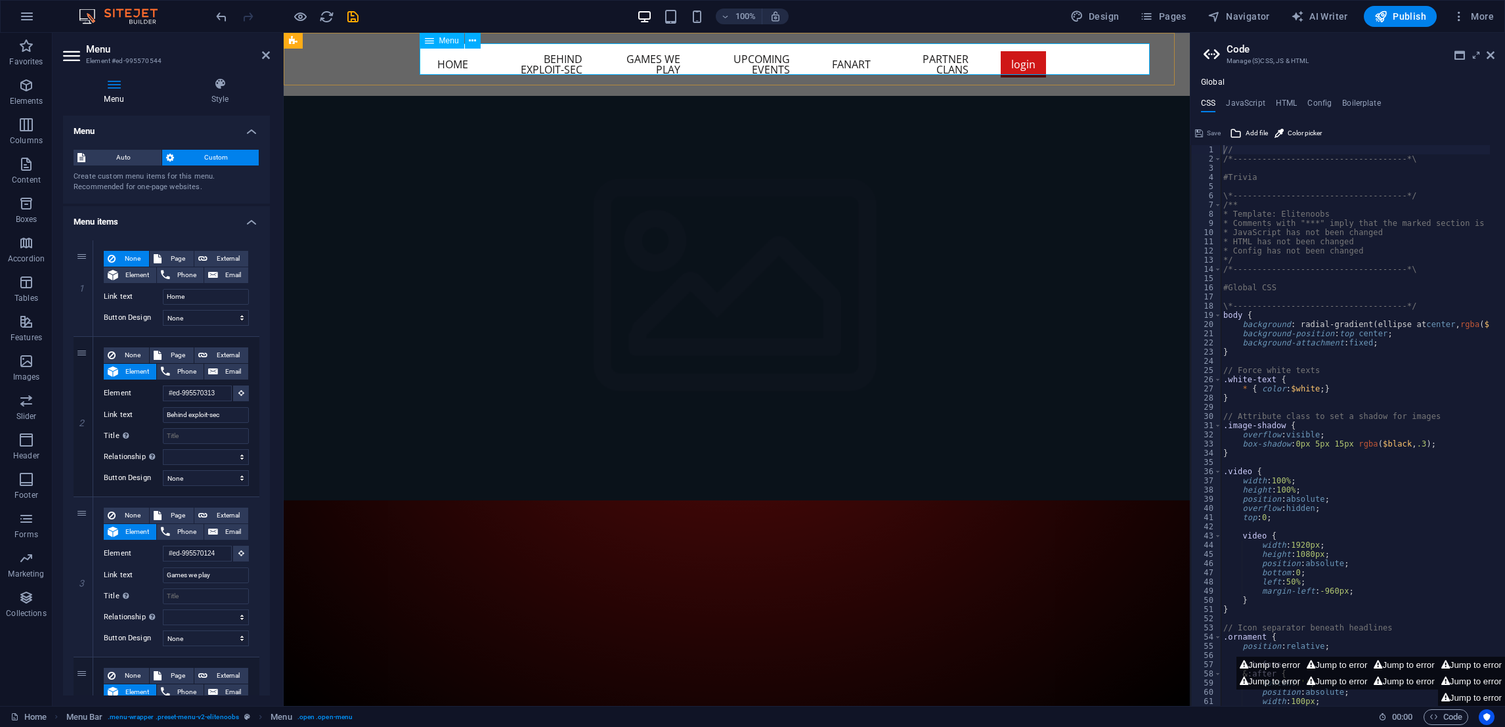
click at [1047, 58] on nav "Home Behind exploit-sec Games we play Upcoming Events Fanart Partner Clans login" at bounding box center [737, 64] width 620 height 42
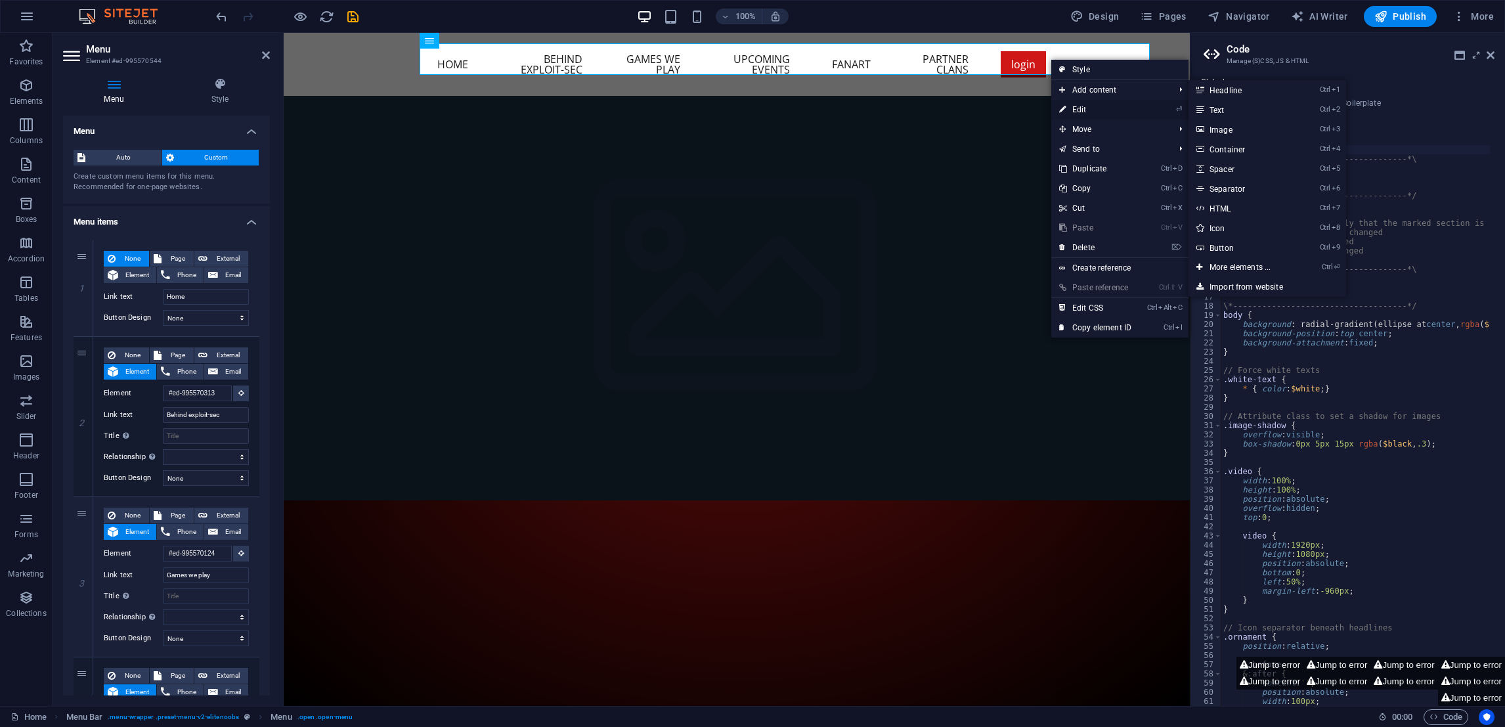
click at [1083, 106] on link "⏎ Edit" at bounding box center [1095, 110] width 88 height 20
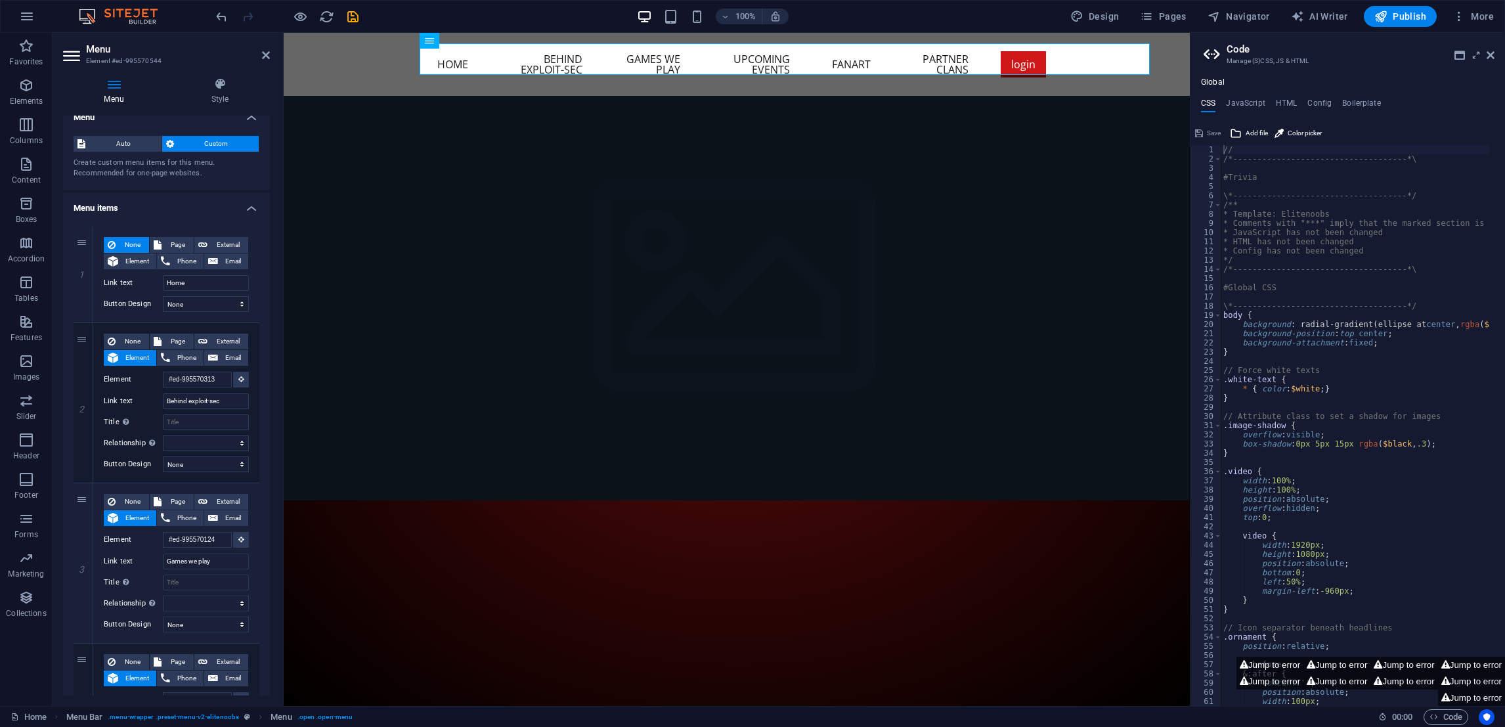
scroll to position [0, 0]
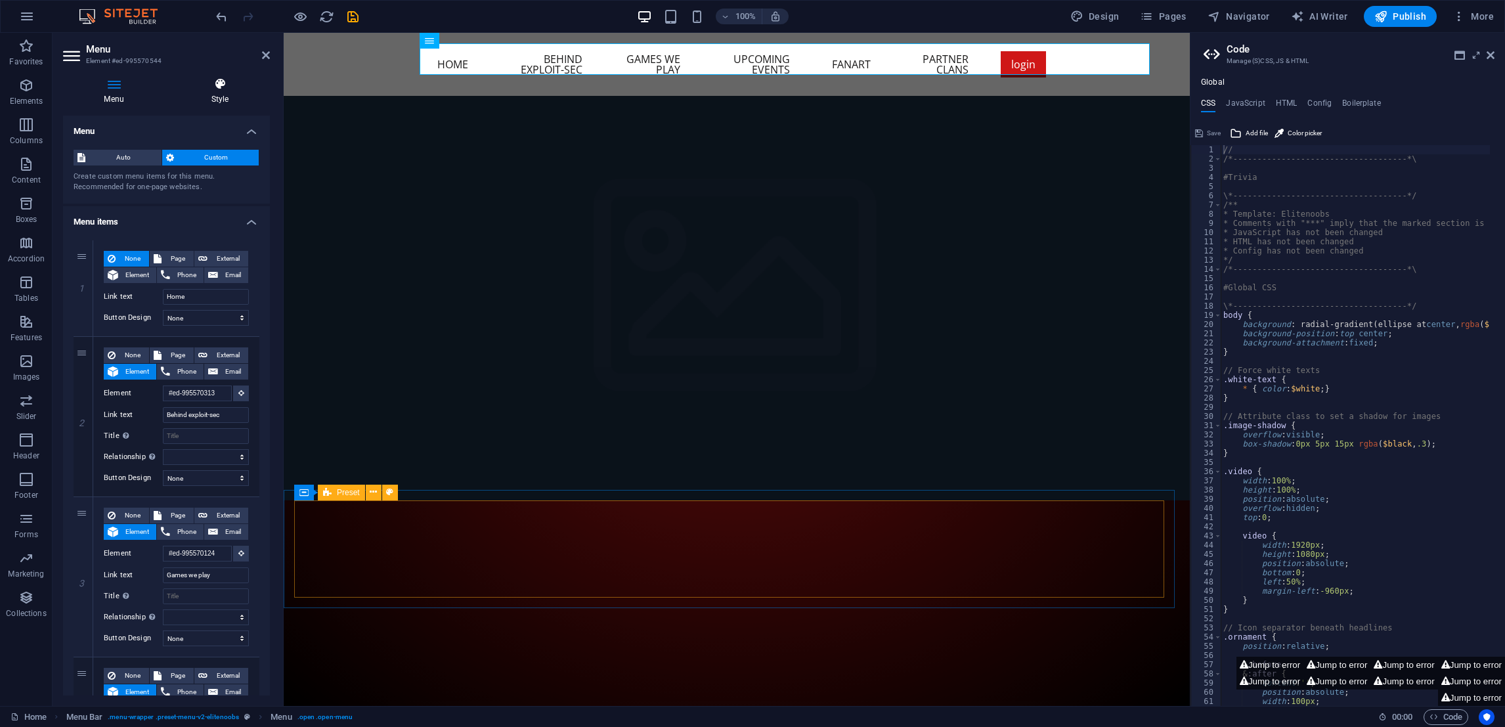
click at [222, 77] on icon at bounding box center [220, 83] width 100 height 13
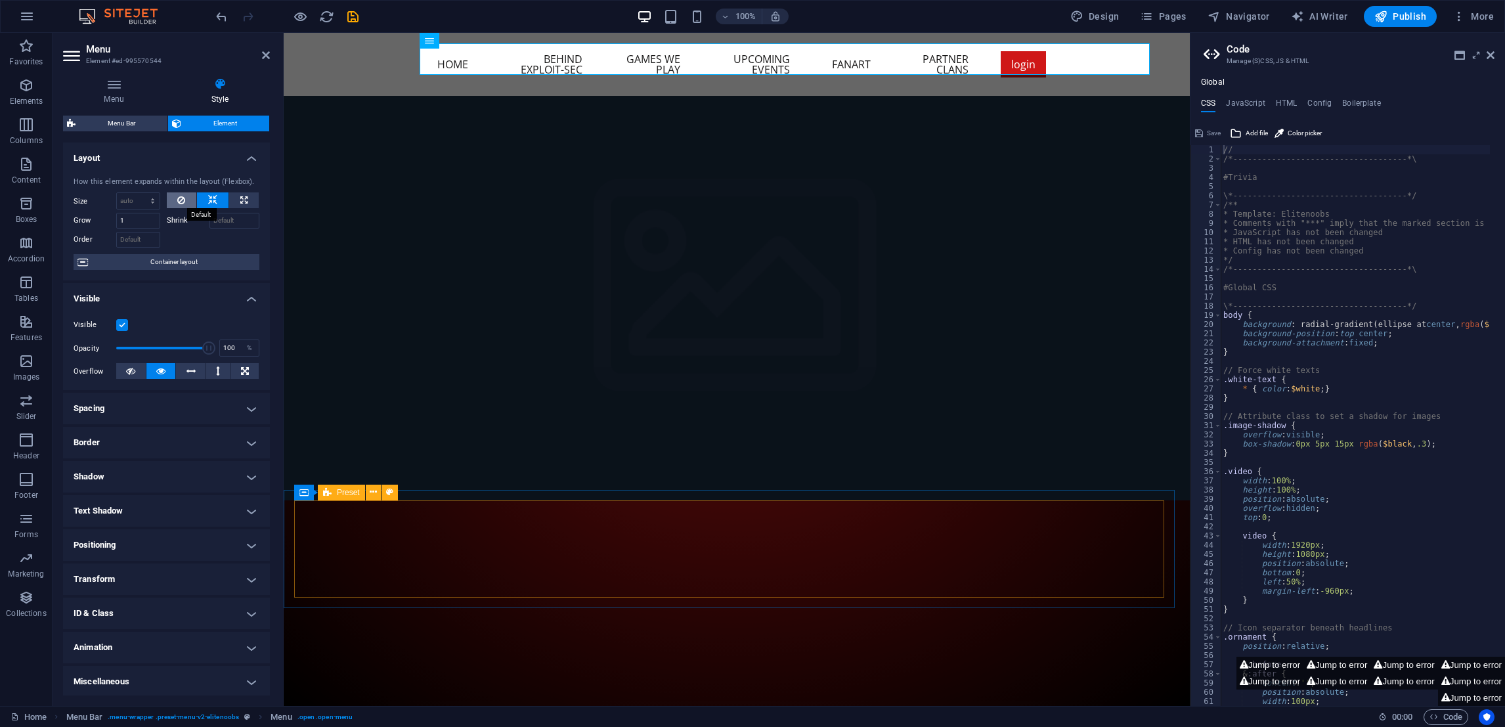
click at [180, 202] on icon at bounding box center [181, 200] width 8 height 16
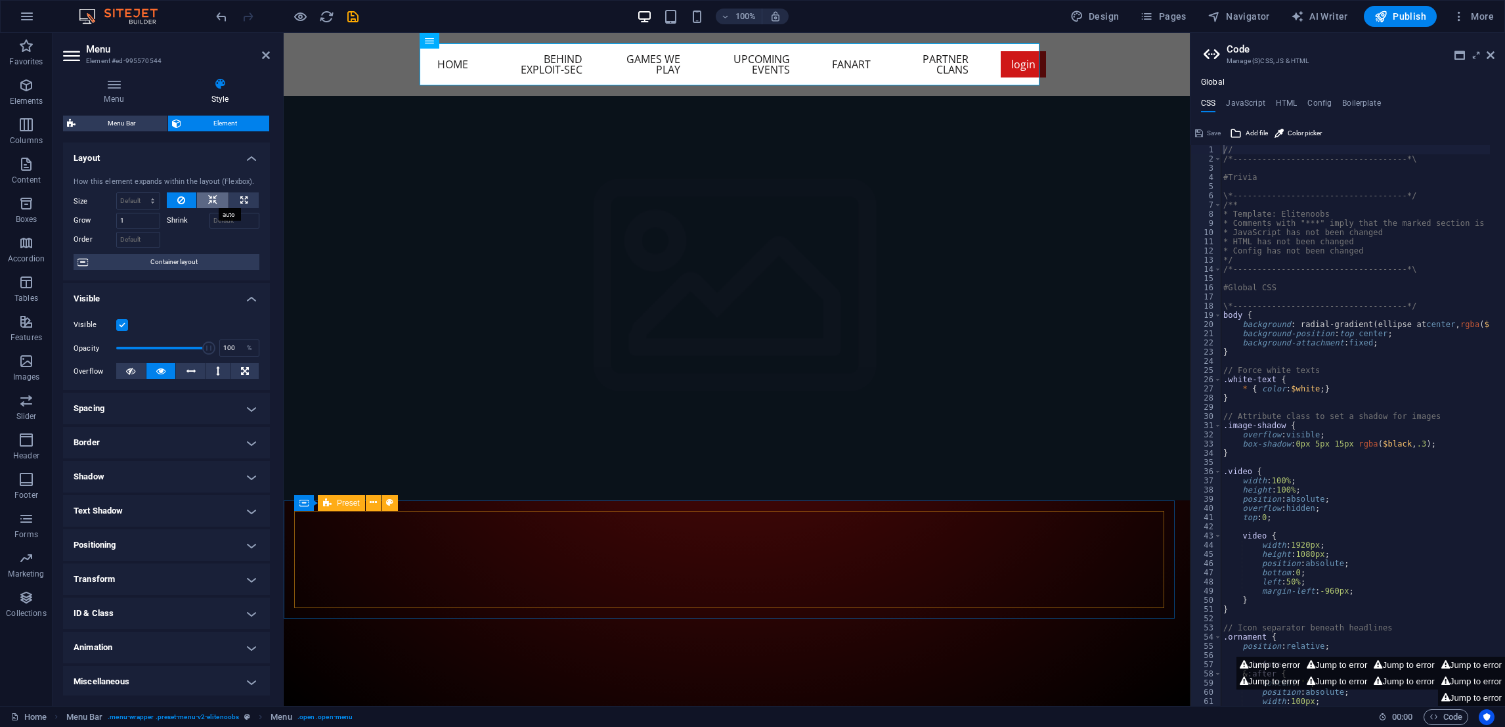
click at [208, 200] on icon at bounding box center [212, 200] width 9 height 16
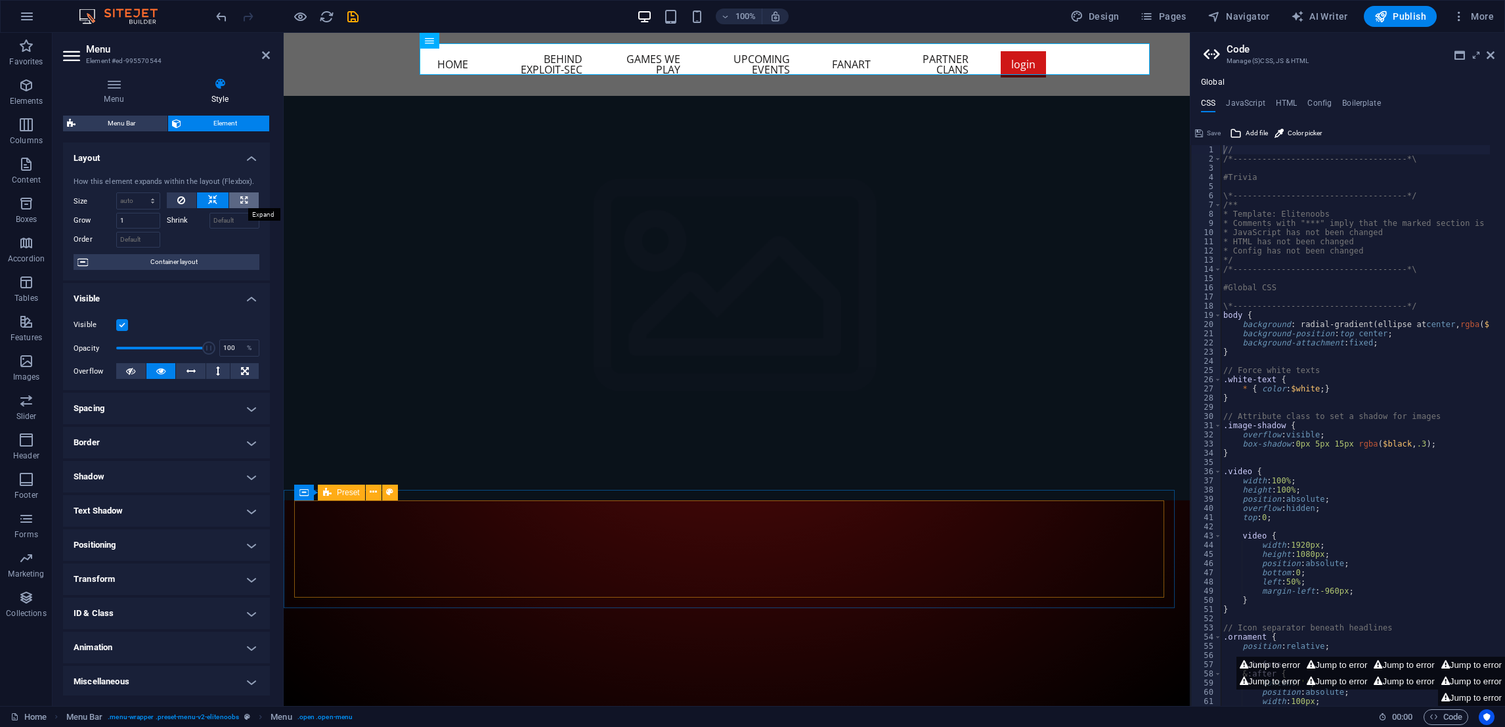
click at [241, 204] on icon at bounding box center [243, 200] width 7 height 16
type input "100"
select select "%"
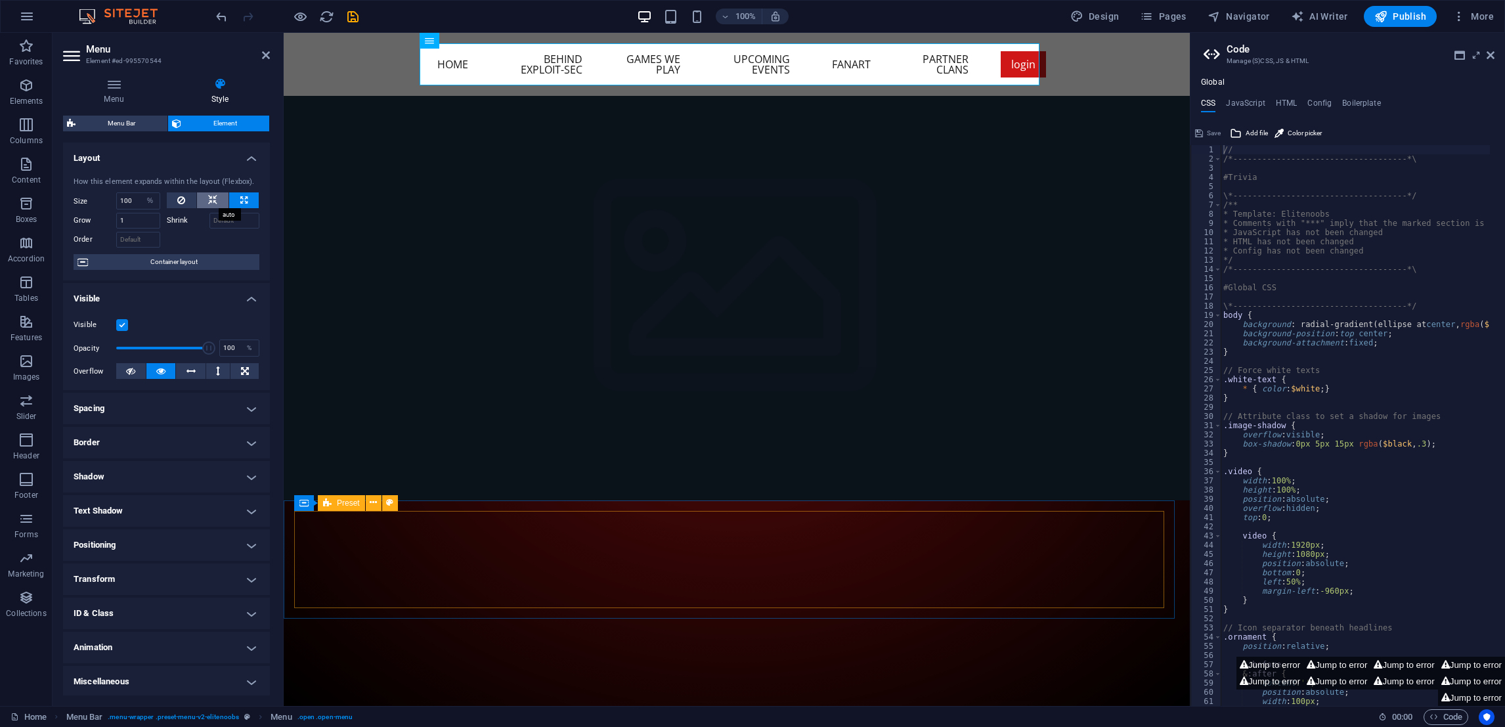
click at [218, 204] on button at bounding box center [213, 200] width 32 height 16
select select "DISABLED_OPTION_VALUE"
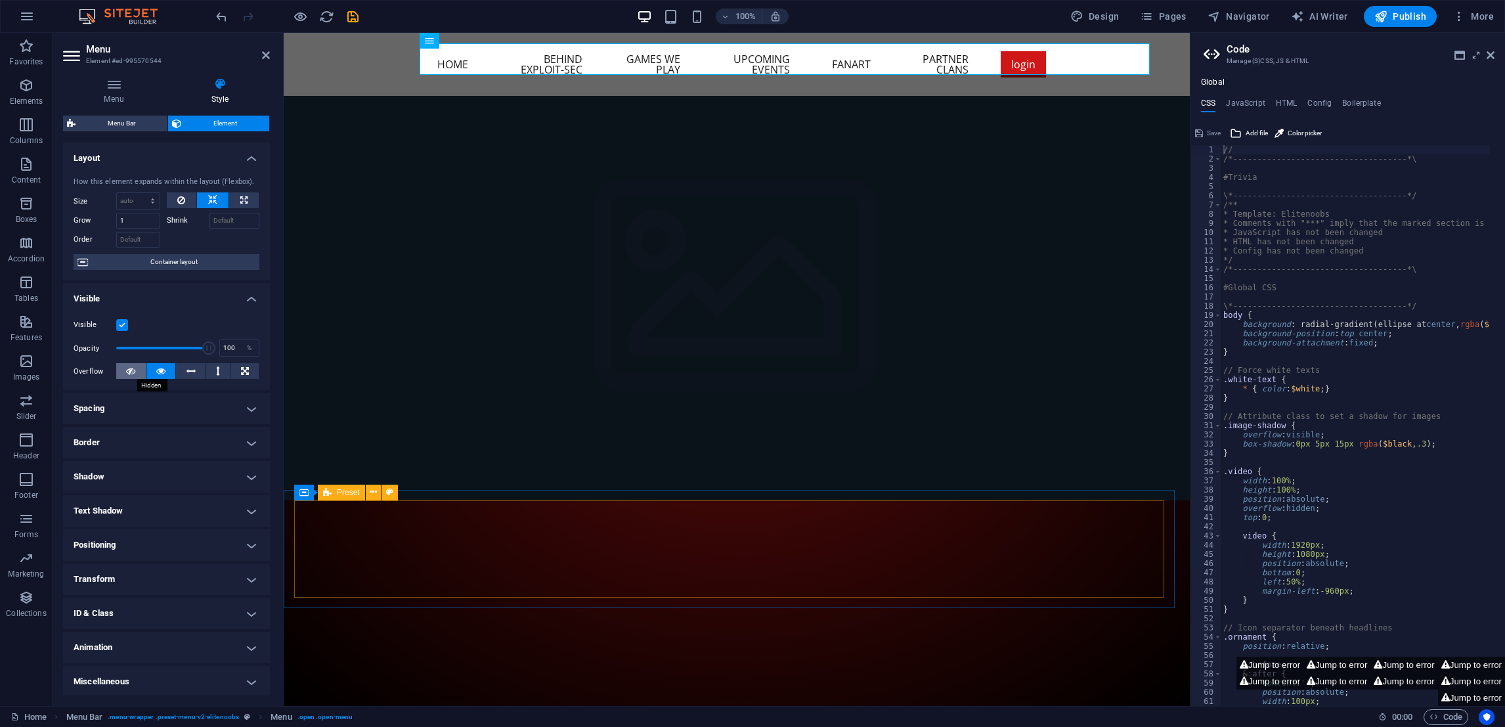
click at [127, 375] on icon at bounding box center [130, 371] width 9 height 16
click at [152, 375] on button at bounding box center [161, 371] width 30 height 16
click at [195, 368] on button at bounding box center [191, 371] width 30 height 16
click at [234, 374] on button at bounding box center [244, 371] width 28 height 16
click at [166, 373] on button at bounding box center [161, 371] width 30 height 16
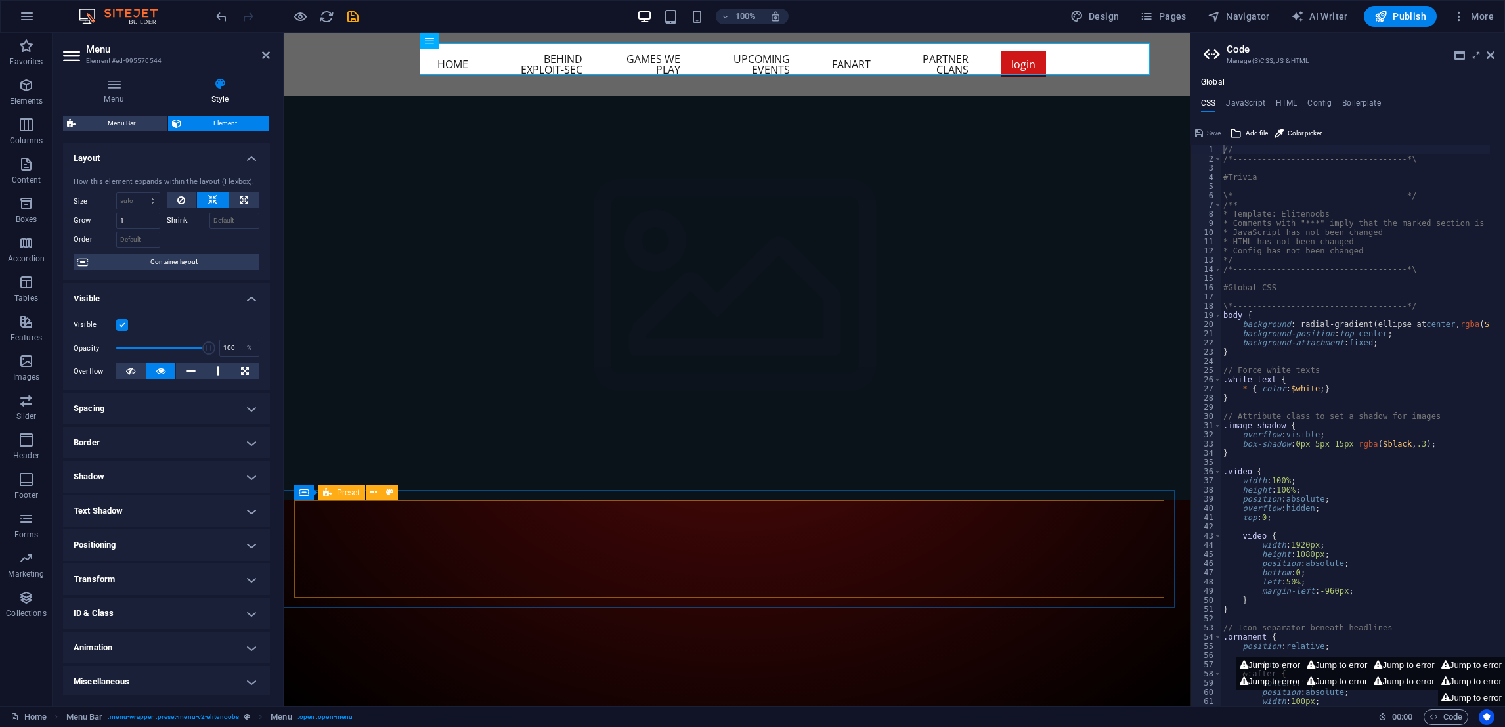
click at [196, 403] on h4 "Spacing" at bounding box center [166, 409] width 207 height 32
click at [183, 406] on h4 "Spacing" at bounding box center [166, 405] width 207 height 24
click at [153, 150] on h4 "Layout" at bounding box center [166, 154] width 207 height 24
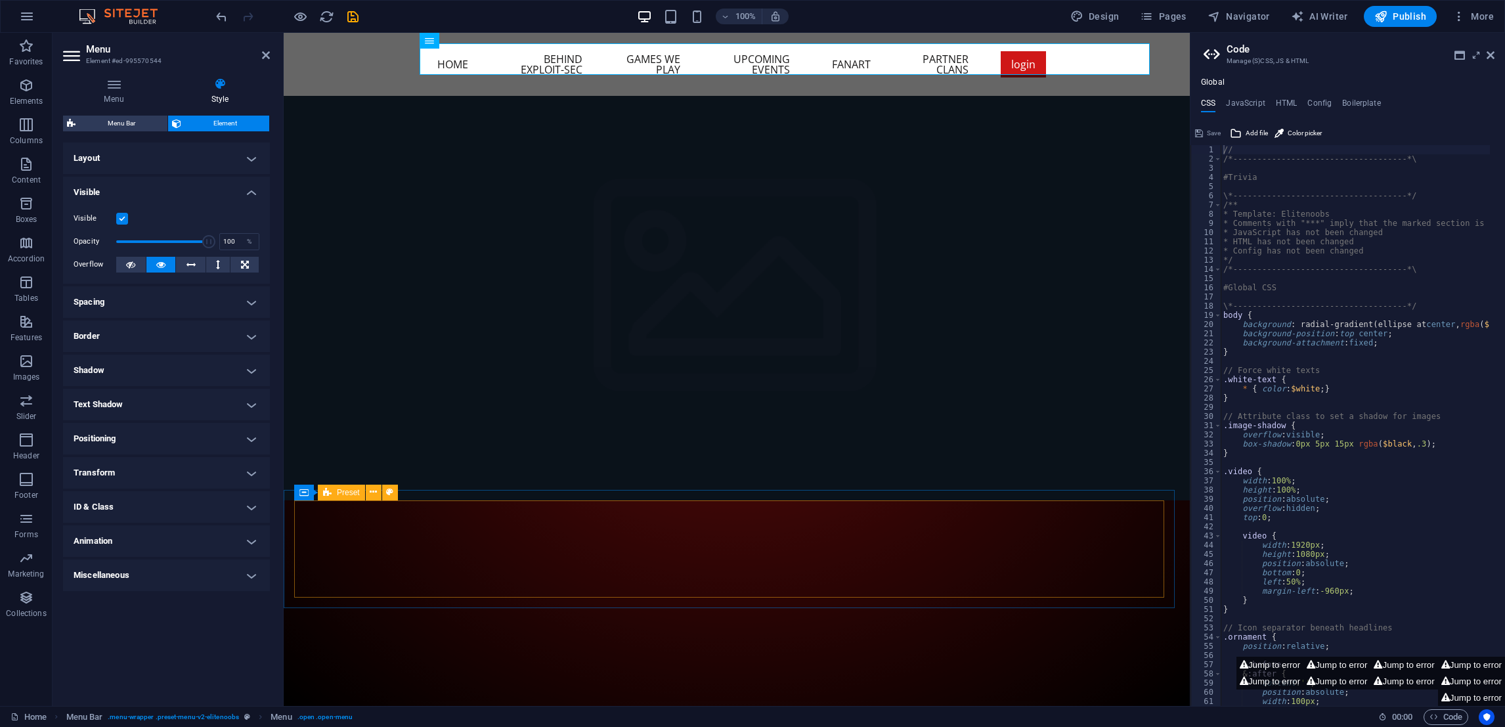
click at [166, 548] on h4 "Animation" at bounding box center [166, 541] width 207 height 32
click at [195, 580] on select "Don't animate Show / Hide Slide up/down Zoom in/out Slide left to right Slide r…" at bounding box center [167, 581] width 186 height 16
select select "fade"
click at [74, 573] on select "Don't animate Show / Hide Slide up/down Zoom in/out Slide left to right Slide r…" at bounding box center [167, 581] width 186 height 16
select select "scroll"
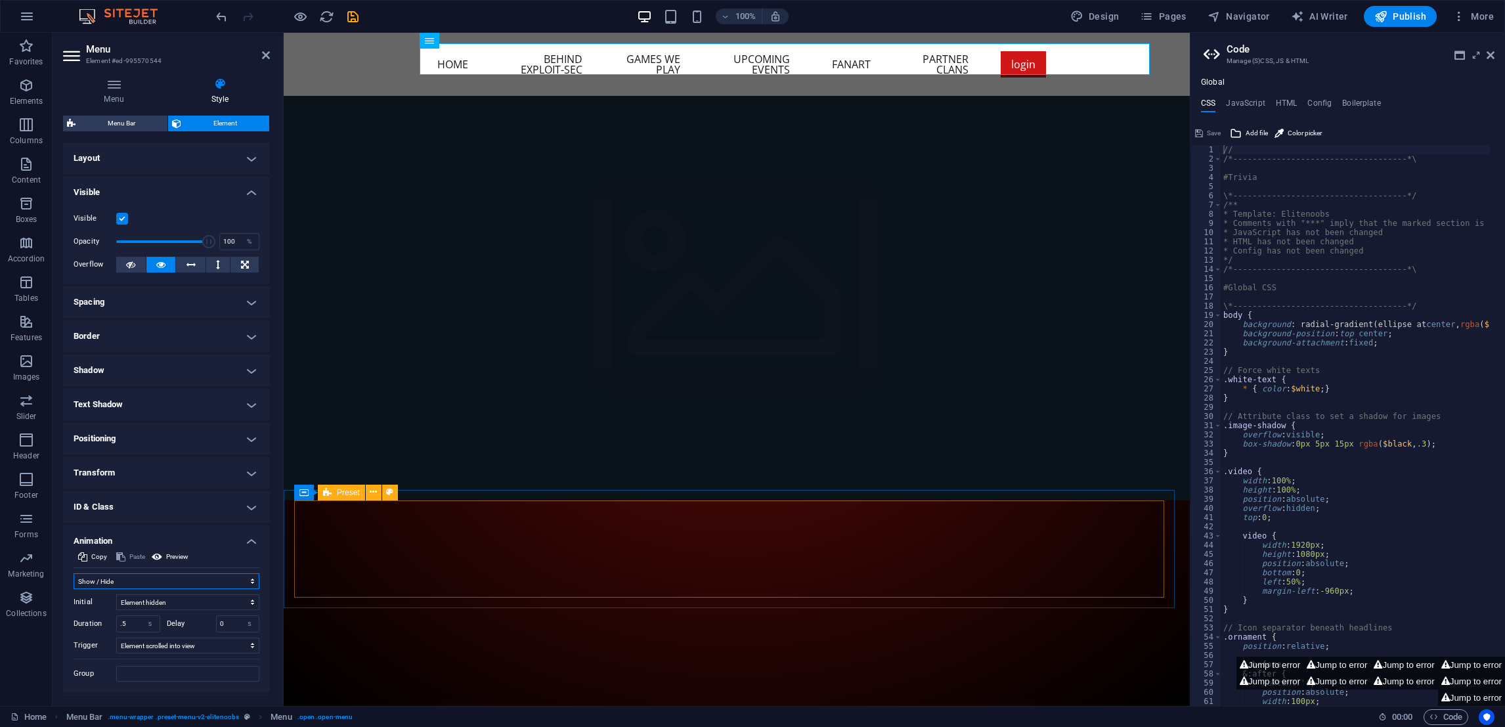
scroll to position [30, 0]
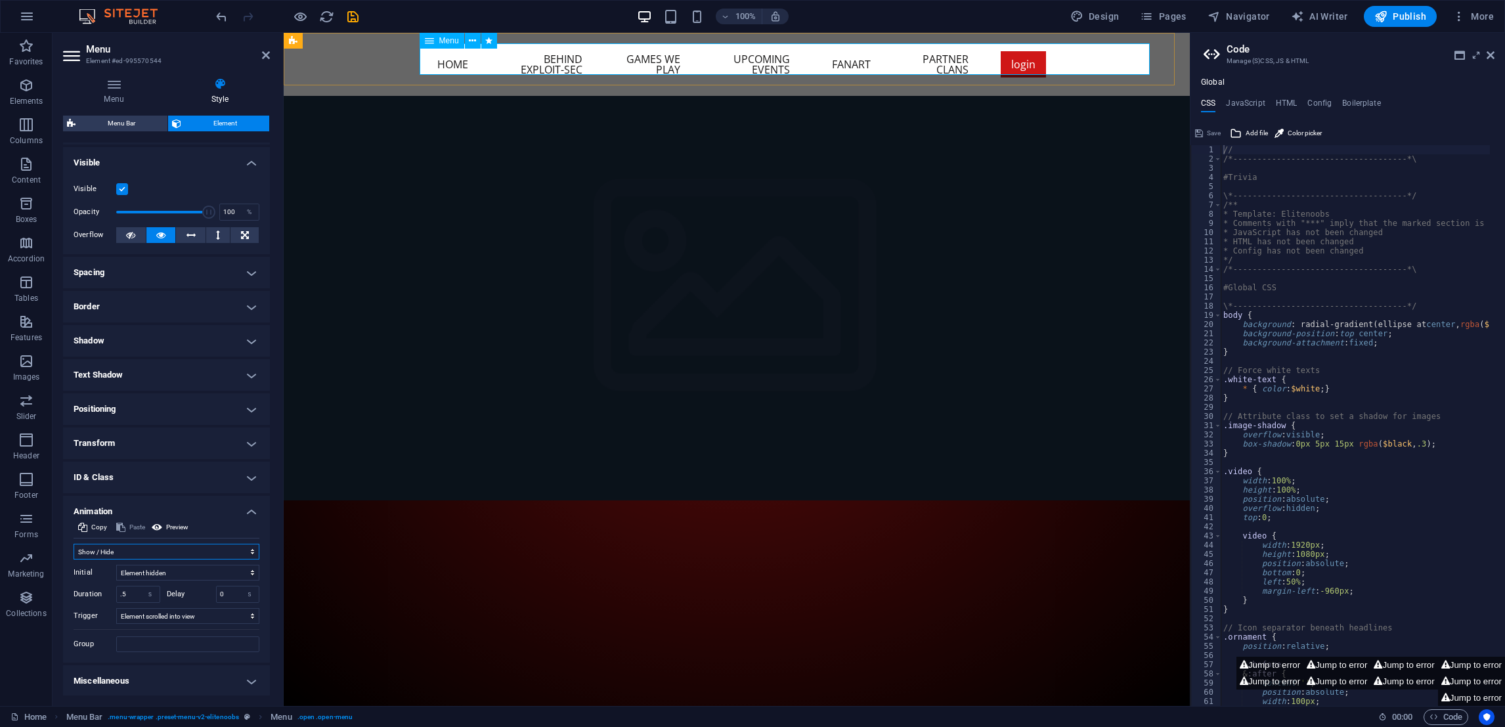
click at [459, 41] on div "Menu" at bounding box center [442, 41] width 45 height 16
click at [473, 46] on icon at bounding box center [472, 41] width 7 height 14
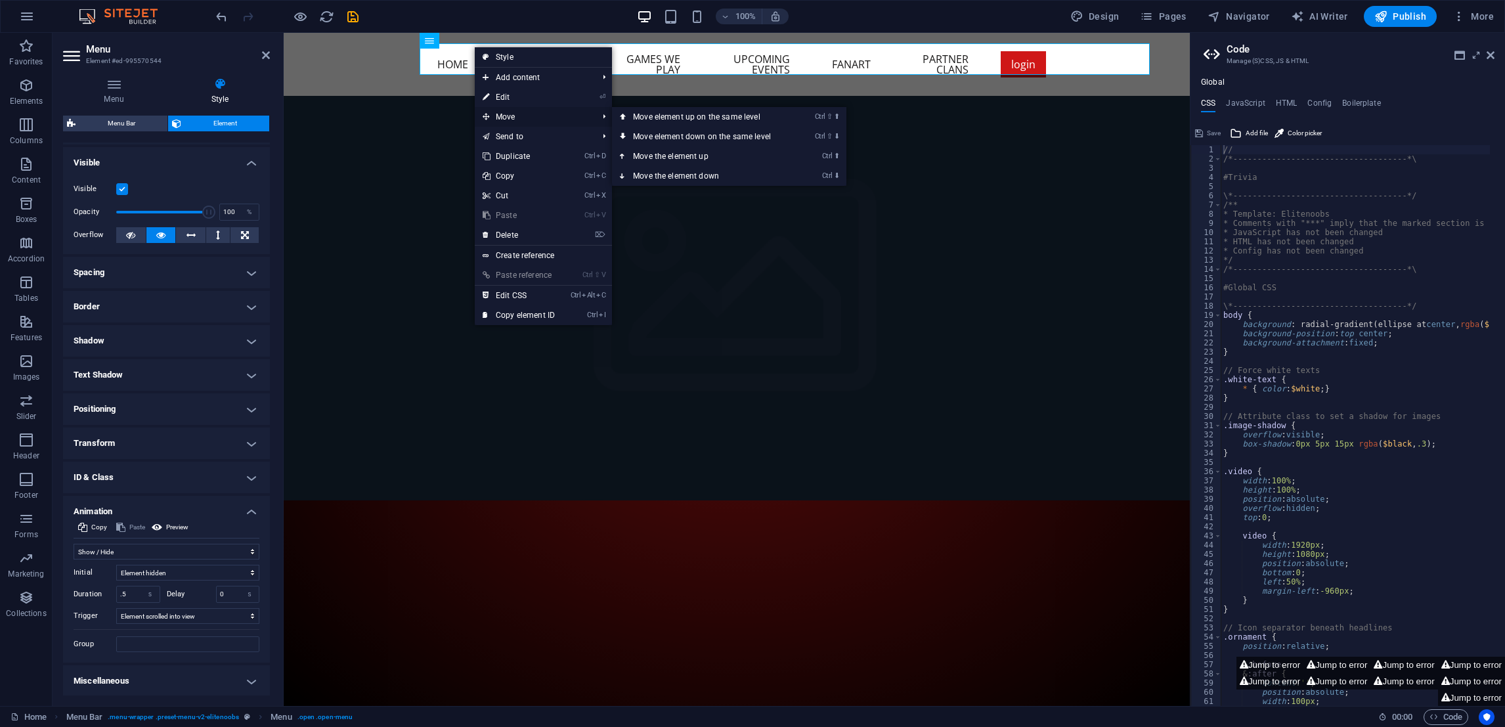
click at [515, 116] on span "Move" at bounding box center [534, 117] width 118 height 20
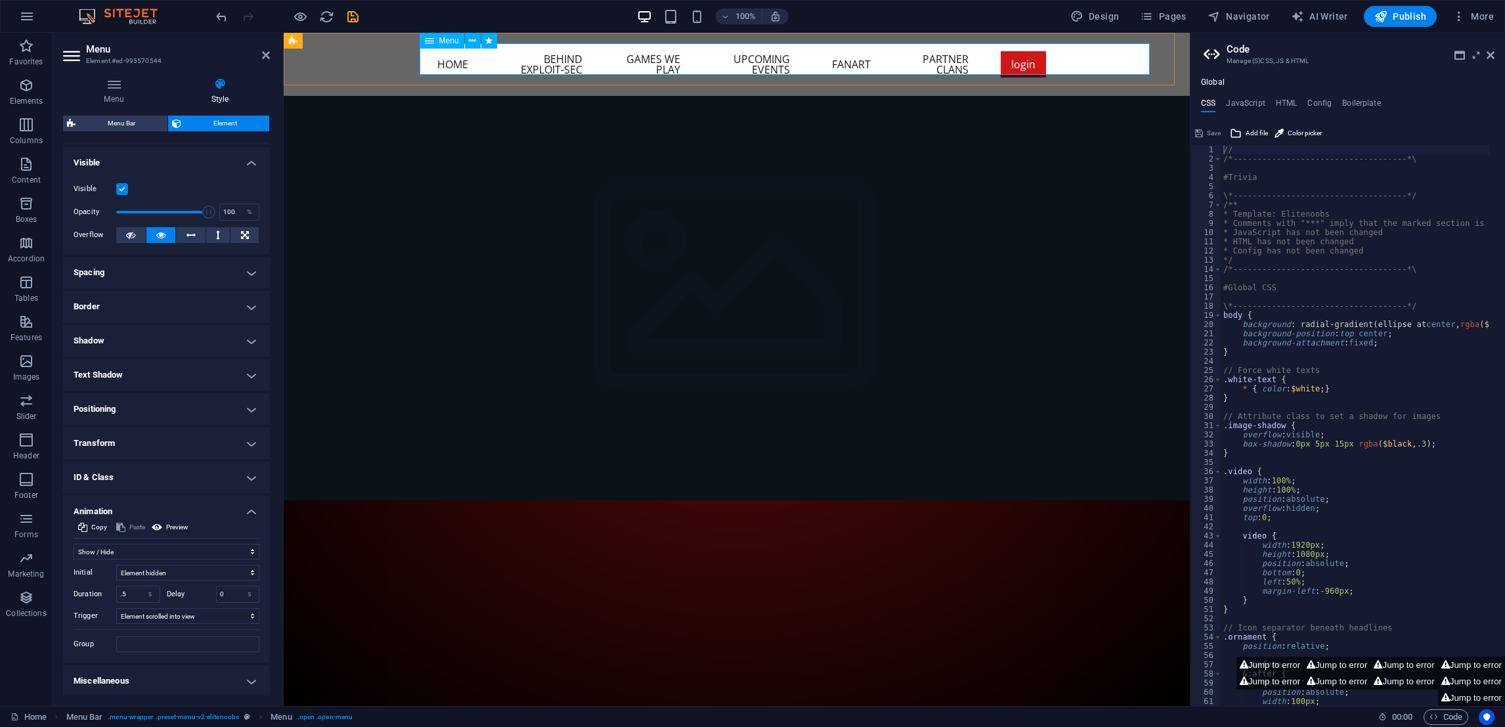
click at [1047, 67] on nav "Home Behind exploit-sec Games we play Upcoming Events Fanart Partner Clans login" at bounding box center [737, 64] width 620 height 42
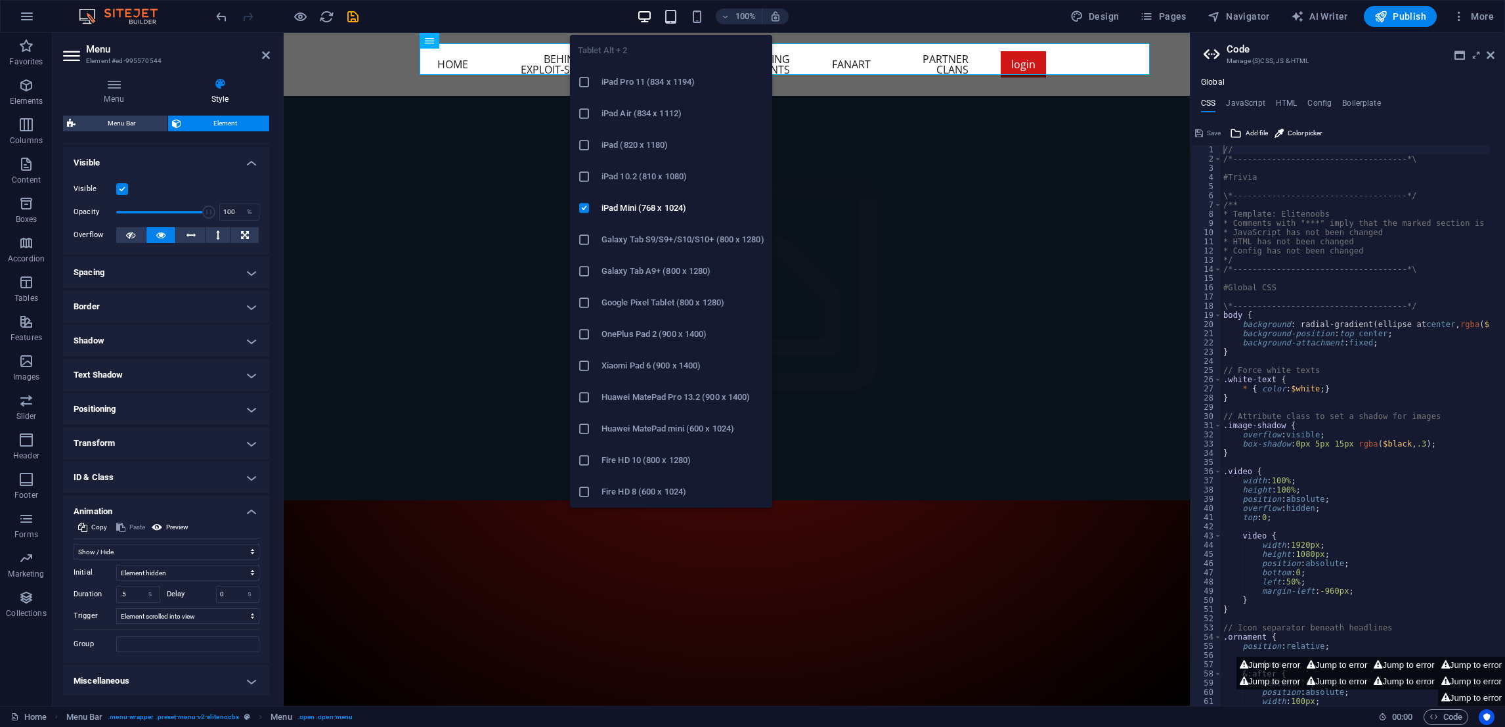
click at [673, 22] on icon "button" at bounding box center [670, 16] width 15 height 15
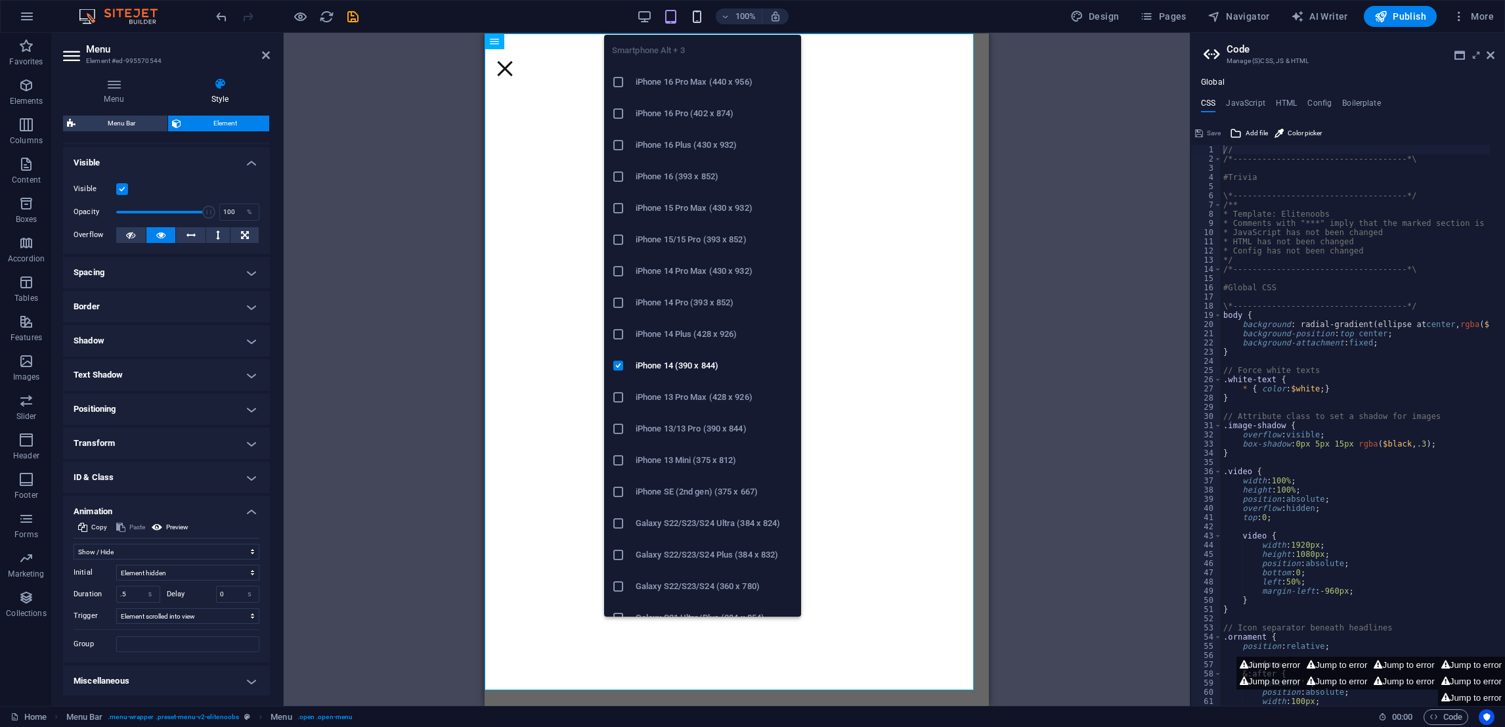
click at [695, 16] on icon "button" at bounding box center [696, 16] width 15 height 15
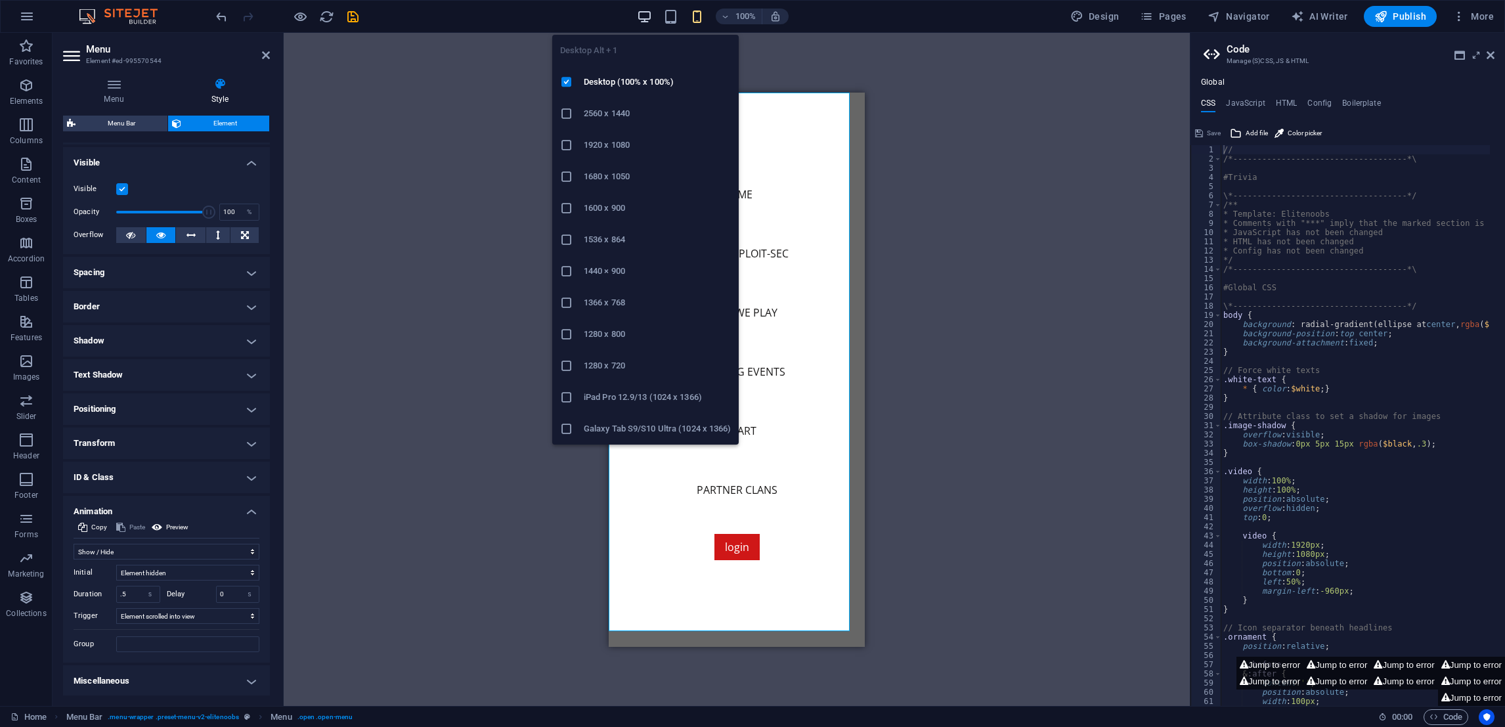
click at [639, 14] on icon "button" at bounding box center [644, 16] width 15 height 15
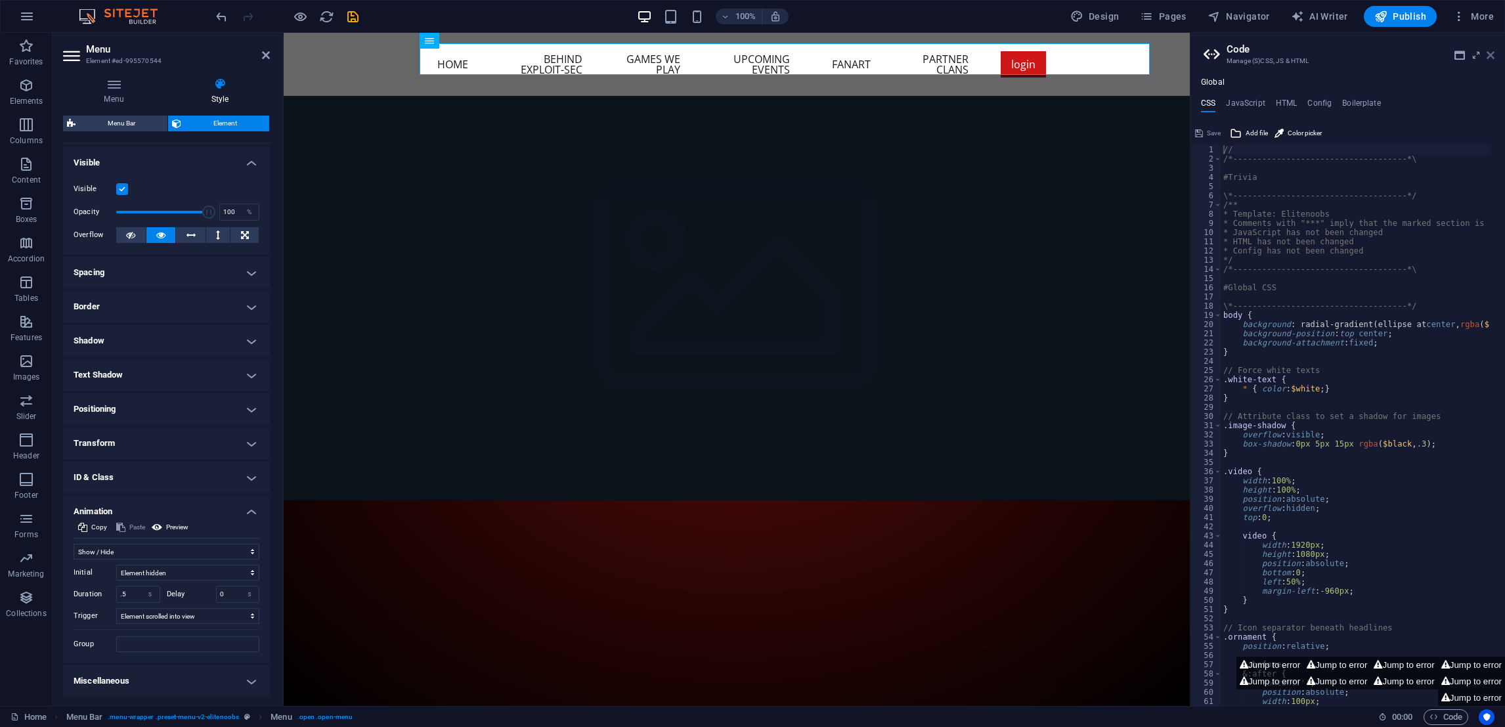
click at [1490, 50] on icon at bounding box center [1490, 55] width 8 height 11
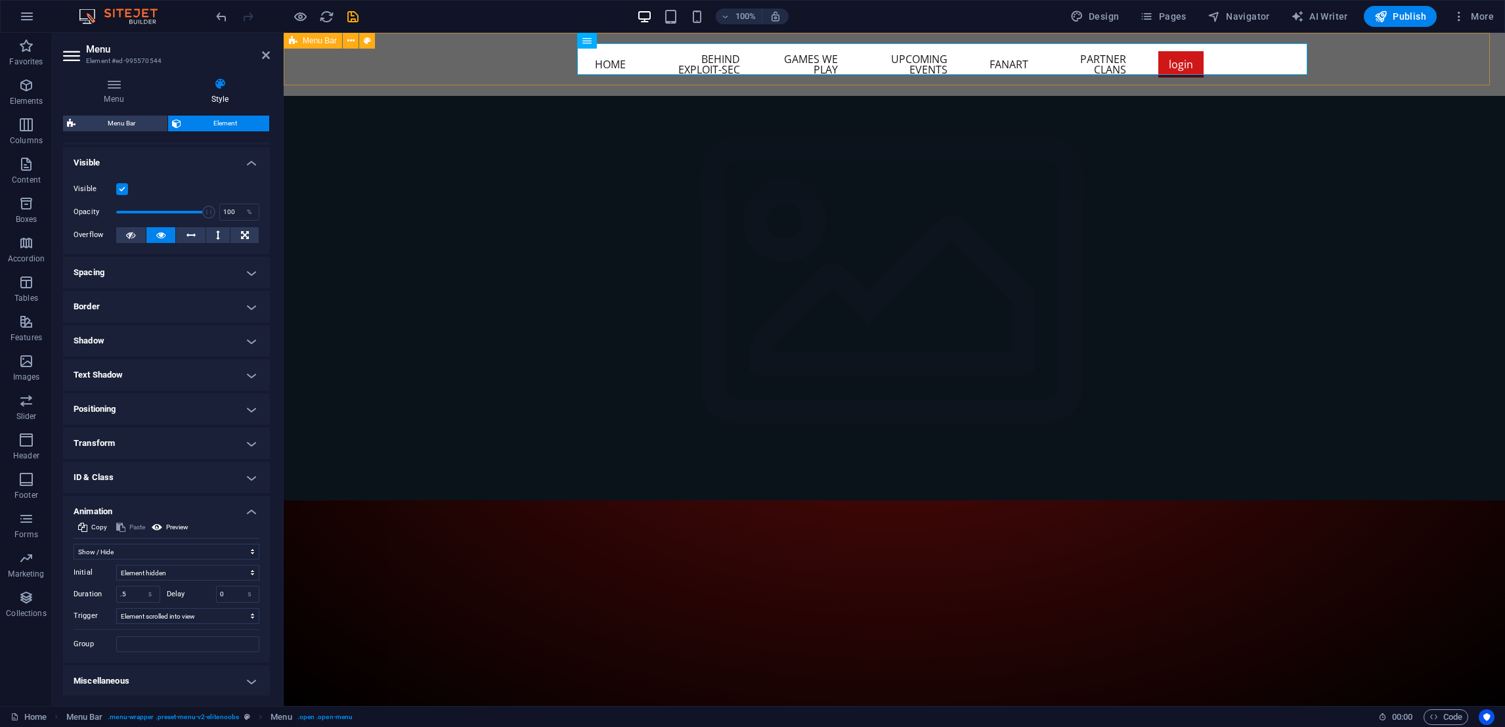
click at [508, 53] on div "Home Behind exploit-sec Games we play Upcoming Events Fanart Partner Clans logi…" at bounding box center [894, 64] width 1221 height 63
click at [738, 53] on div "Home Behind exploit-sec Games we play Upcoming Events Fanart Partner Clans logi…" at bounding box center [894, 64] width 1221 height 63
select select "header"
select select "rem"
select select "hover_box_bottom"
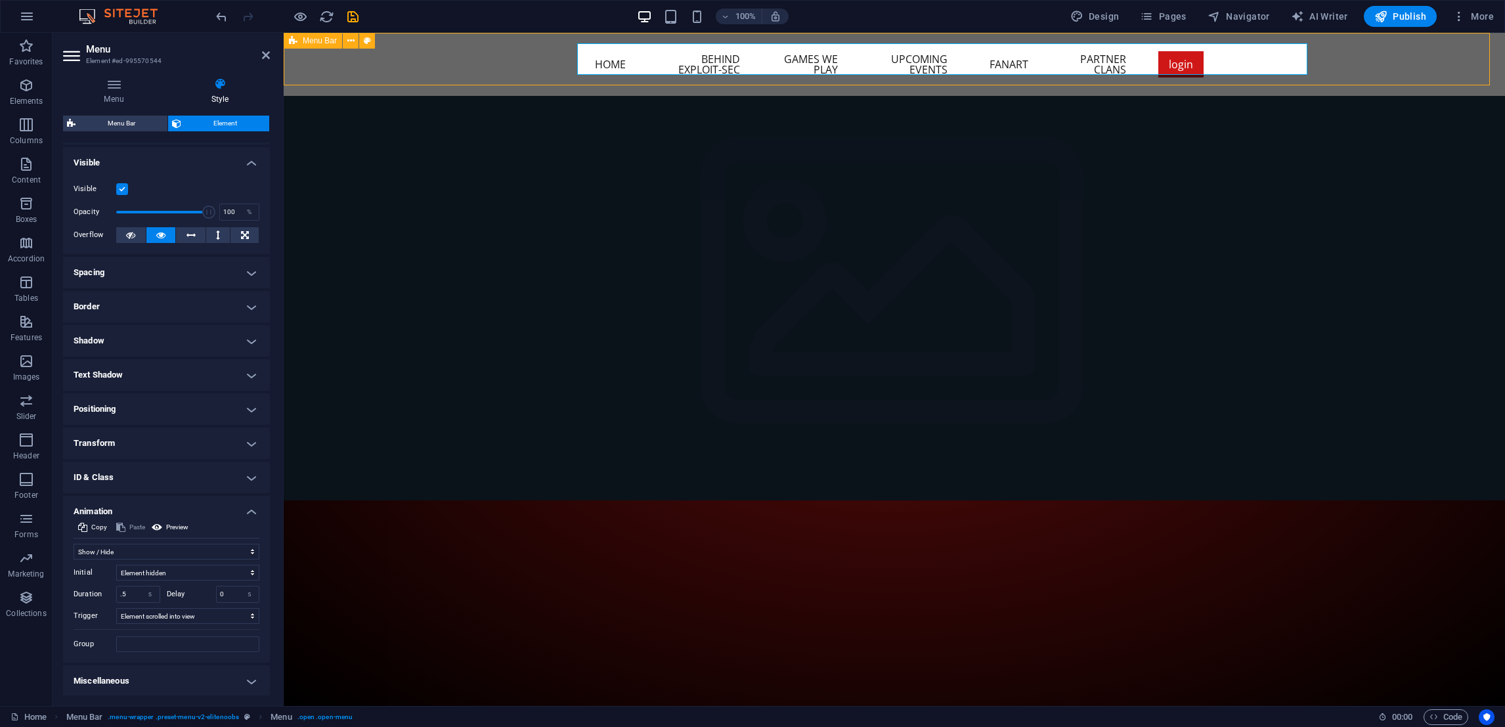
select select "px"
select select "rem"
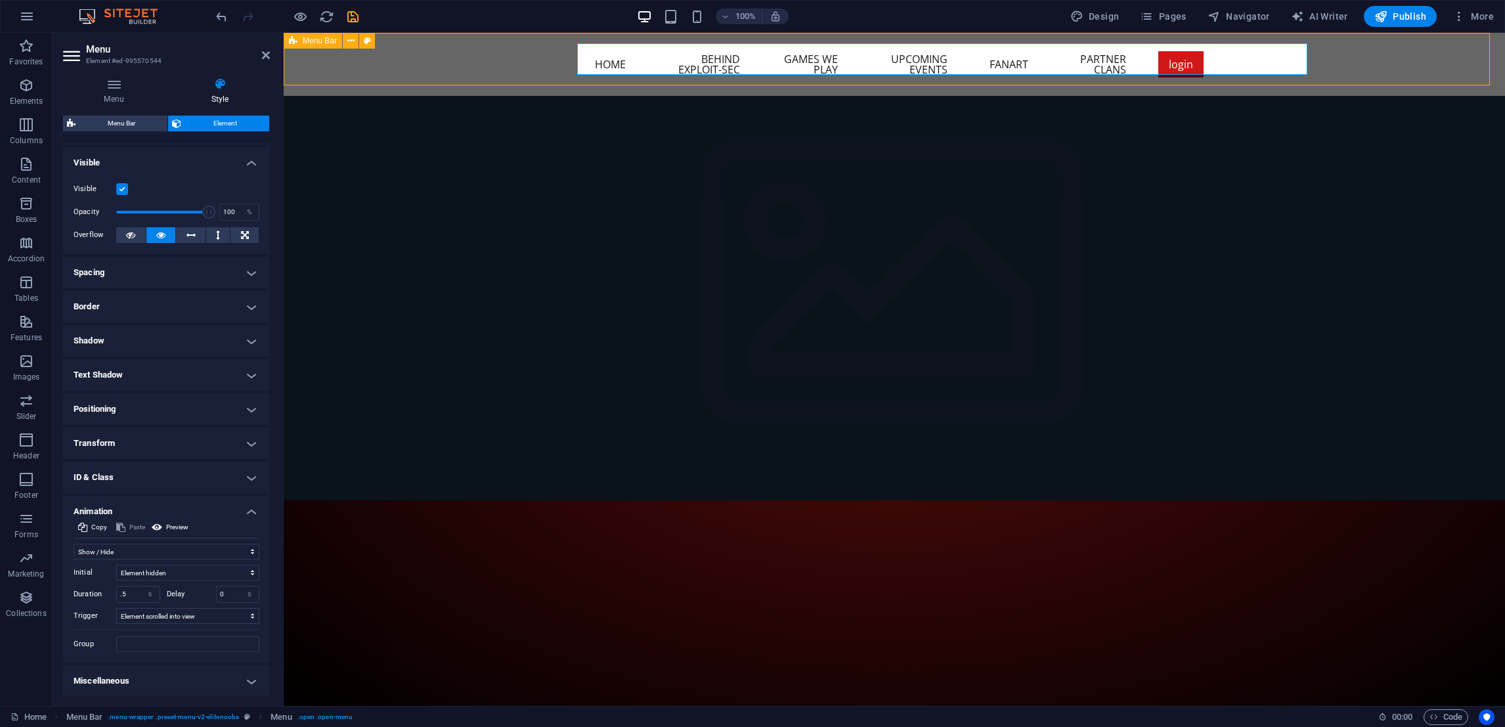
select select "rem"
select select "px"
select select
select select "px"
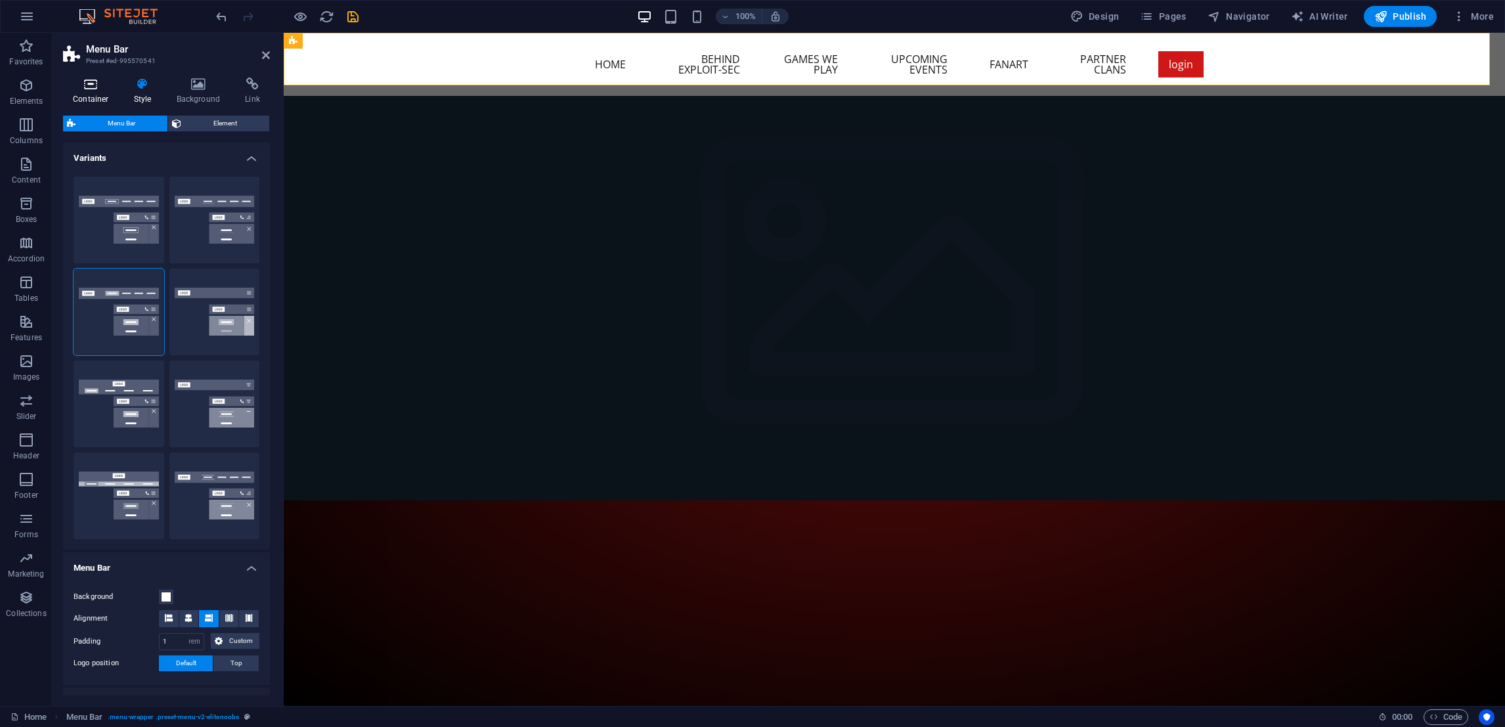
click at [90, 91] on h4 "Container" at bounding box center [93, 91] width 61 height 28
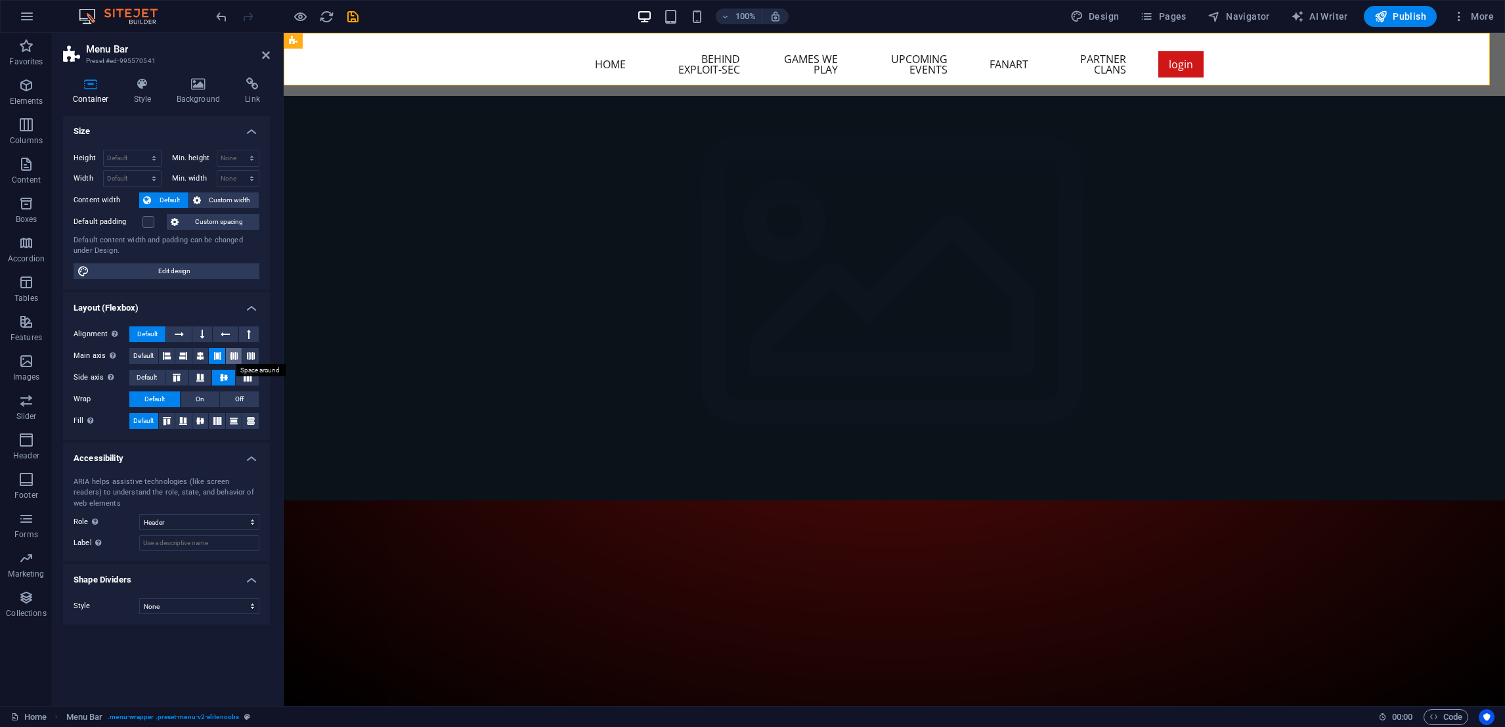
click at [234, 355] on icon at bounding box center [234, 356] width 8 height 16
click at [215, 358] on icon at bounding box center [217, 356] width 8 height 16
click at [181, 332] on icon at bounding box center [179, 334] width 9 height 16
click at [222, 332] on icon at bounding box center [225, 334] width 9 height 16
click at [199, 326] on button at bounding box center [202, 334] width 20 height 16
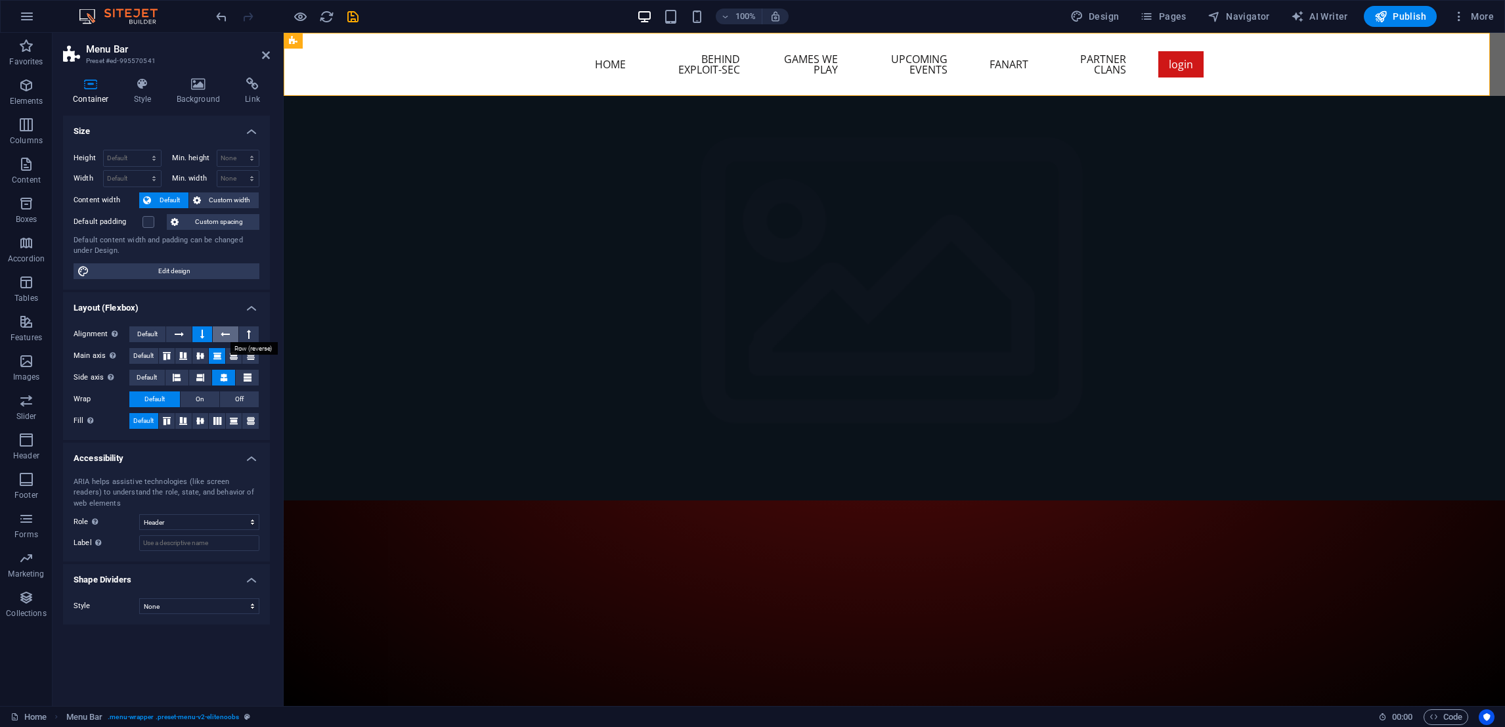
click at [221, 334] on icon at bounding box center [225, 334] width 9 height 16
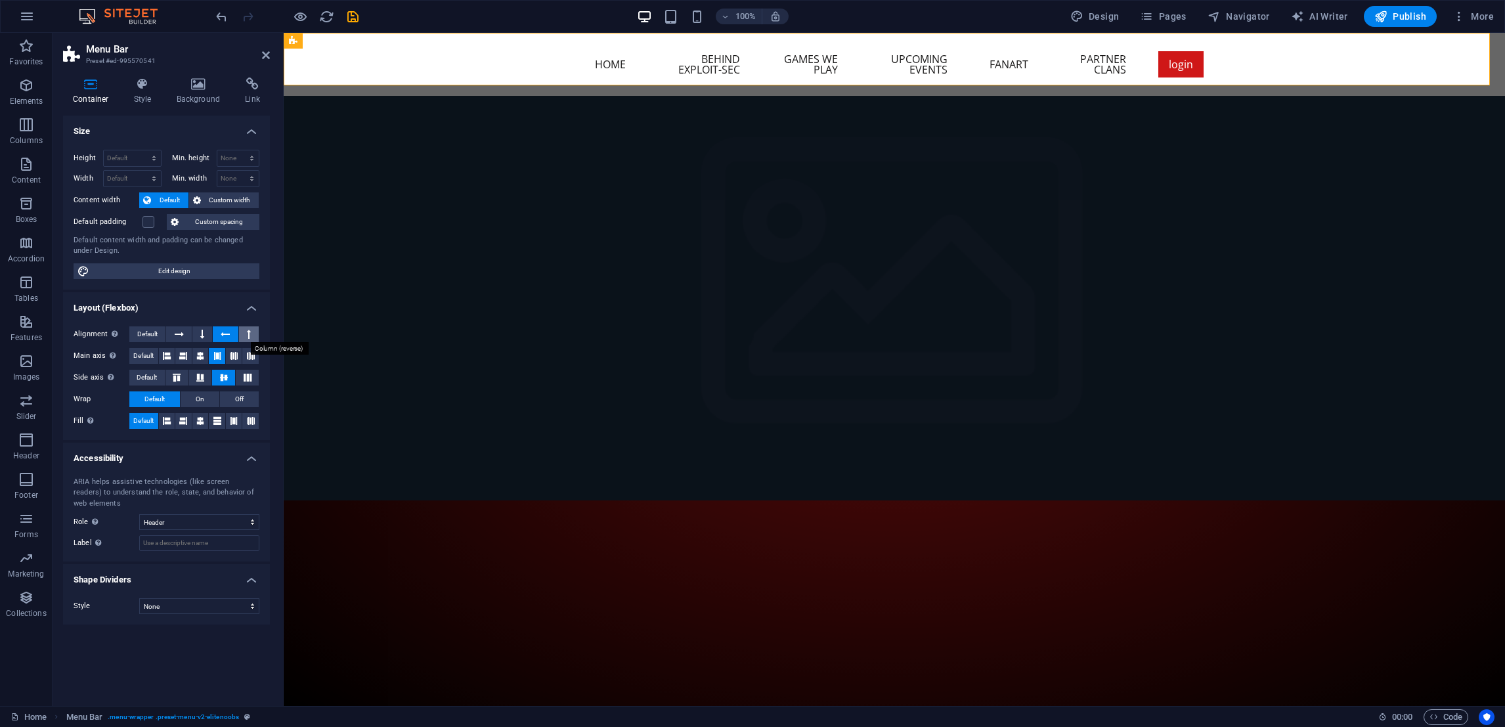
click at [242, 336] on button at bounding box center [249, 334] width 20 height 16
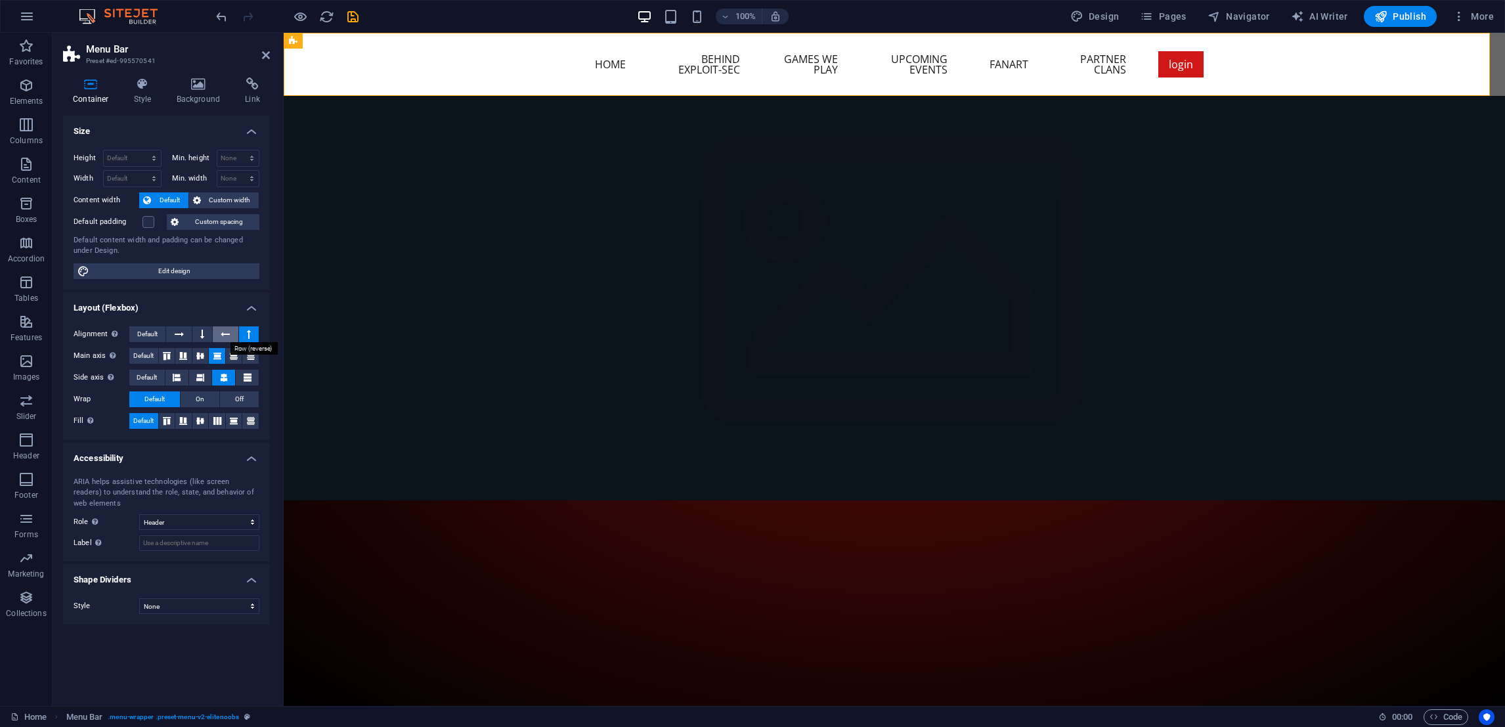
click at [230, 337] on icon at bounding box center [225, 334] width 9 height 16
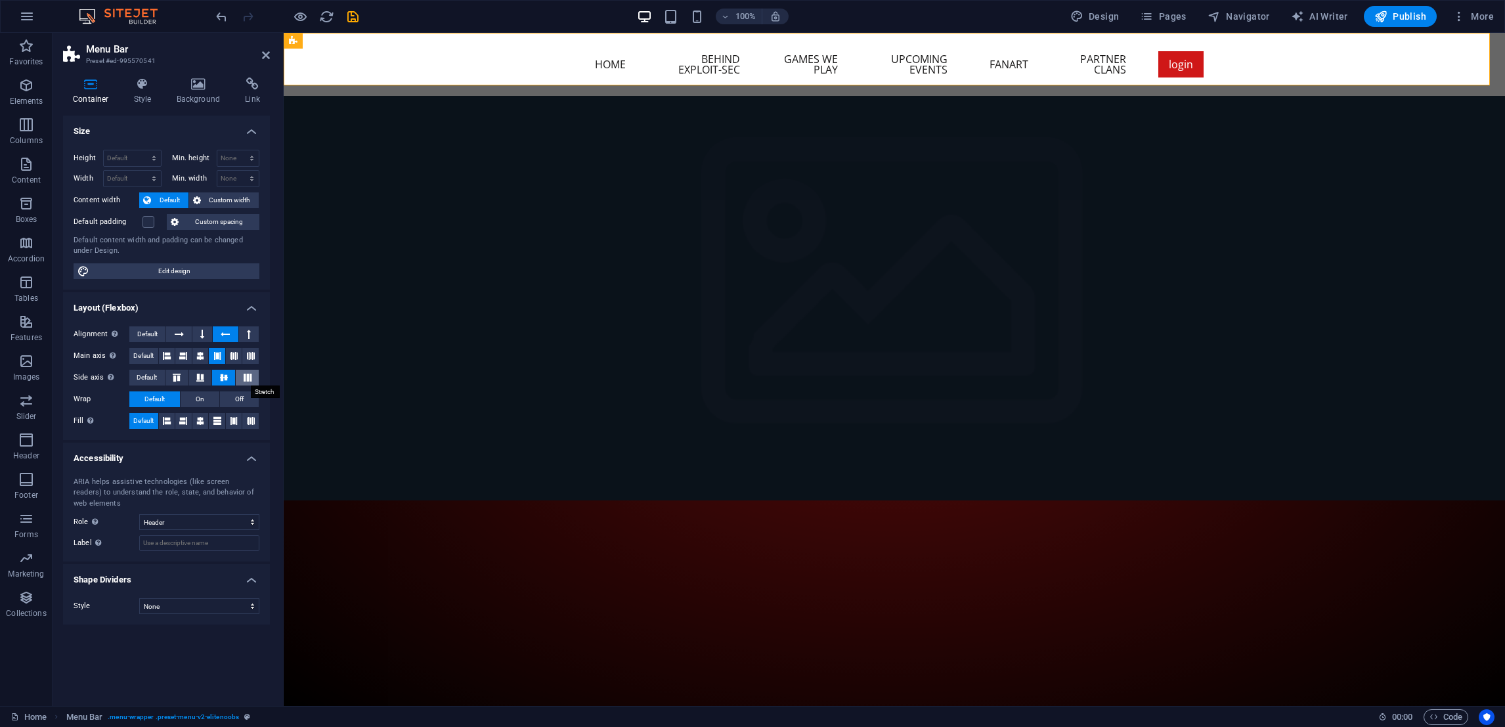
click at [253, 382] on button at bounding box center [247, 378] width 23 height 16
click at [229, 376] on icon at bounding box center [224, 378] width 16 height 8
click at [212, 397] on button "On" at bounding box center [200, 399] width 39 height 16
click at [163, 402] on span "Default" at bounding box center [154, 399] width 20 height 16
click at [163, 422] on icon at bounding box center [167, 421] width 8 height 16
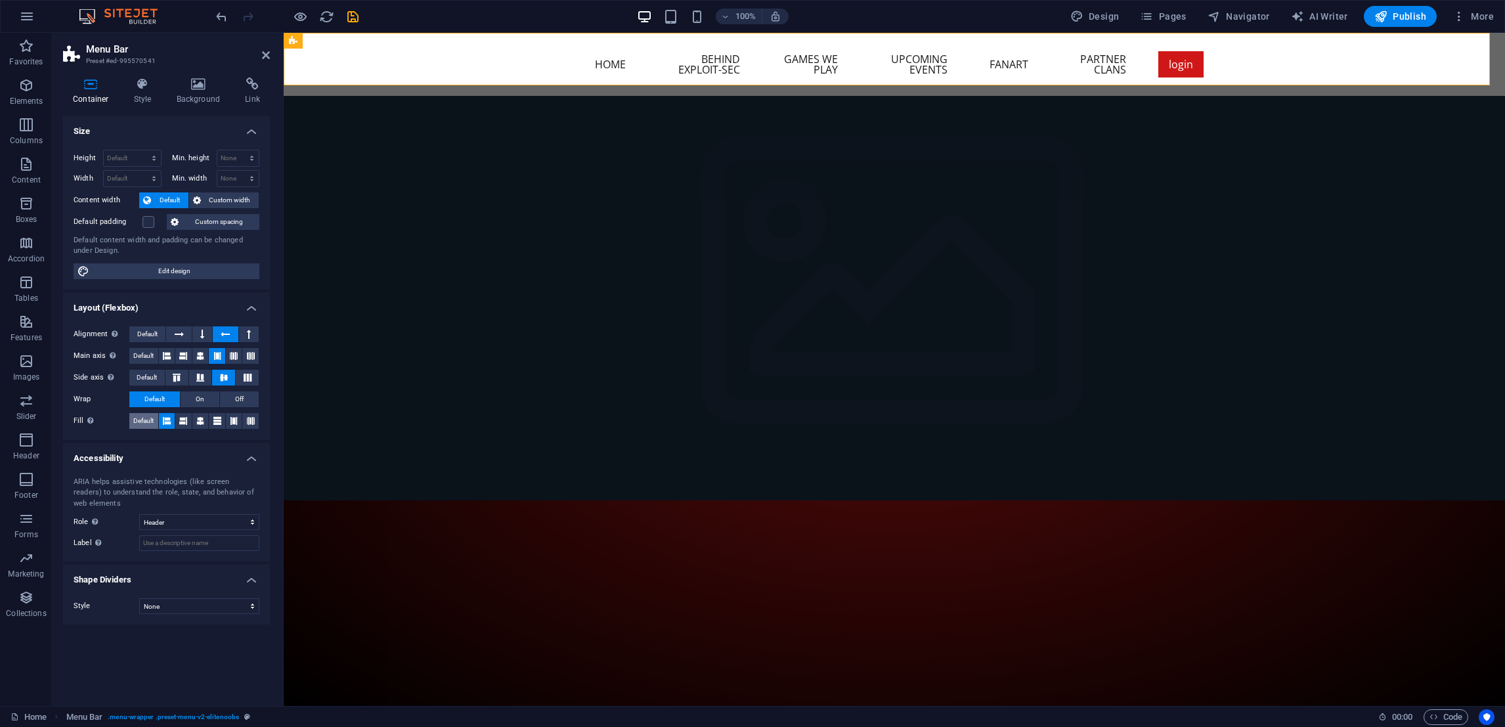
click at [142, 423] on span "Default" at bounding box center [143, 421] width 20 height 16
click at [1396, 21] on span "Publish" at bounding box center [1400, 16] width 52 height 13
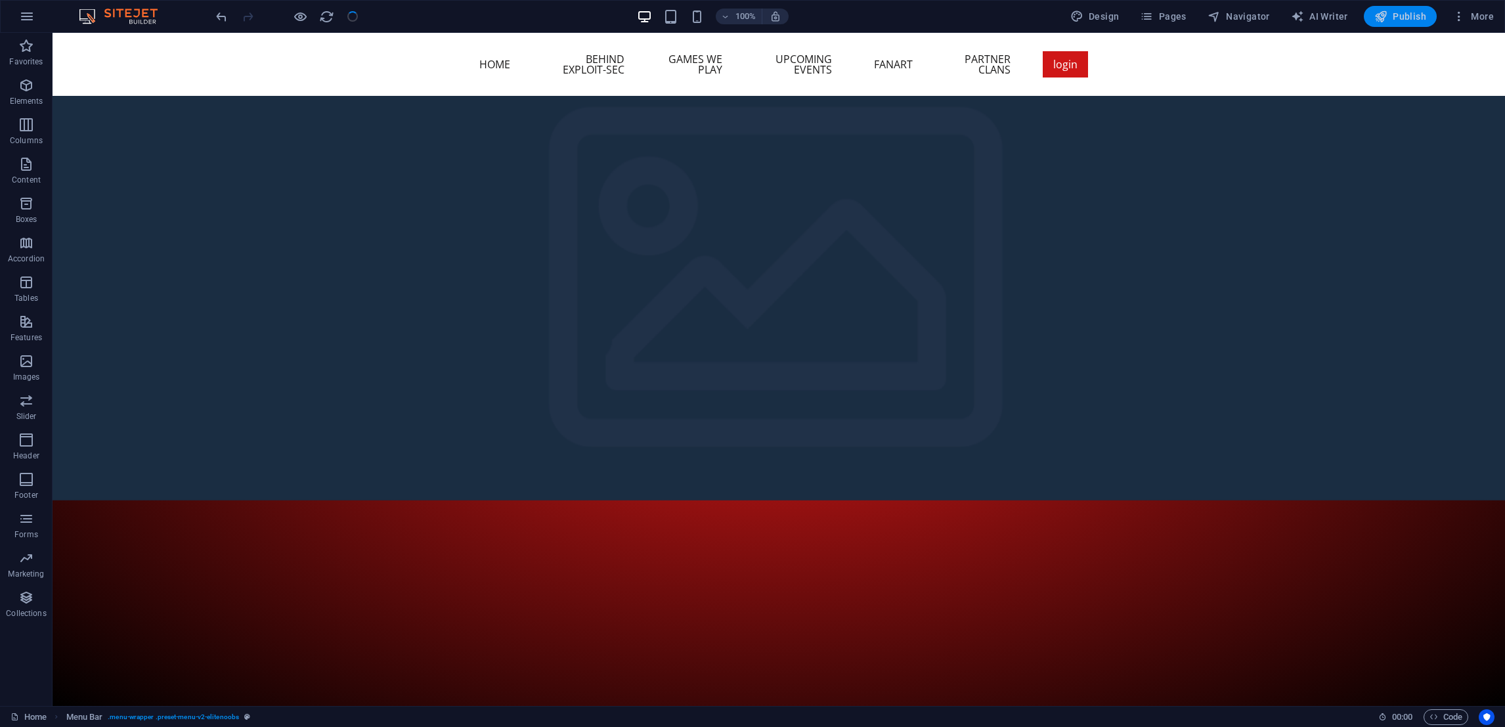
checkbox input "false"
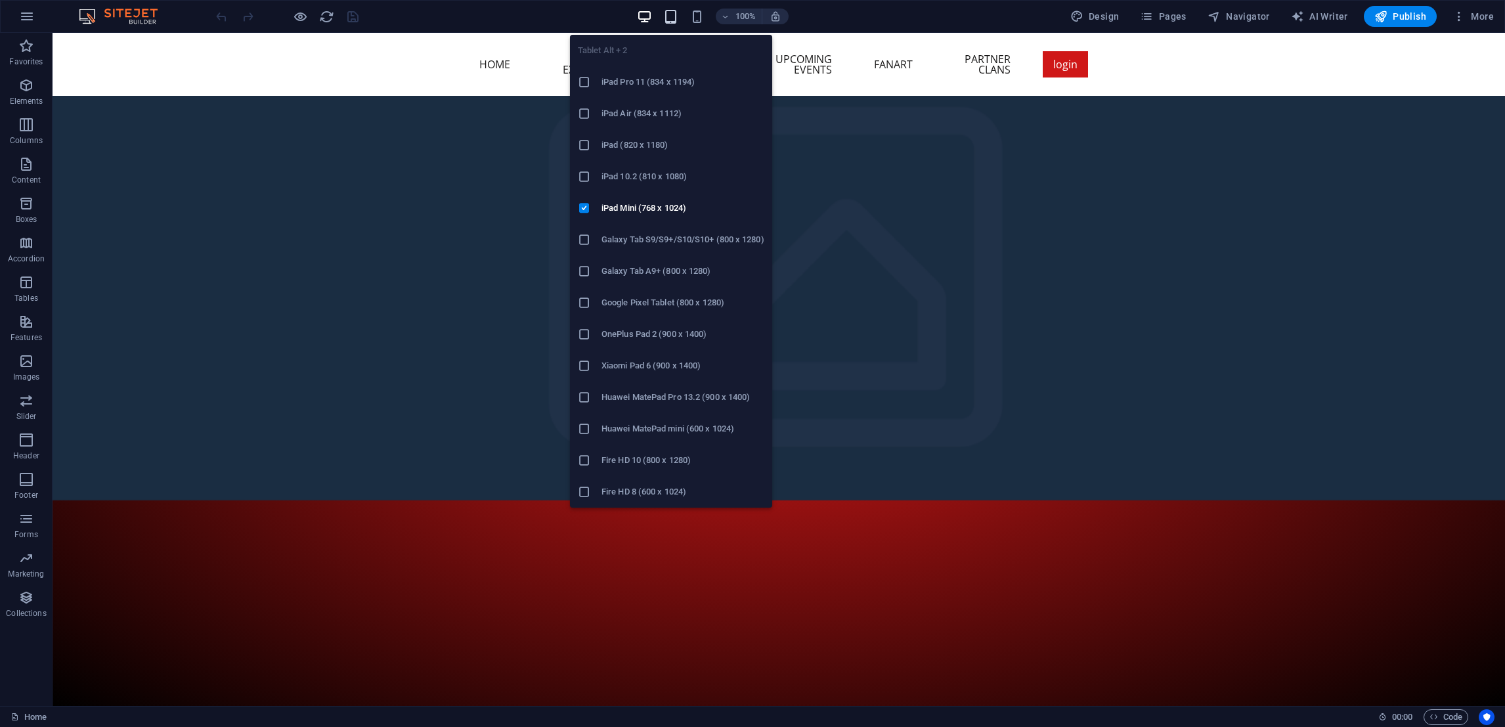
click at [676, 16] on icon "button" at bounding box center [670, 16] width 15 height 15
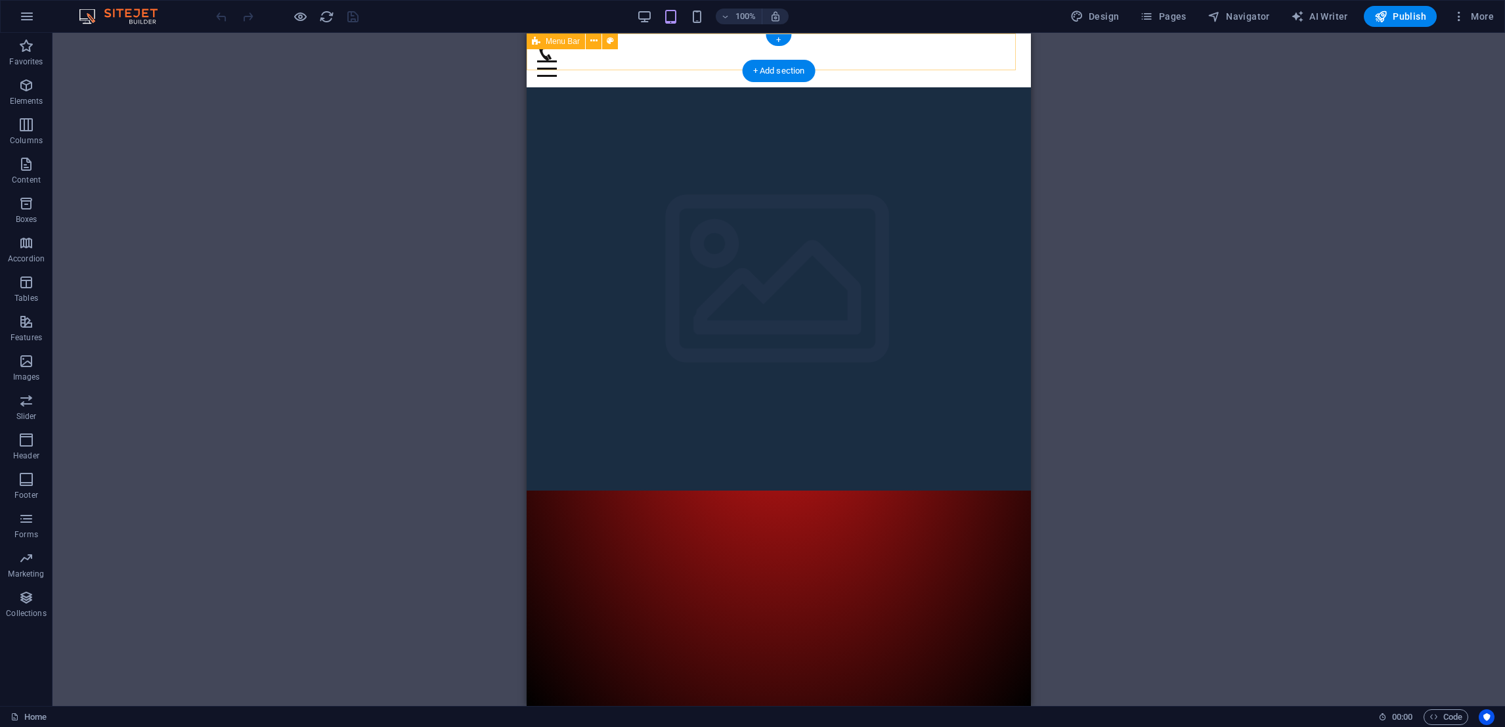
click at [832, 60] on div "Home Behind exploit-sec Games we play Upcoming Events Fanart Partner Clans logi…" at bounding box center [779, 60] width 504 height 54
click at [881, 60] on div "Home Behind exploit-sec Games we play Upcoming Events Fanart Partner Clans logi…" at bounding box center [779, 60] width 504 height 54
select select "header"
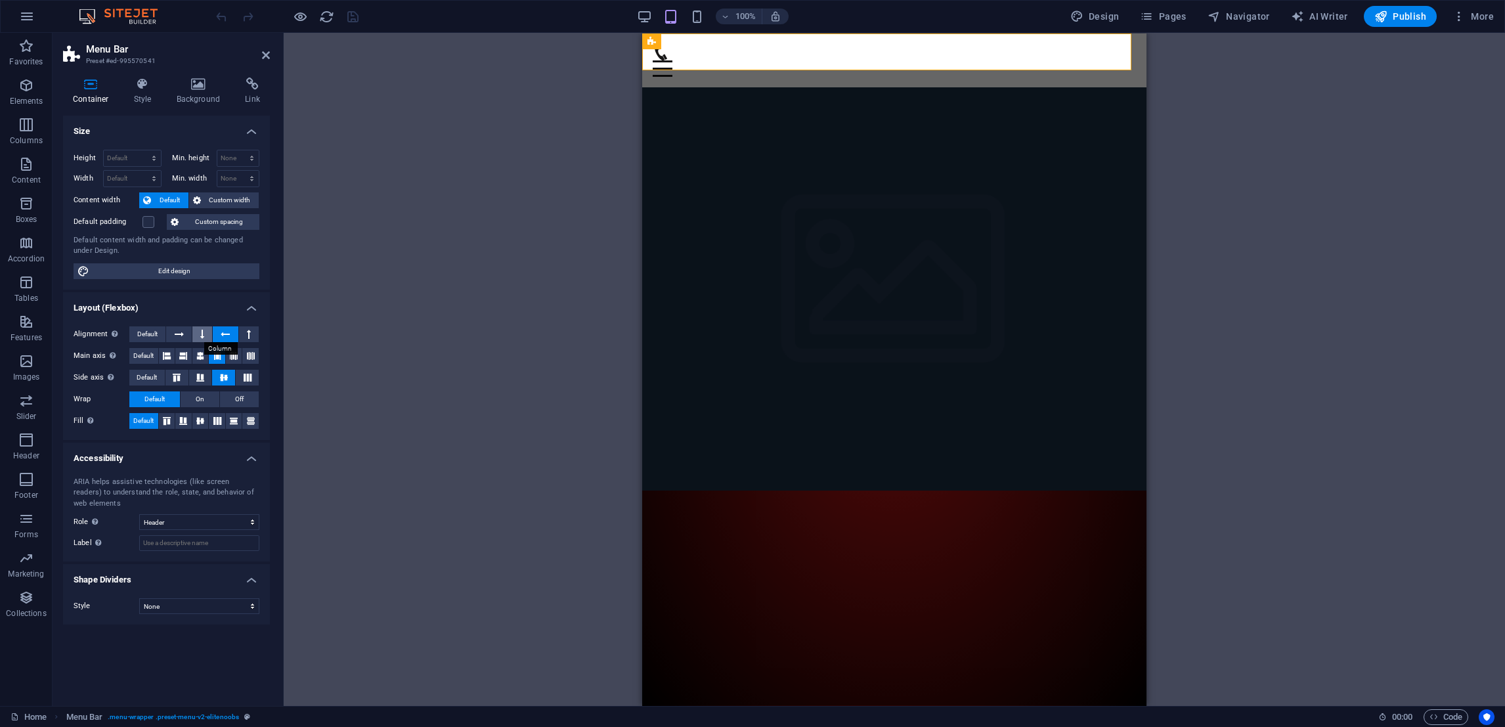
click at [200, 337] on icon at bounding box center [202, 334] width 4 height 16
click at [187, 334] on button at bounding box center [178, 334] width 25 height 16
click at [200, 334] on icon at bounding box center [202, 334] width 4 height 16
click at [247, 381] on icon at bounding box center [248, 378] width 8 height 16
click at [687, 60] on div "Menu" at bounding box center [894, 68] width 483 height 16
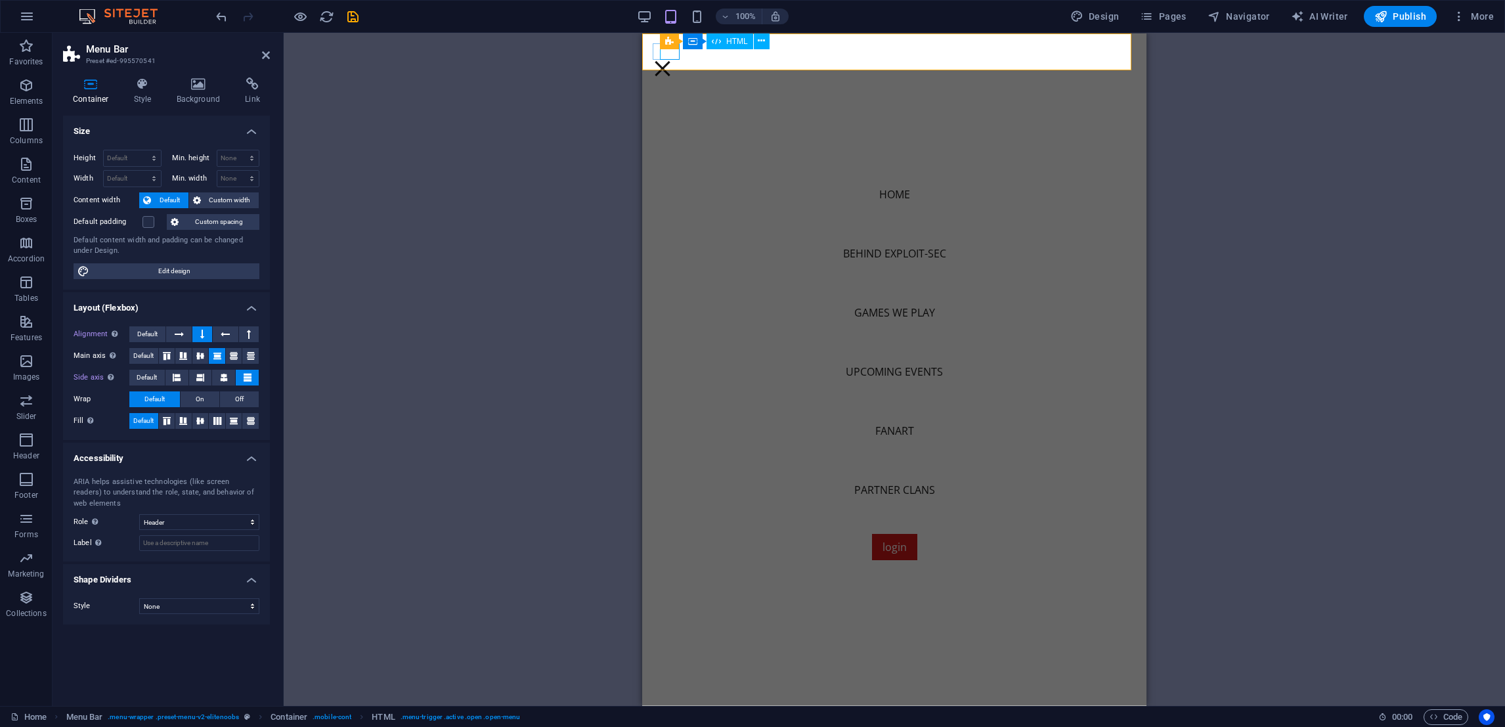
drag, startPoint x: 670, startPoint y: 52, endPoint x: 784, endPoint y: 53, distance: 114.2
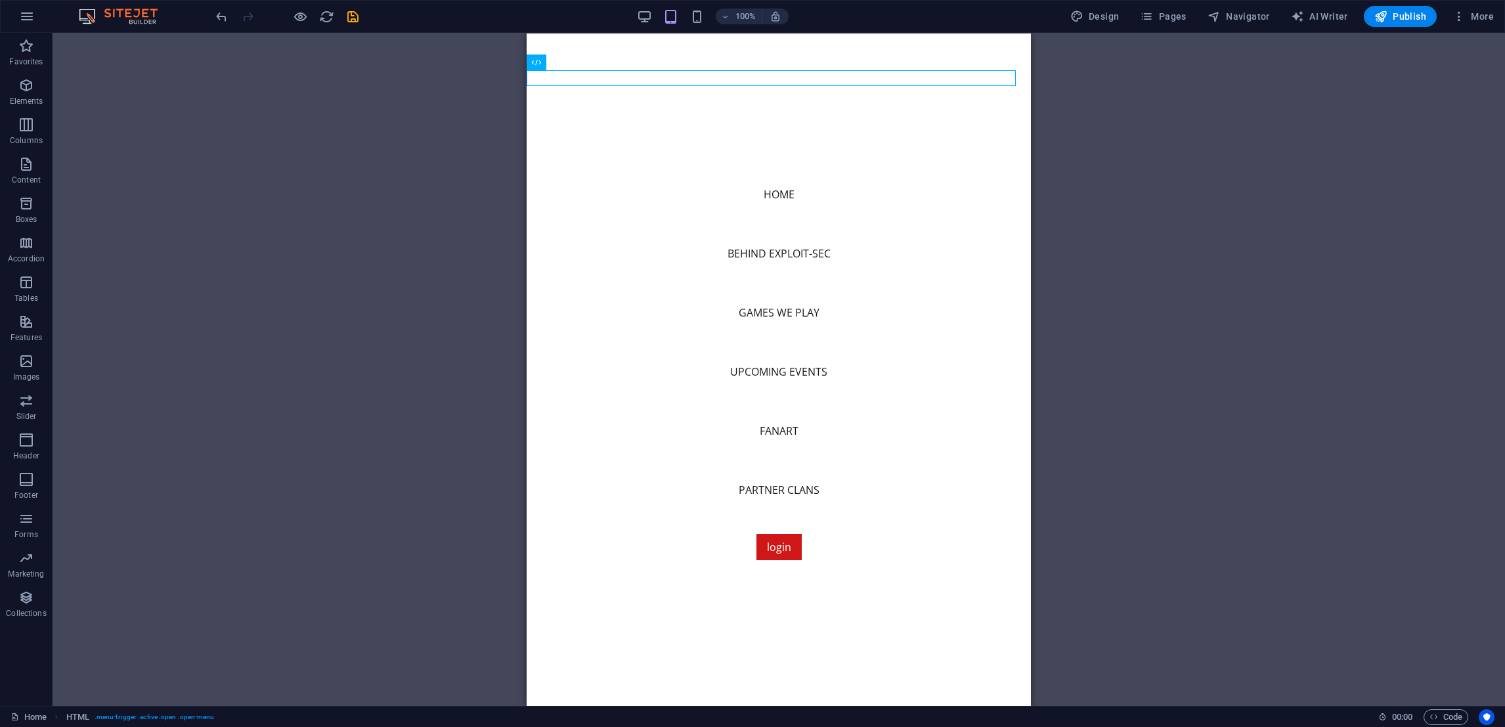
click at [1082, 366] on div "H2 Container Text Spacer Icon Container Image Container Preset Container Social…" at bounding box center [779, 369] width 1452 height 673
click at [647, 62] on nav "Home Behind exploit-sec Games we play Upcoming Events Fanart Partner Clans login" at bounding box center [779, 369] width 504 height 672
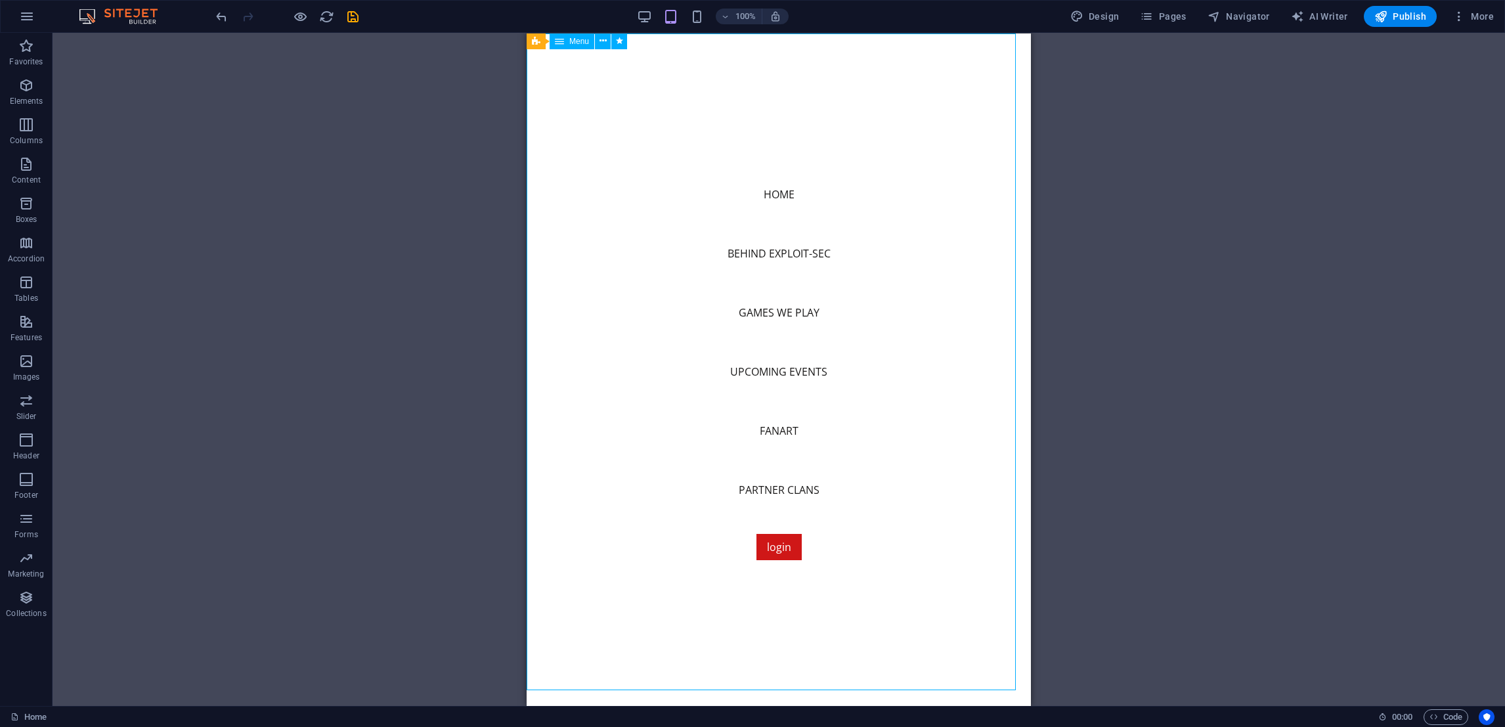
click at [647, 62] on nav "Home Behind exploit-sec Games we play Upcoming Events Fanart Partner Clans login" at bounding box center [779, 369] width 504 height 672
select select "primary"
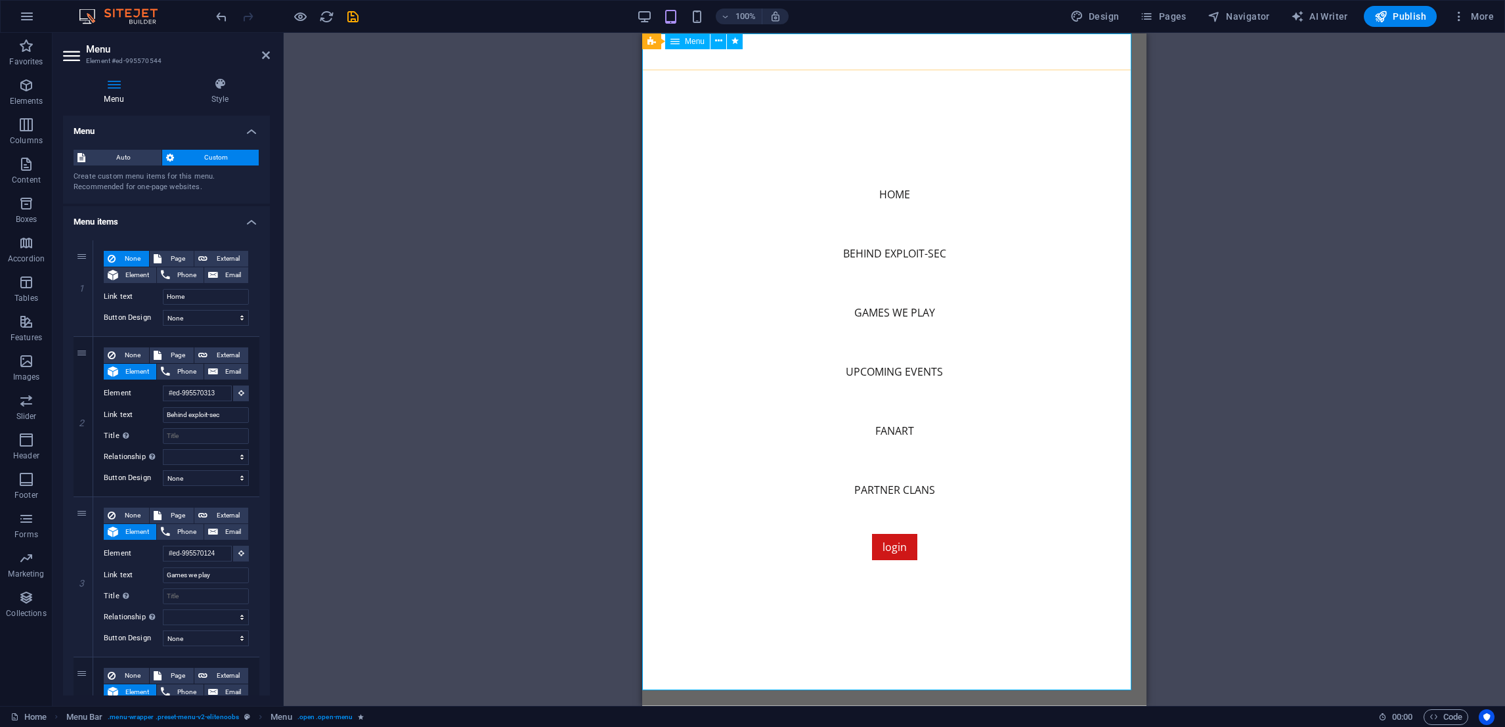
click at [682, 62] on nav "Home Behind exploit-sec Games we play Upcoming Events Fanart Partner Clans login" at bounding box center [894, 369] width 504 height 672
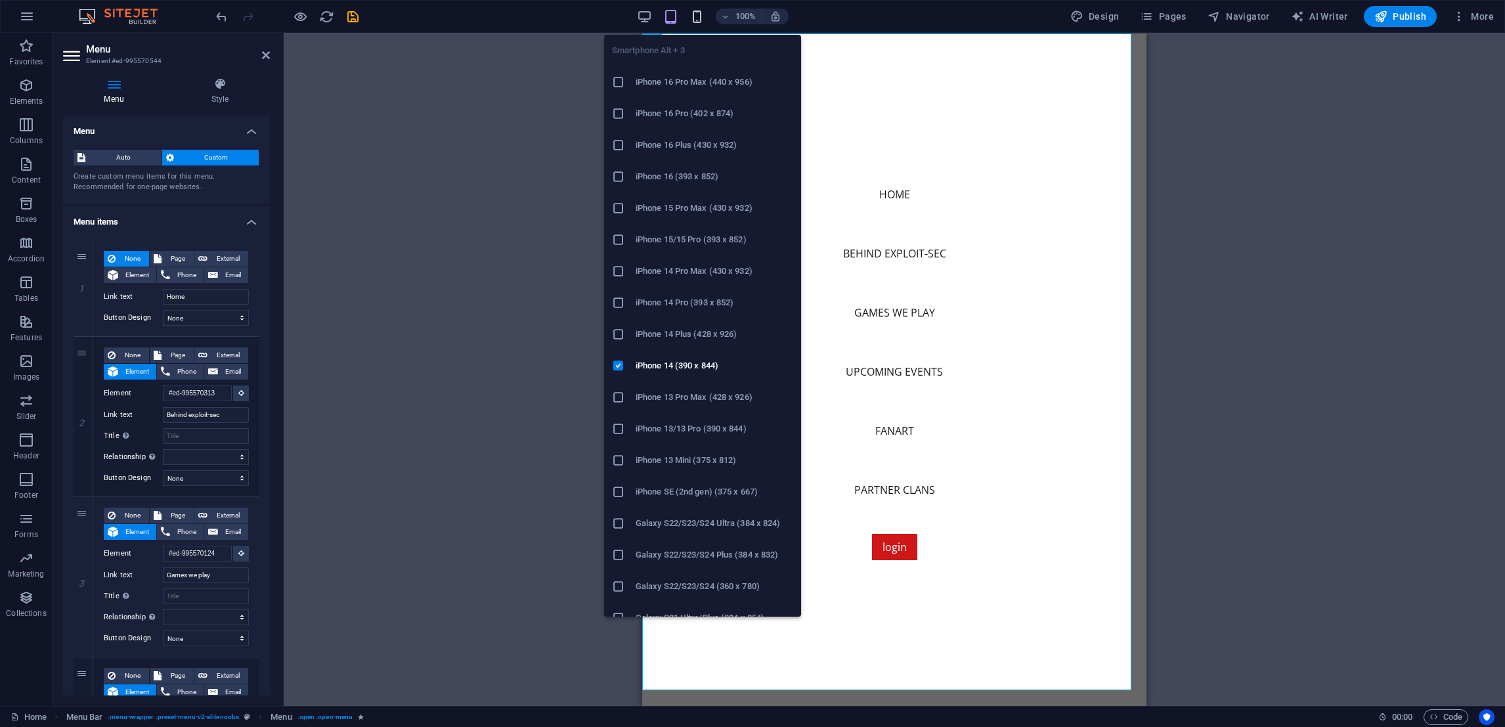
click at [700, 9] on icon "button" at bounding box center [696, 16] width 15 height 15
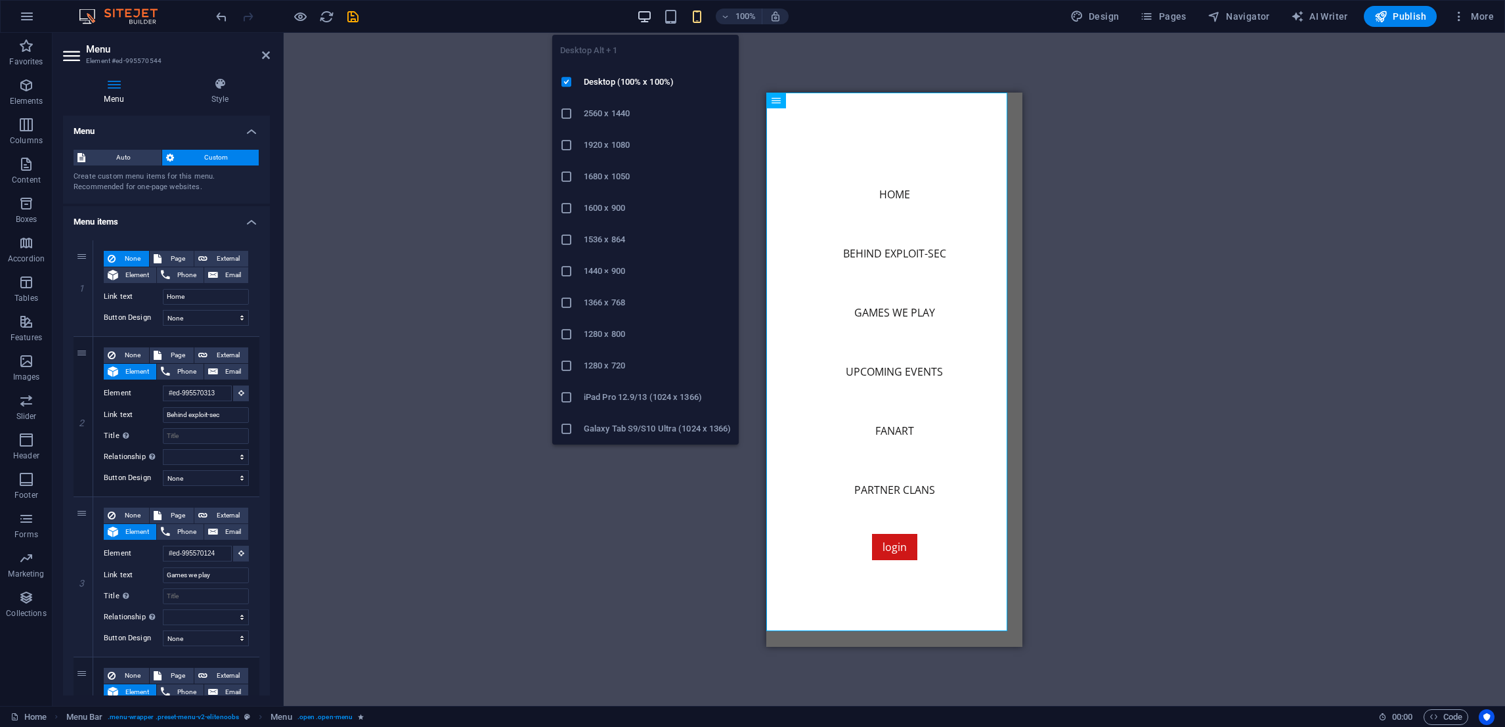
click at [637, 23] on span "button" at bounding box center [645, 16] width 16 height 15
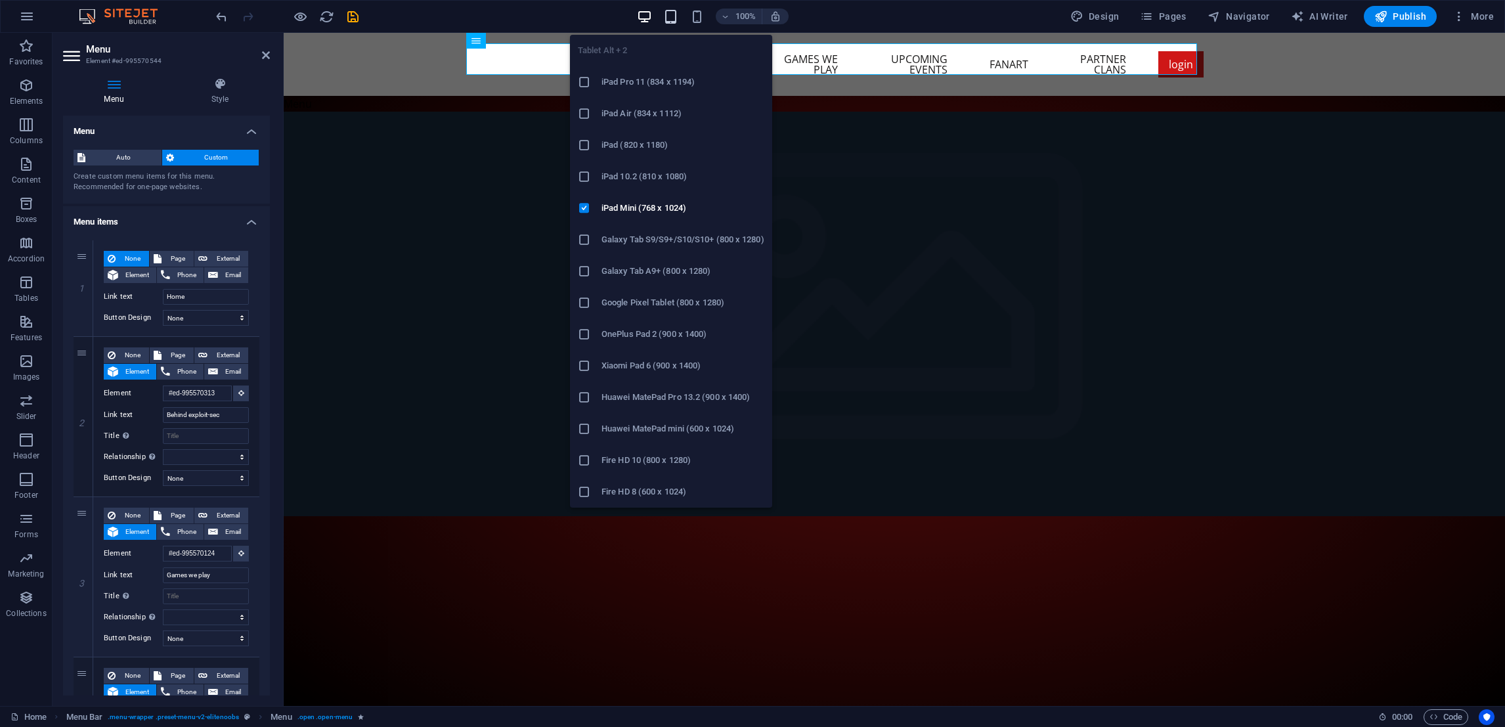
click at [672, 20] on icon "button" at bounding box center [670, 16] width 15 height 15
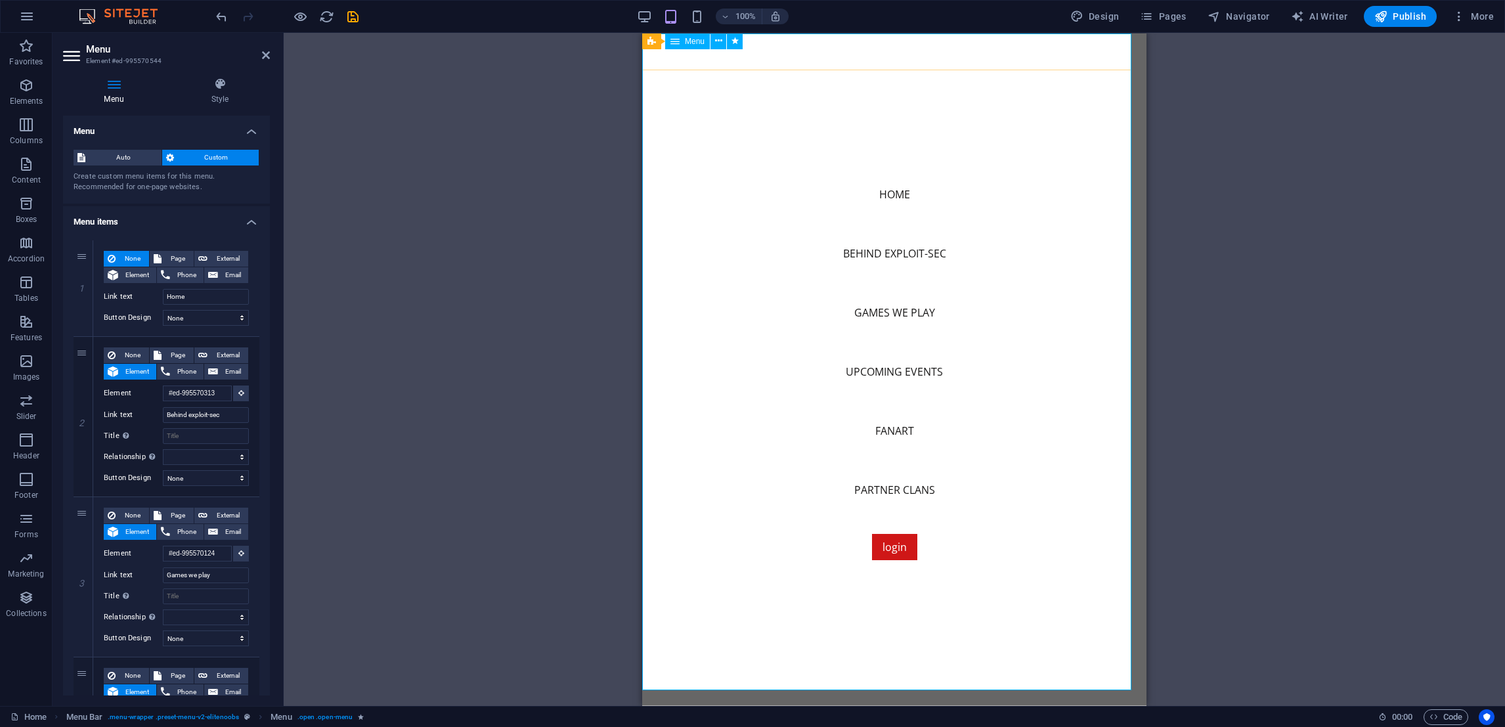
click at [697, 43] on span "Menu" at bounding box center [695, 41] width 20 height 8
click at [716, 37] on icon at bounding box center [718, 41] width 7 height 14
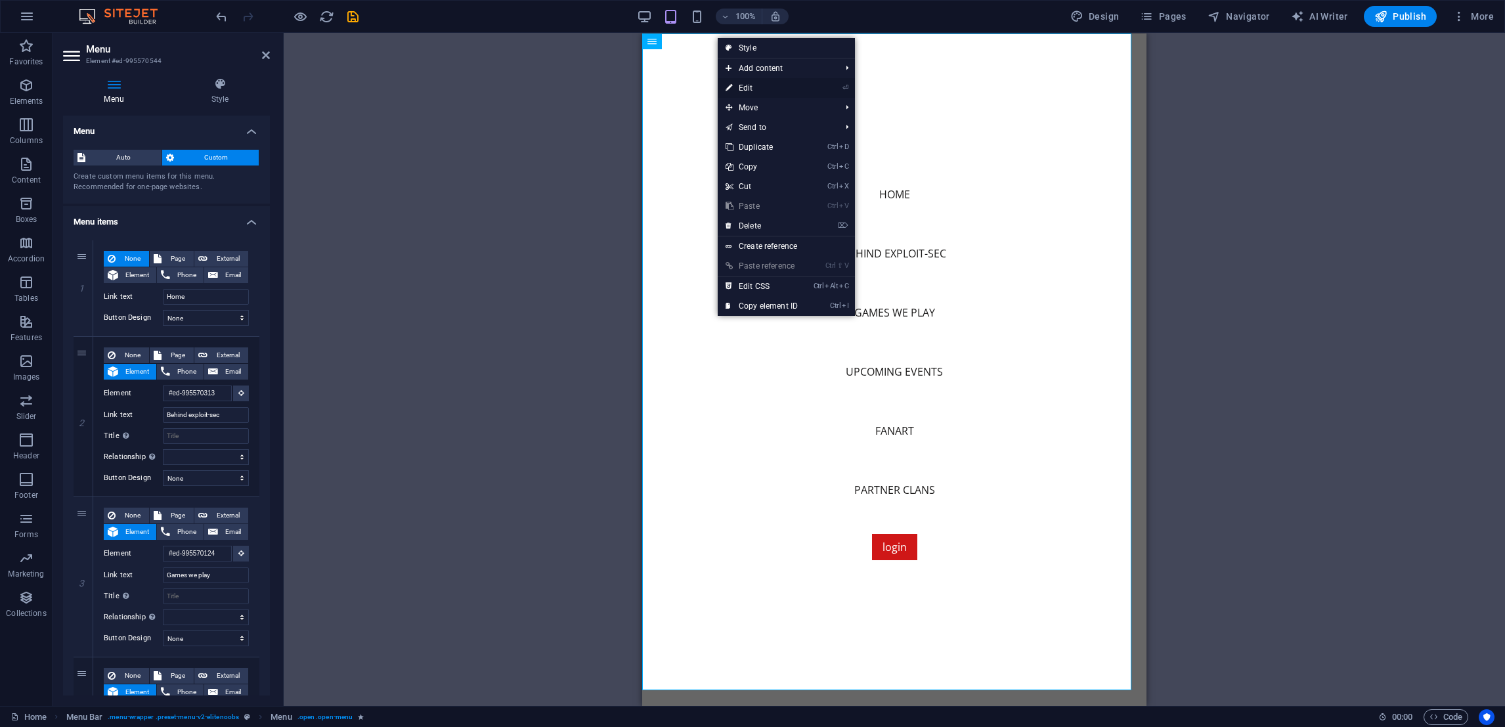
click at [745, 83] on link "⏎ Edit" at bounding box center [762, 88] width 88 height 20
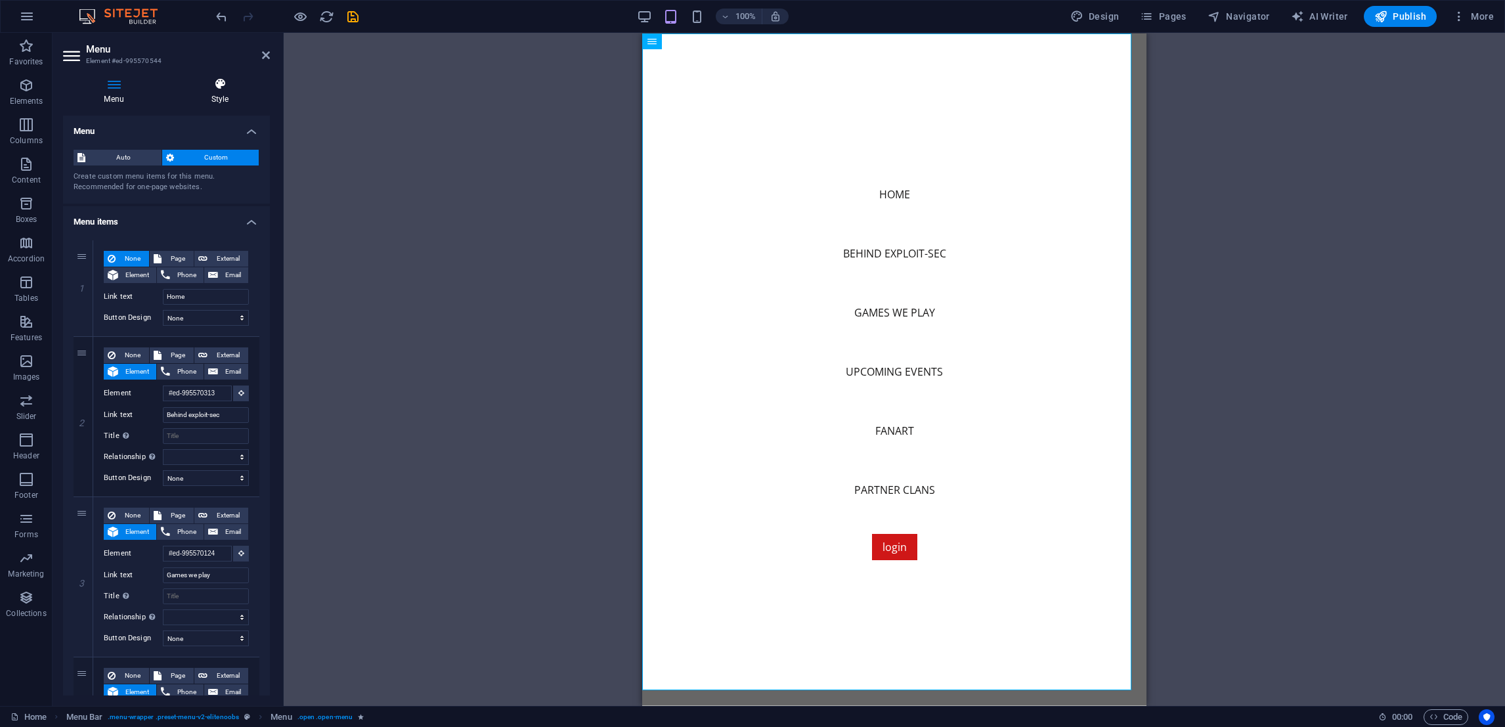
click at [216, 88] on icon at bounding box center [220, 83] width 100 height 13
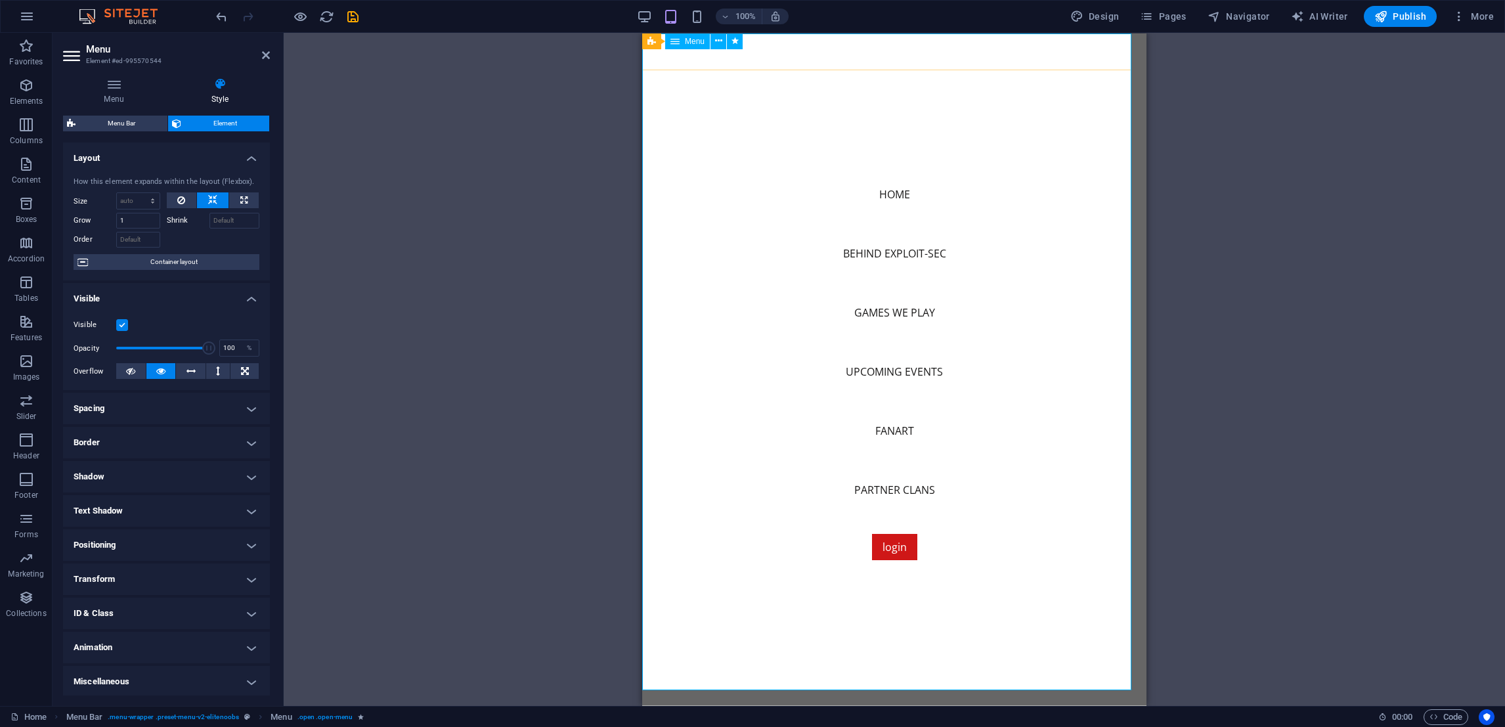
click at [691, 64] on nav "Home Behind exploit-sec Games we play Upcoming Events Fanart Partner Clans login" at bounding box center [894, 369] width 504 height 672
click at [645, 39] on div "Menu Bar" at bounding box center [671, 41] width 58 height 16
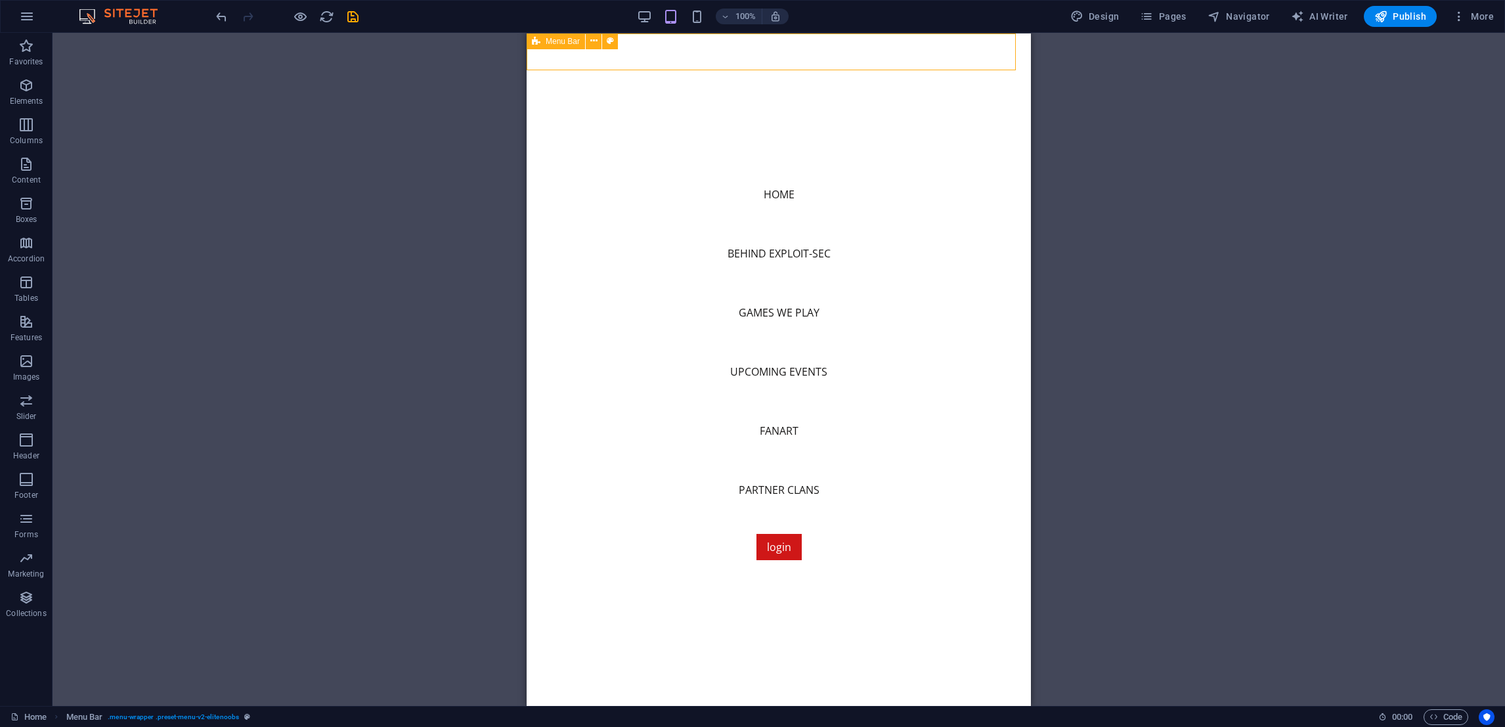
click at [537, 39] on icon at bounding box center [536, 41] width 9 height 16
select select "header"
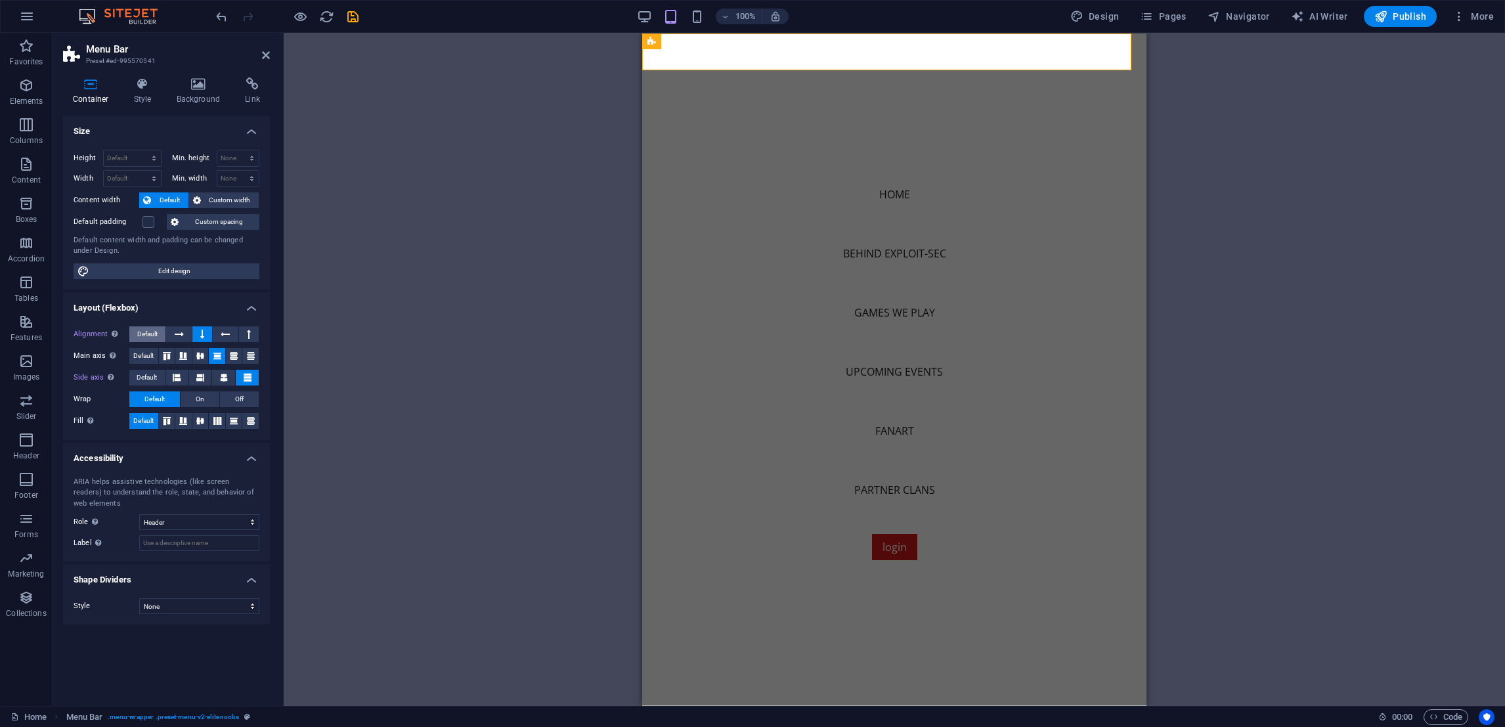
click at [148, 335] on span "Default" at bounding box center [147, 334] width 20 height 16
click at [175, 332] on icon at bounding box center [179, 334] width 9 height 16
click at [215, 421] on icon at bounding box center [217, 421] width 8 height 16
click at [145, 418] on span "Default" at bounding box center [143, 421] width 20 height 16
click at [213, 609] on select "None Triangle Square Diagonal Polygon 1 Polygon 2 Zigzag Multiple Zigzags Waves…" at bounding box center [199, 606] width 120 height 16
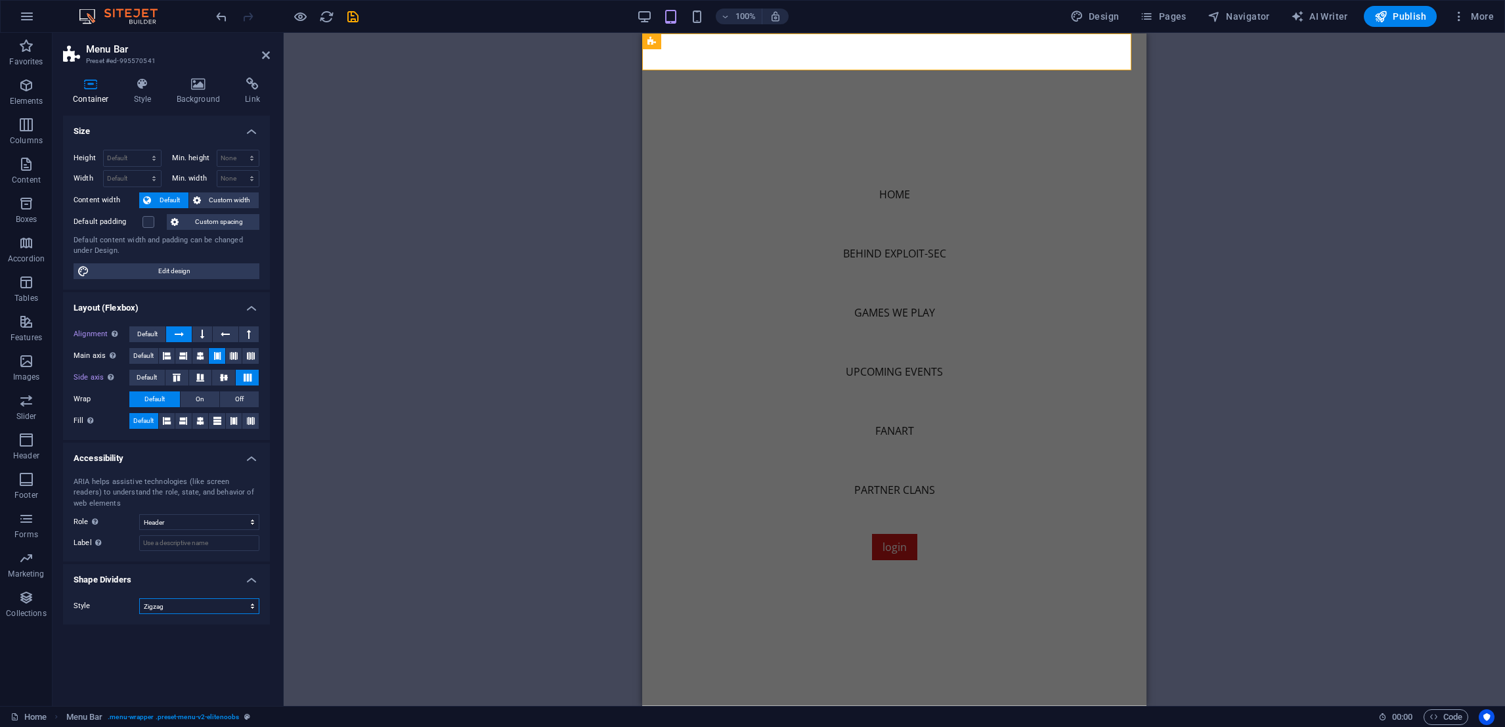
click at [139, 598] on select "None Triangle Square Diagonal Polygon 1 Polygon 2 Zigzag Multiple Zigzags Waves…" at bounding box center [199, 606] width 120 height 16
click at [211, 13] on div "100% Design Pages Navigator AI Writer Publish More" at bounding box center [752, 17] width 1503 height 32
click at [223, 16] on icon "undo" at bounding box center [221, 16] width 15 height 15
select select "none"
click at [223, 16] on icon "undo" at bounding box center [221, 16] width 15 height 15
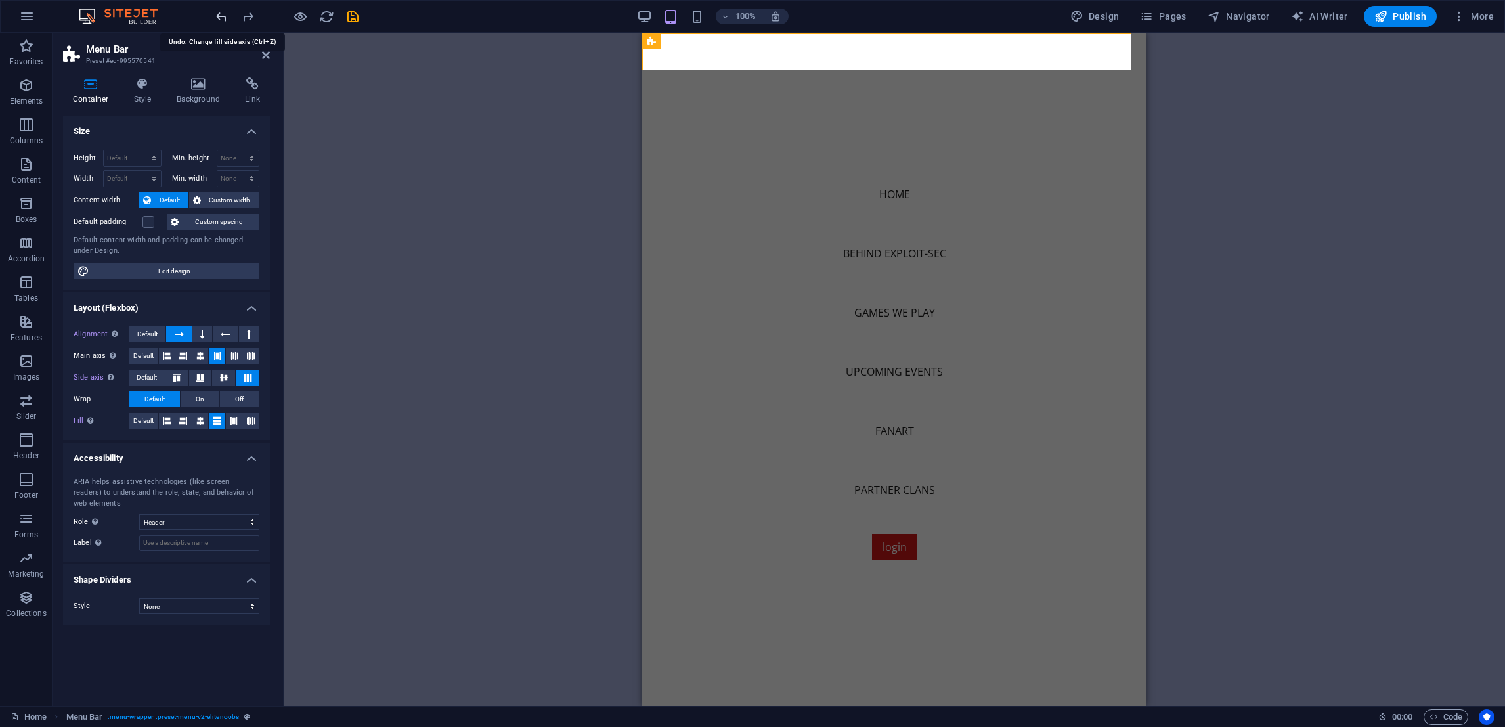
click at [223, 16] on icon "undo" at bounding box center [221, 16] width 15 height 15
click at [223, 17] on icon "undo" at bounding box center [221, 16] width 15 height 15
click at [1386, 24] on button "Publish" at bounding box center [1400, 16] width 73 height 21
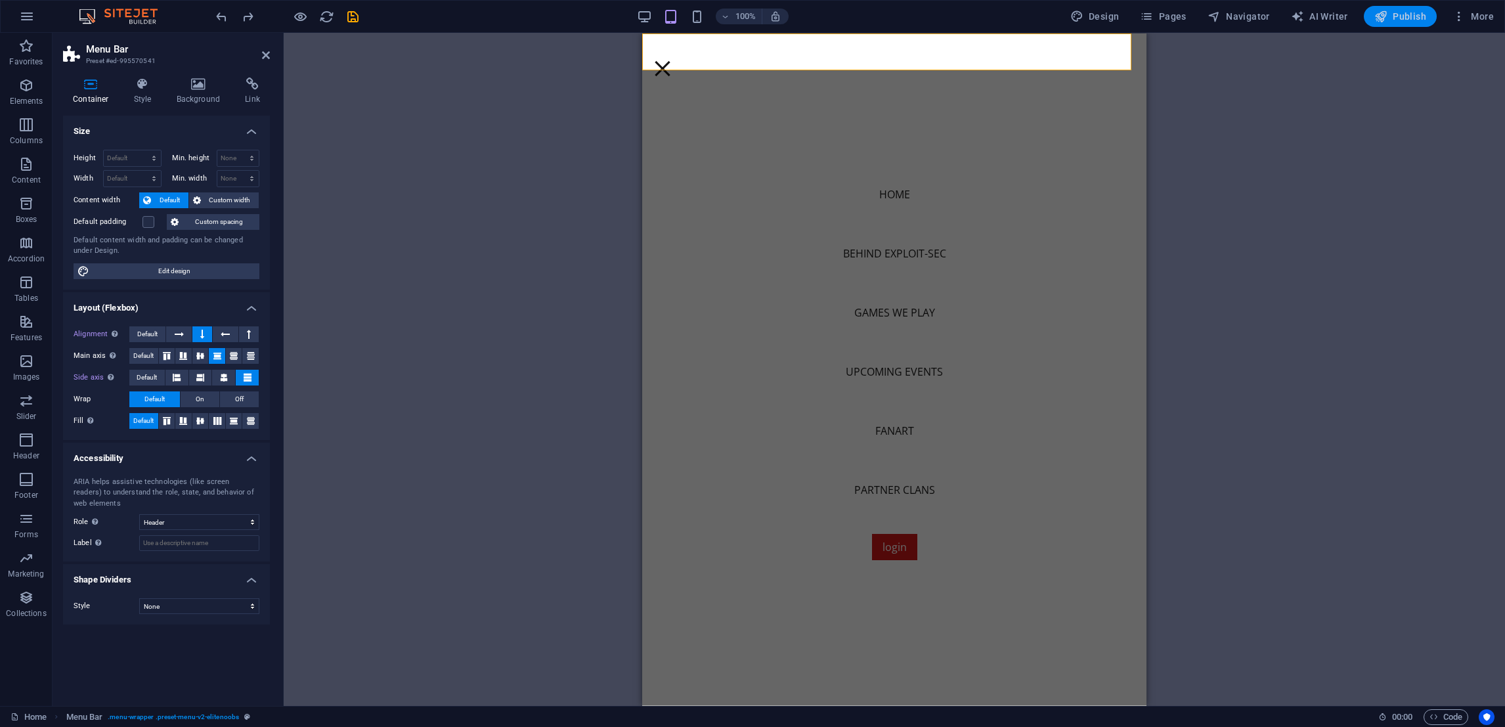
checkbox input "false"
